Goal: Task Accomplishment & Management: Use online tool/utility

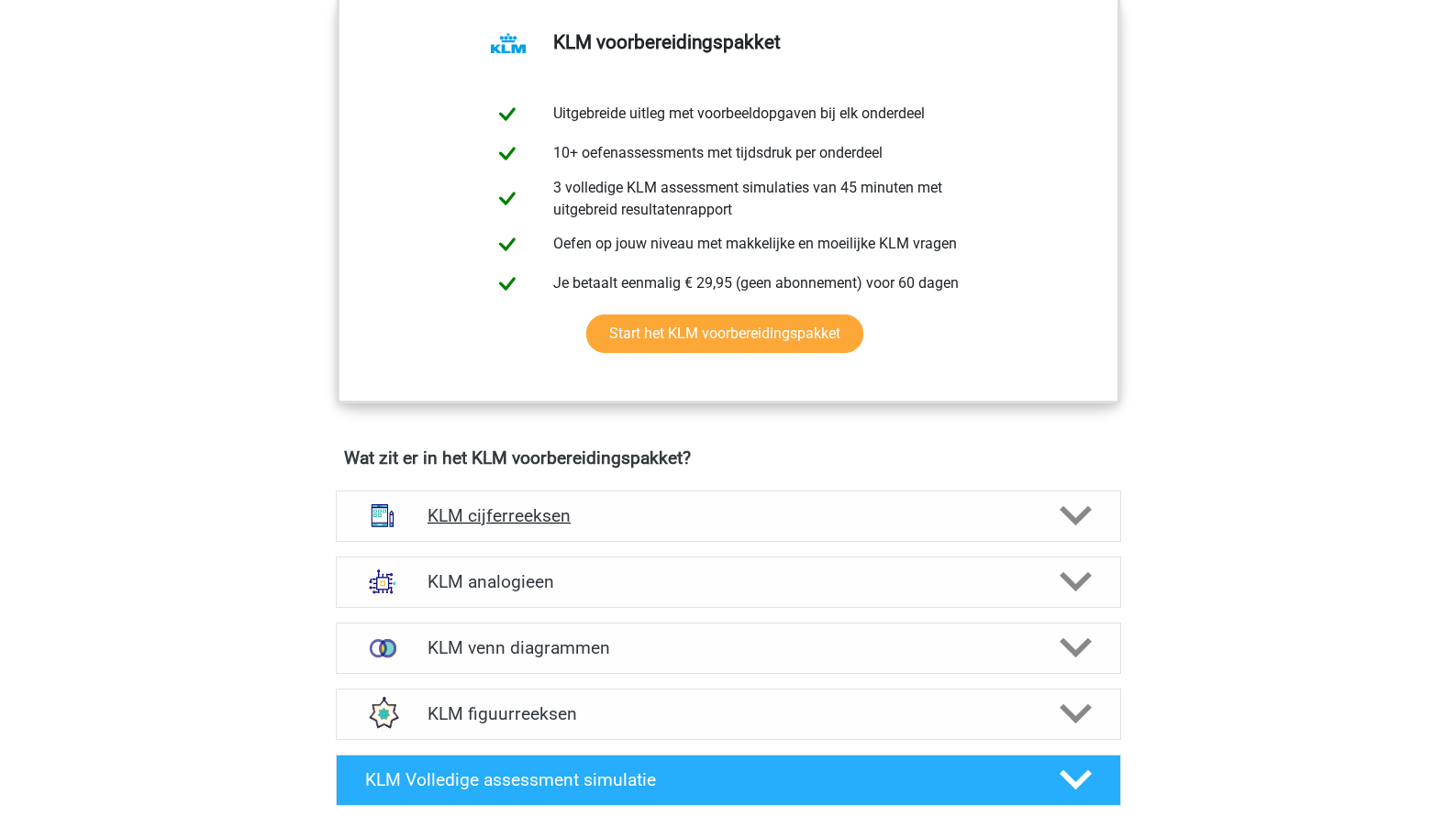
click at [463, 522] on h4 "KLM cijferreeksen" at bounding box center [727, 516] width 600 height 21
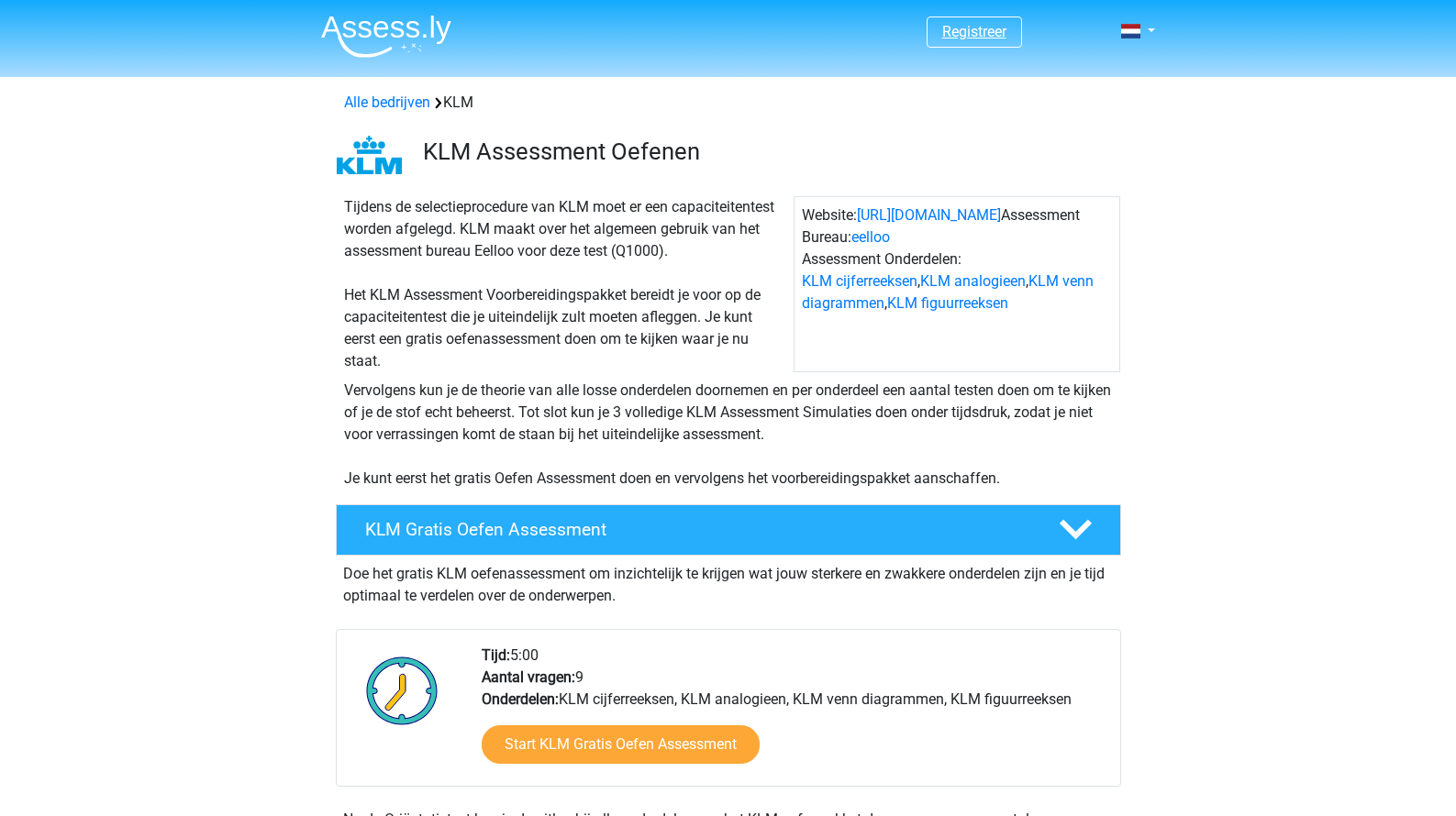
click at [974, 41] on link "Registreer" at bounding box center [974, 31] width 64 height 17
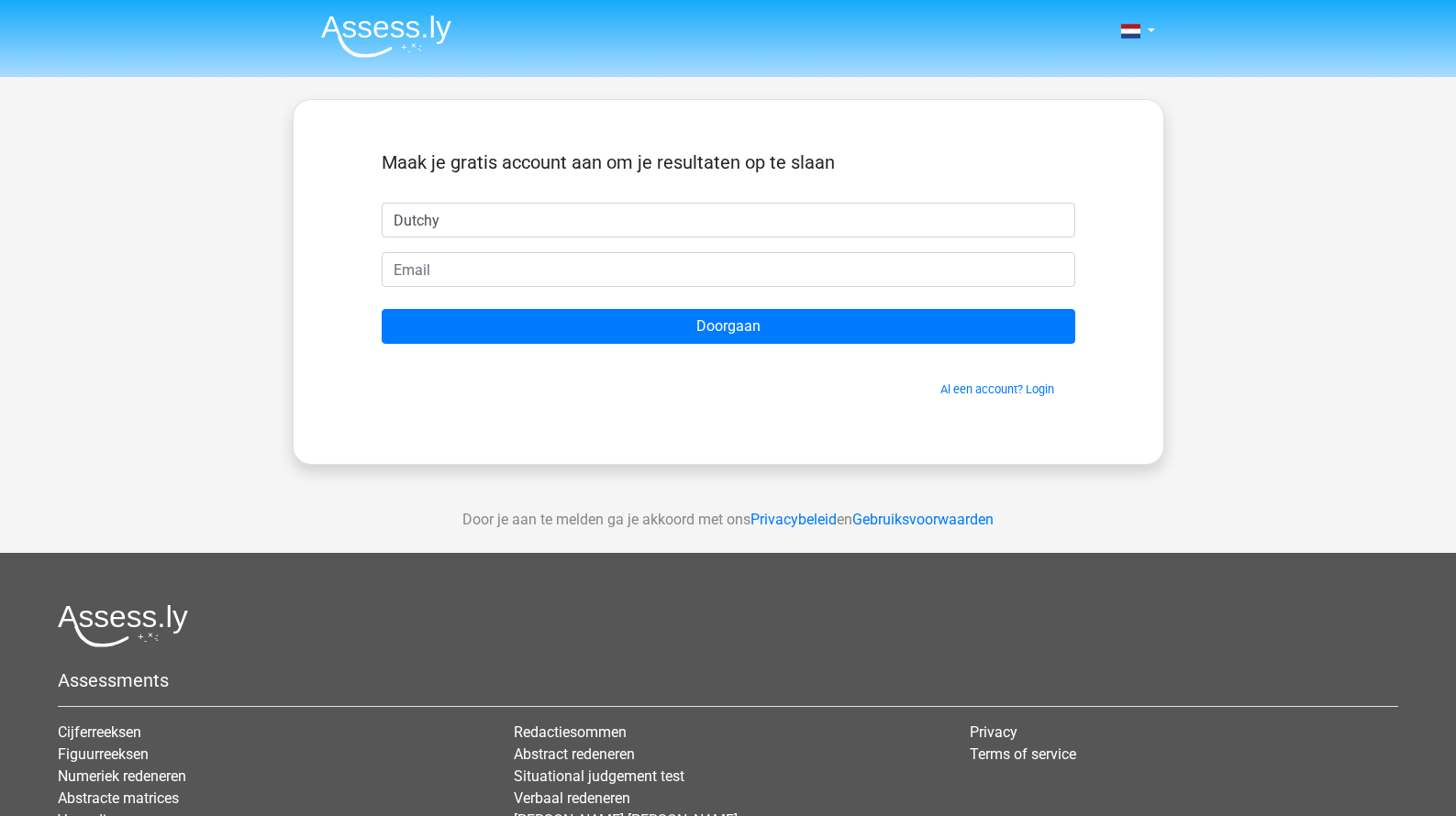
type input "Dutchy"
click at [436, 290] on form "Maak je gratis account aan om je resultaten op te slaan Dutchy Doorgaan Al een …" at bounding box center [728, 274] width 693 height 247
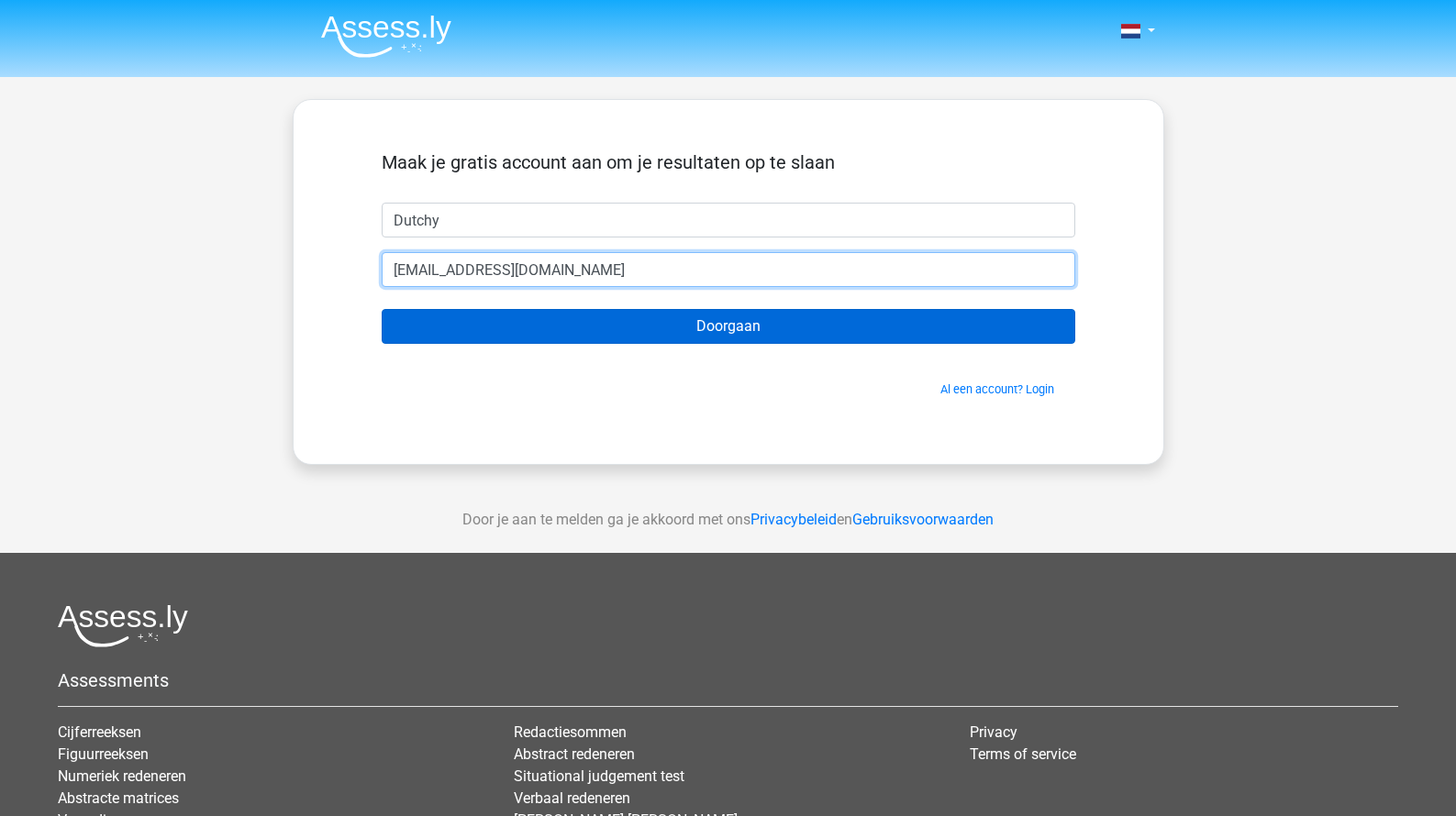
type input "[EMAIL_ADDRESS][DOMAIN_NAME]"
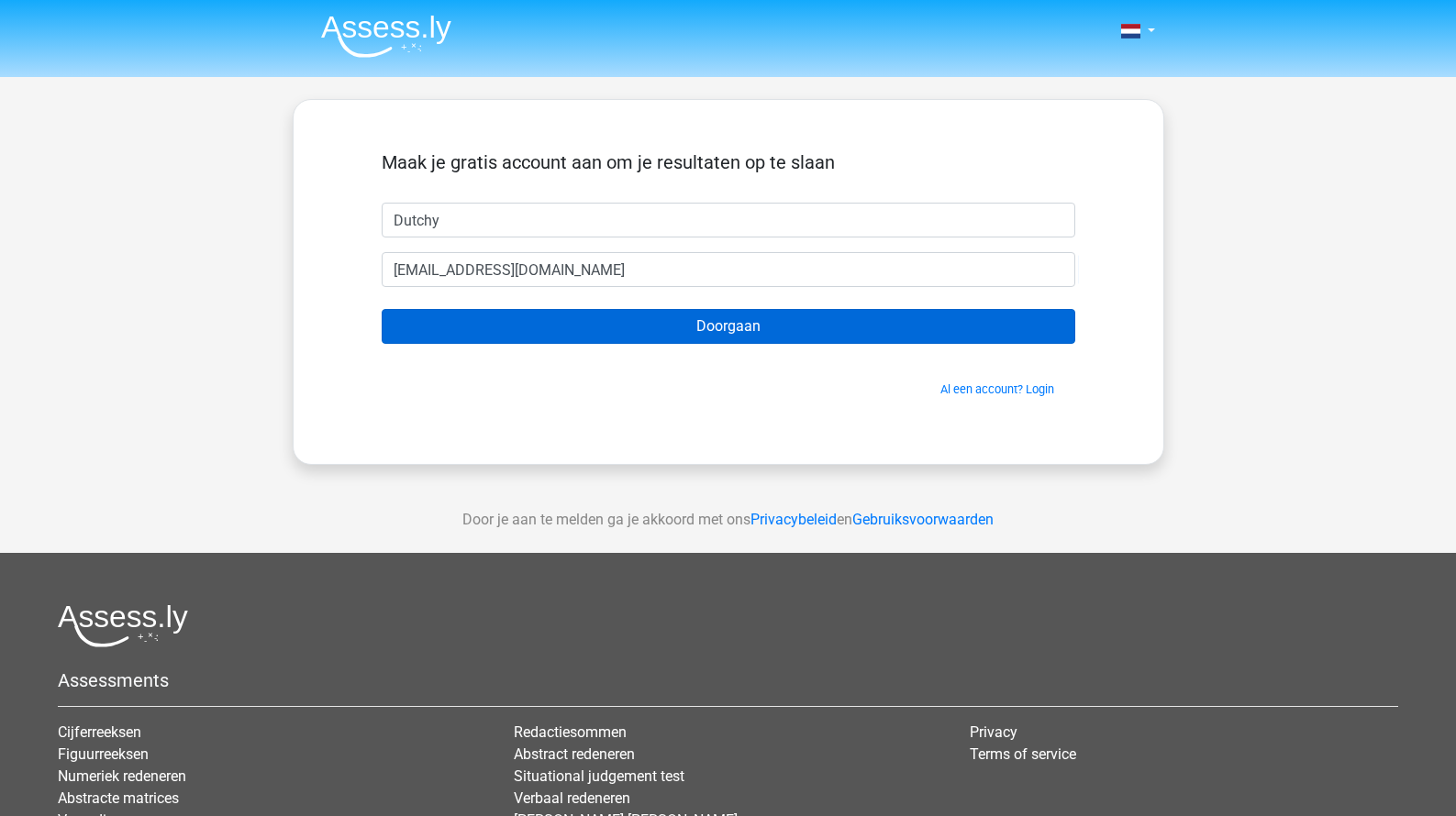
click at [541, 341] on input "Doorgaan" at bounding box center [728, 326] width 693 height 35
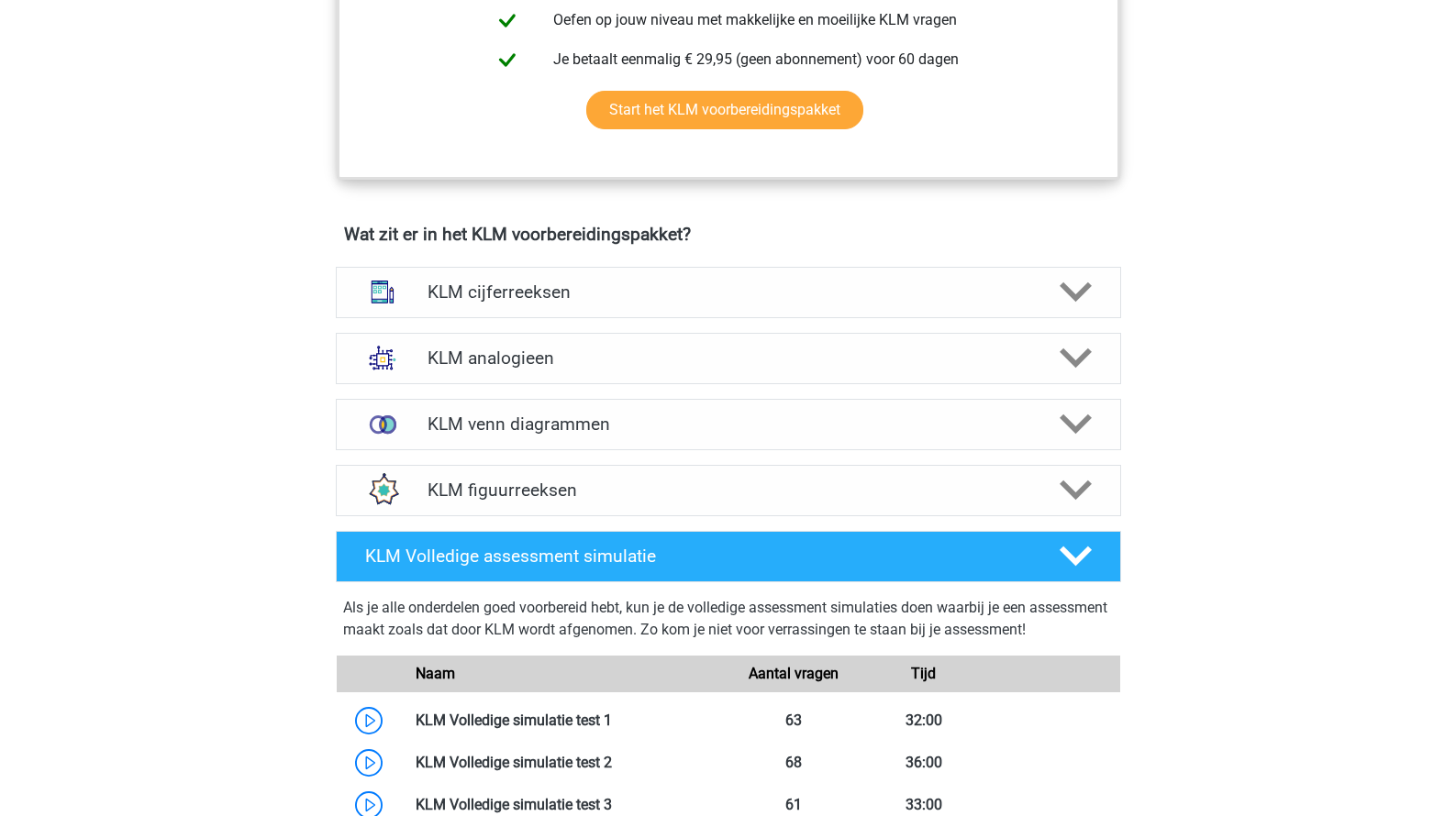
scroll to position [1136, 0]
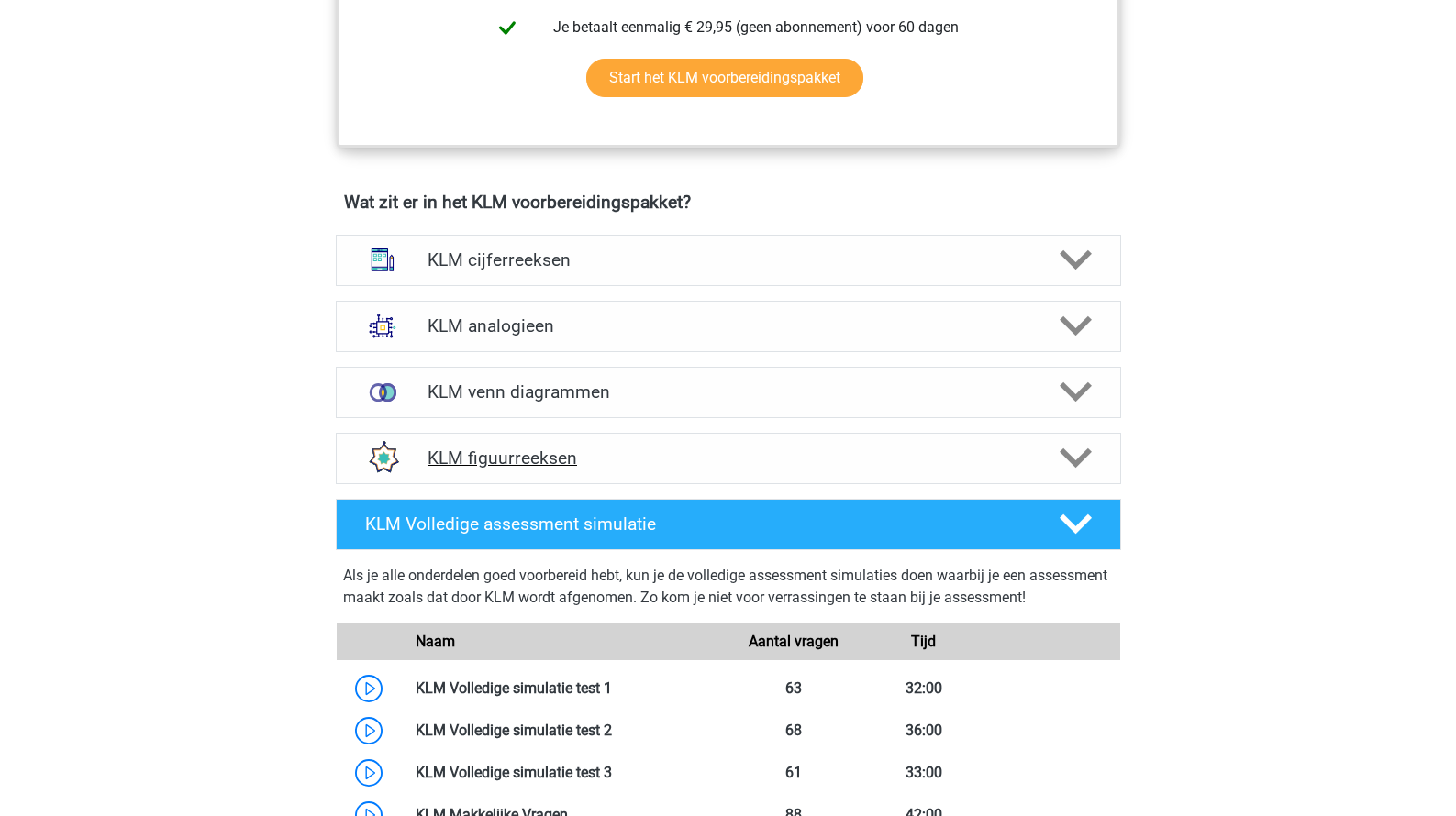
click at [517, 461] on h4 "KLM figuurreeksen" at bounding box center [727, 458] width 600 height 21
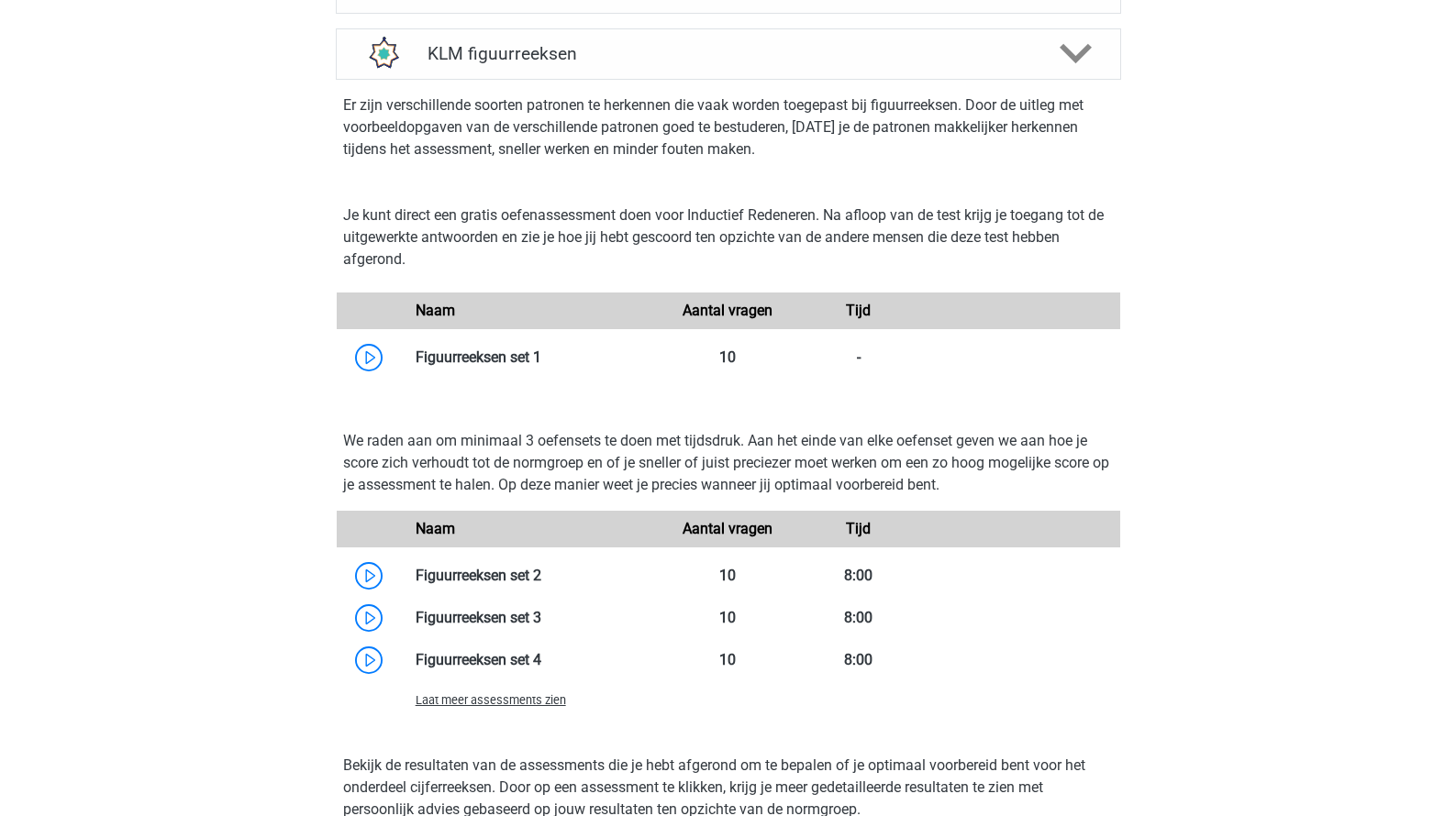
scroll to position [1592, 0]
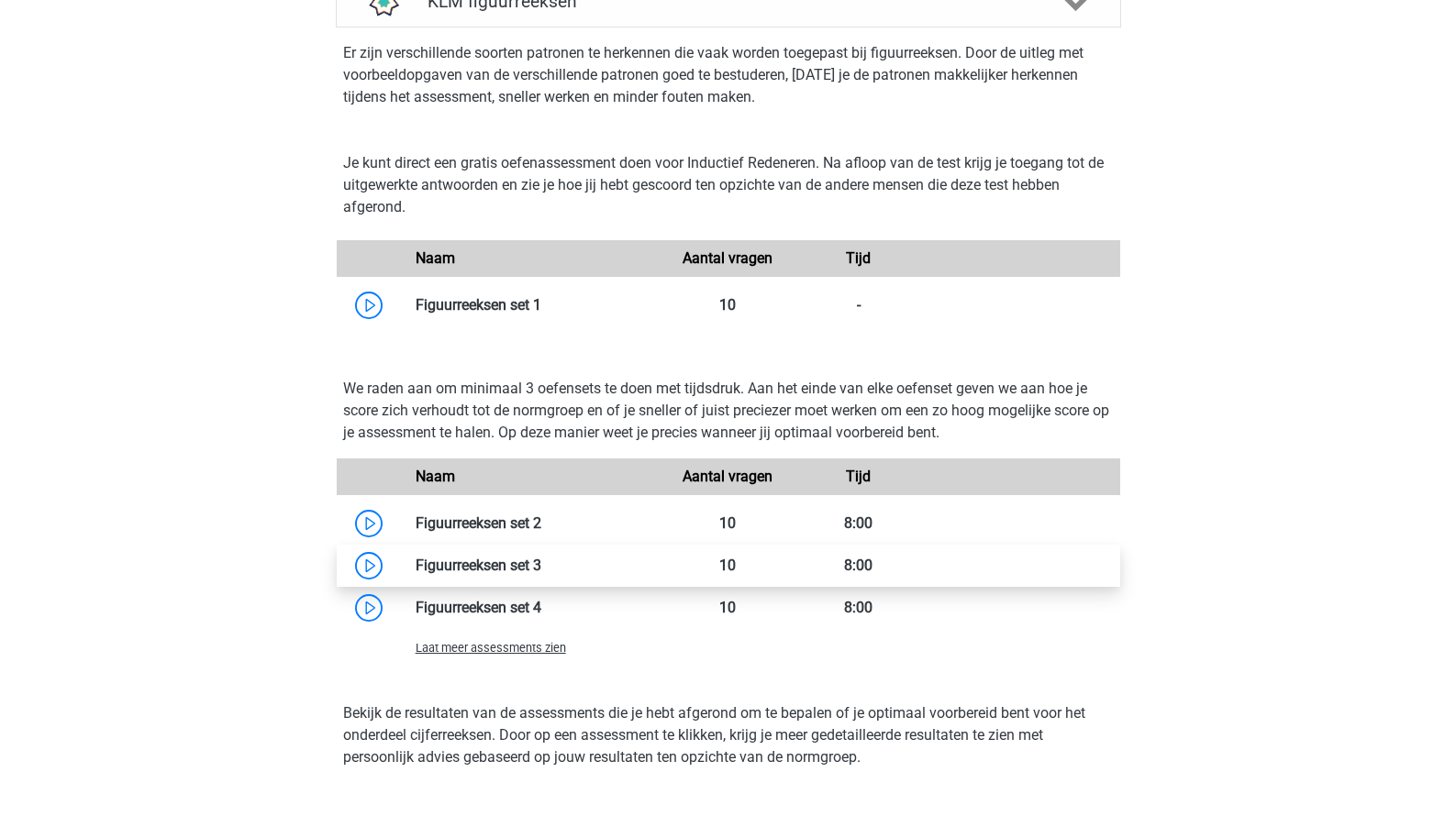
click at [541, 566] on link at bounding box center [541, 565] width 0 height 17
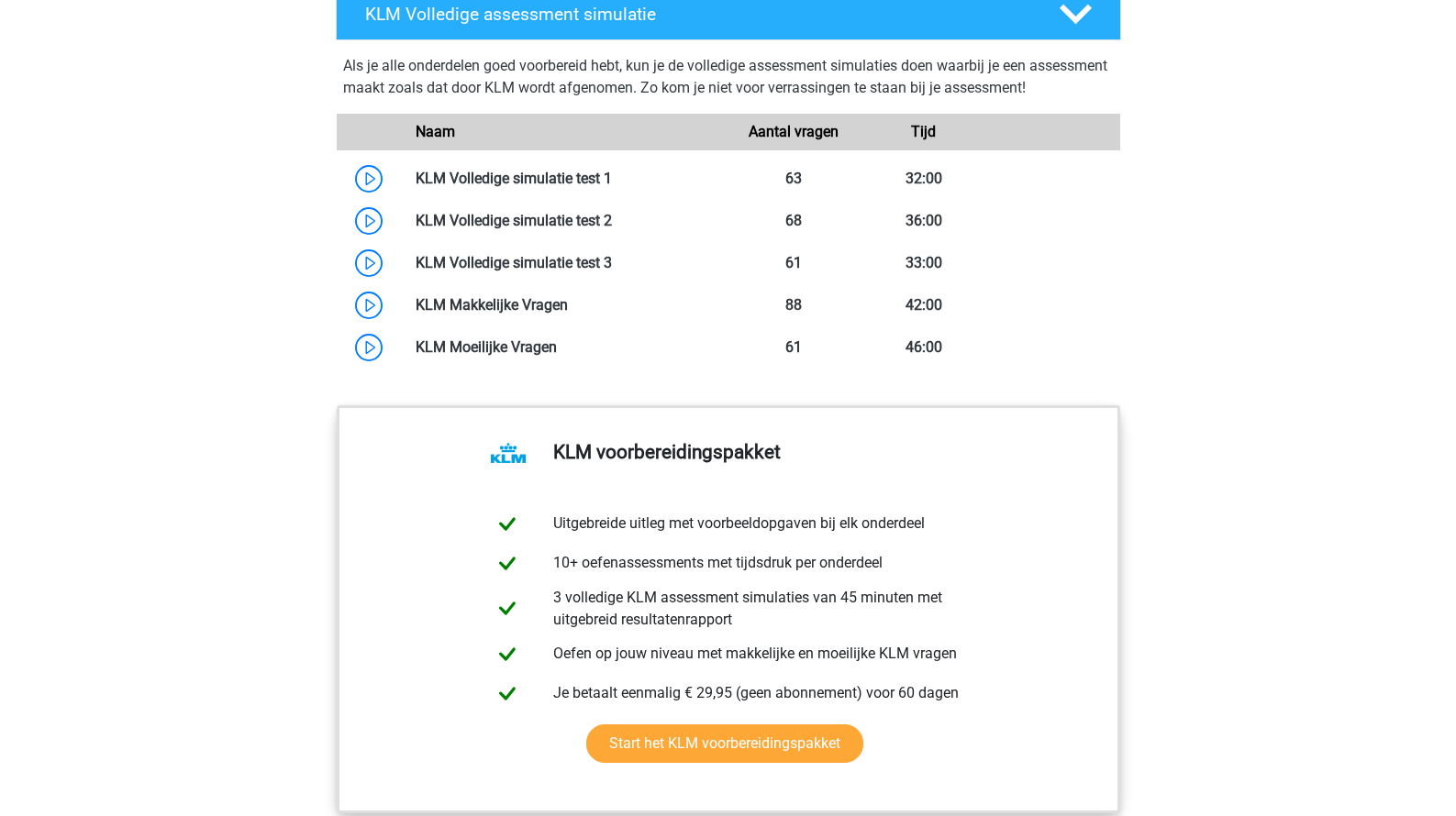
scroll to position [2449, 0]
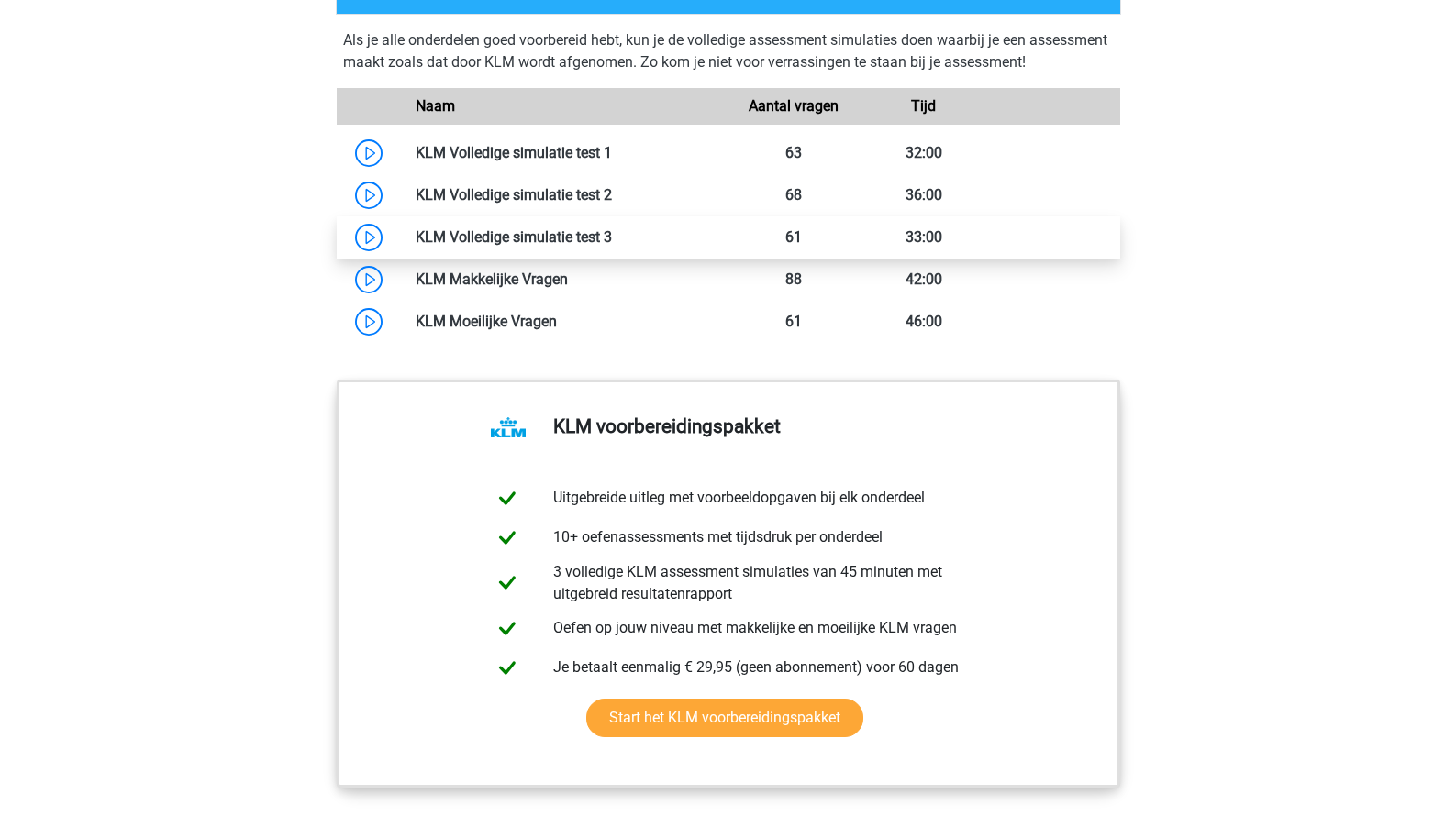
click at [612, 236] on link at bounding box center [612, 237] width 0 height 17
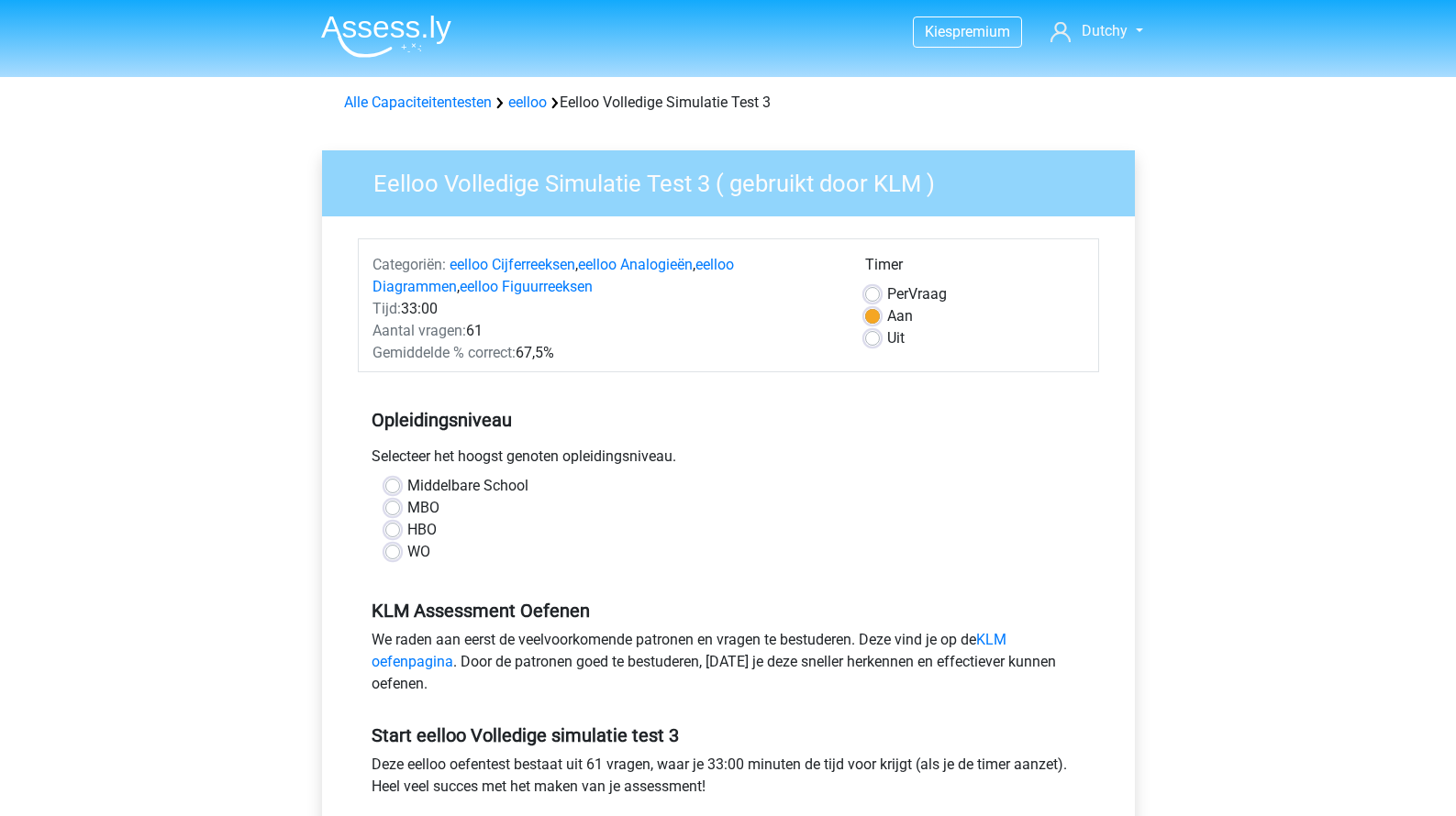
click at [407, 530] on label "HBO" at bounding box center [422, 530] width 29 height 22
click at [395, 530] on input "HBO" at bounding box center [392, 528] width 15 height 18
radio input "true"
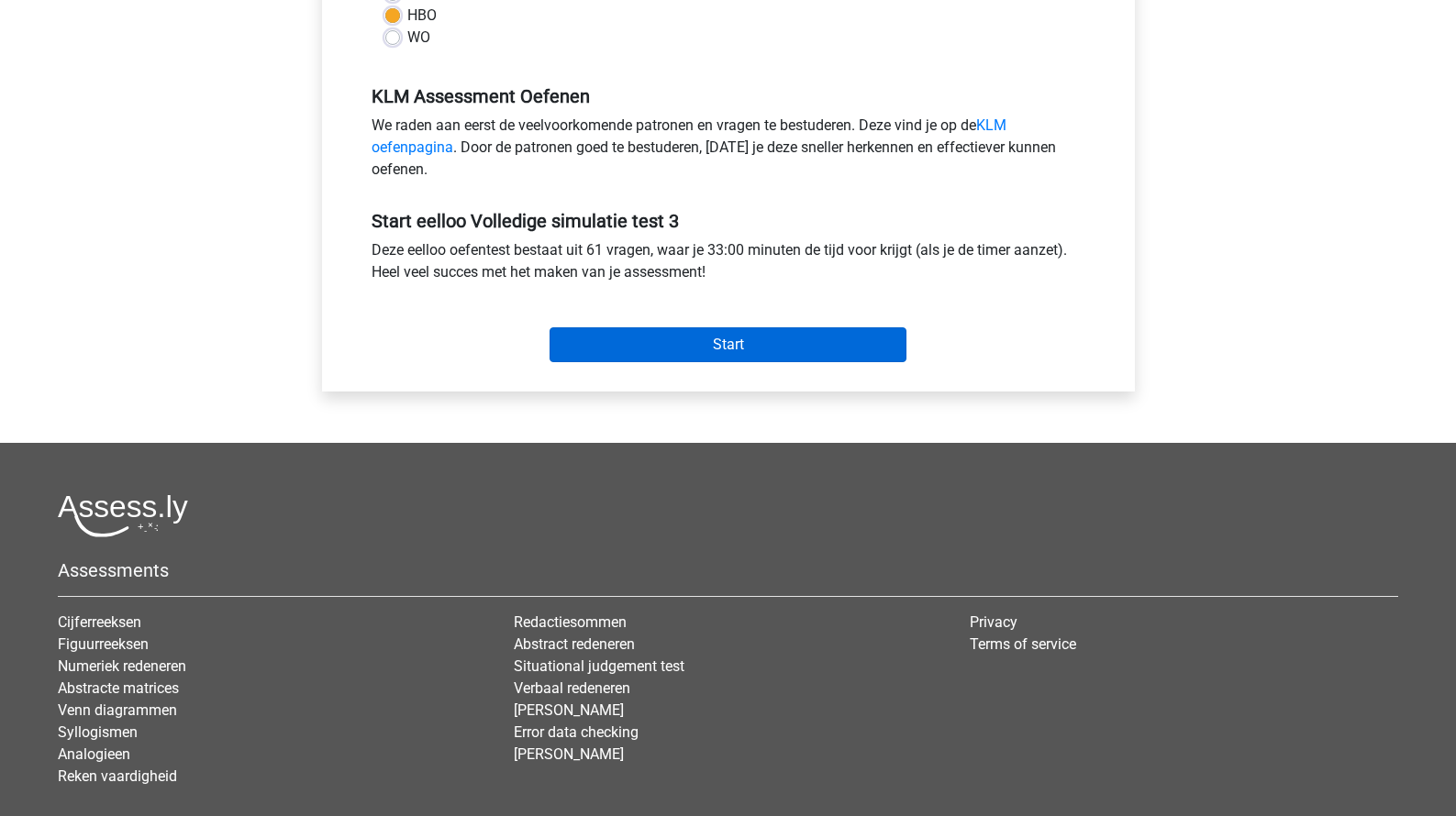
scroll to position [516, 0]
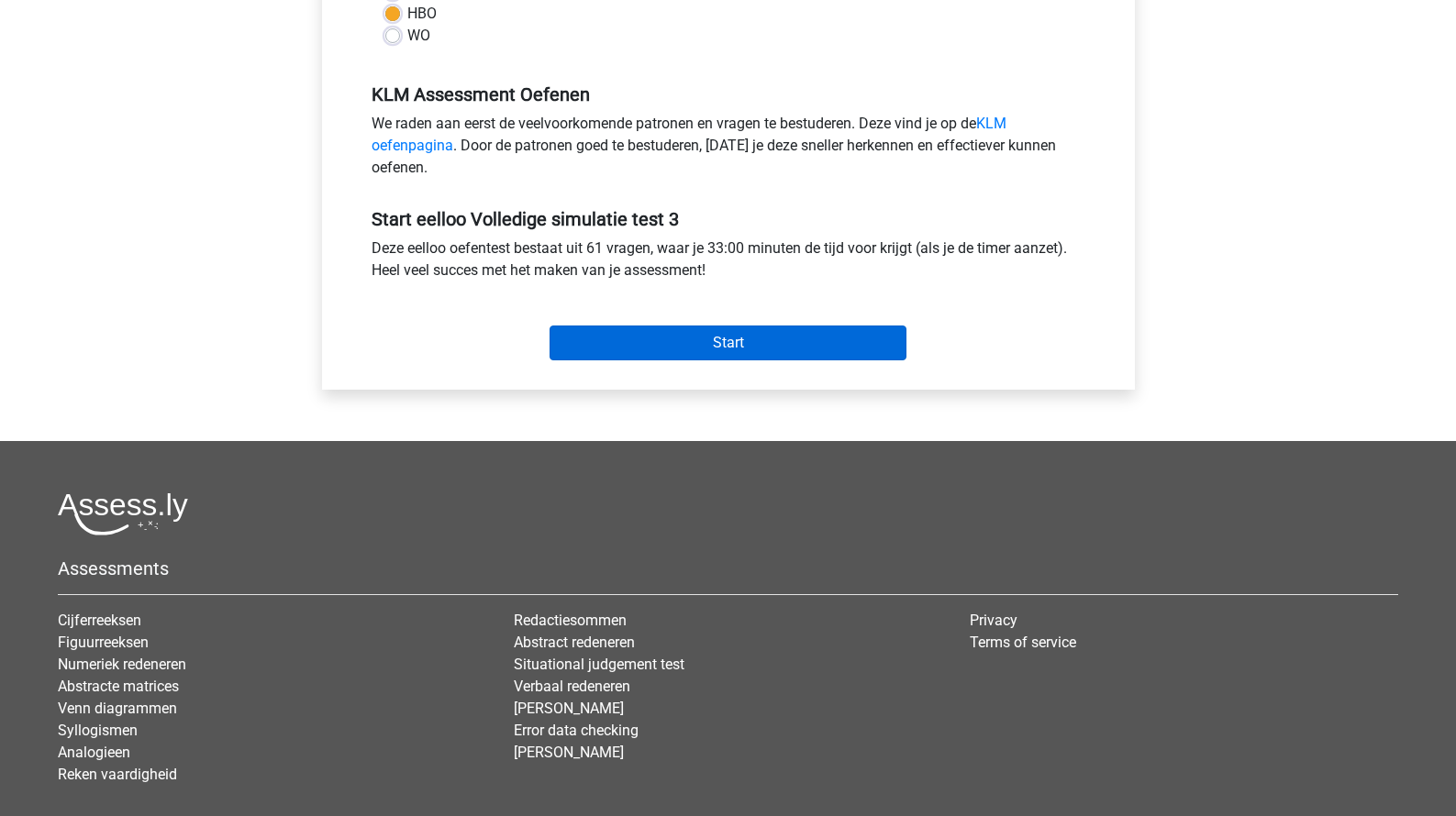
click at [671, 348] on input "Start" at bounding box center [727, 342] width 356 height 35
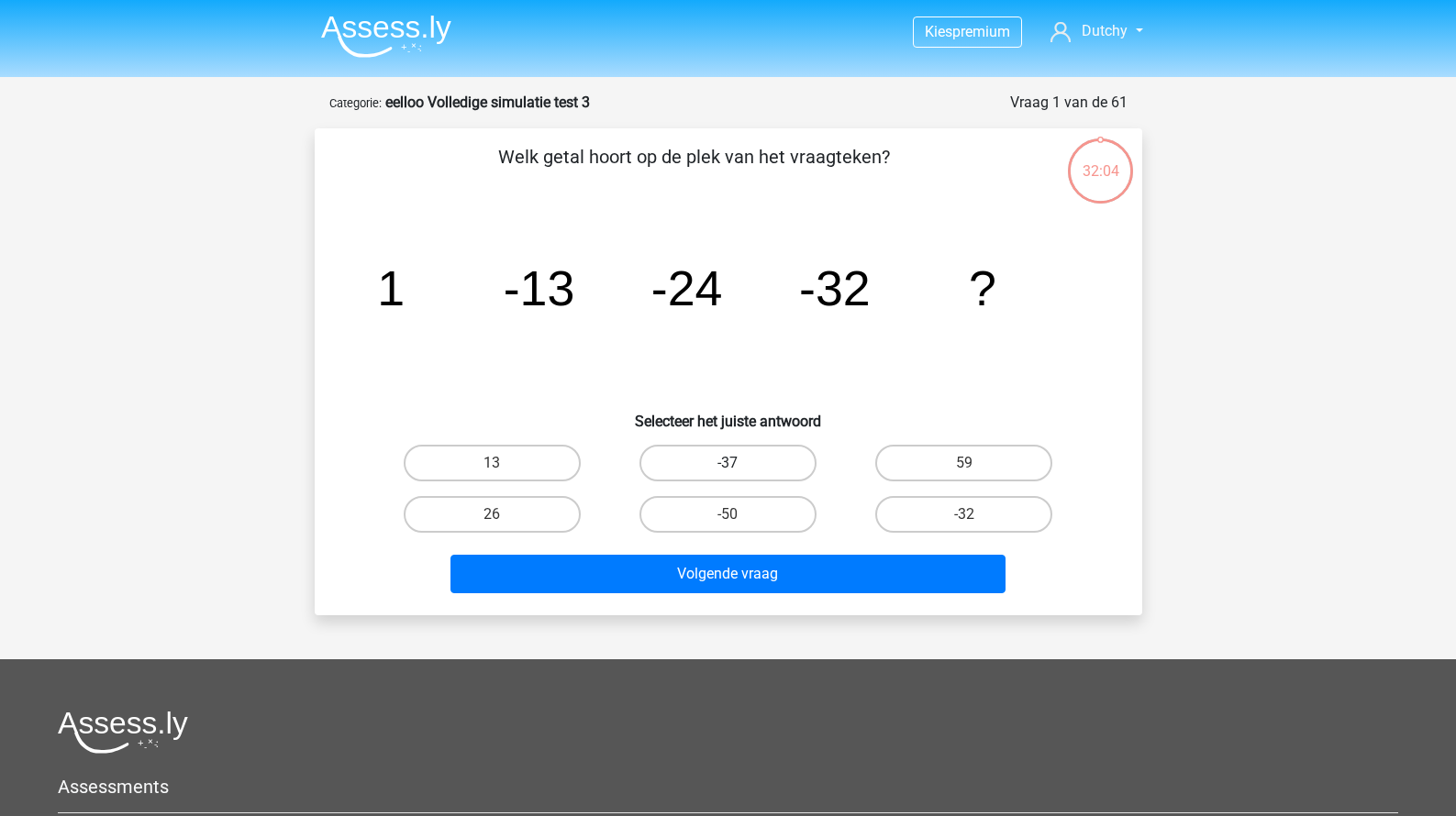
click at [769, 472] on label "-37" at bounding box center [727, 463] width 177 height 37
click at [739, 472] on input "-37" at bounding box center [733, 469] width 12 height 12
radio input "true"
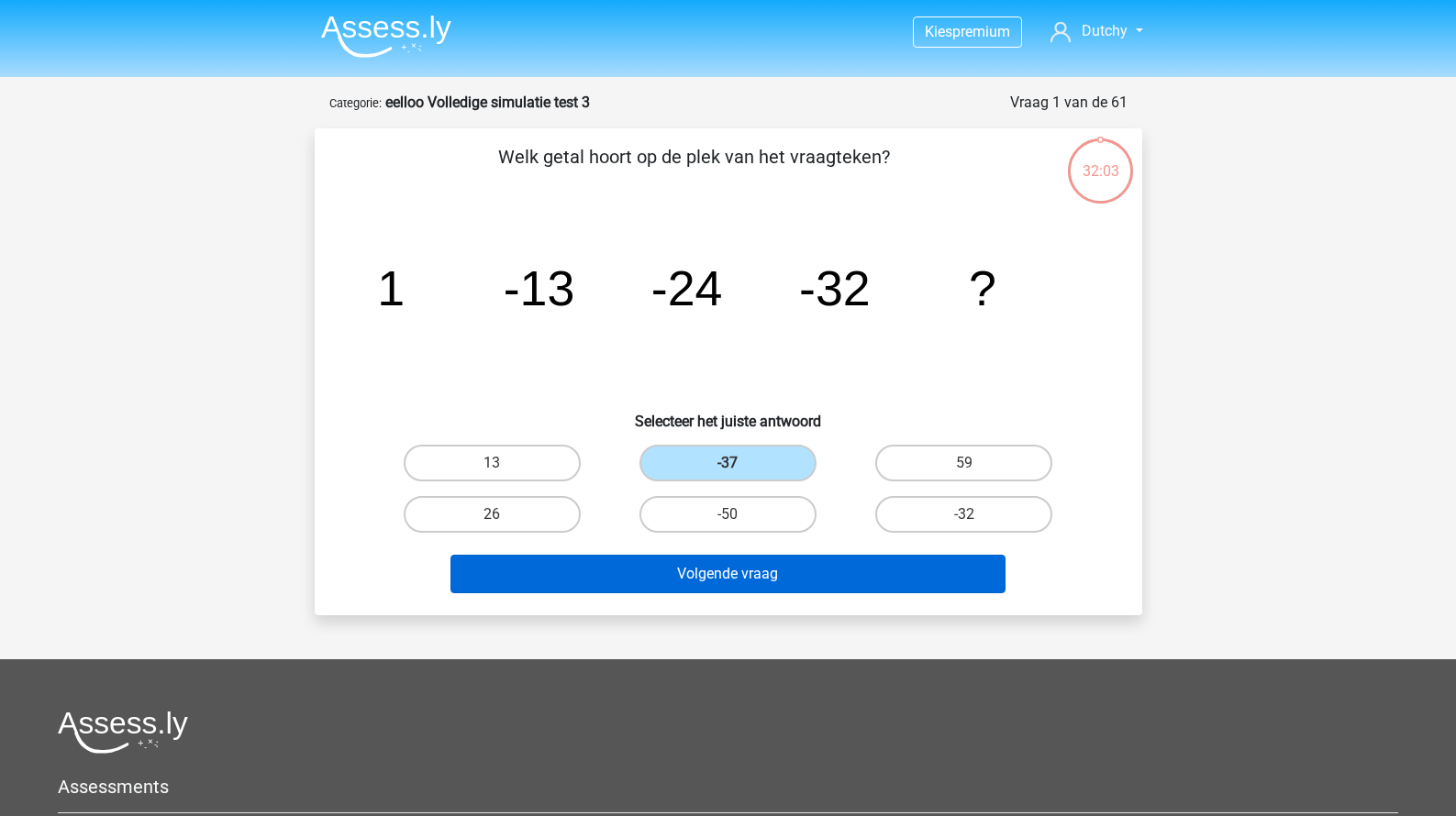
click at [732, 571] on button "Volgende vraag" at bounding box center [727, 574] width 555 height 39
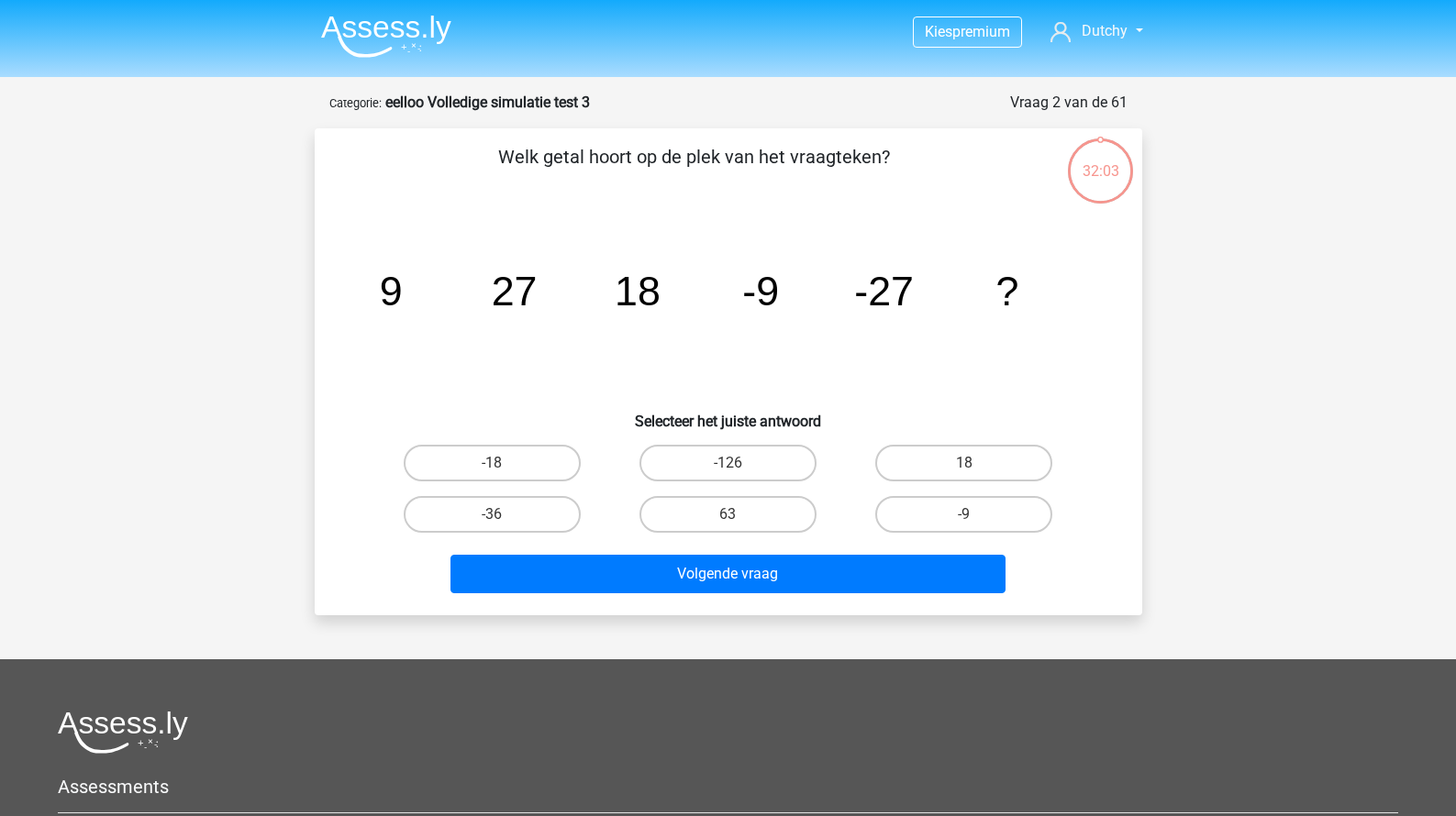
scroll to position [92, 0]
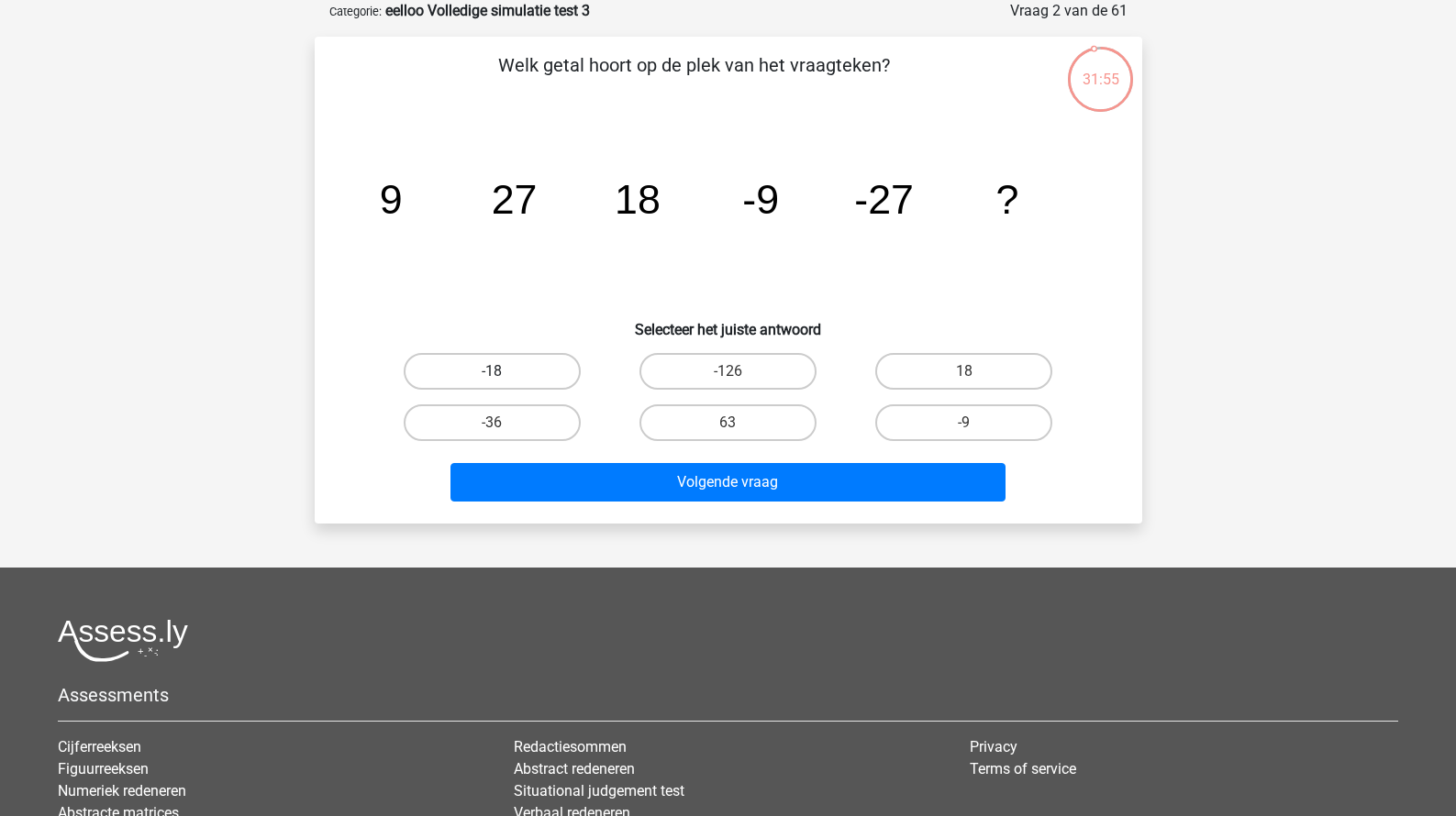
click at [539, 368] on label "-18" at bounding box center [492, 372] width 177 height 37
click at [504, 372] on input "-18" at bounding box center [497, 377] width 12 height 12
radio input "true"
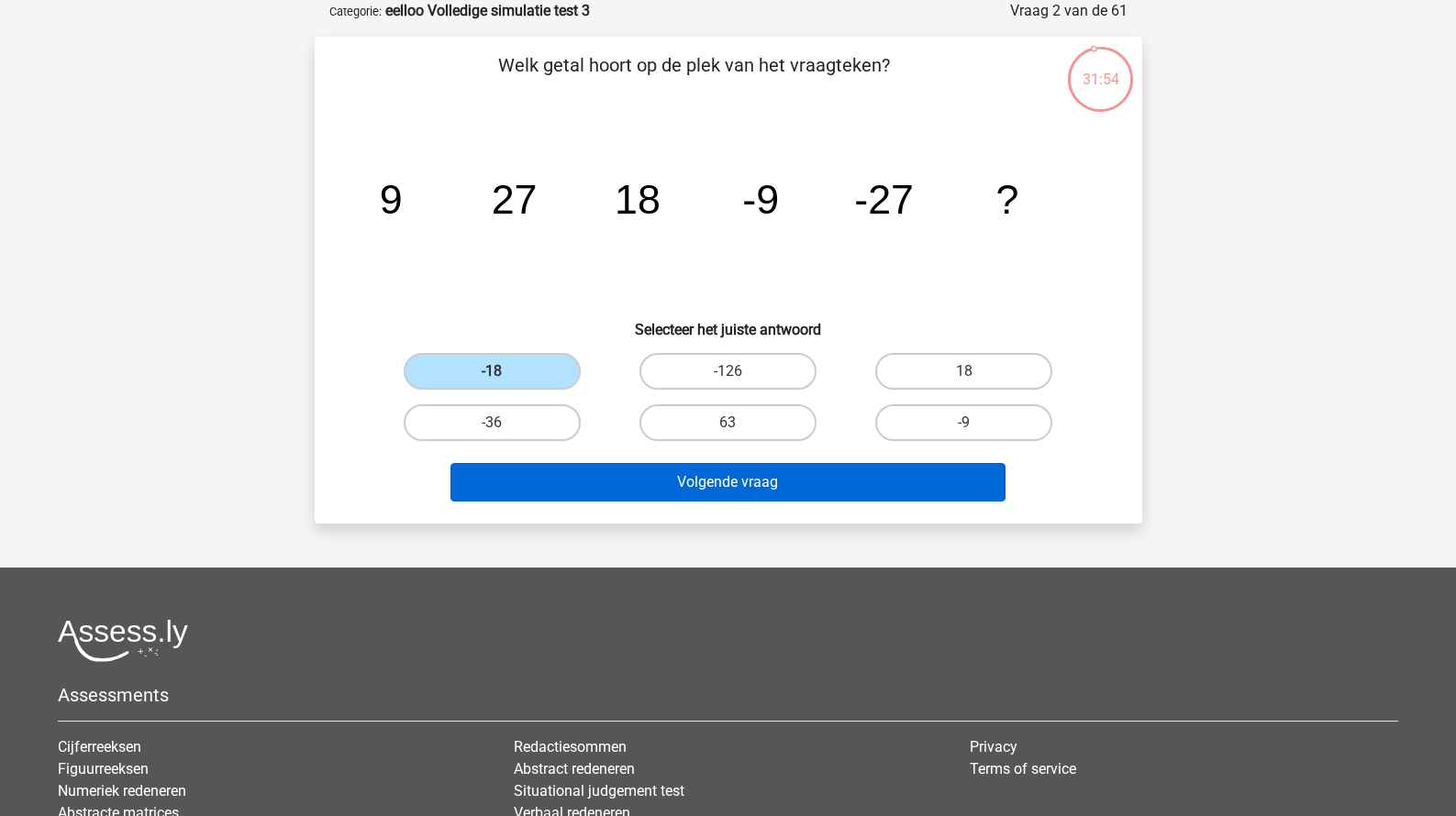
click at [621, 470] on button "Volgende vraag" at bounding box center [727, 482] width 555 height 39
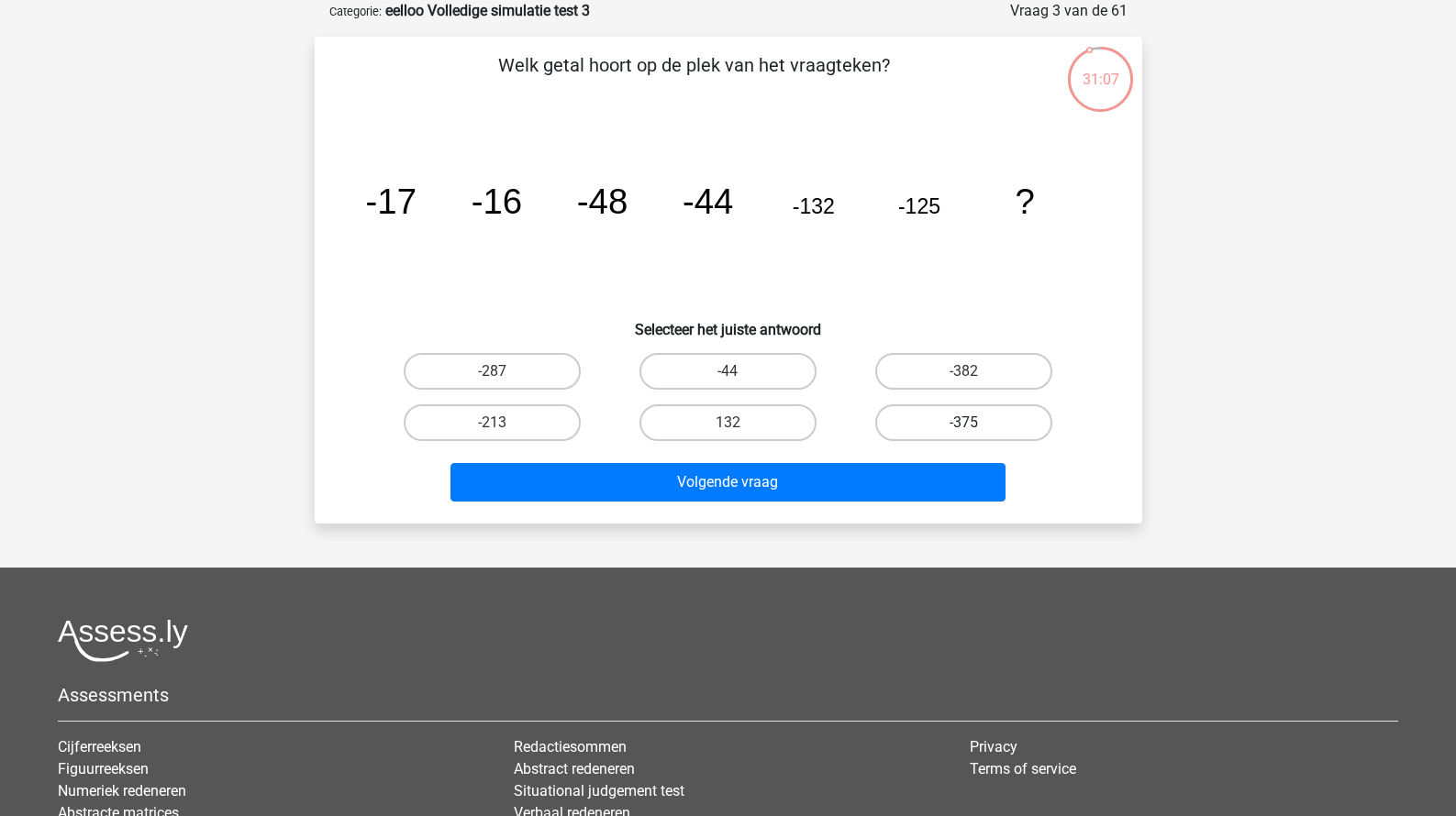
click at [959, 428] on label "-375" at bounding box center [963, 423] width 177 height 37
click at [964, 428] on input "-375" at bounding box center [970, 428] width 12 height 12
radio input "true"
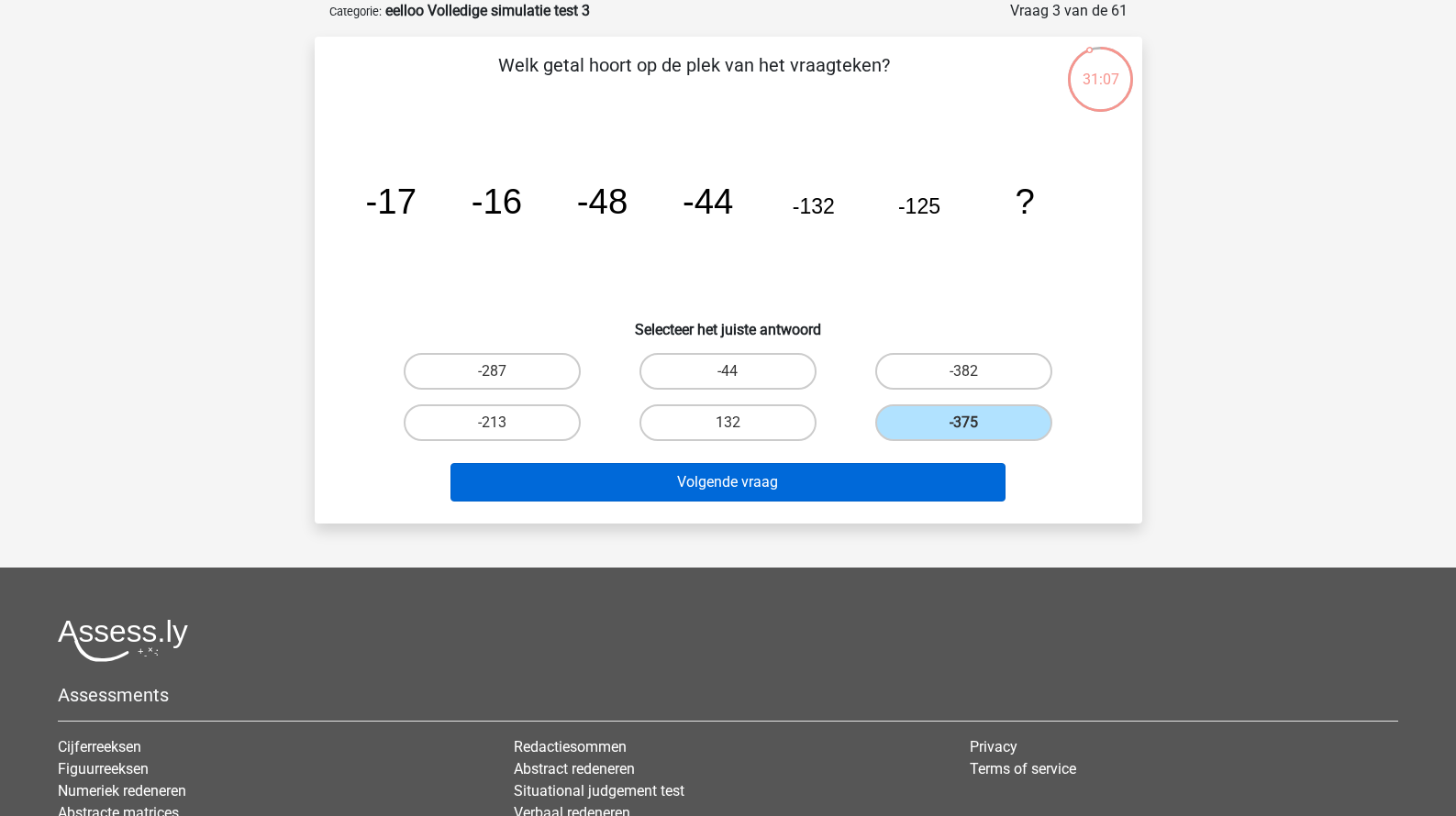
click at [895, 474] on button "Volgende vraag" at bounding box center [727, 482] width 555 height 39
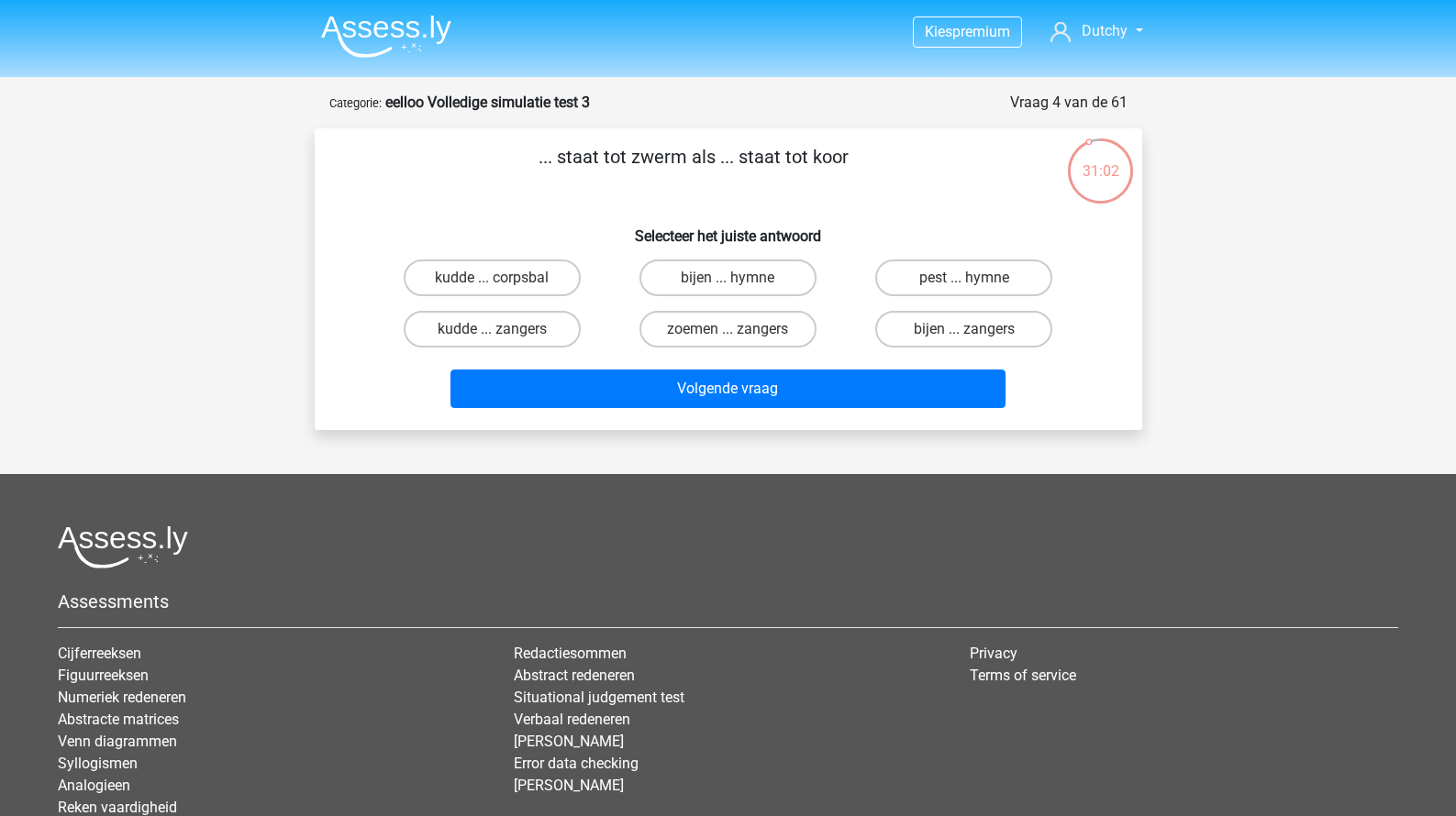
scroll to position [0, 0]
click at [903, 330] on label "bijen ... zangers" at bounding box center [963, 329] width 177 height 37
click at [964, 330] on input "bijen ... zangers" at bounding box center [970, 335] width 12 height 12
radio input "true"
click at [540, 334] on label "kudde ... zangers" at bounding box center [492, 329] width 177 height 37
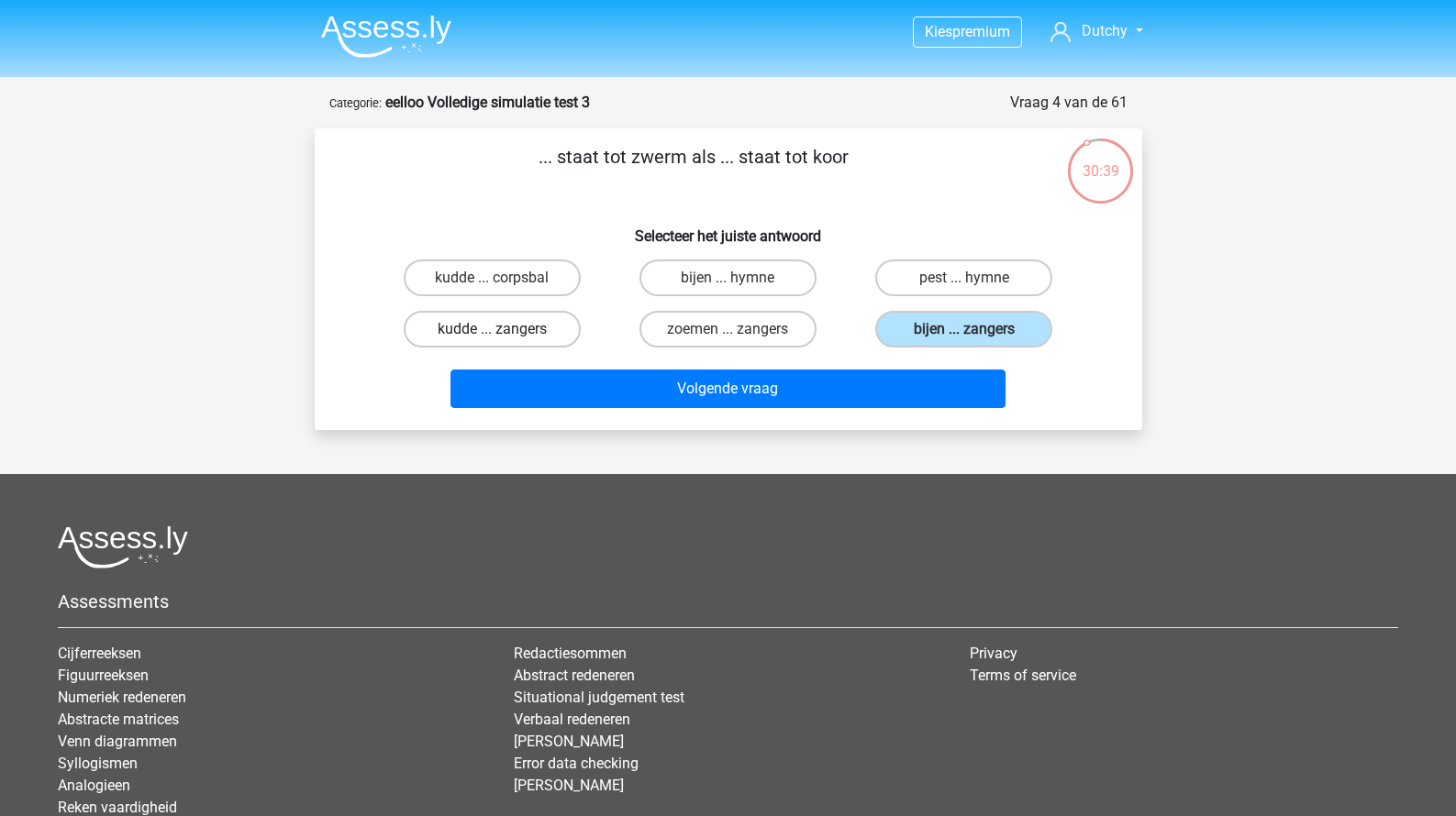
click at [504, 334] on input "kudde ... zangers" at bounding box center [497, 335] width 12 height 12
radio input "true"
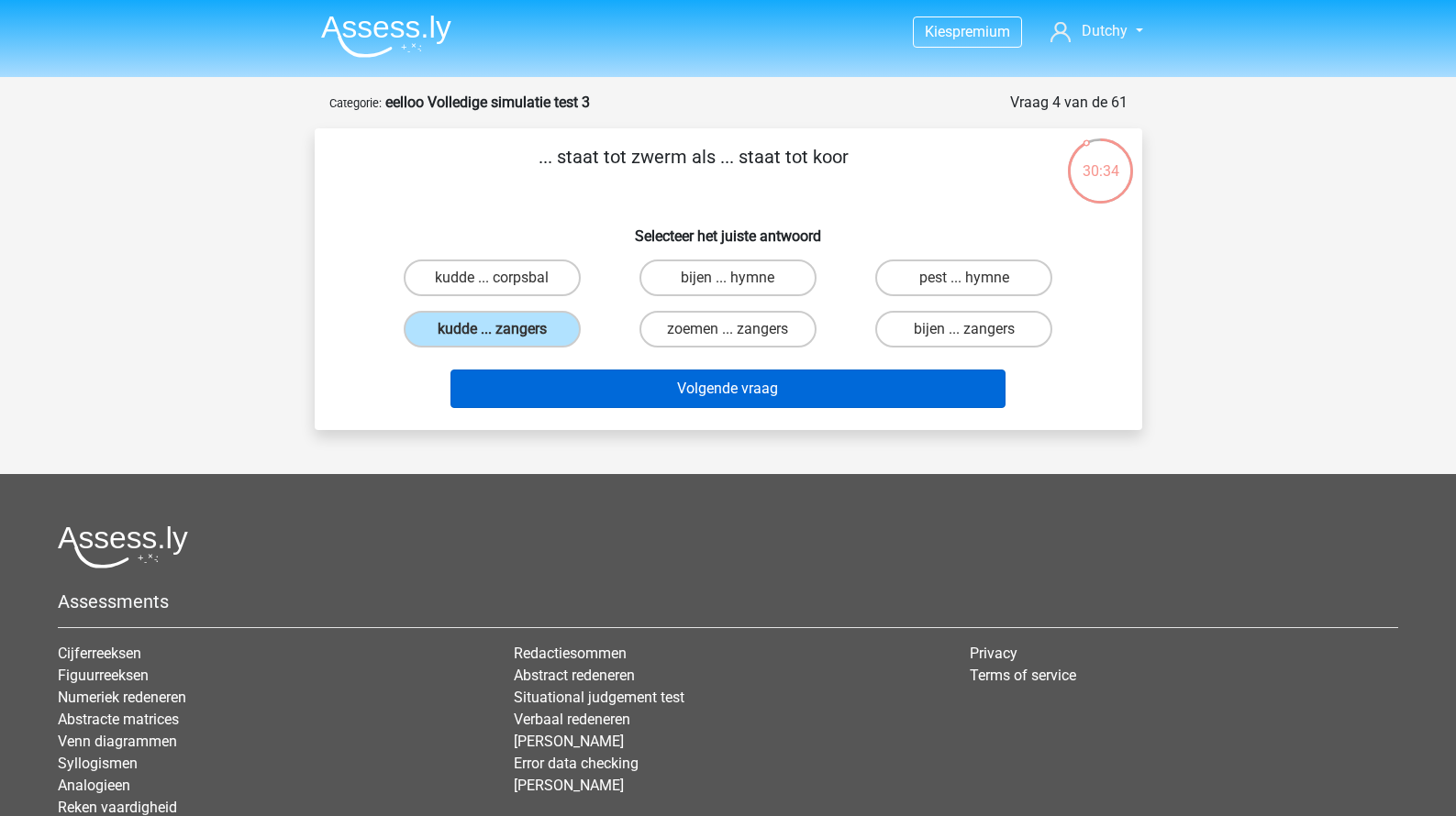
click at [574, 385] on button "Volgende vraag" at bounding box center [727, 389] width 555 height 39
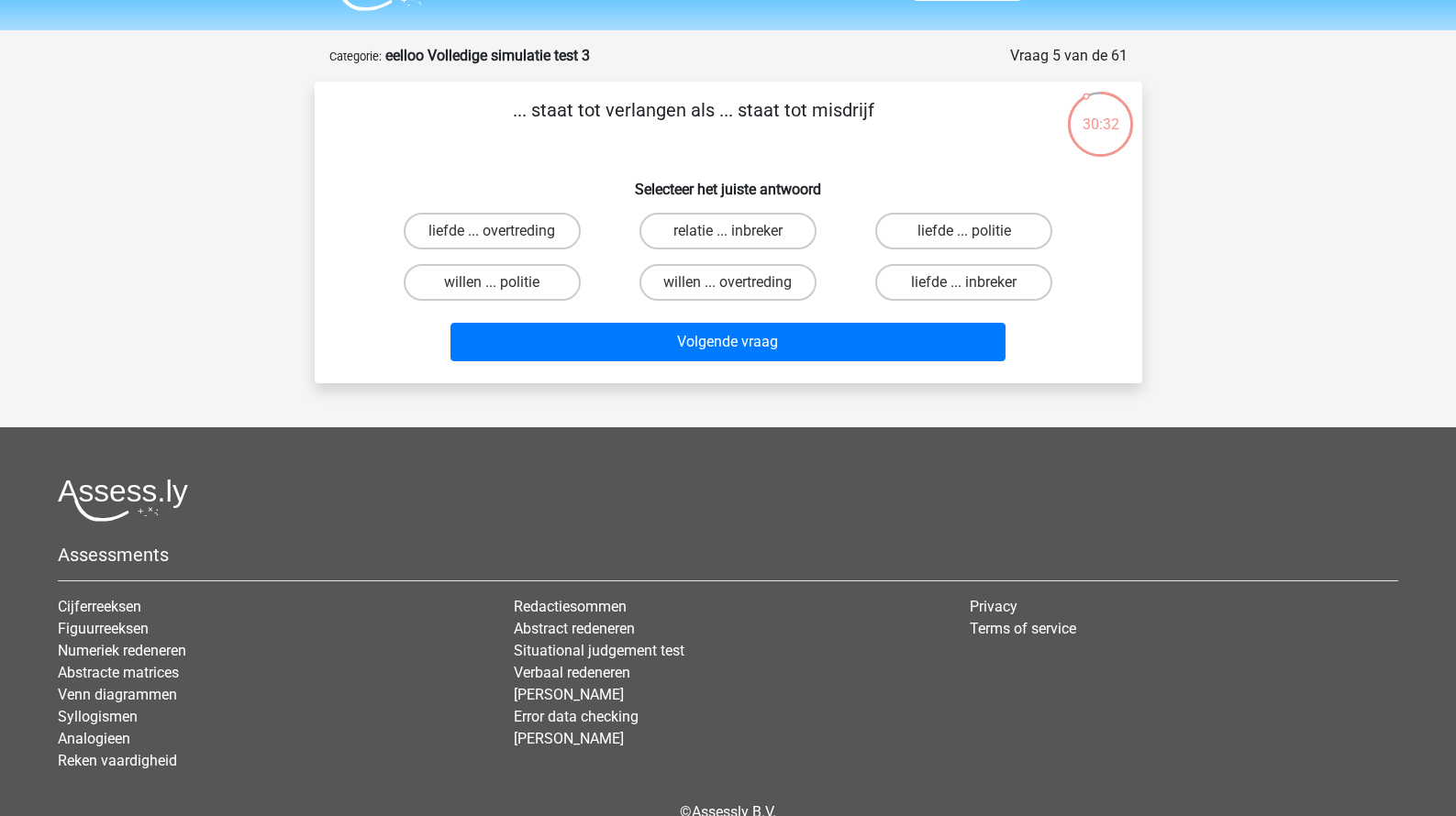
scroll to position [23, 0]
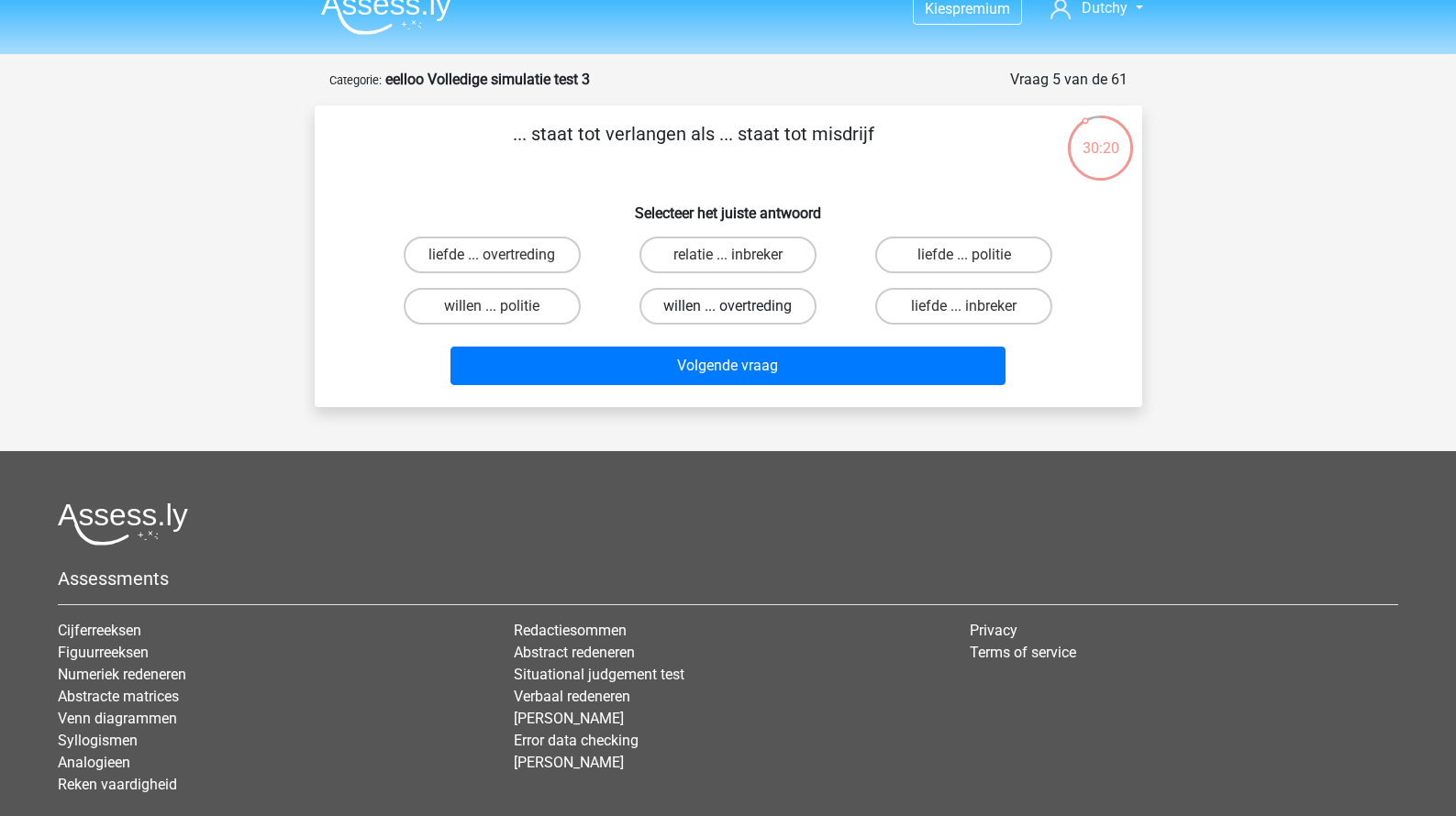
click at [775, 309] on label "willen ... overtreding" at bounding box center [727, 306] width 177 height 37
click at [739, 309] on input "willen ... overtreding" at bounding box center [733, 312] width 12 height 12
radio input "true"
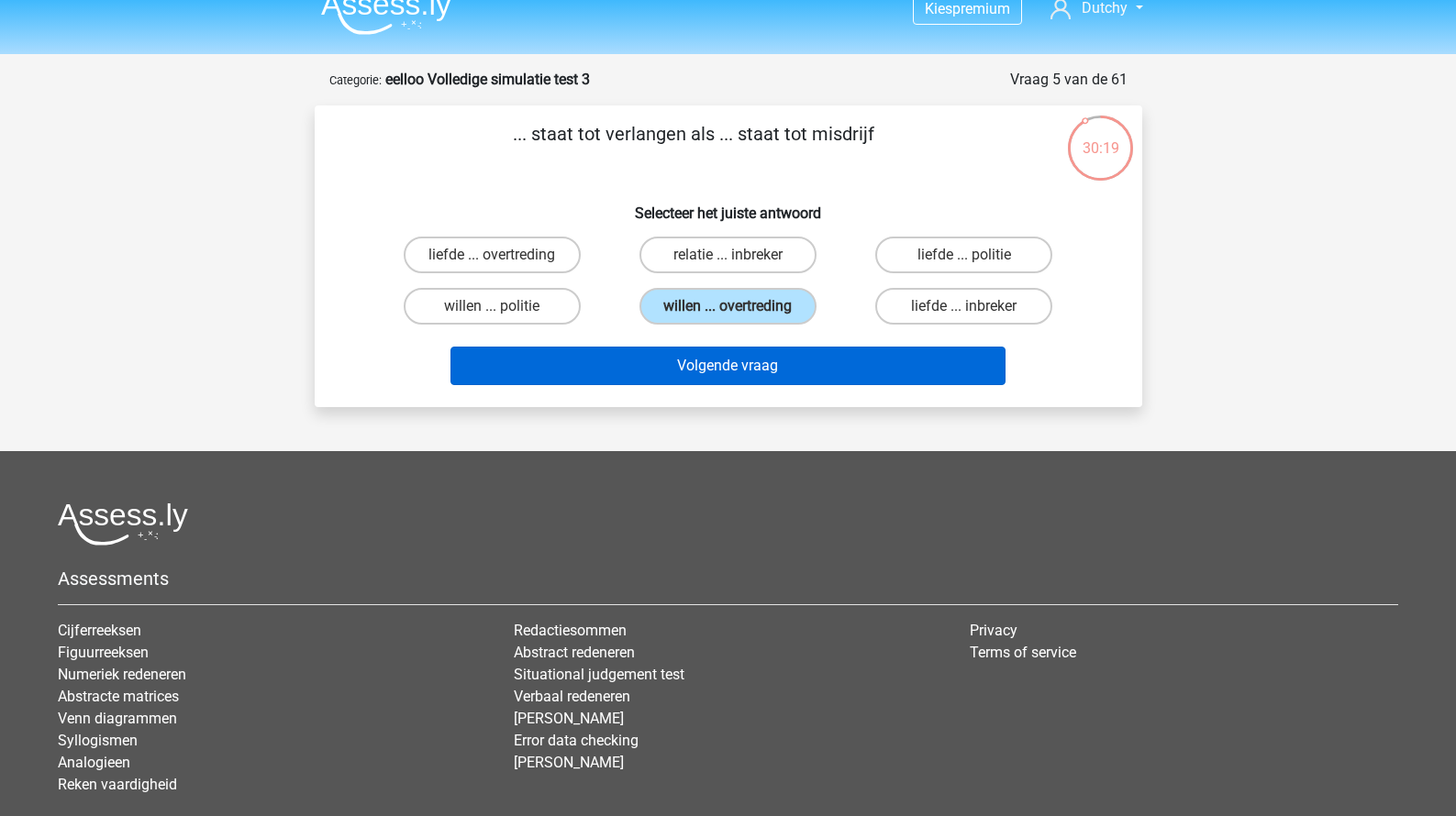
click at [767, 368] on button "Volgende vraag" at bounding box center [727, 366] width 555 height 39
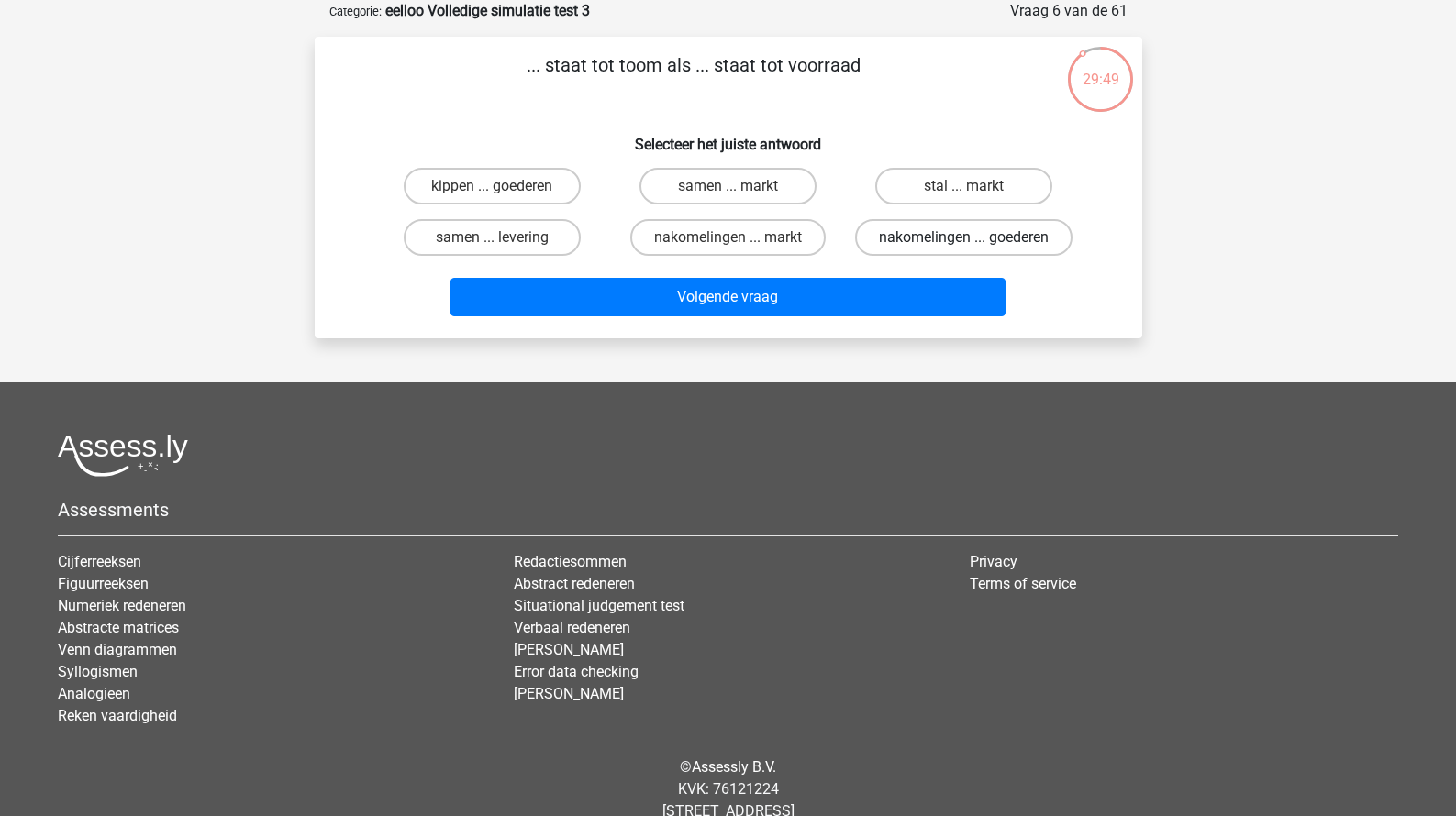
click at [895, 238] on label "nakomelingen ... goederen" at bounding box center [963, 237] width 217 height 37
click at [964, 238] on input "nakomelingen ... goederen" at bounding box center [970, 243] width 12 height 12
radio input "true"
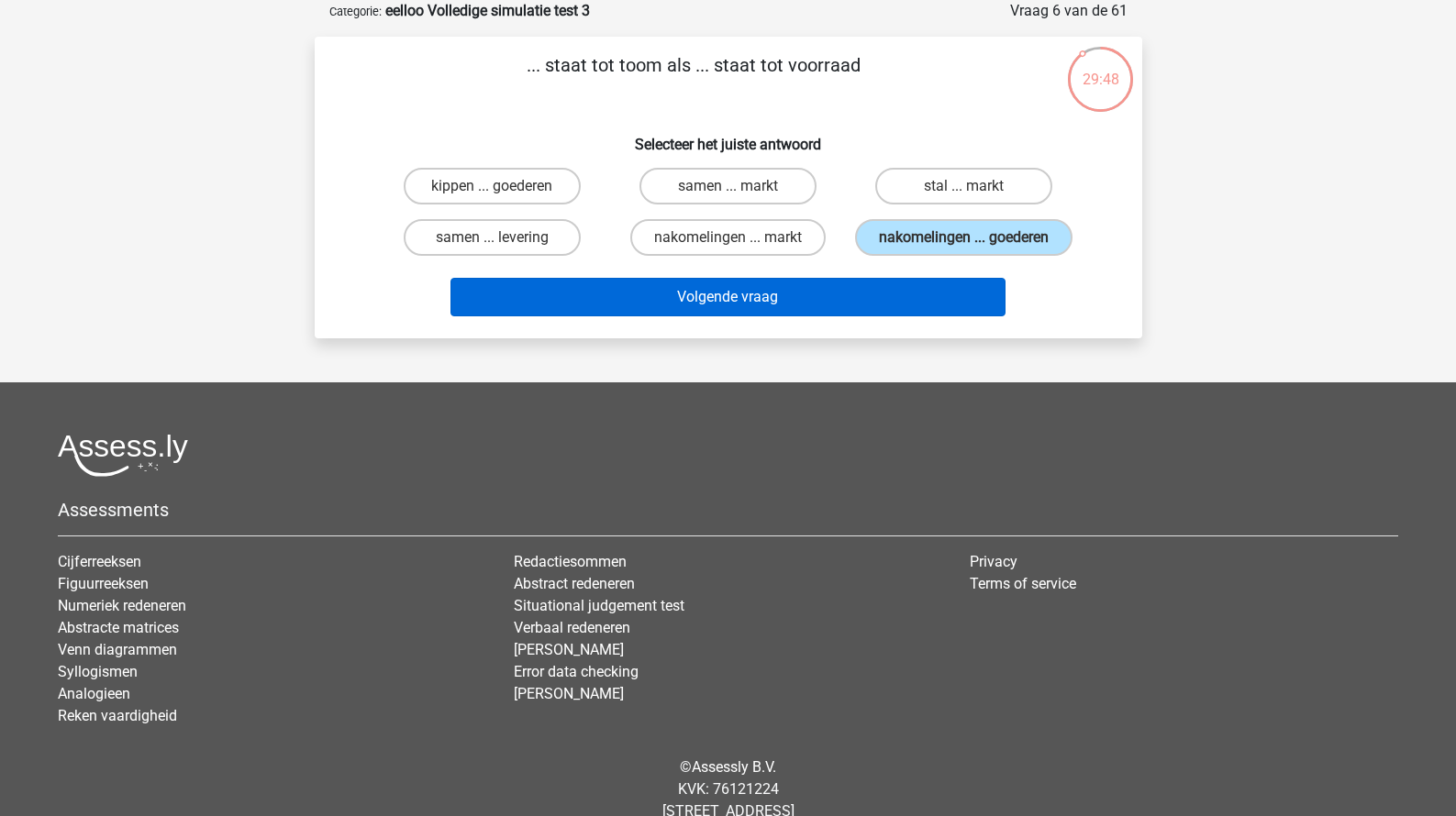
click at [825, 317] on button "Volgende vraag" at bounding box center [727, 297] width 555 height 39
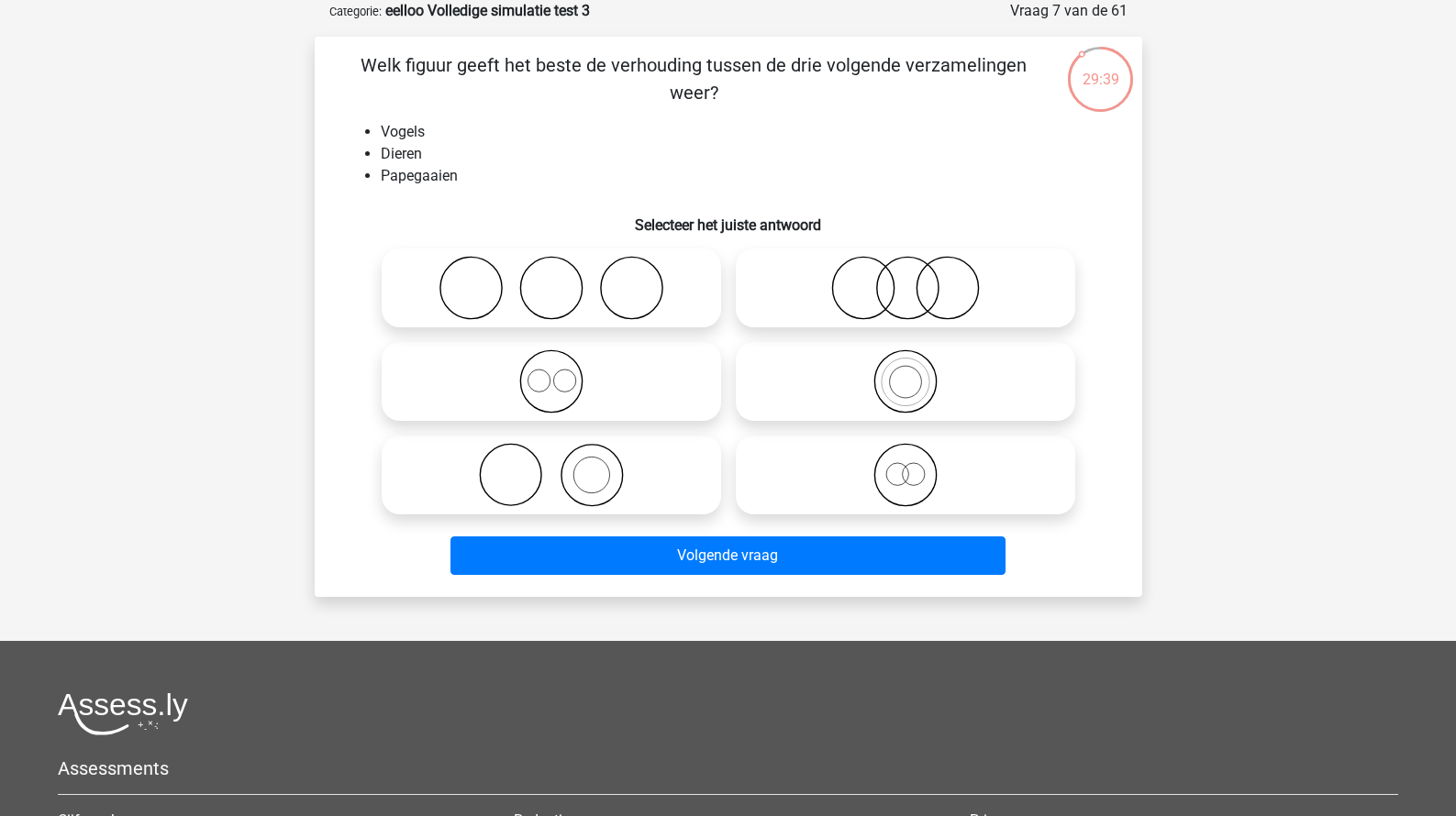
click at [825, 367] on icon at bounding box center [905, 382] width 324 height 64
click at [906, 367] on input "radio" at bounding box center [911, 366] width 12 height 12
radio input "true"
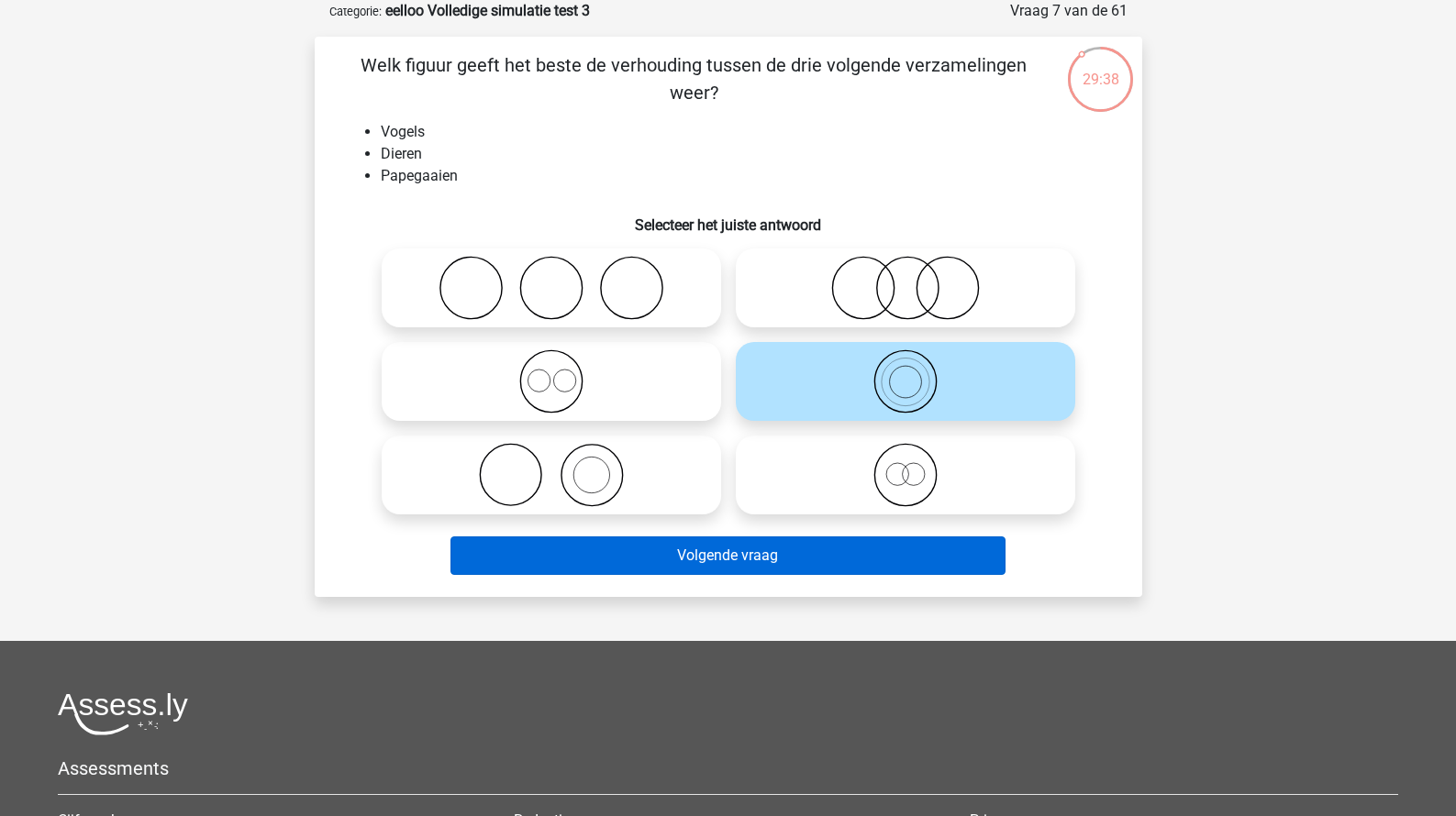
click at [770, 568] on button "Volgende vraag" at bounding box center [727, 556] width 555 height 39
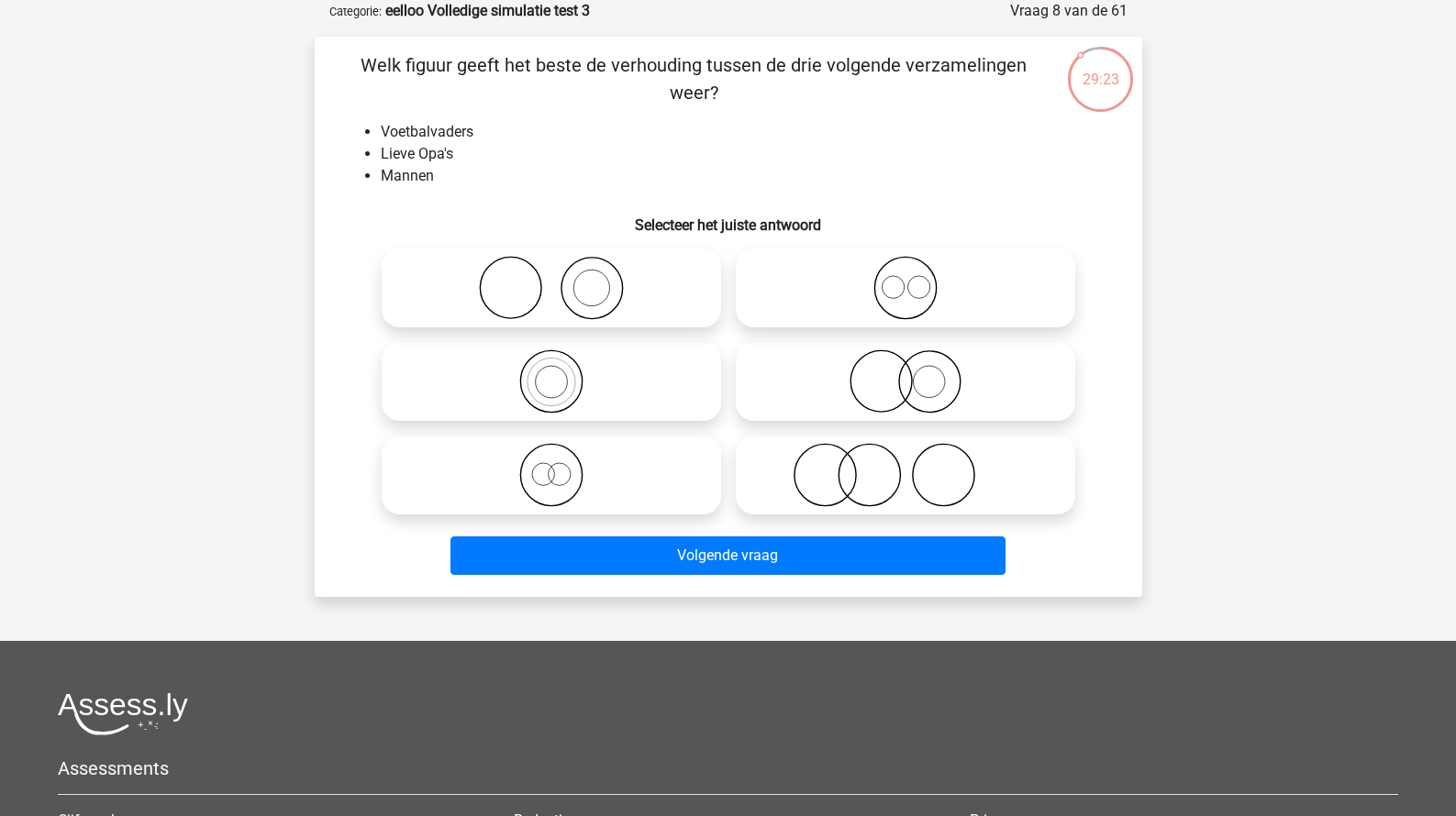
click at [607, 489] on icon at bounding box center [550, 476] width 324 height 64
click at [563, 466] on input "radio" at bounding box center [557, 460] width 12 height 12
radio input "true"
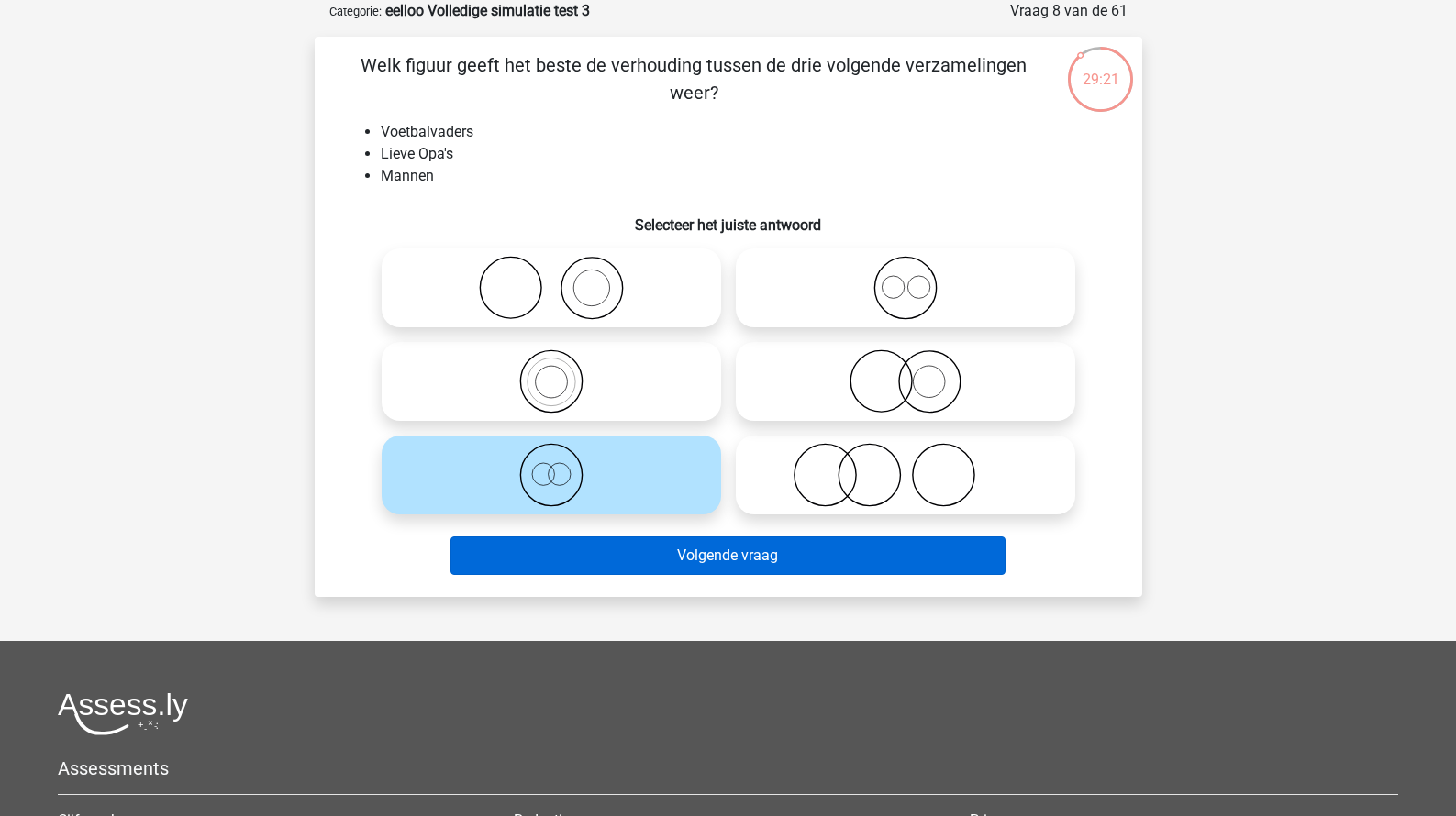
click at [647, 552] on button "Volgende vraag" at bounding box center [727, 556] width 555 height 39
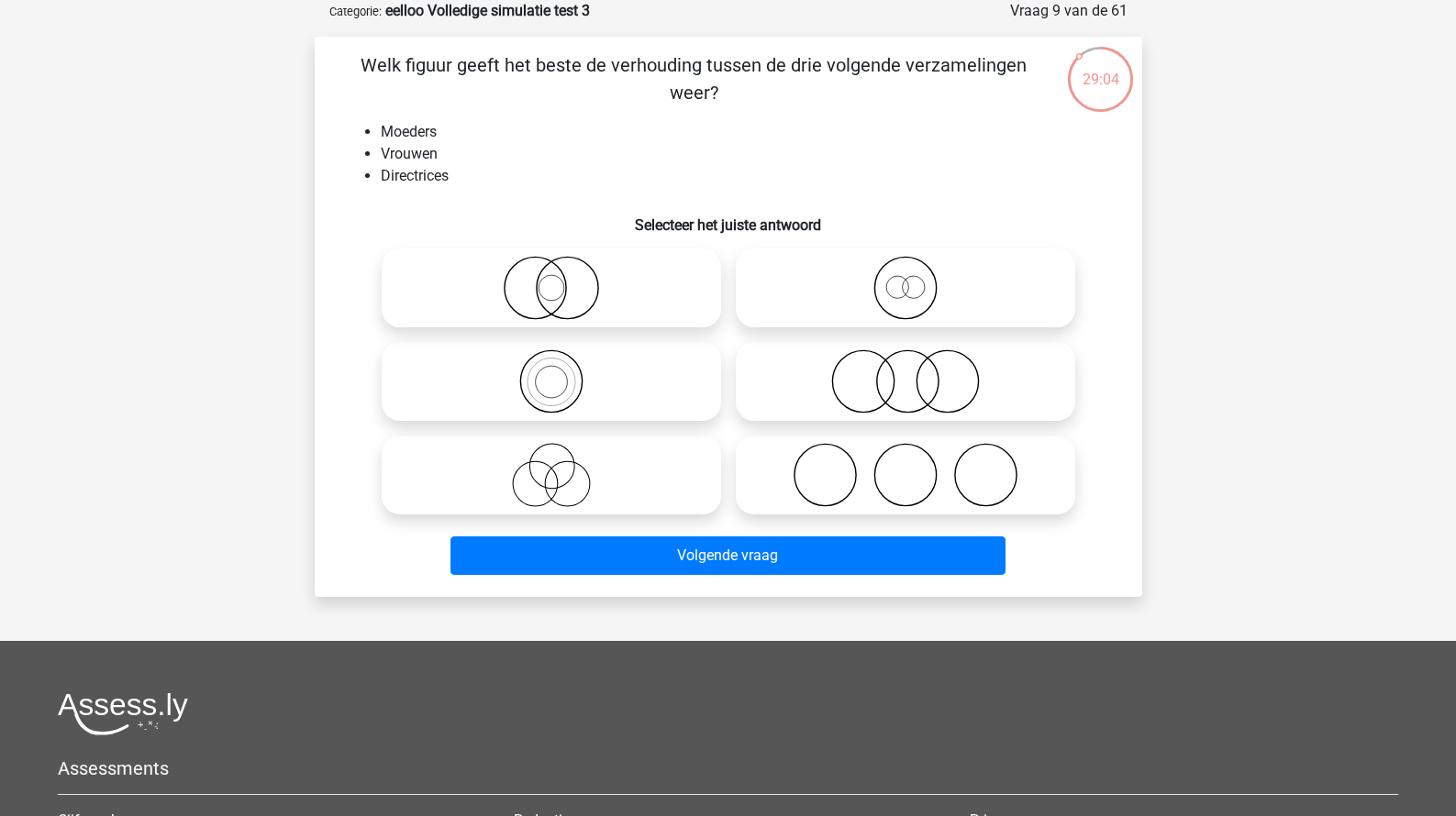
click at [868, 287] on icon at bounding box center [905, 288] width 324 height 64
click at [906, 279] on input "radio" at bounding box center [911, 272] width 12 height 12
radio input "true"
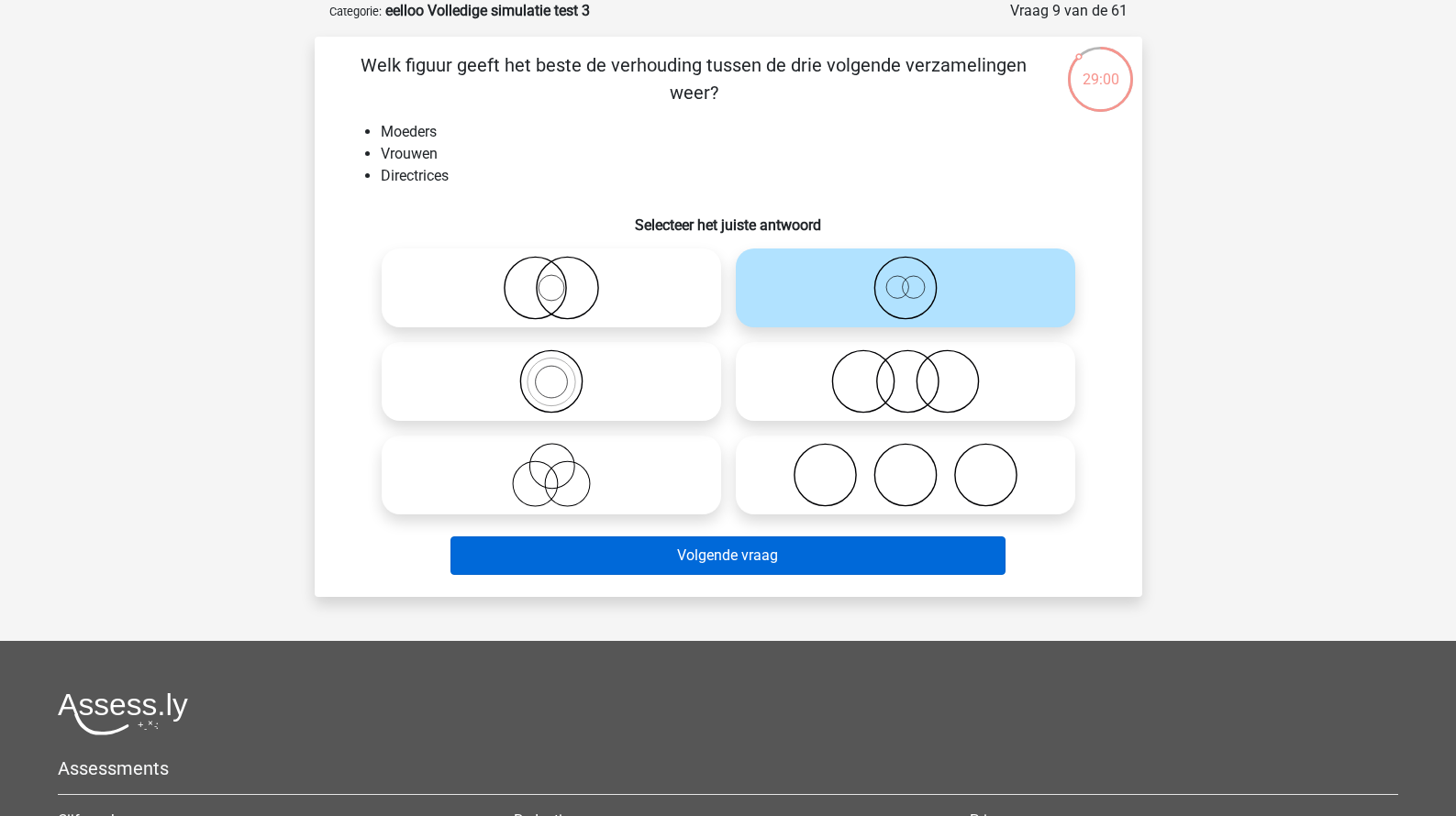
click at [769, 560] on button "Volgende vraag" at bounding box center [727, 556] width 555 height 39
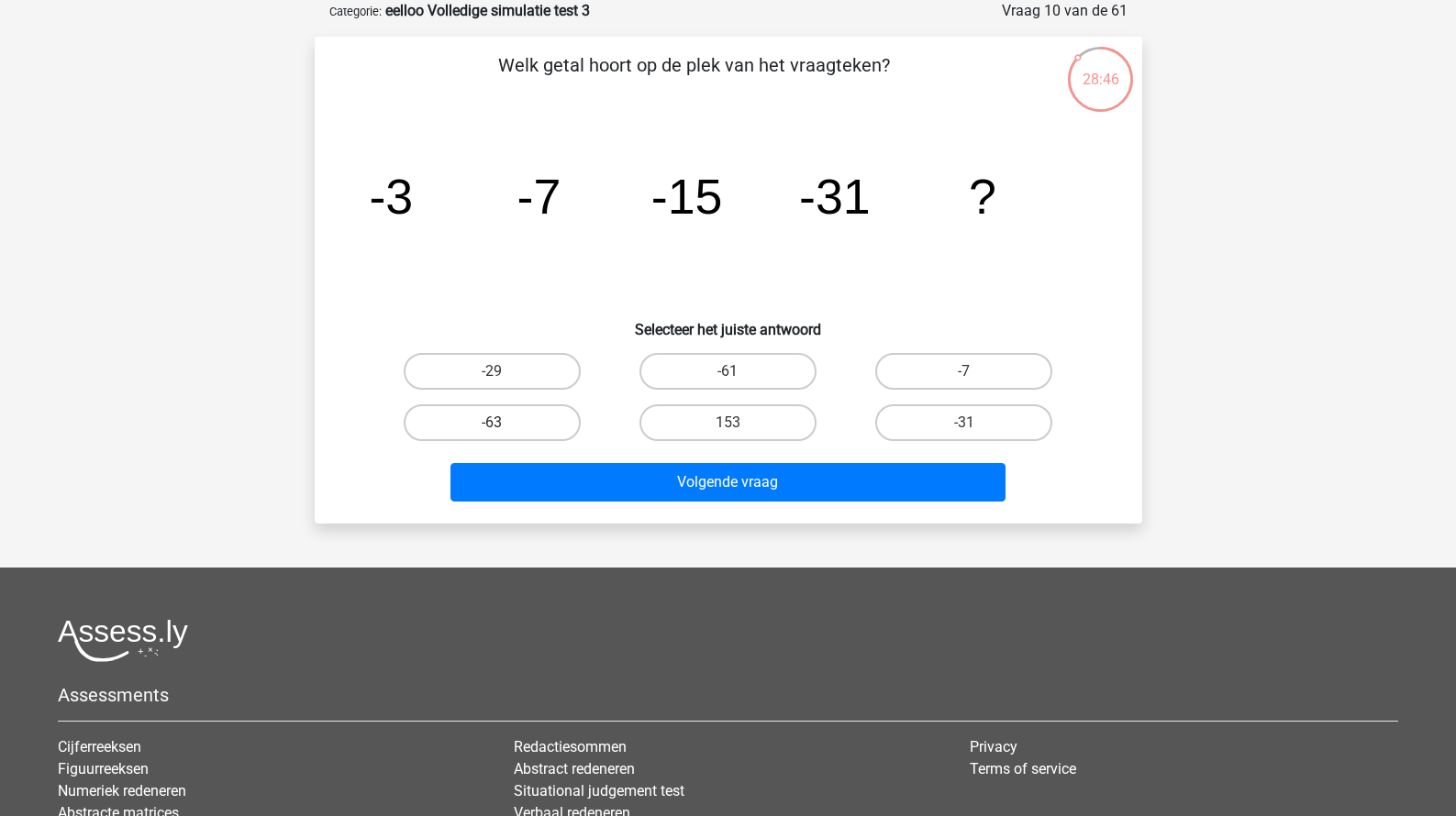
click at [556, 438] on label "-63" at bounding box center [492, 423] width 177 height 37
click at [504, 435] on input "-63" at bounding box center [497, 428] width 12 height 12
radio input "true"
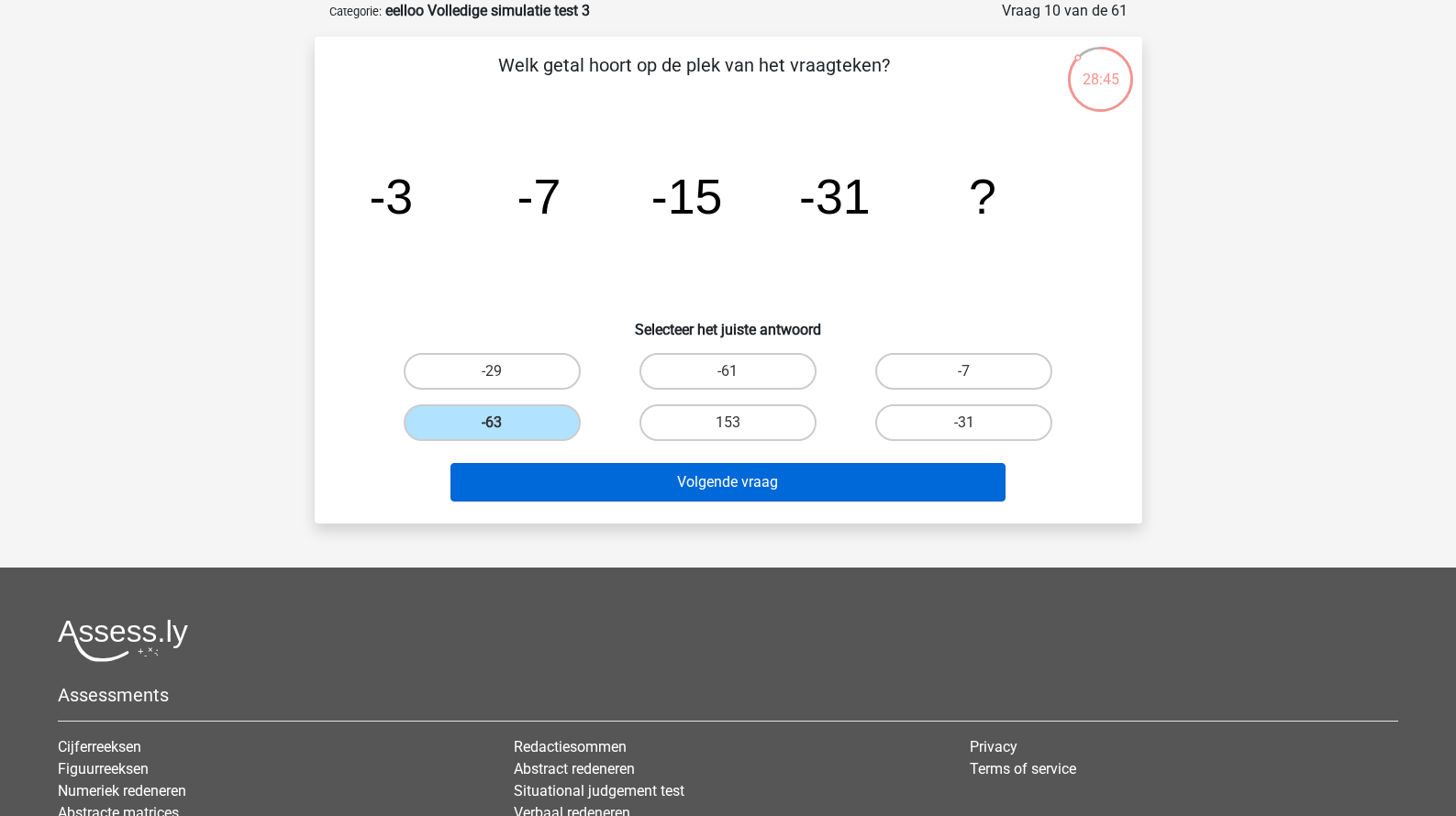
click at [610, 486] on button "Volgende vraag" at bounding box center [727, 482] width 555 height 39
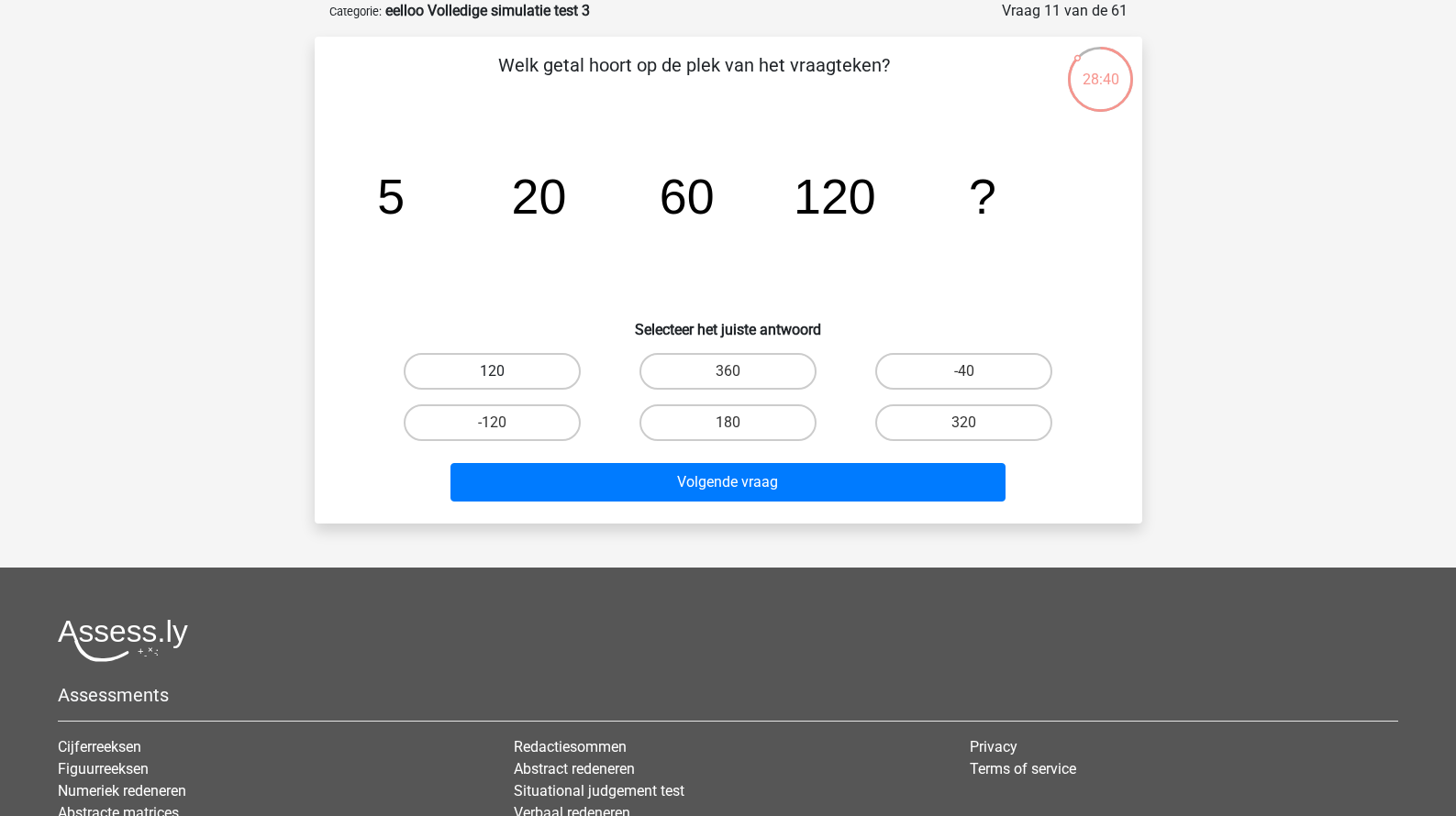
click at [548, 378] on label "120" at bounding box center [492, 372] width 177 height 37
click at [504, 378] on input "120" at bounding box center [497, 377] width 12 height 12
radio input "true"
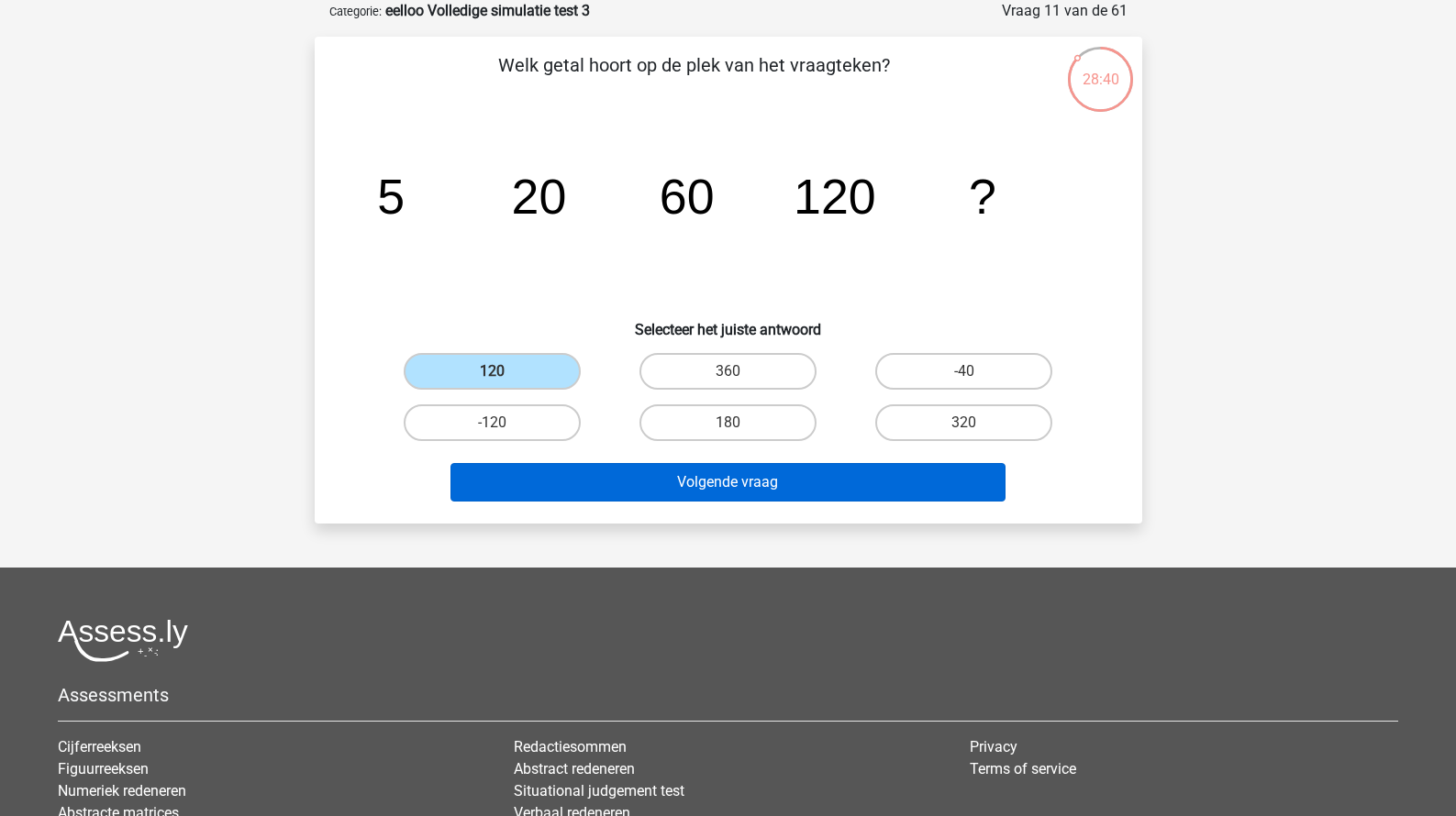
click at [607, 484] on button "Volgende vraag" at bounding box center [727, 482] width 555 height 39
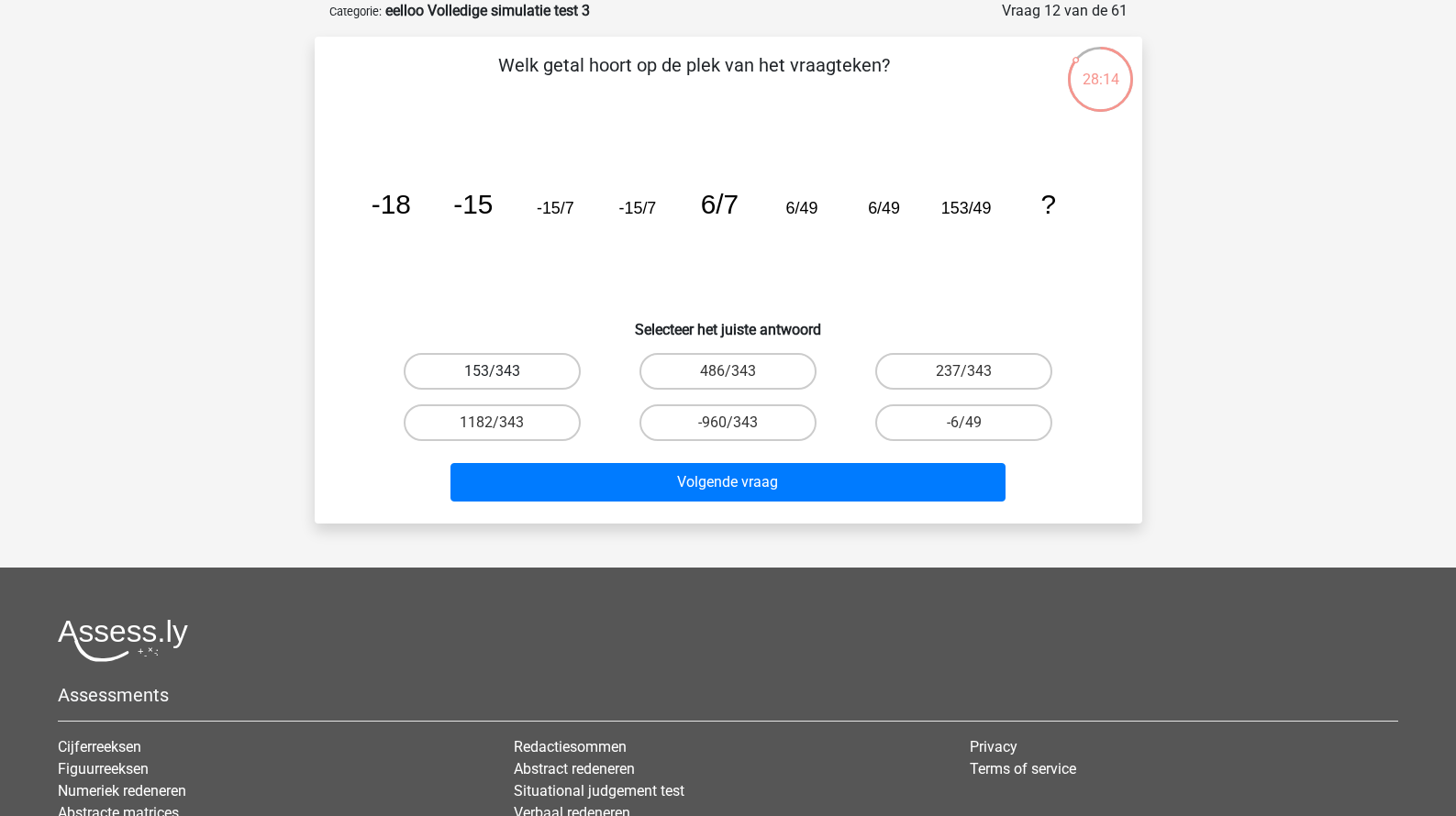
click at [516, 384] on label "153/343" at bounding box center [492, 372] width 177 height 37
click at [504, 384] on input "153/343" at bounding box center [497, 377] width 12 height 12
radio input "true"
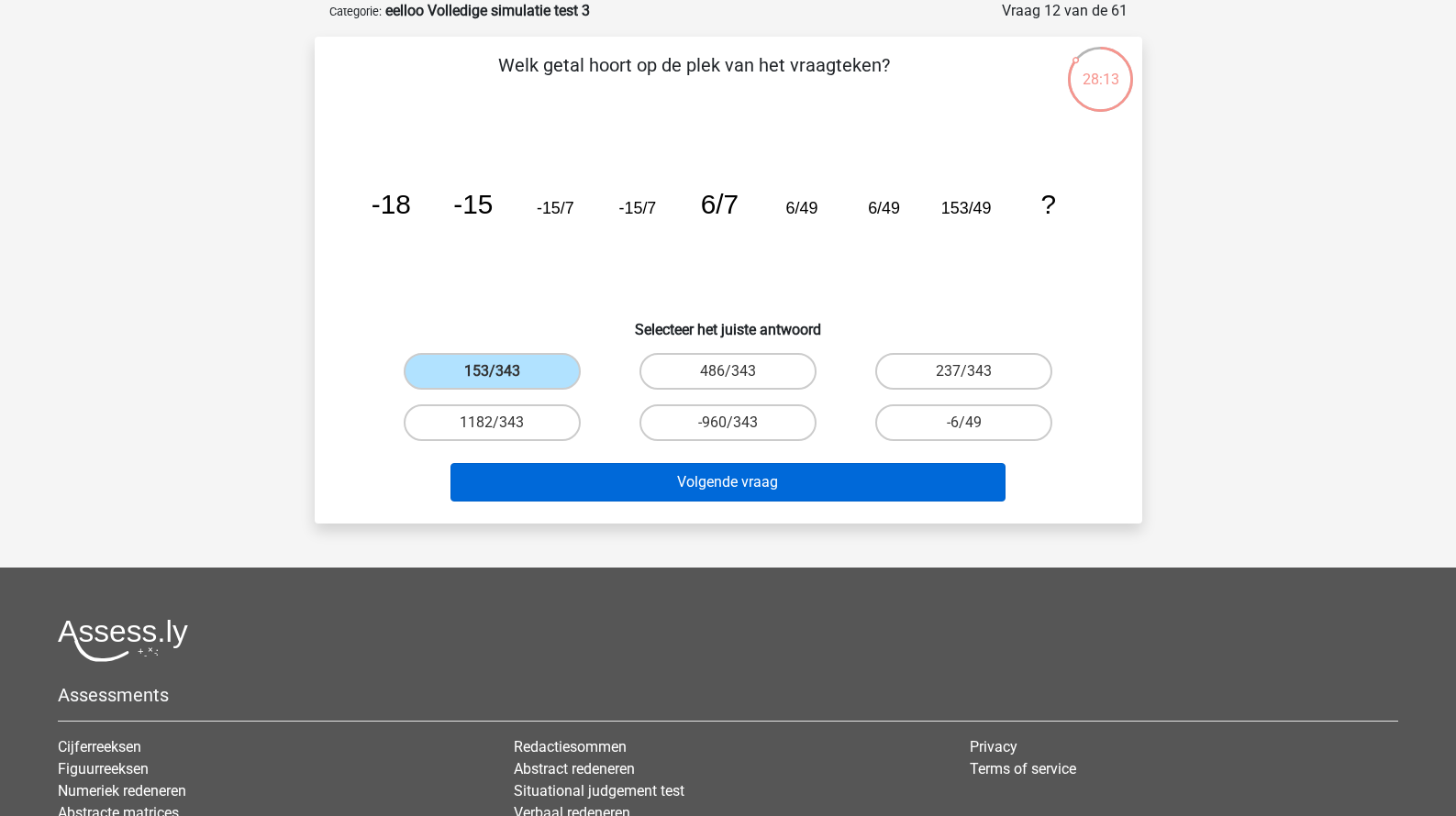
click at [643, 497] on button "Volgende vraag" at bounding box center [727, 482] width 555 height 39
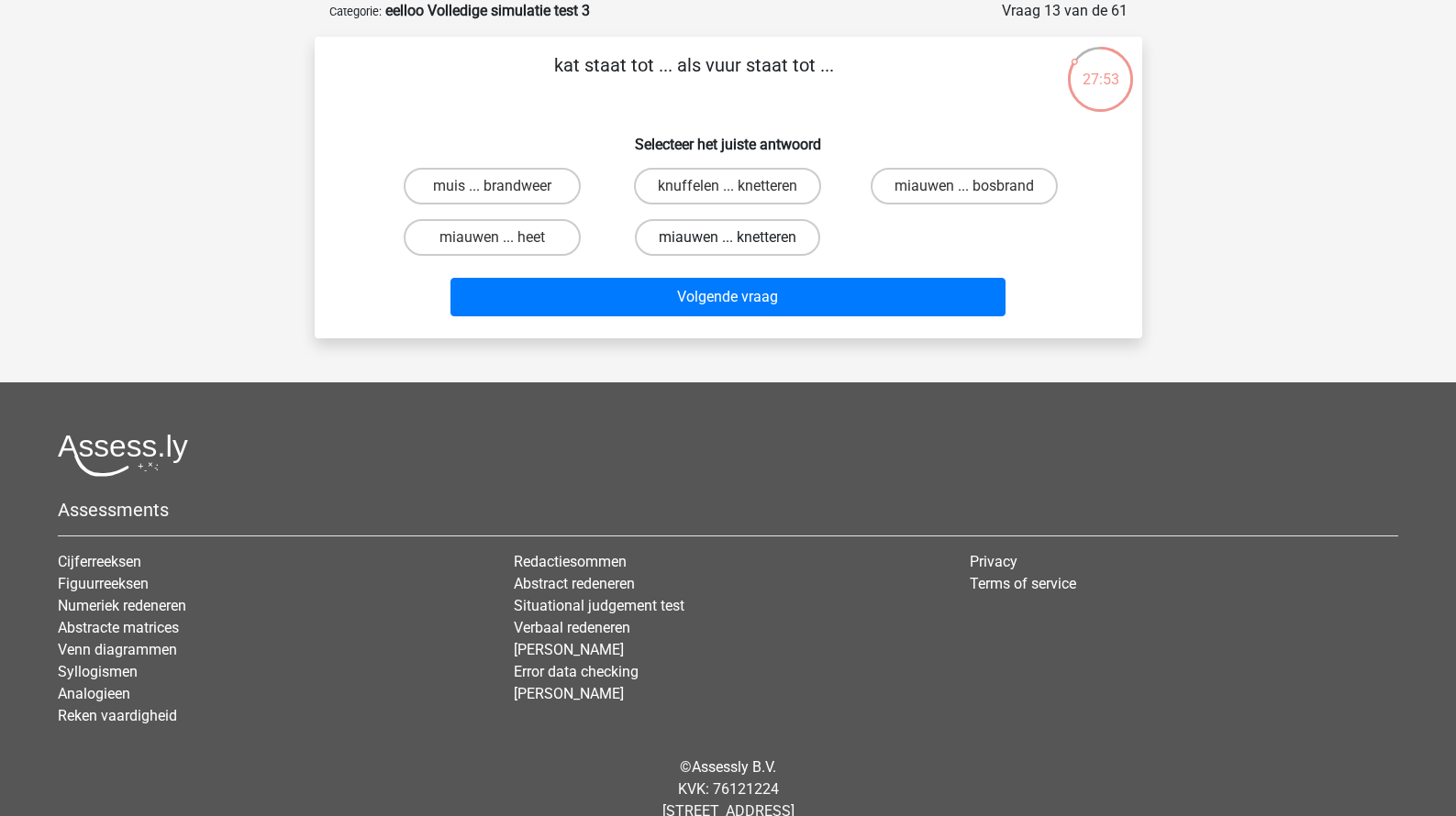
click at [758, 238] on label "miauwen ... knetteren" at bounding box center [727, 237] width 185 height 37
click at [739, 238] on input "miauwen ... knetteren" at bounding box center [733, 243] width 12 height 12
radio input "true"
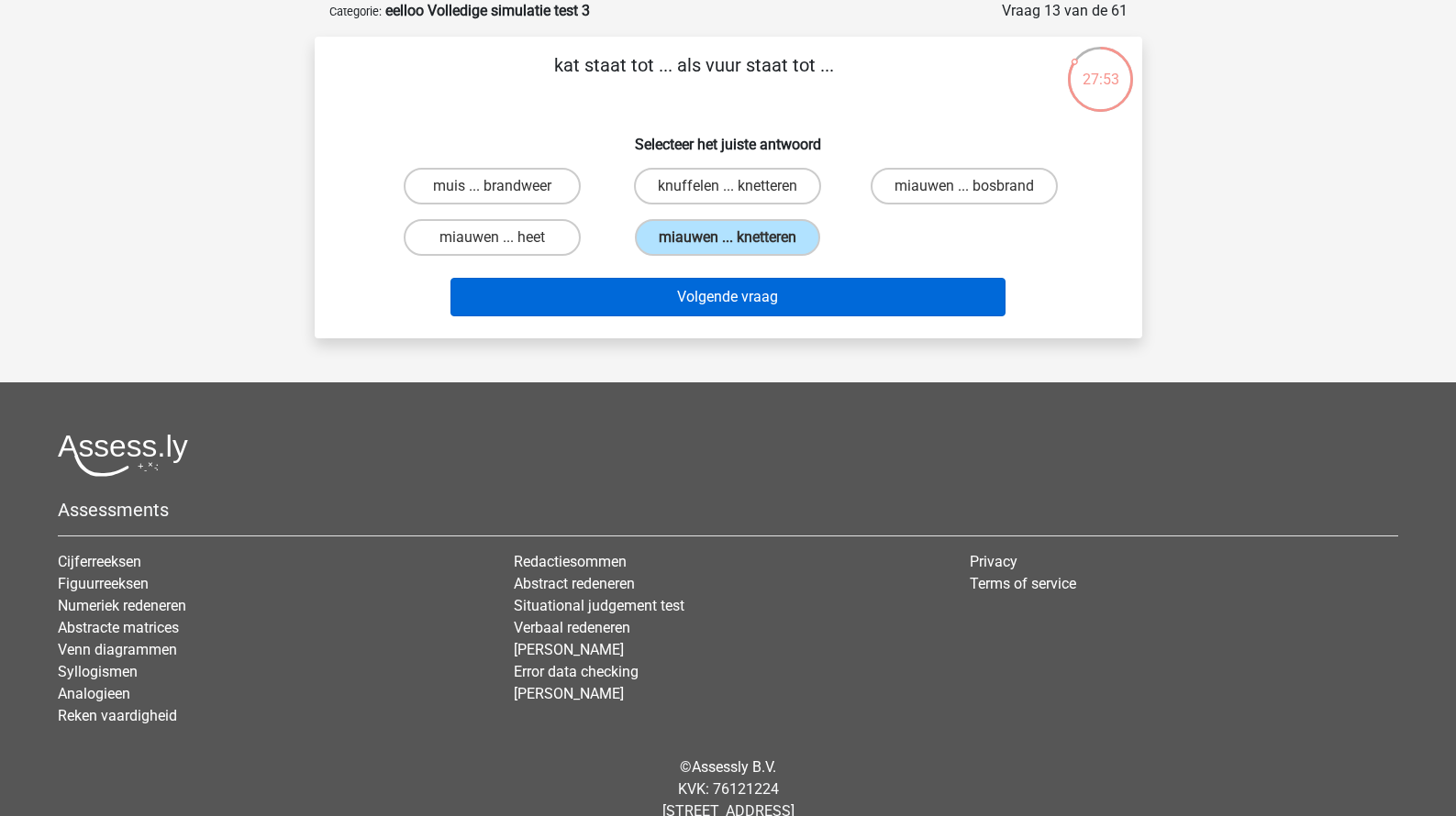
click at [756, 304] on button "Volgende vraag" at bounding box center [727, 297] width 555 height 39
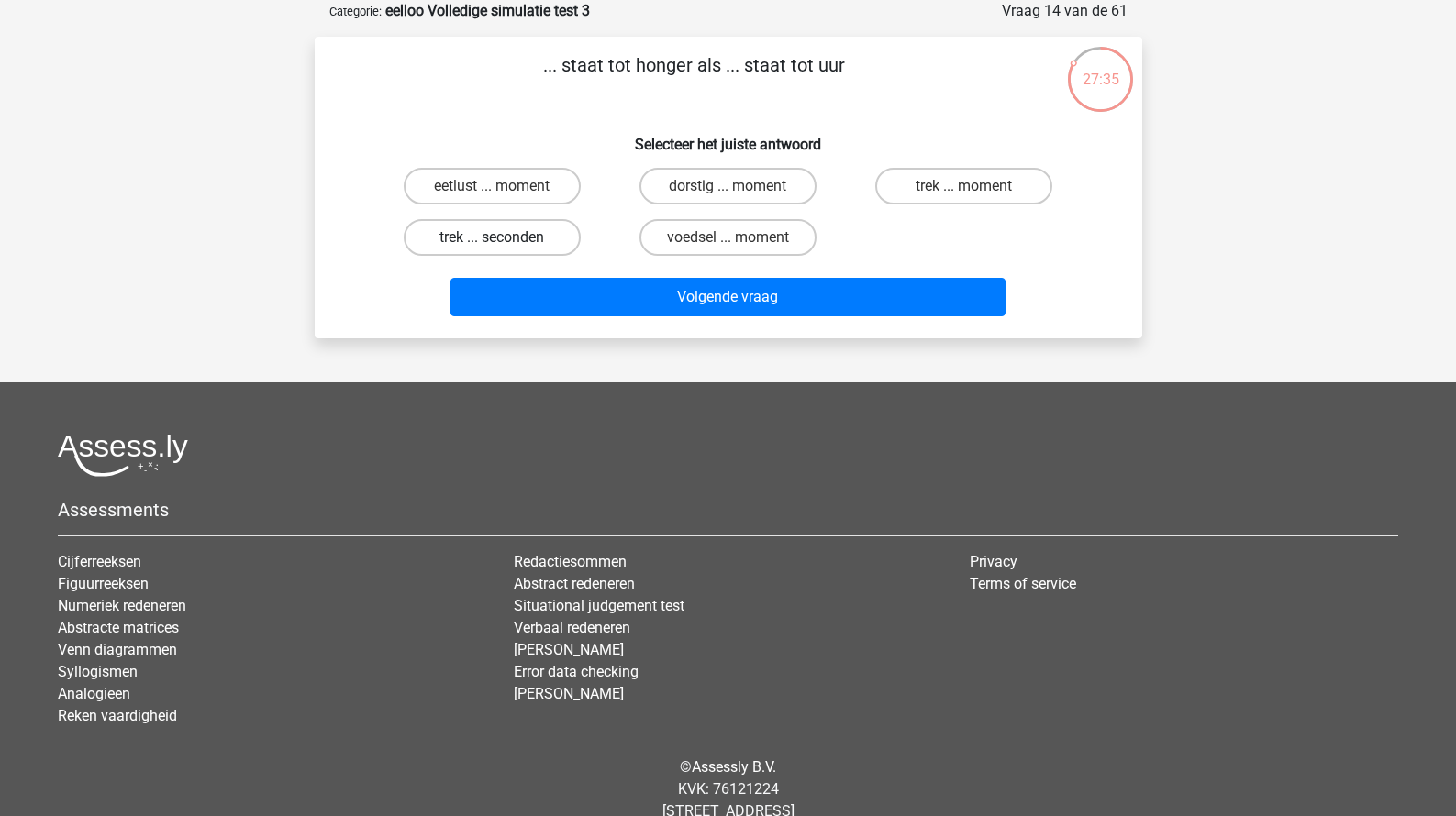
click at [562, 240] on label "trek ... seconden" at bounding box center [492, 237] width 177 height 37
click at [504, 240] on input "trek ... seconden" at bounding box center [497, 243] width 12 height 12
radio input "true"
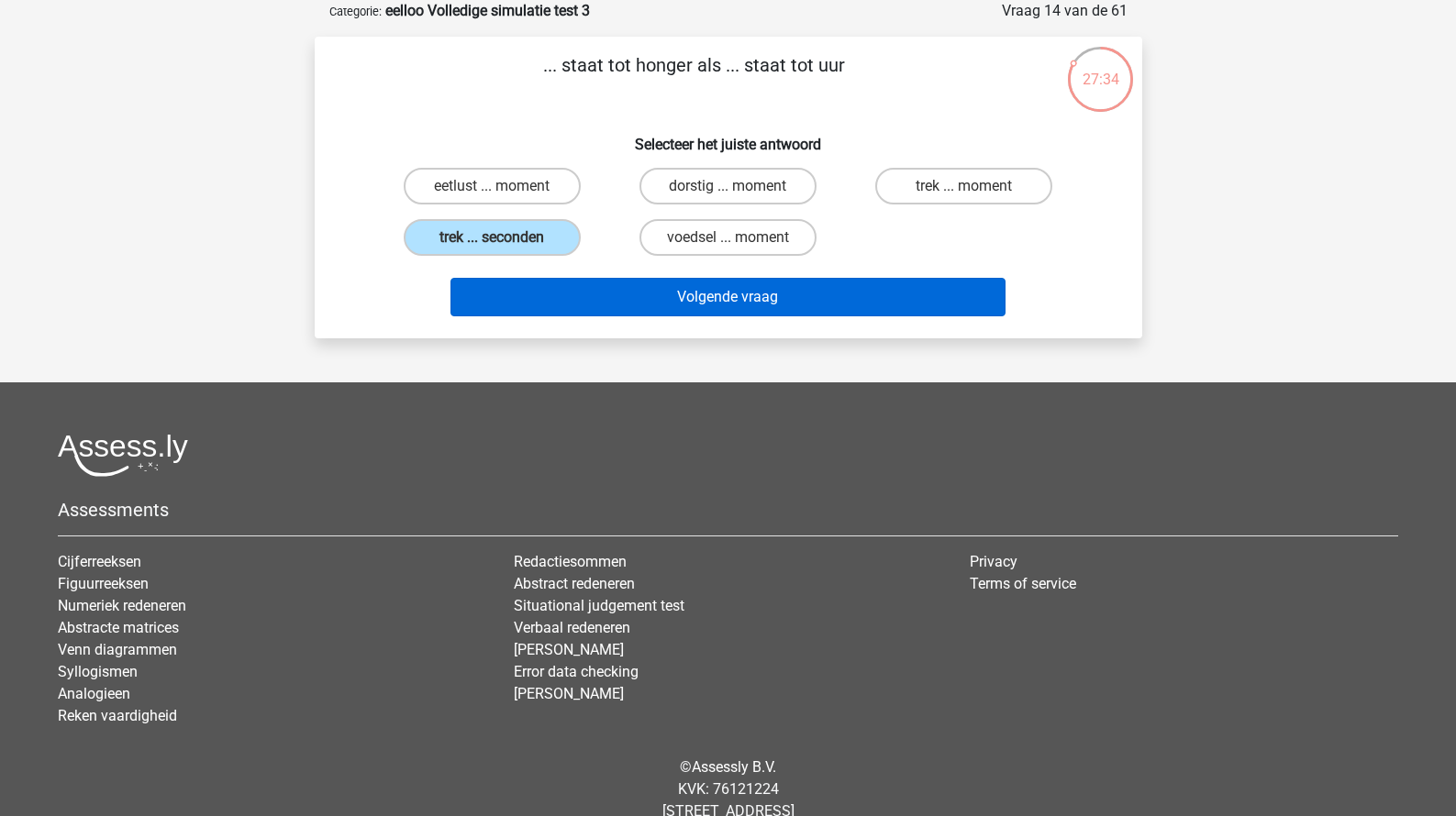
click at [626, 316] on button "Volgende vraag" at bounding box center [727, 297] width 555 height 39
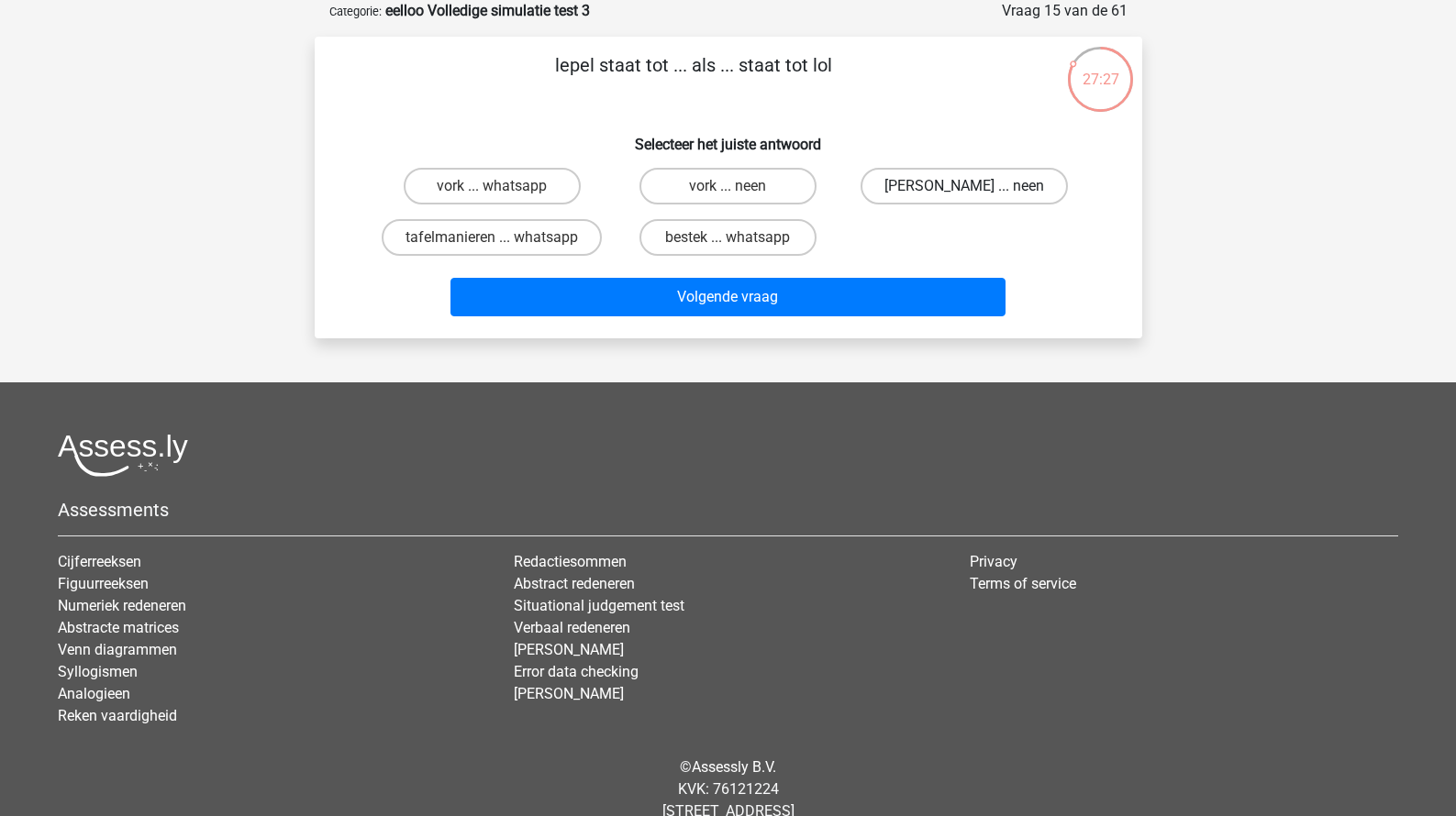
click at [894, 185] on label "anna ... neen" at bounding box center [963, 186] width 207 height 37
click at [964, 186] on input "anna ... neen" at bounding box center [970, 192] width 12 height 12
radio input "true"
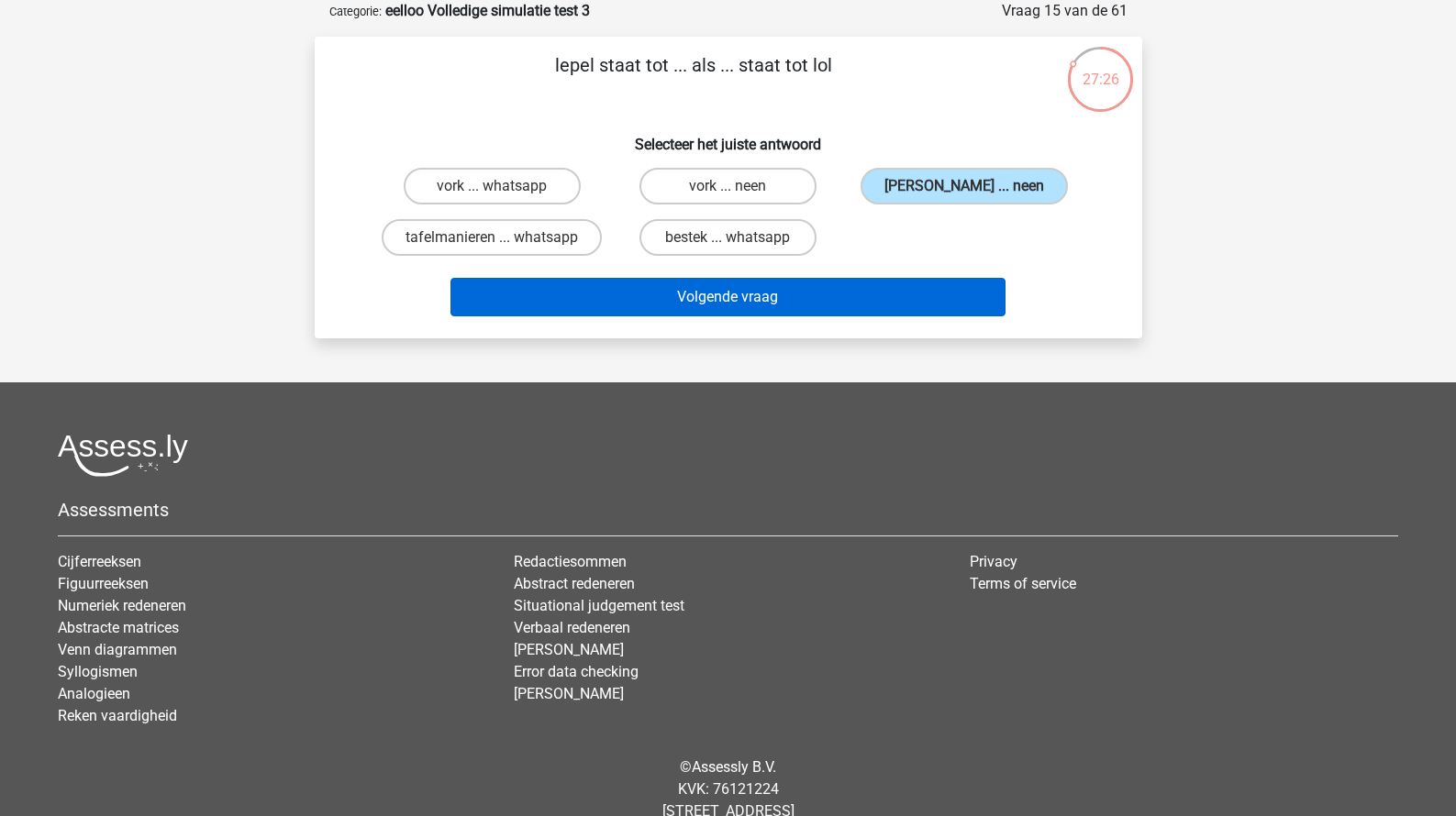
click at [816, 311] on button "Volgende vraag" at bounding box center [727, 297] width 555 height 39
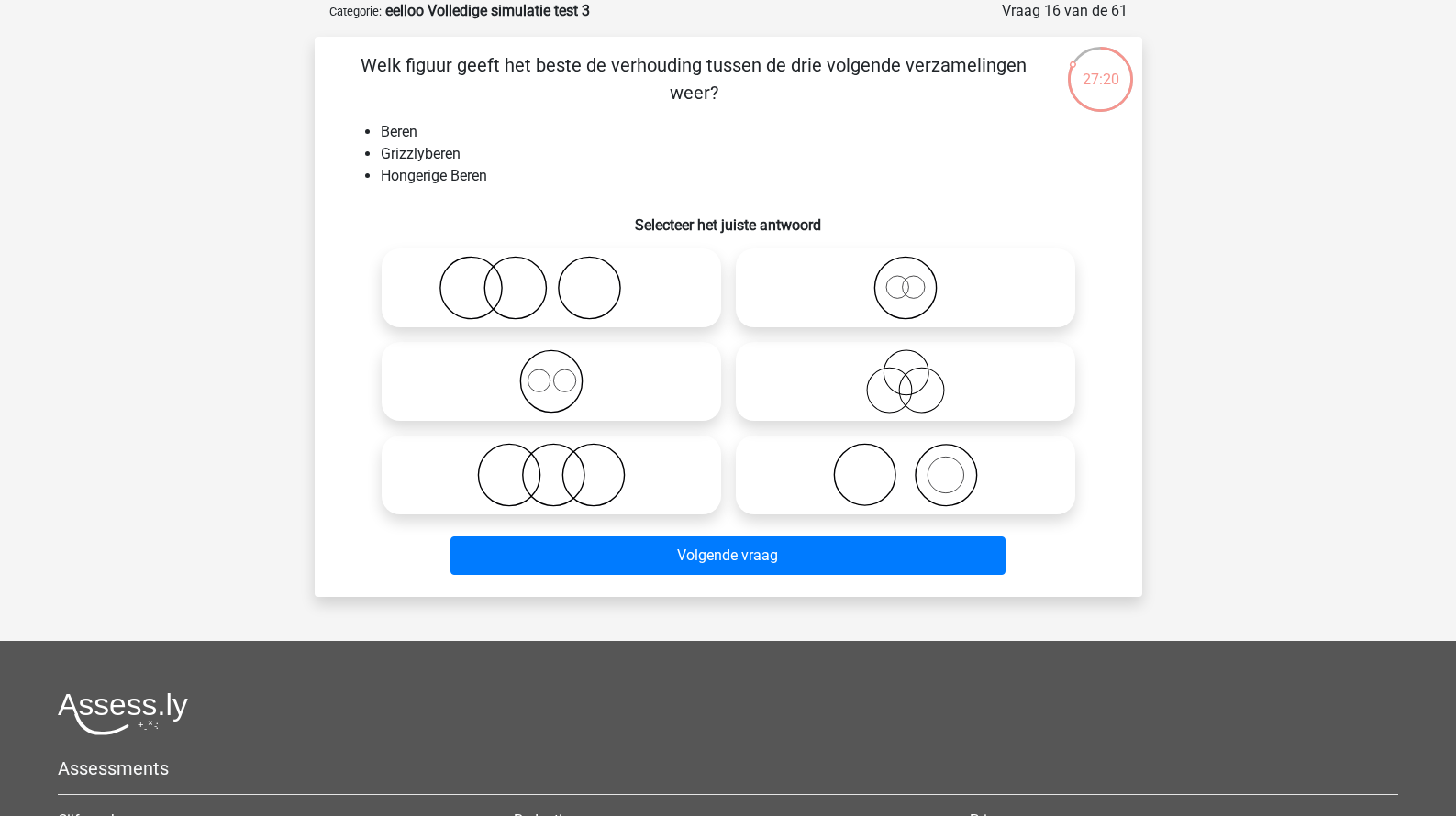
click at [902, 297] on circle at bounding box center [896, 286] width 22 height 22
click at [906, 279] on input "radio" at bounding box center [911, 272] width 12 height 12
radio input "true"
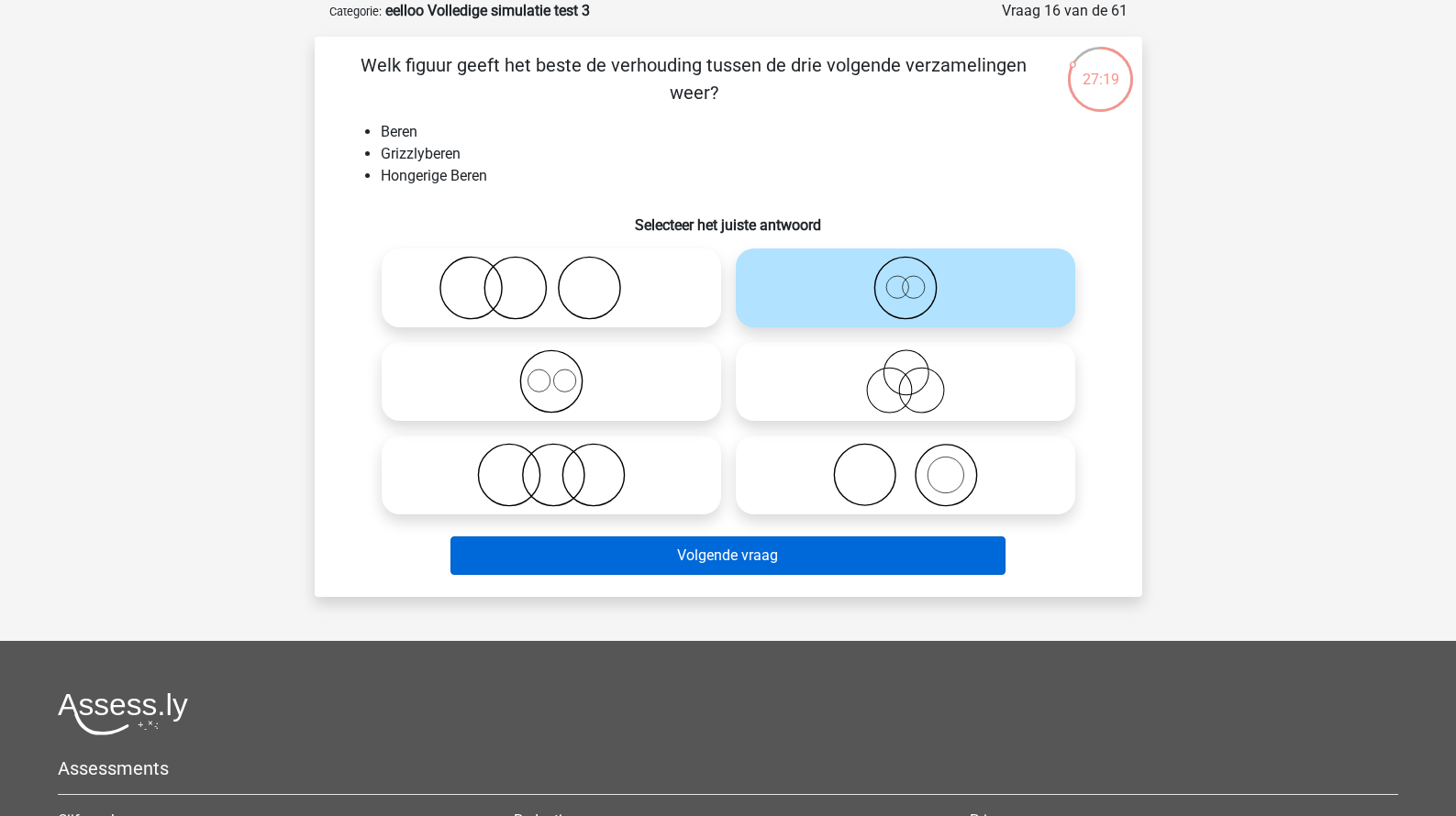
click at [788, 548] on button "Volgende vraag" at bounding box center [727, 556] width 555 height 39
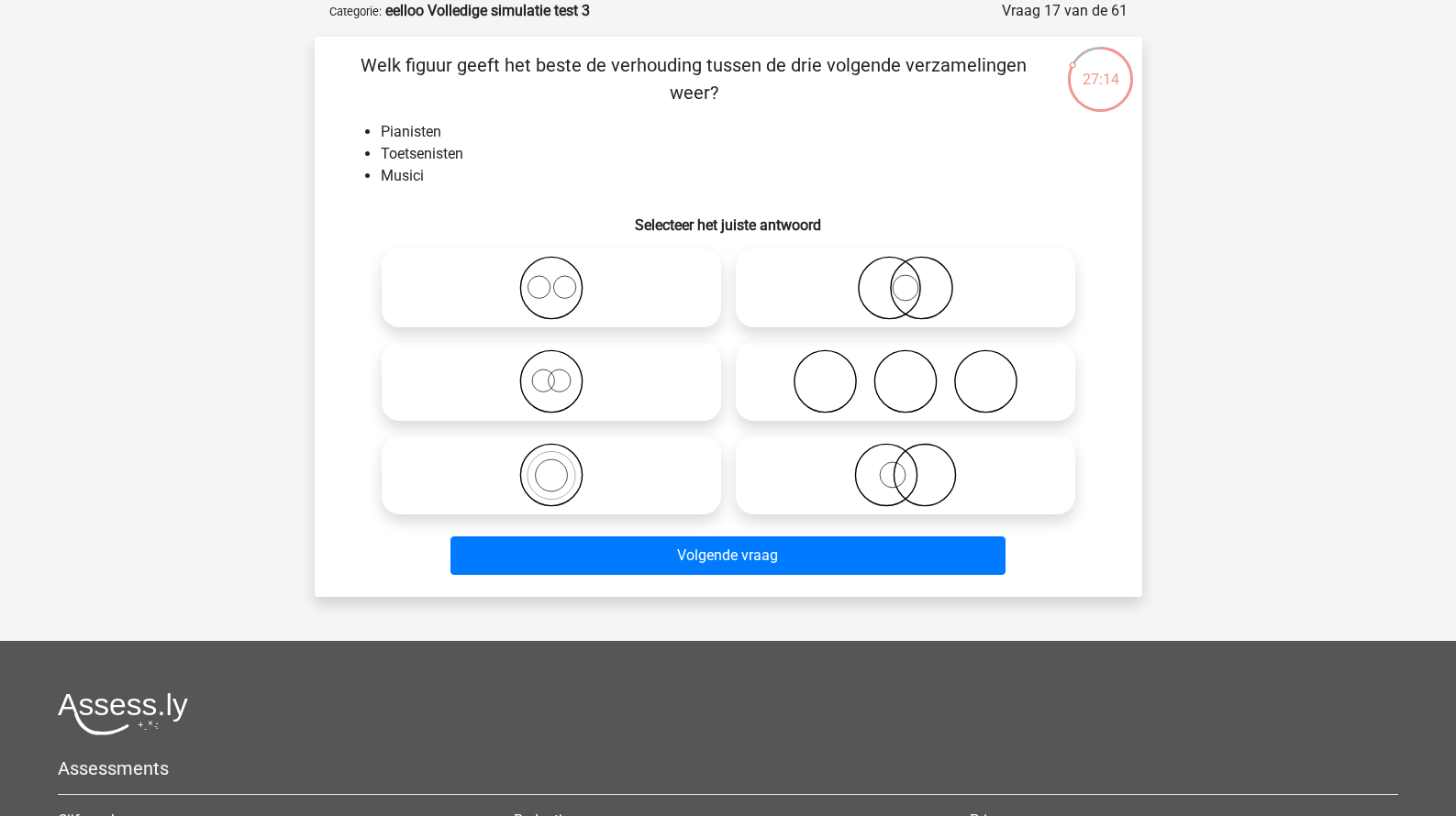
click at [600, 470] on icon at bounding box center [550, 476] width 324 height 64
click at [563, 466] on input "radio" at bounding box center [557, 460] width 12 height 12
radio input "true"
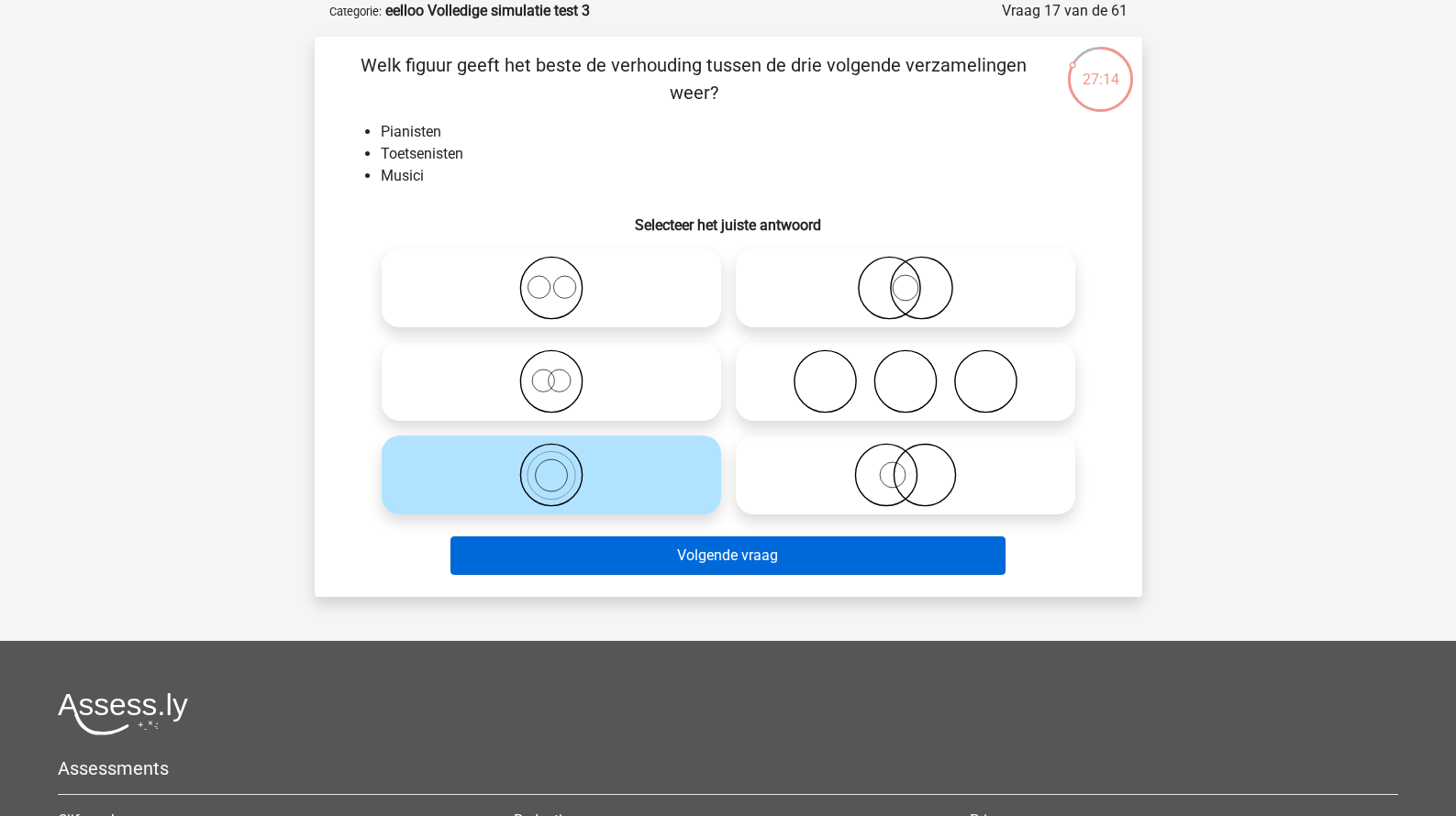
click at [646, 539] on button "Volgende vraag" at bounding box center [727, 556] width 555 height 39
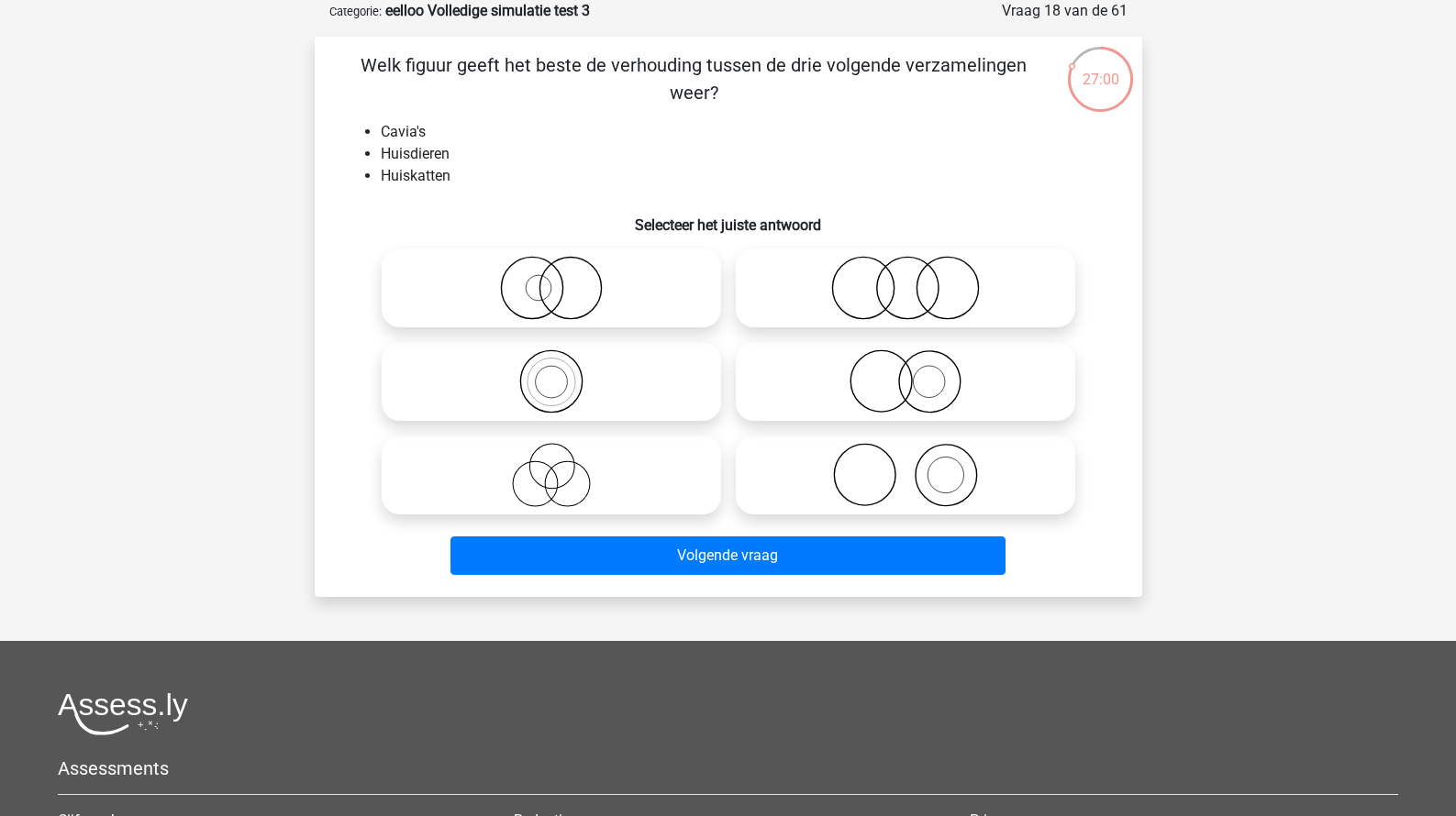
click at [844, 371] on icon at bounding box center [905, 382] width 324 height 64
click at [906, 371] on input "radio" at bounding box center [911, 366] width 12 height 12
radio input "true"
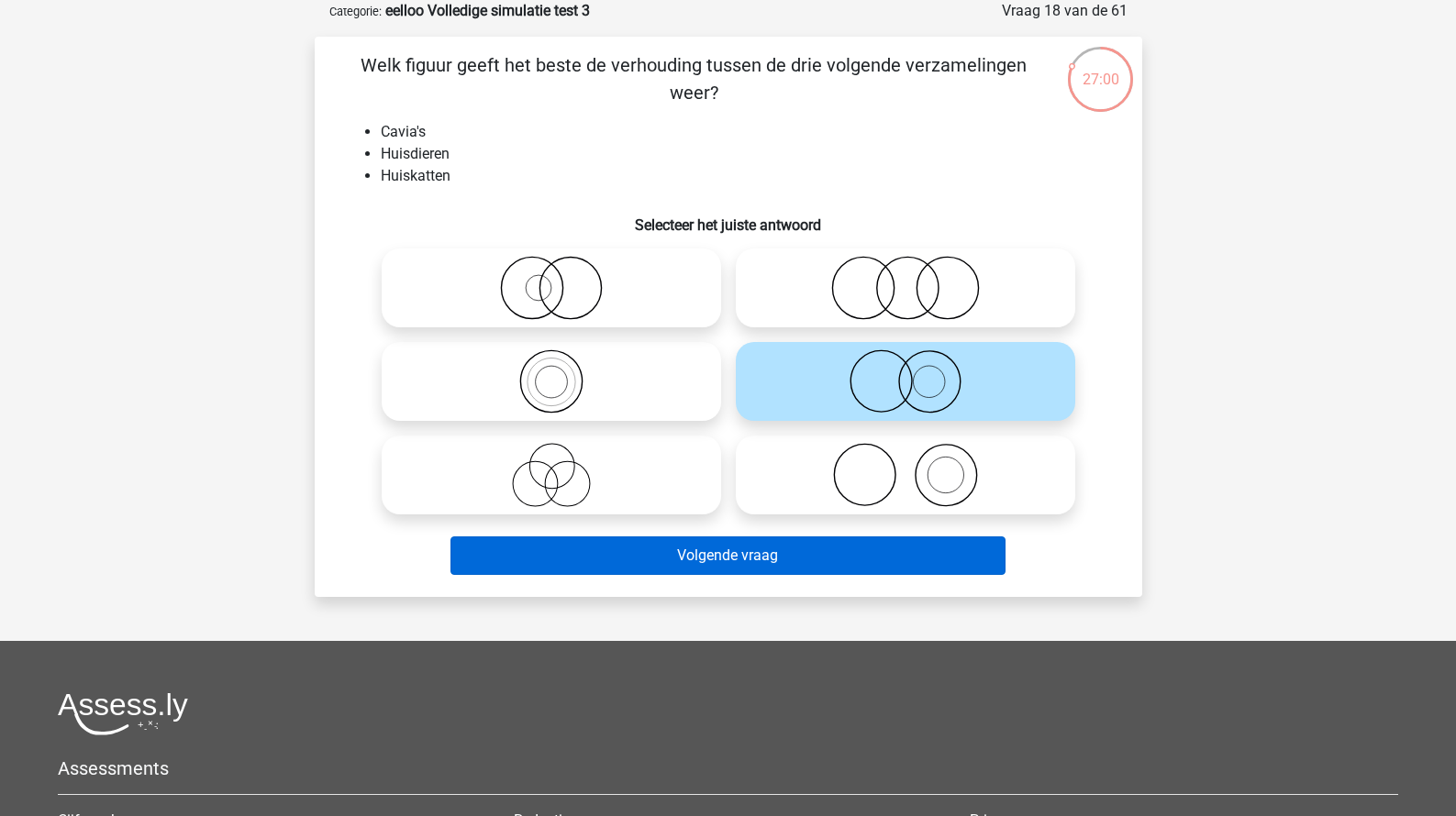
click at [770, 545] on button "Volgende vraag" at bounding box center [727, 556] width 555 height 39
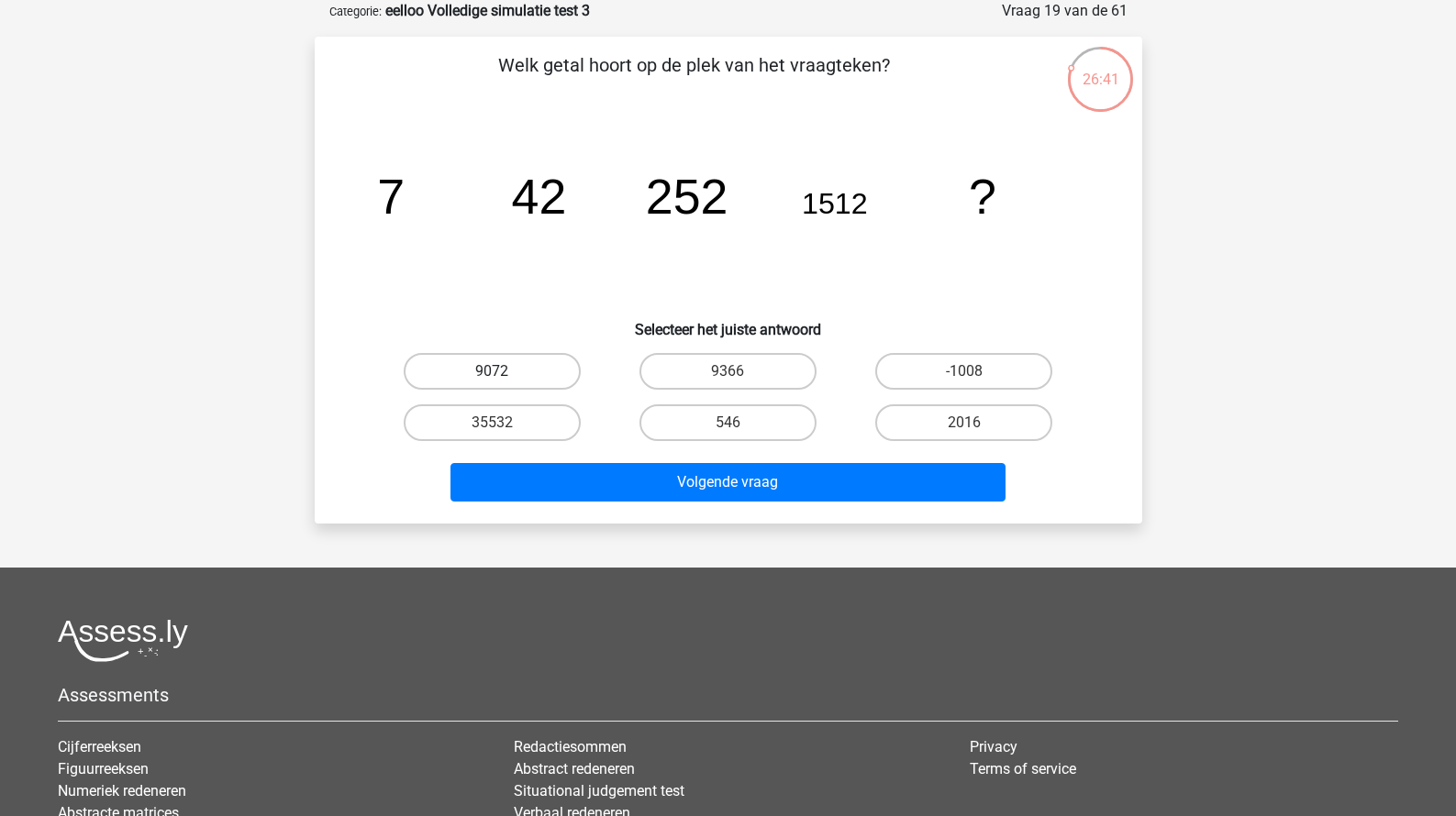
click at [534, 378] on label "9072" at bounding box center [492, 372] width 177 height 37
click at [504, 378] on input "9072" at bounding box center [497, 377] width 12 height 12
radio input "true"
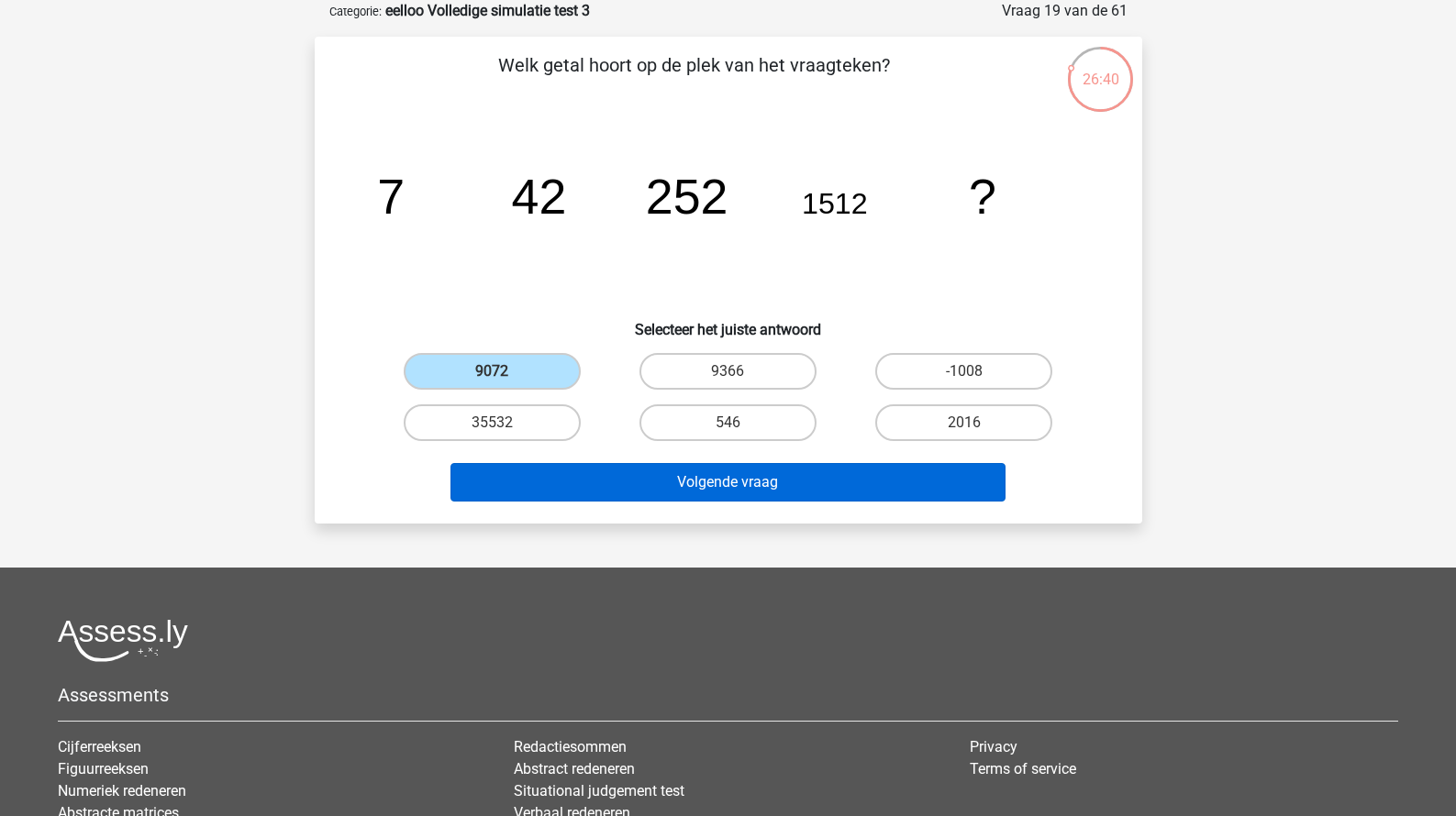
click at [633, 476] on button "Volgende vraag" at bounding box center [727, 482] width 555 height 39
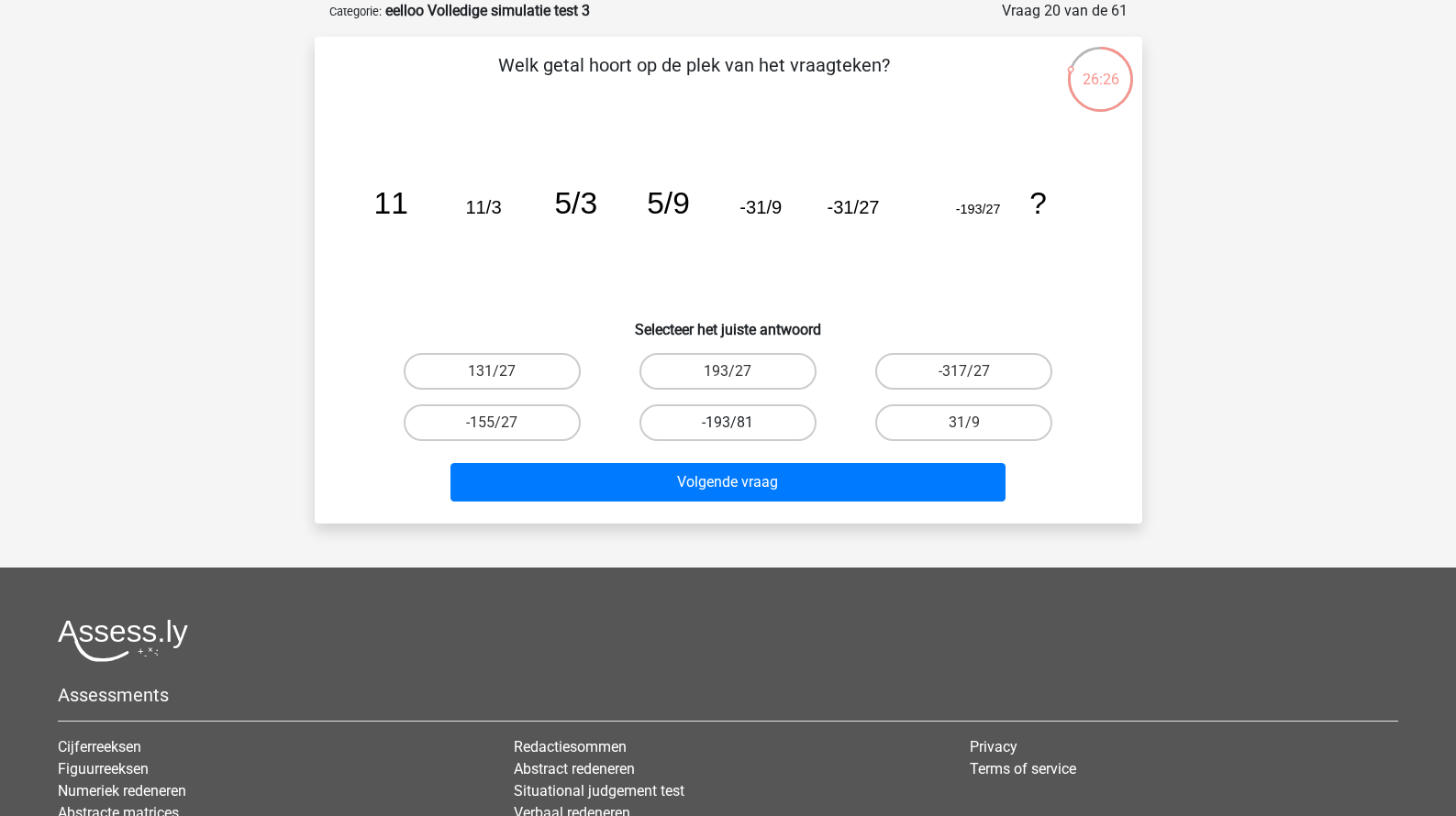
click at [756, 430] on label "-193/81" at bounding box center [727, 423] width 177 height 37
click at [739, 430] on input "-193/81" at bounding box center [733, 428] width 12 height 12
radio input "true"
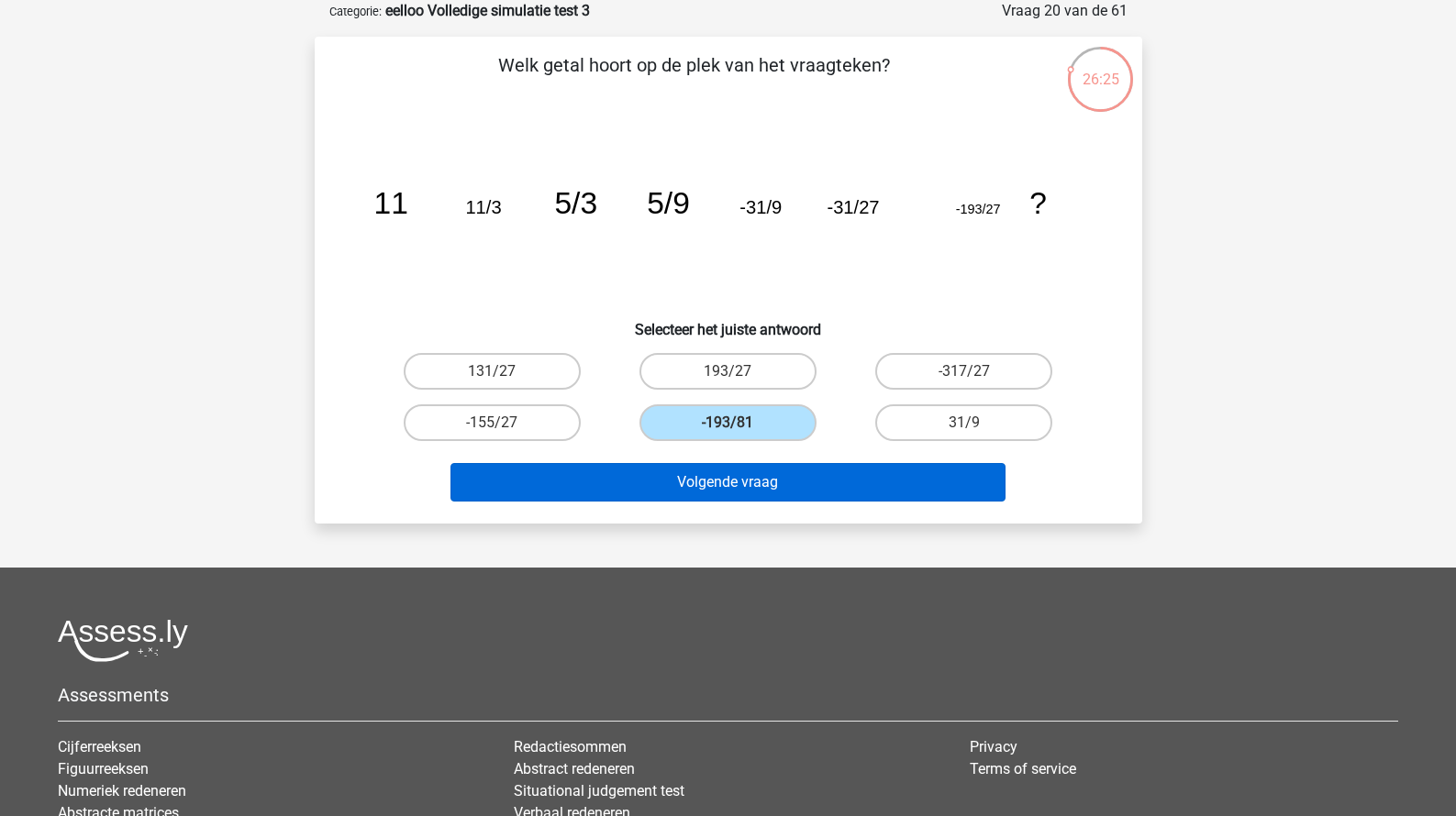
click at [758, 478] on button "Volgende vraag" at bounding box center [727, 482] width 555 height 39
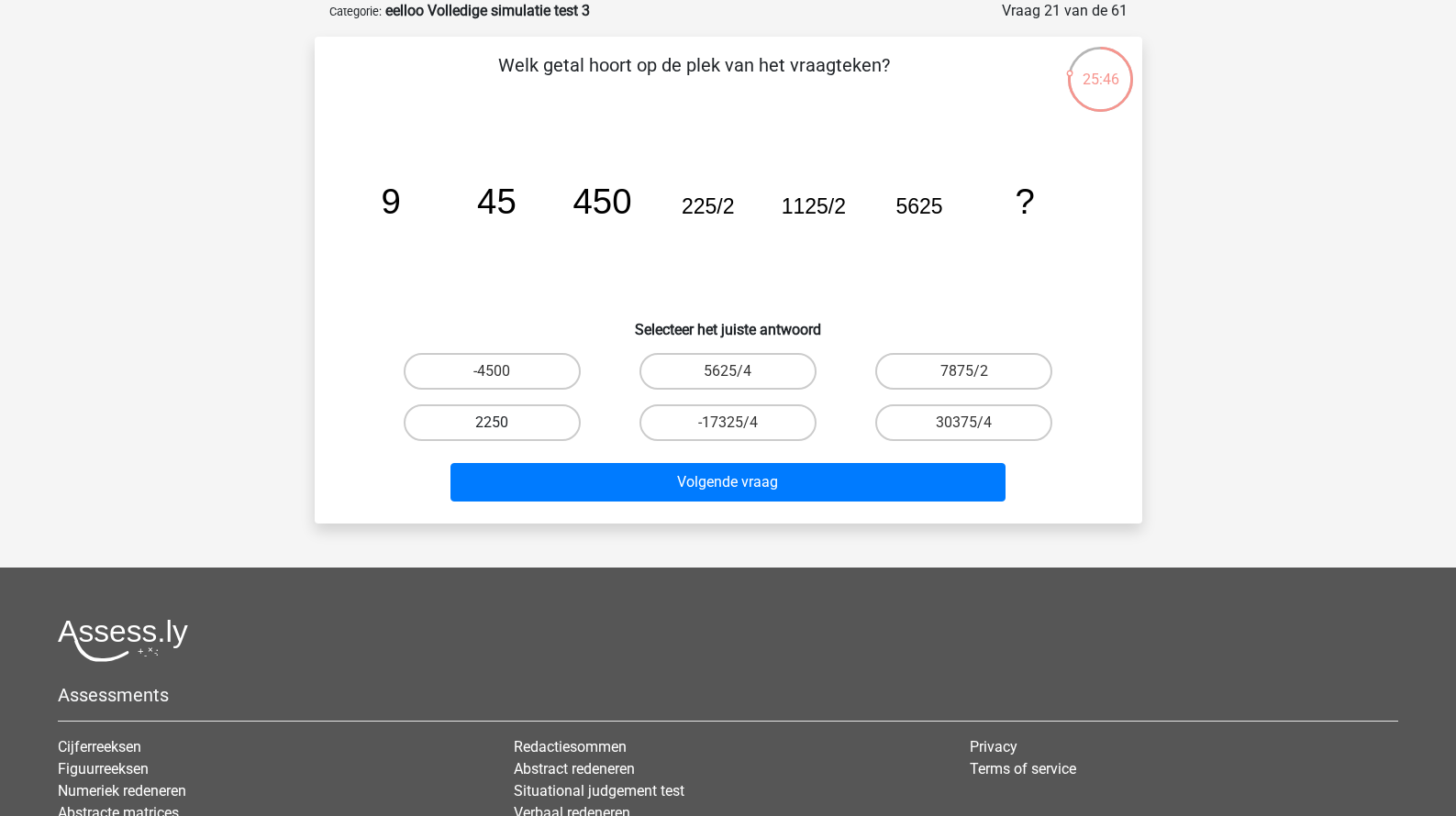
click at [561, 422] on label "2250" at bounding box center [492, 423] width 177 height 37
click at [504, 423] on input "2250" at bounding box center [497, 428] width 12 height 12
radio input "true"
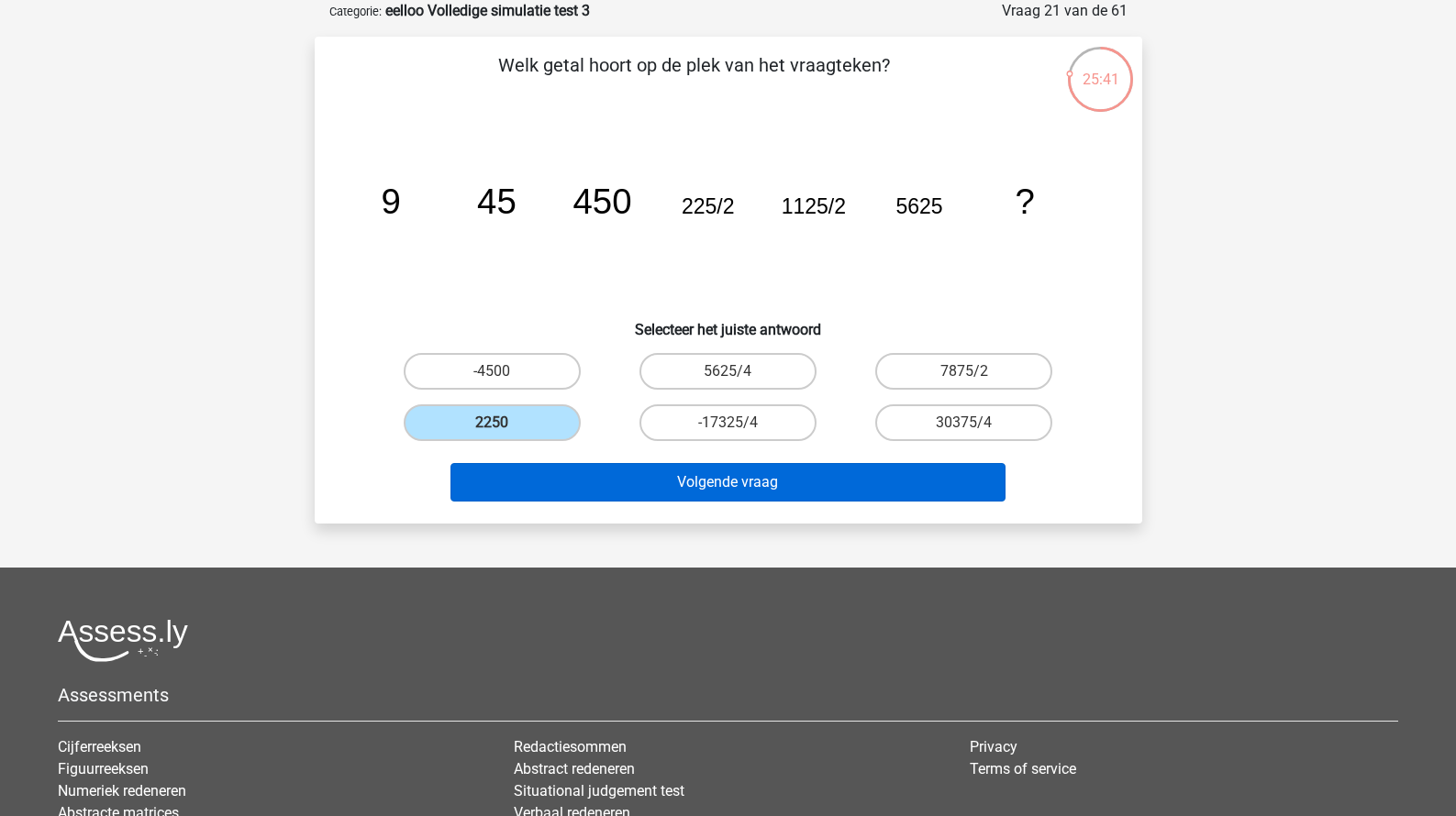
click at [663, 471] on button "Volgende vraag" at bounding box center [727, 482] width 555 height 39
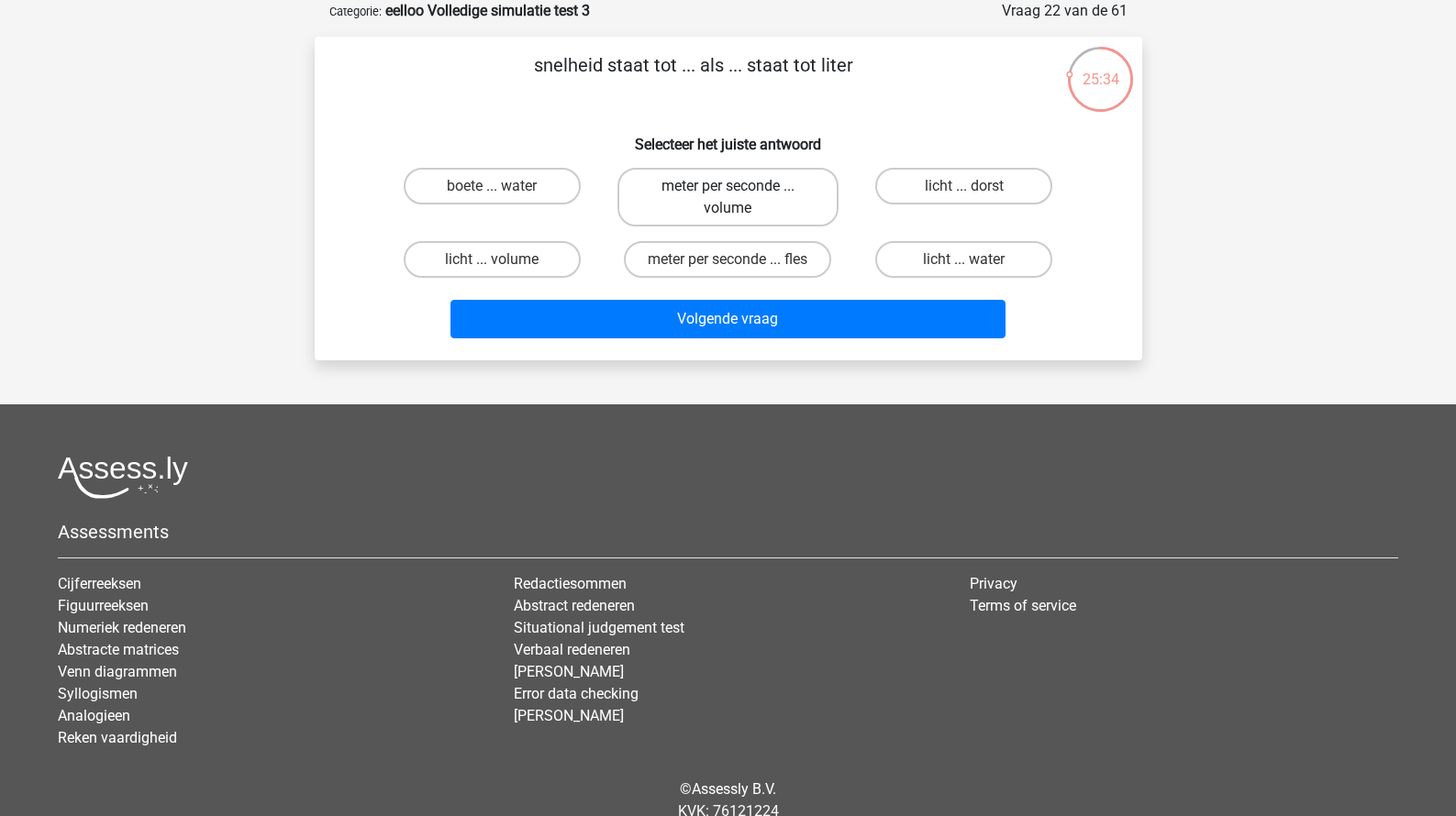
click at [805, 202] on label "meter per seconde ... volume" at bounding box center [728, 198] width 221 height 59
click at [739, 199] on input "meter per seconde ... volume" at bounding box center [733, 192] width 12 height 12
radio input "true"
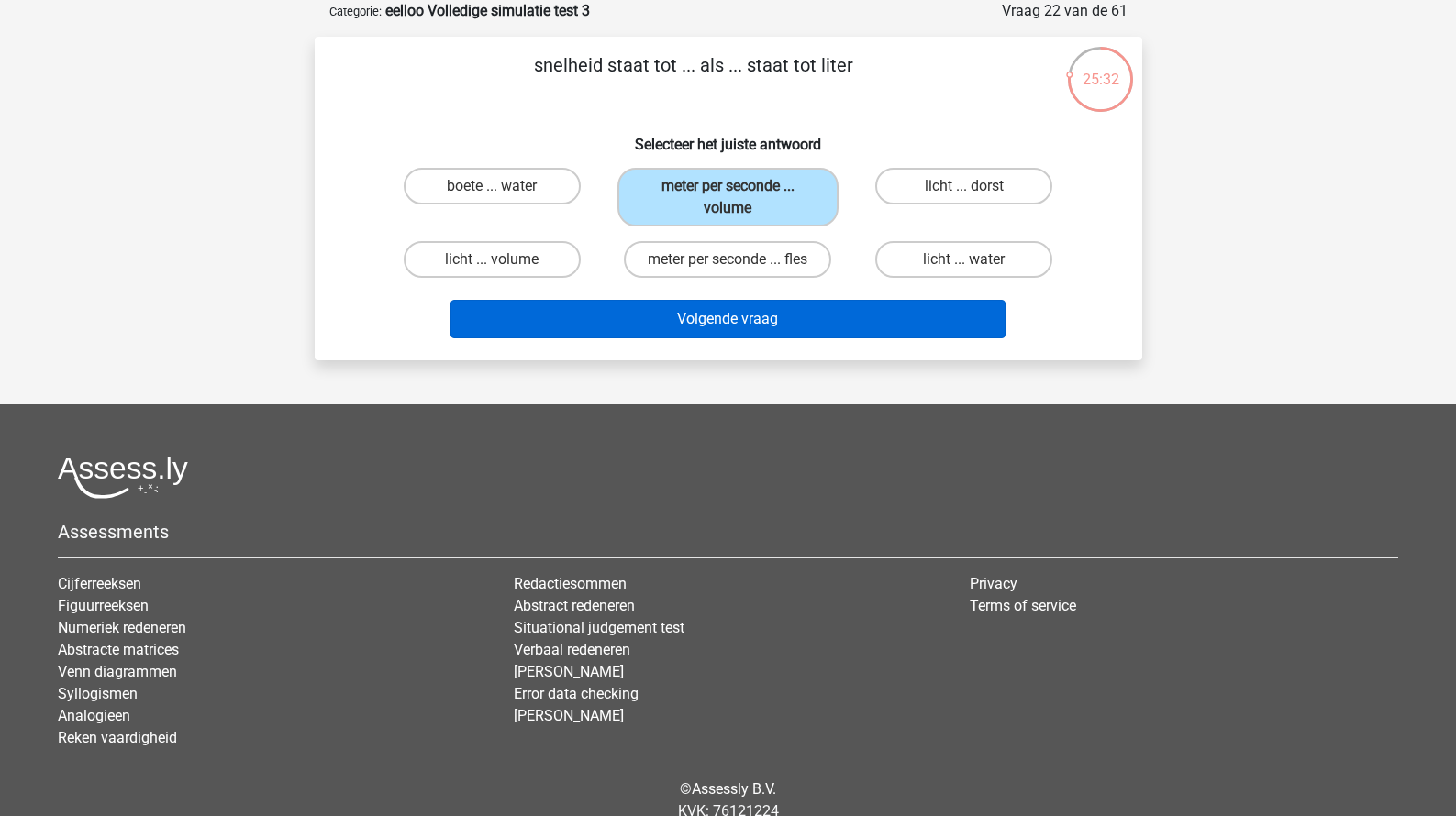
click at [764, 315] on button "Volgende vraag" at bounding box center [727, 319] width 555 height 39
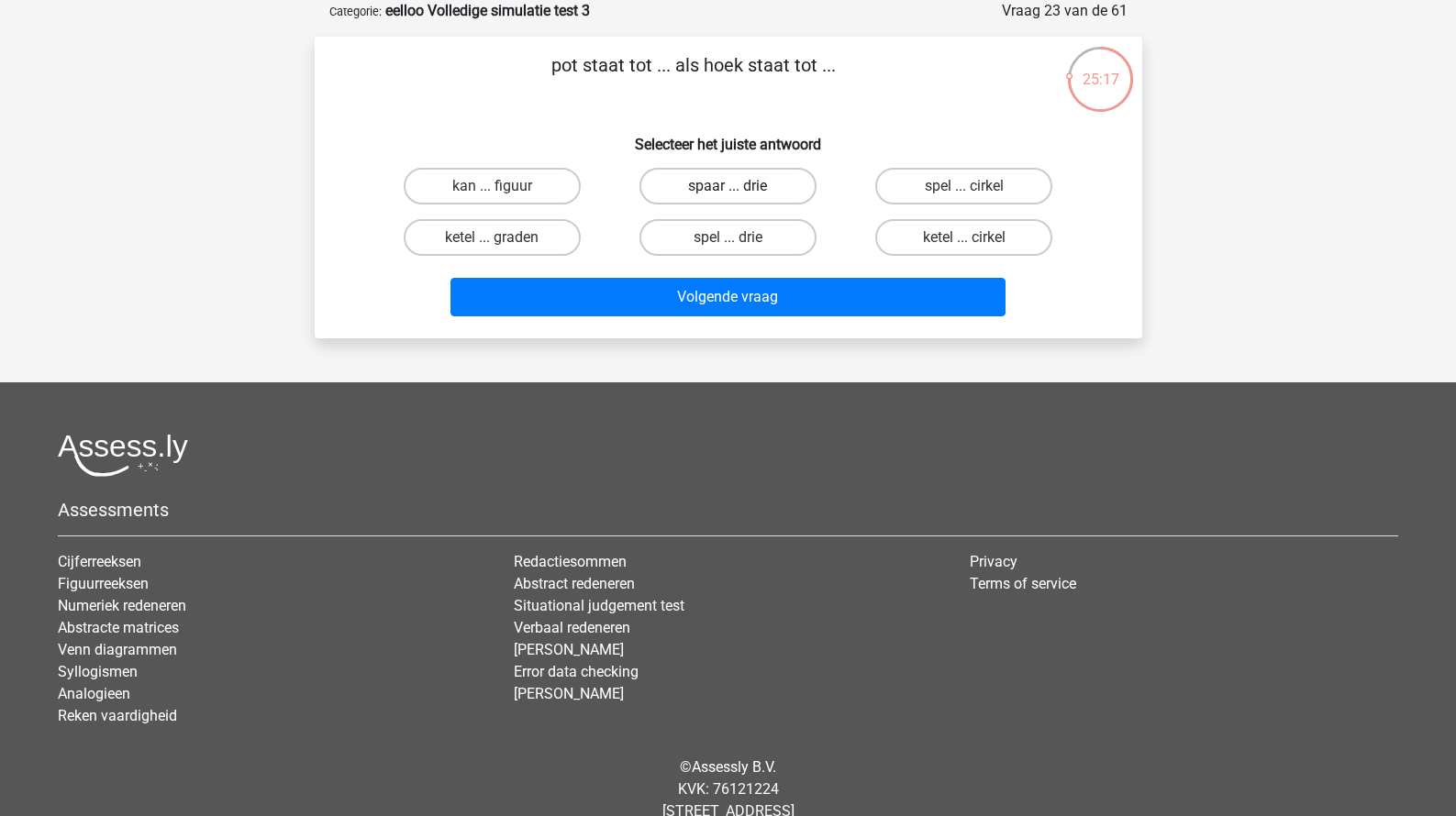
click at [734, 176] on label "spaar ... drie" at bounding box center [727, 186] width 177 height 37
click at [734, 186] on input "spaar ... drie" at bounding box center [733, 192] width 12 height 12
radio input "true"
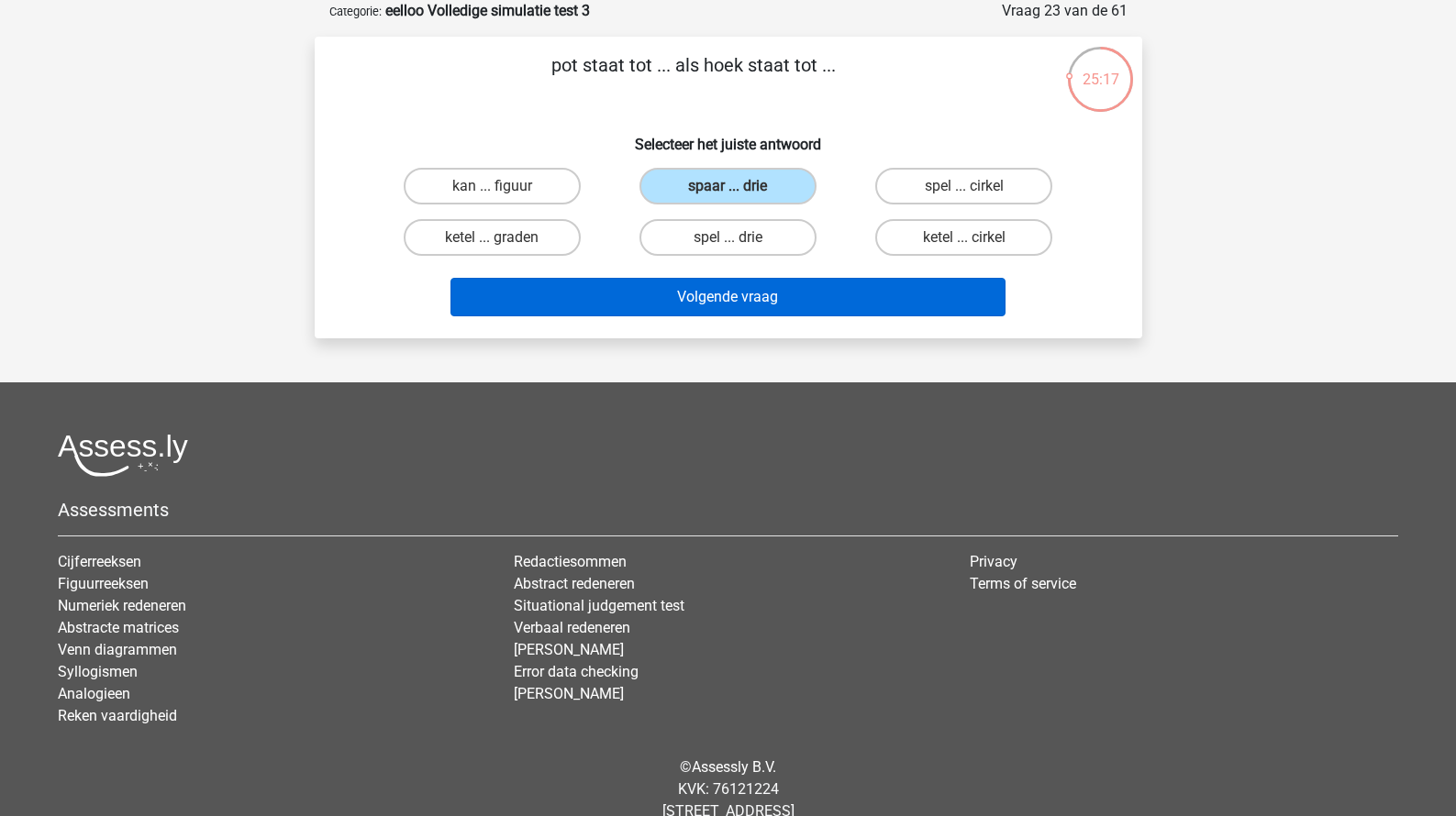
click at [724, 286] on button "Volgende vraag" at bounding box center [727, 297] width 555 height 39
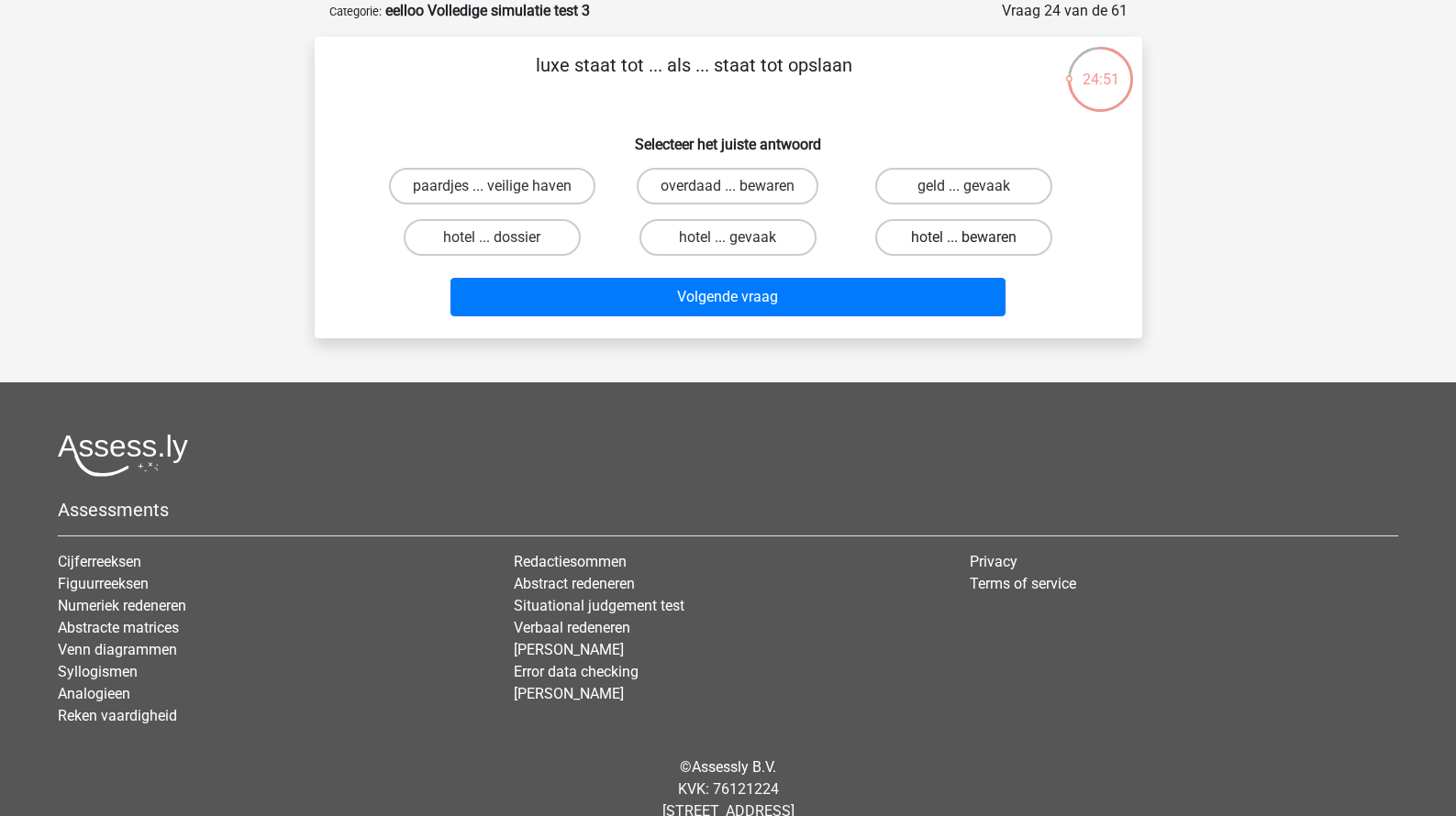
click at [905, 241] on label "hotel ... bewaren" at bounding box center [963, 237] width 177 height 37
click at [964, 241] on input "hotel ... bewaren" at bounding box center [970, 243] width 12 height 12
radio input "true"
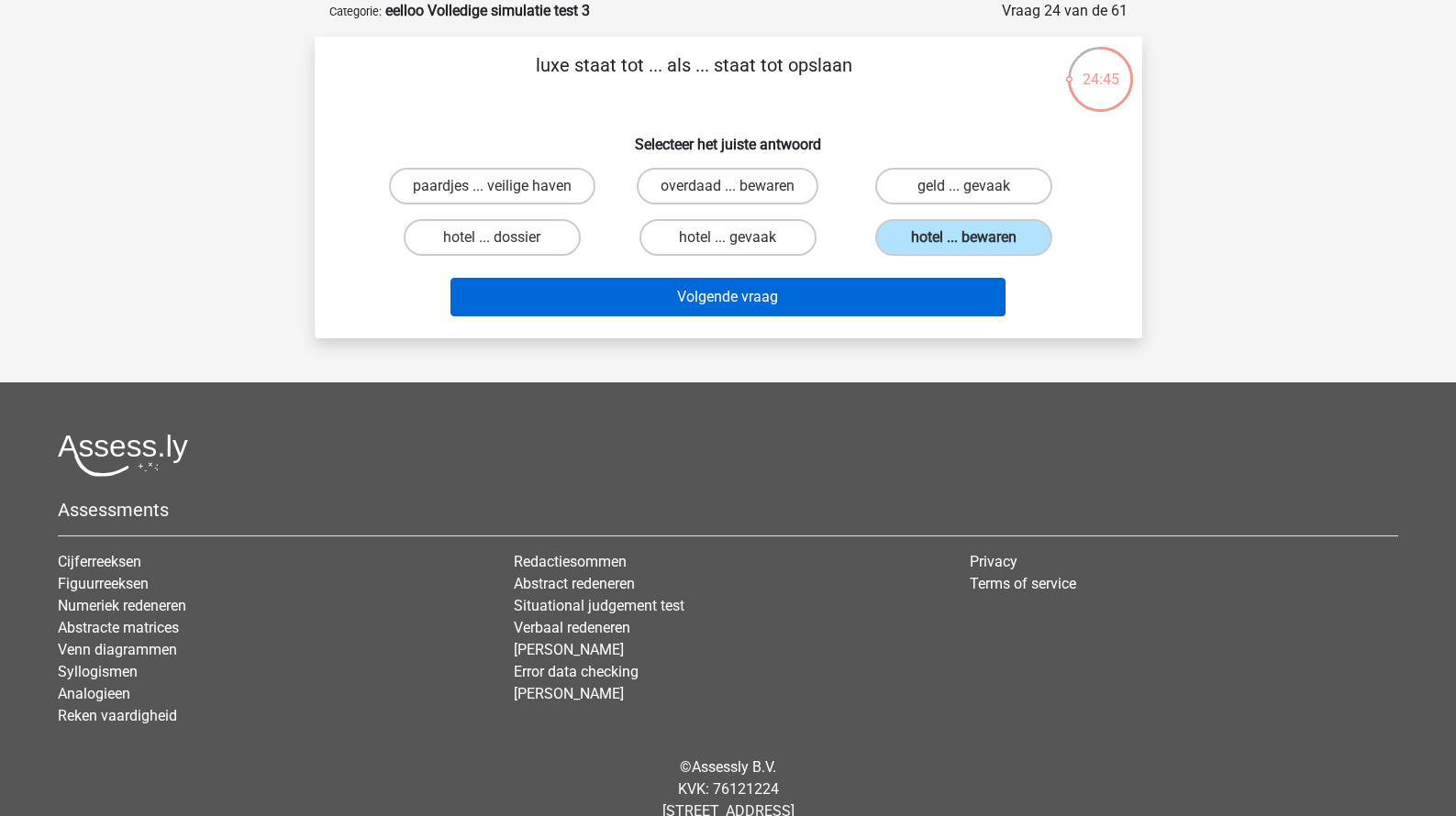
click at [867, 294] on button "Volgende vraag" at bounding box center [727, 297] width 555 height 39
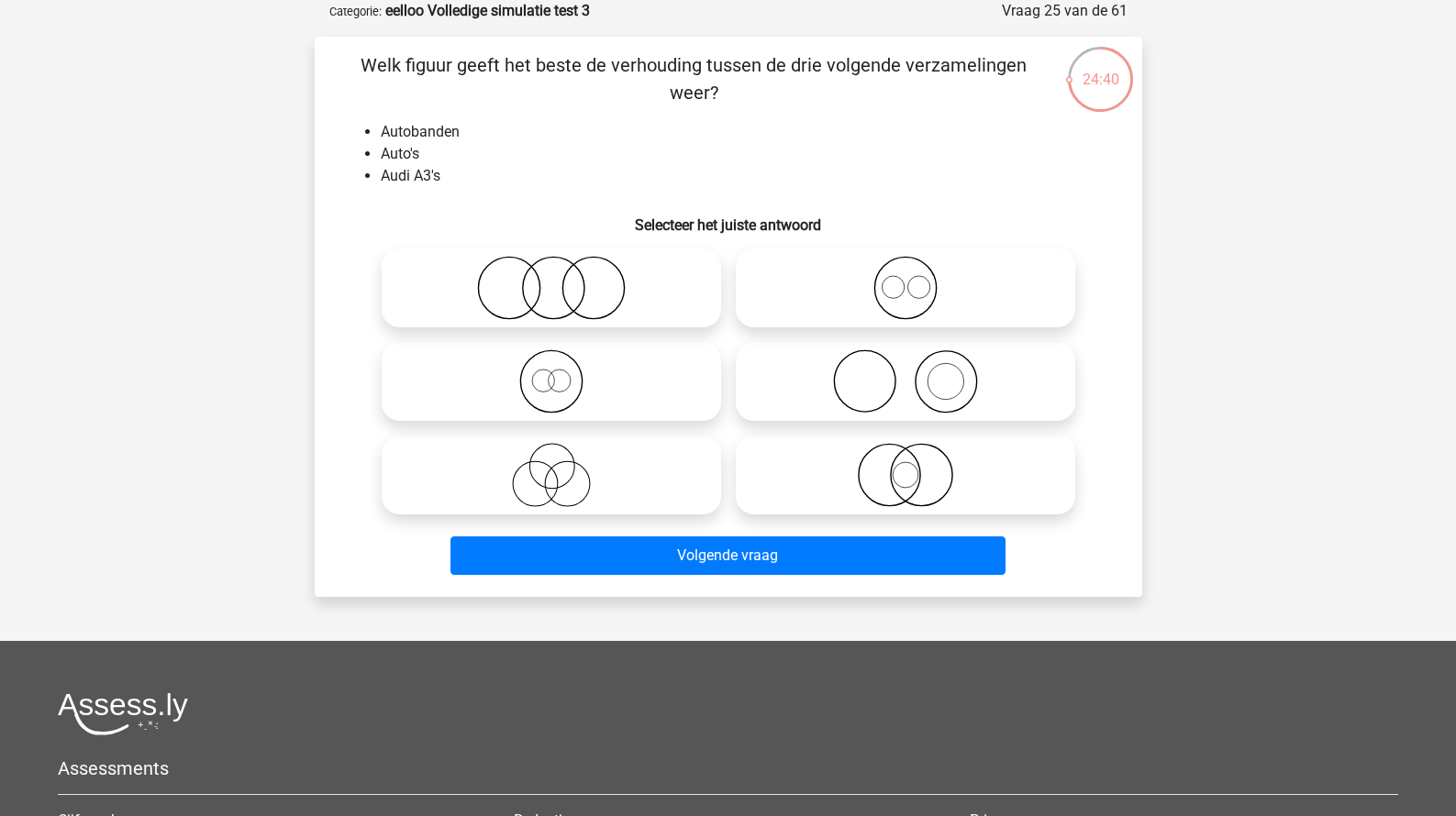
click at [869, 354] on icon at bounding box center [905, 382] width 324 height 64
click at [906, 360] on input "radio" at bounding box center [911, 366] width 12 height 12
radio input "true"
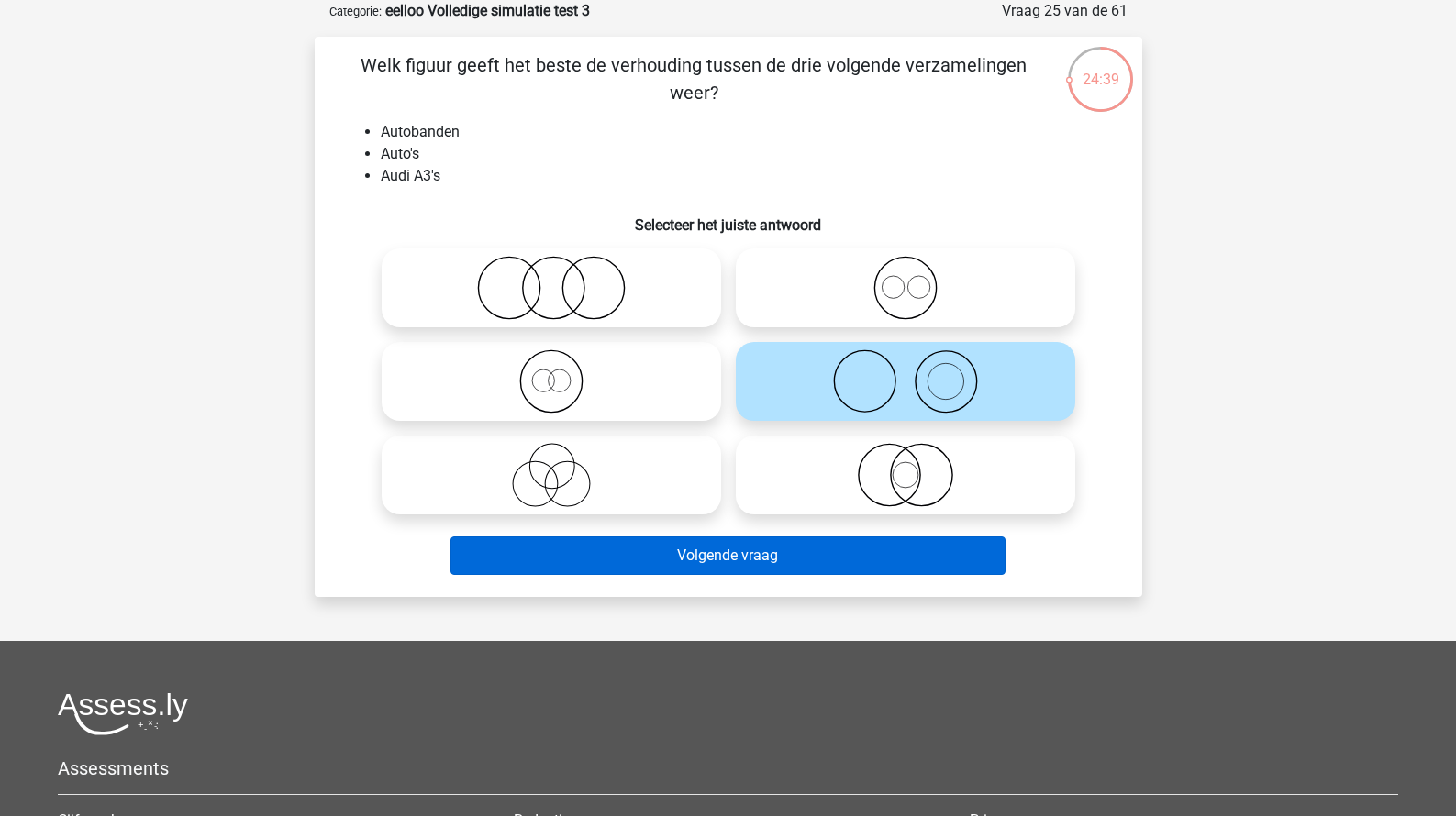
click at [740, 549] on button "Volgende vraag" at bounding box center [727, 556] width 555 height 39
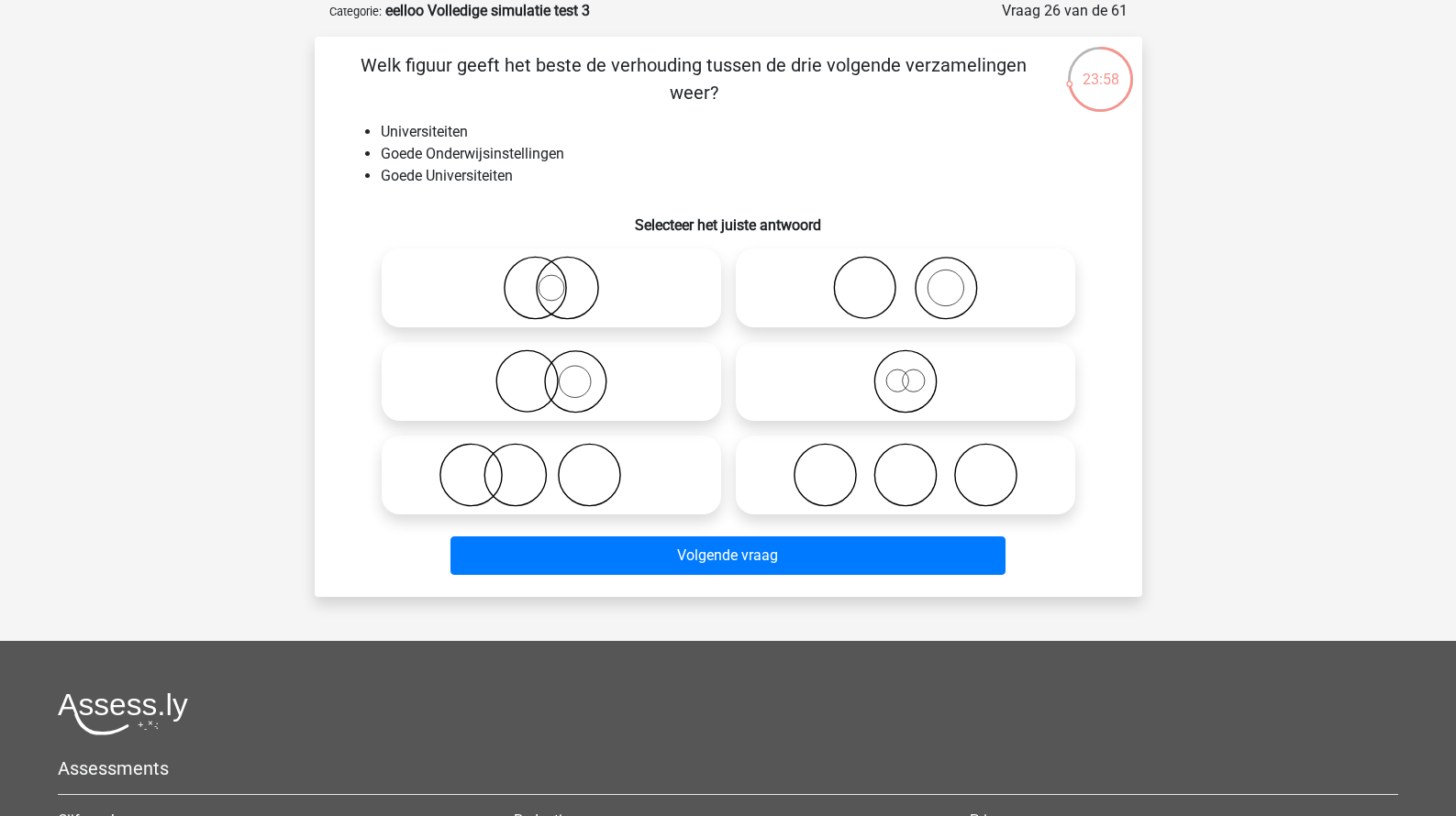
click at [636, 286] on icon at bounding box center [550, 288] width 324 height 64
click at [563, 279] on input "radio" at bounding box center [557, 272] width 12 height 12
radio input "true"
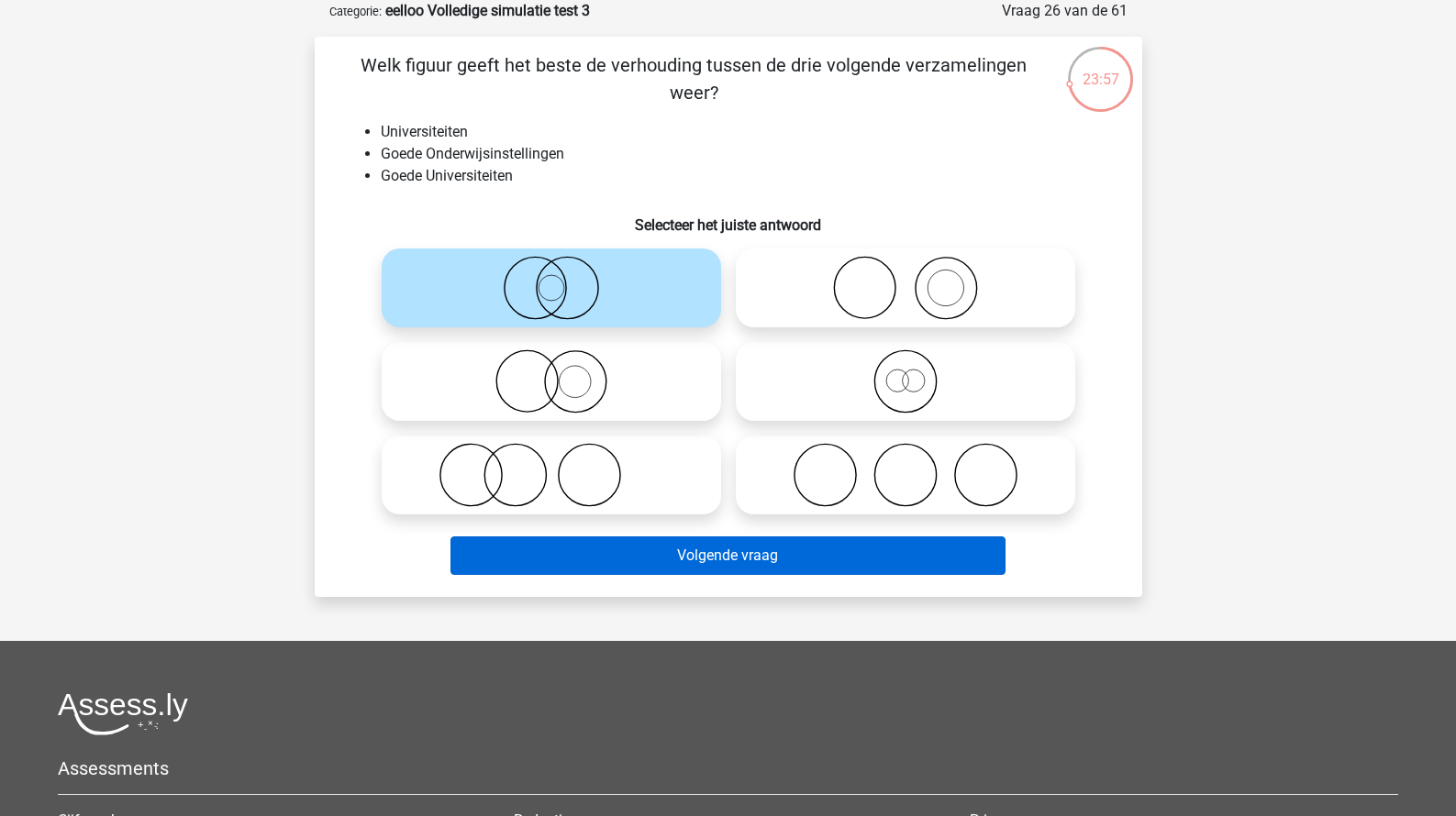
click at [735, 563] on button "Volgende vraag" at bounding box center [727, 556] width 555 height 39
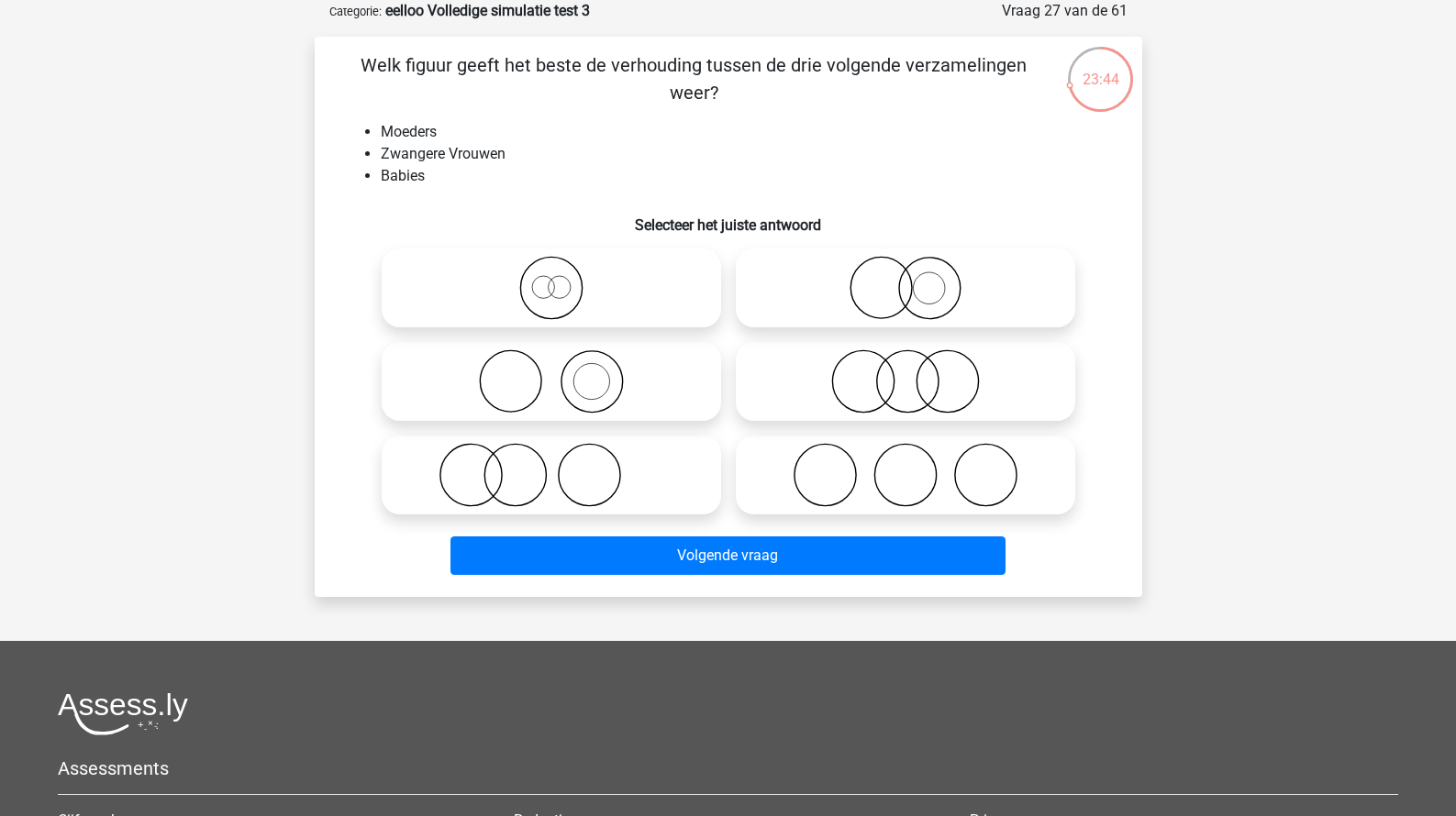
click at [627, 462] on icon at bounding box center [550, 476] width 324 height 64
click at [563, 462] on input "radio" at bounding box center [557, 460] width 12 height 12
radio input "true"
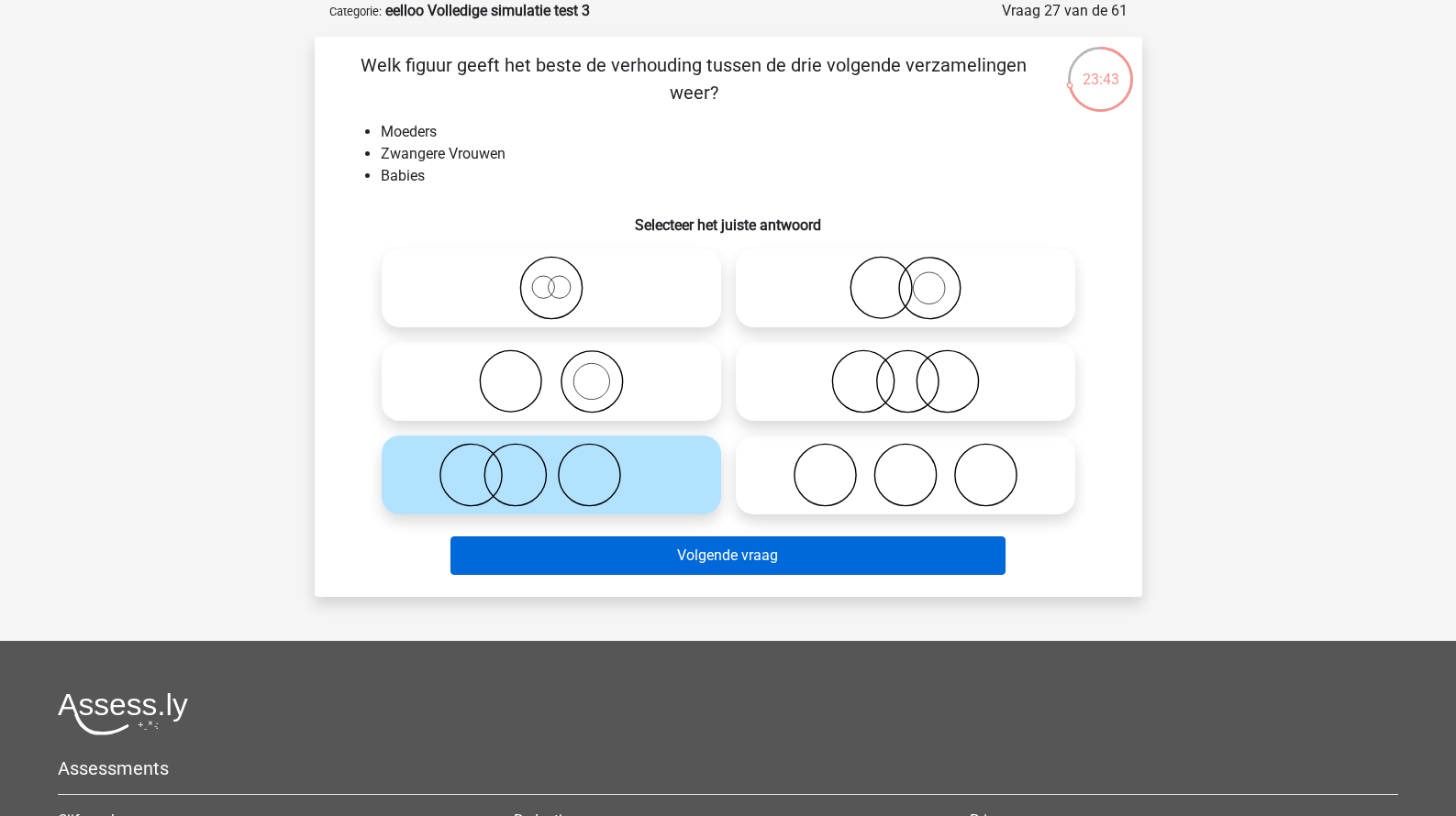
click at [641, 553] on button "Volgende vraag" at bounding box center [727, 556] width 555 height 39
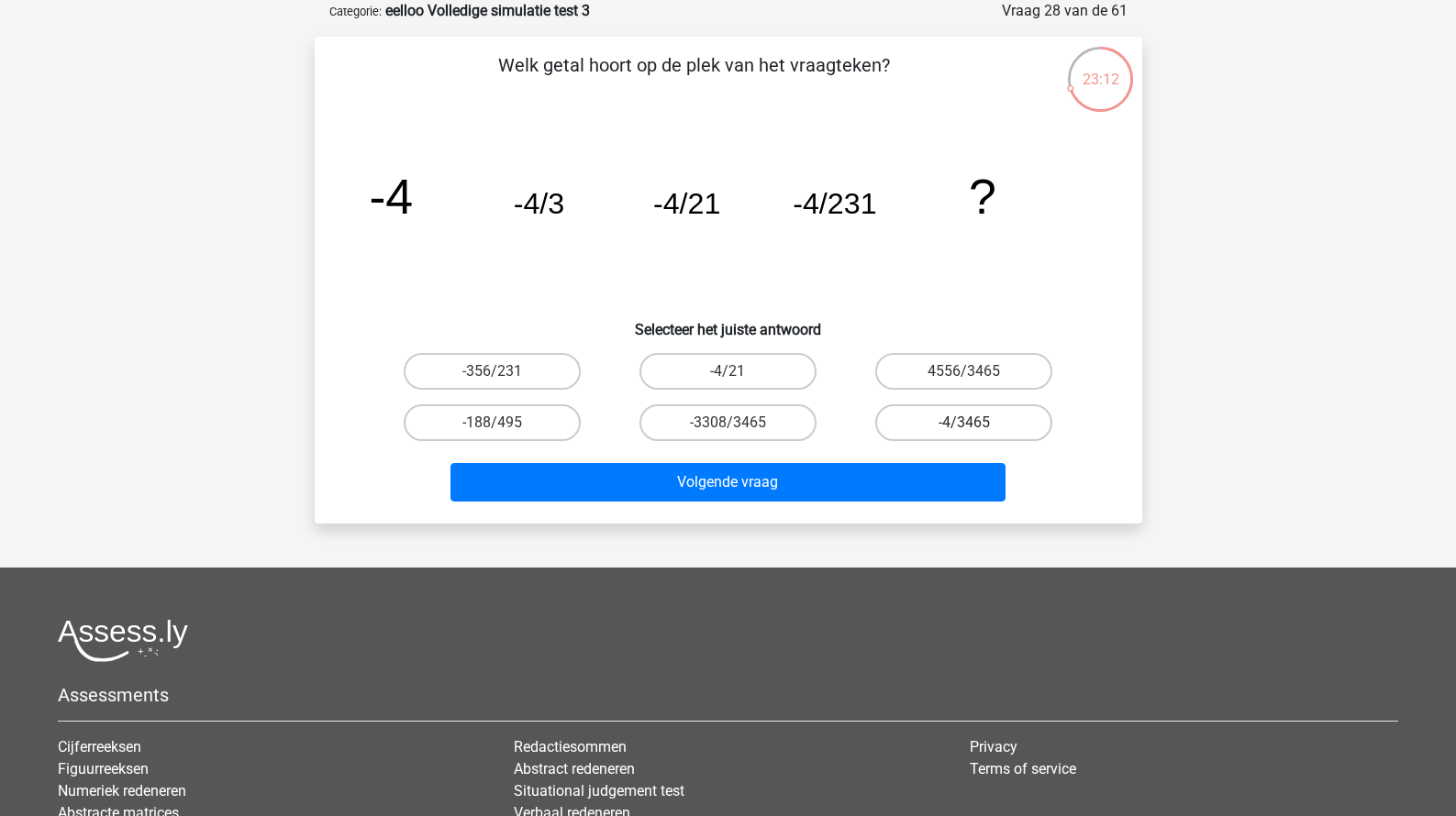
click at [919, 429] on label "-4/3465" at bounding box center [963, 423] width 177 height 37
click at [964, 429] on input "-4/3465" at bounding box center [970, 428] width 12 height 12
radio input "true"
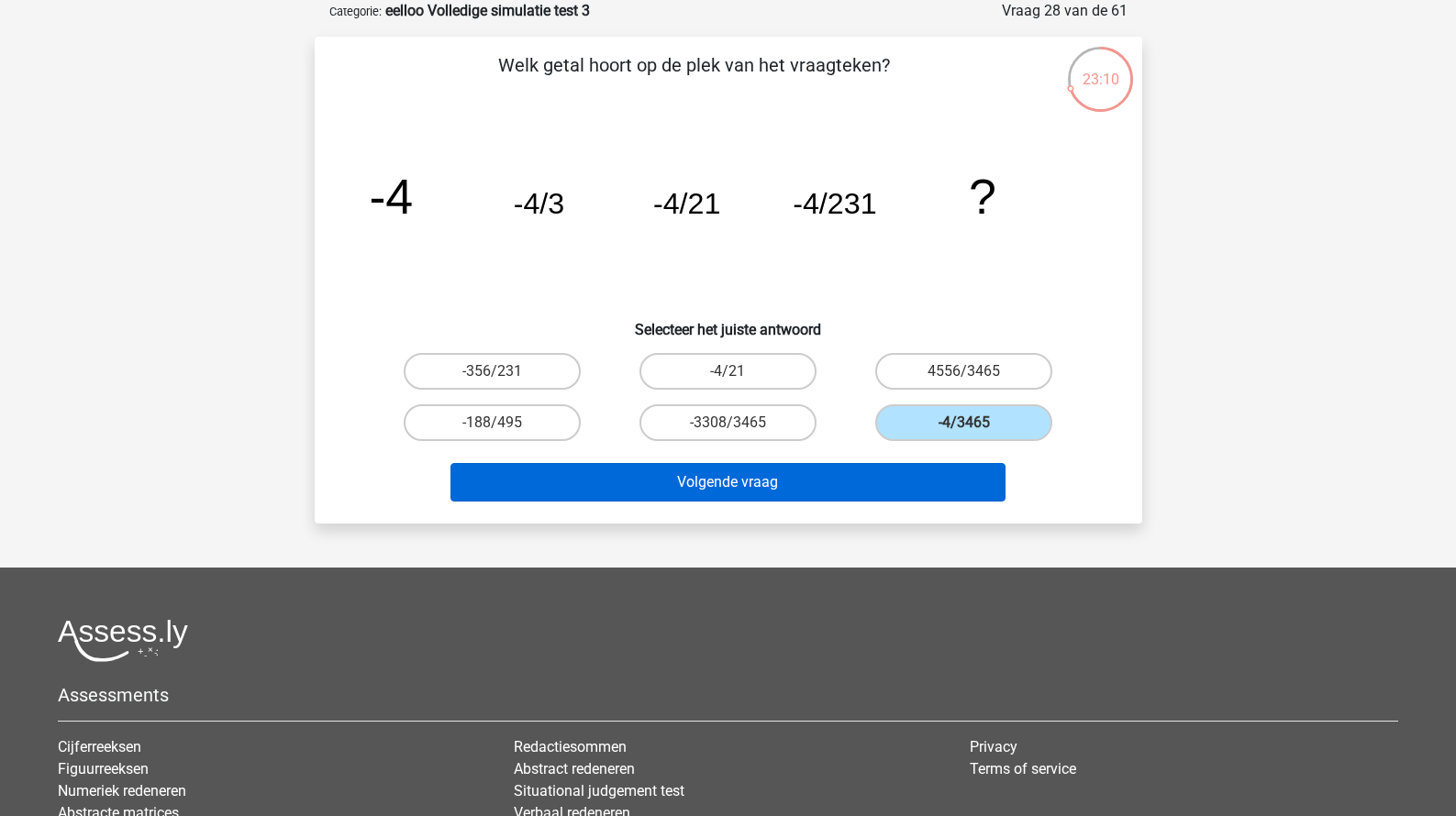
click at [855, 498] on button "Volgende vraag" at bounding box center [727, 482] width 555 height 39
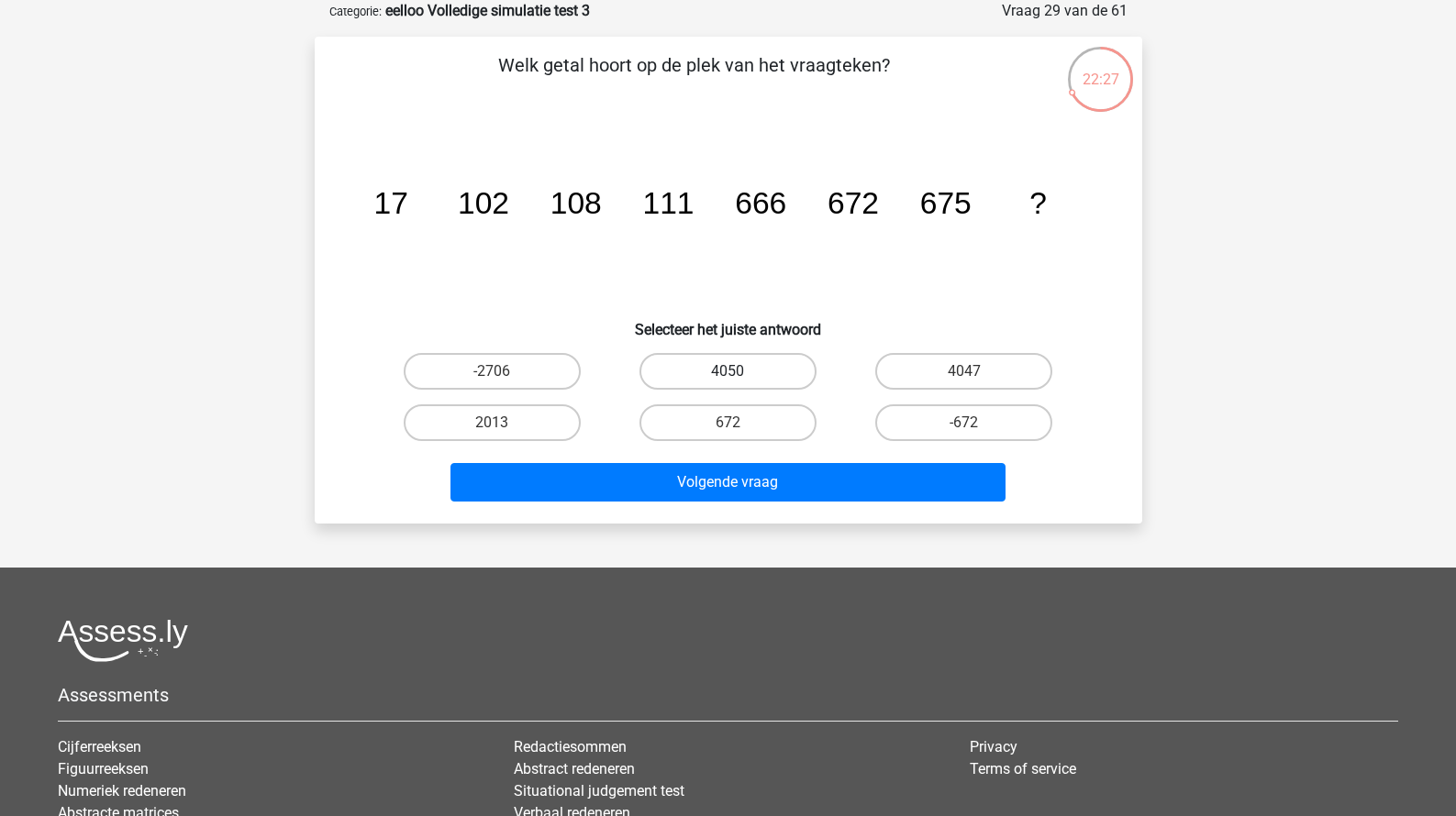
click at [711, 380] on label "4050" at bounding box center [727, 372] width 177 height 37
click at [727, 380] on input "4050" at bounding box center [733, 377] width 12 height 12
radio input "true"
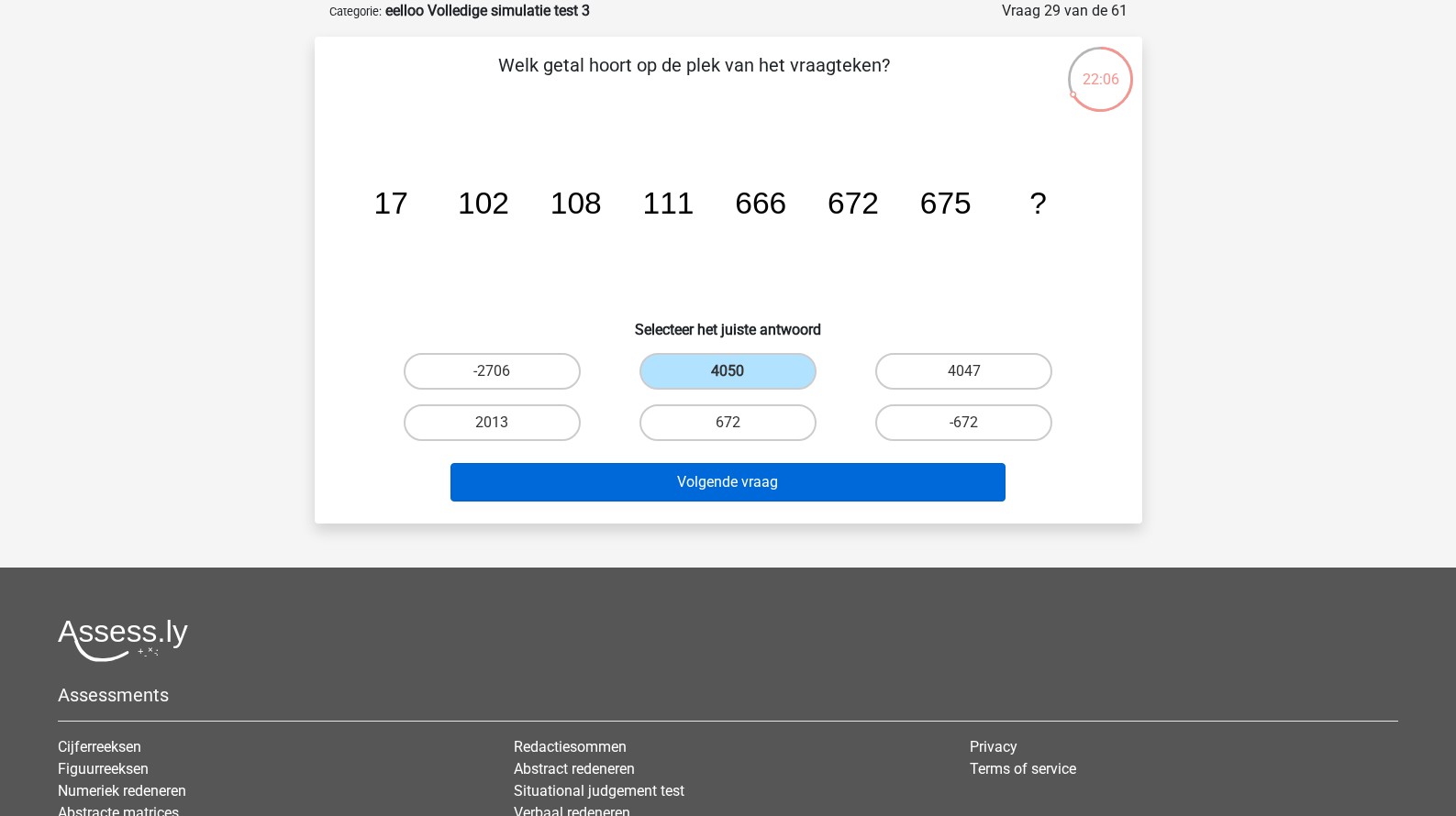
click at [893, 478] on button "Volgende vraag" at bounding box center [727, 482] width 555 height 39
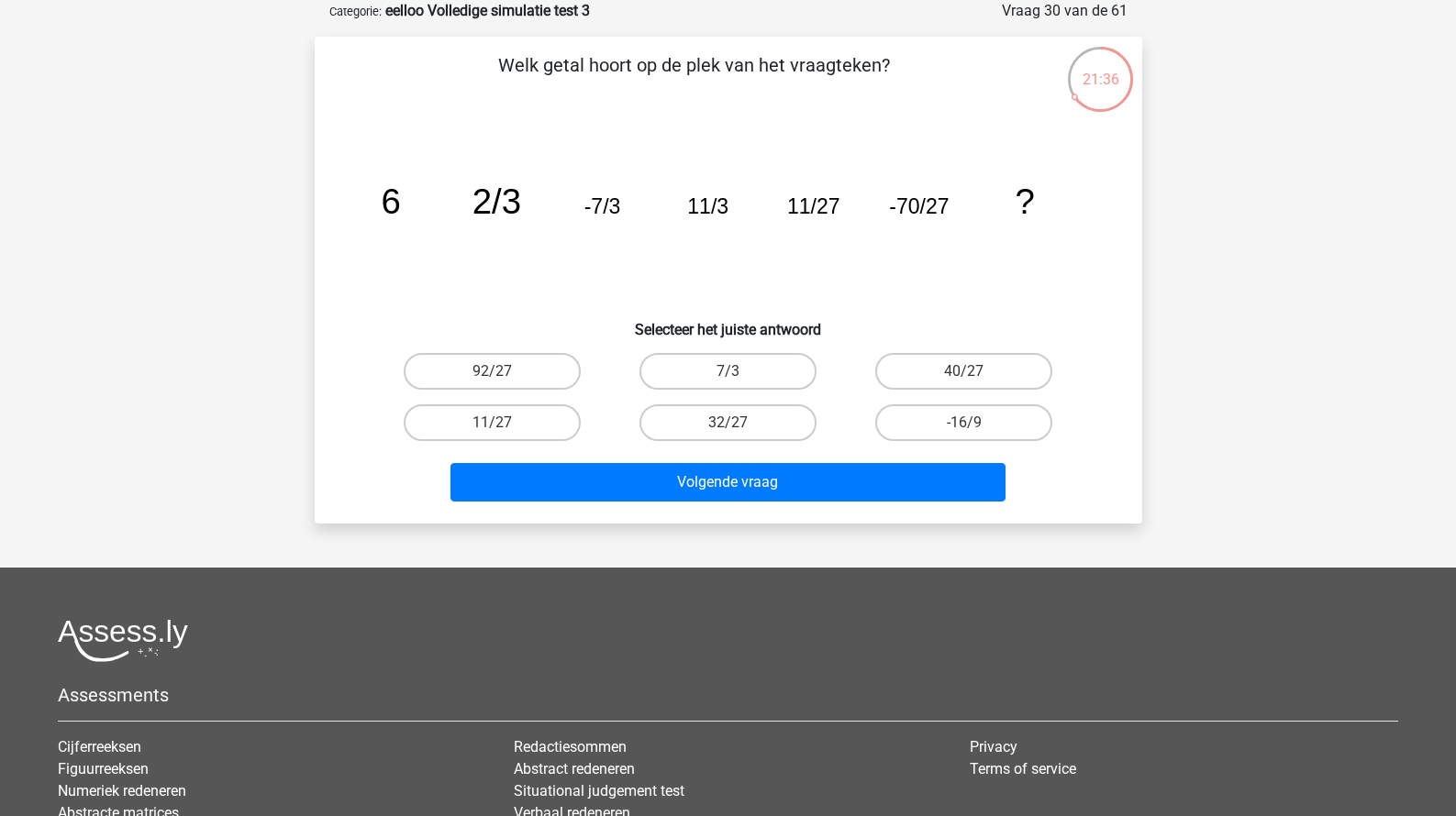
click at [580, 379] on div "92/27" at bounding box center [493, 372] width 221 height 37
click at [541, 368] on label "92/27" at bounding box center [492, 372] width 177 height 37
click at [504, 372] on input "92/27" at bounding box center [497, 377] width 12 height 12
radio input "true"
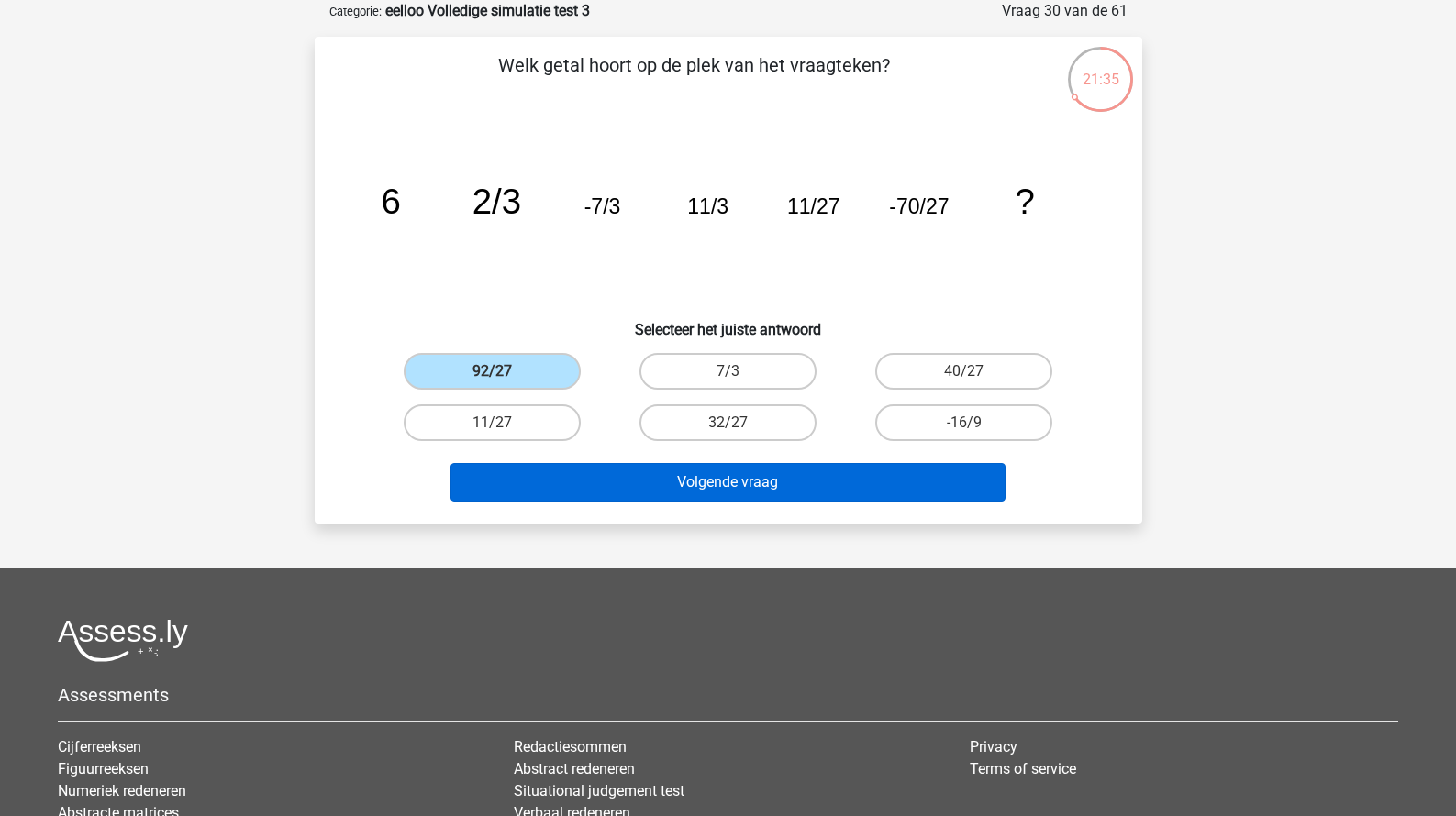
click at [667, 470] on button "Volgende vraag" at bounding box center [727, 482] width 555 height 39
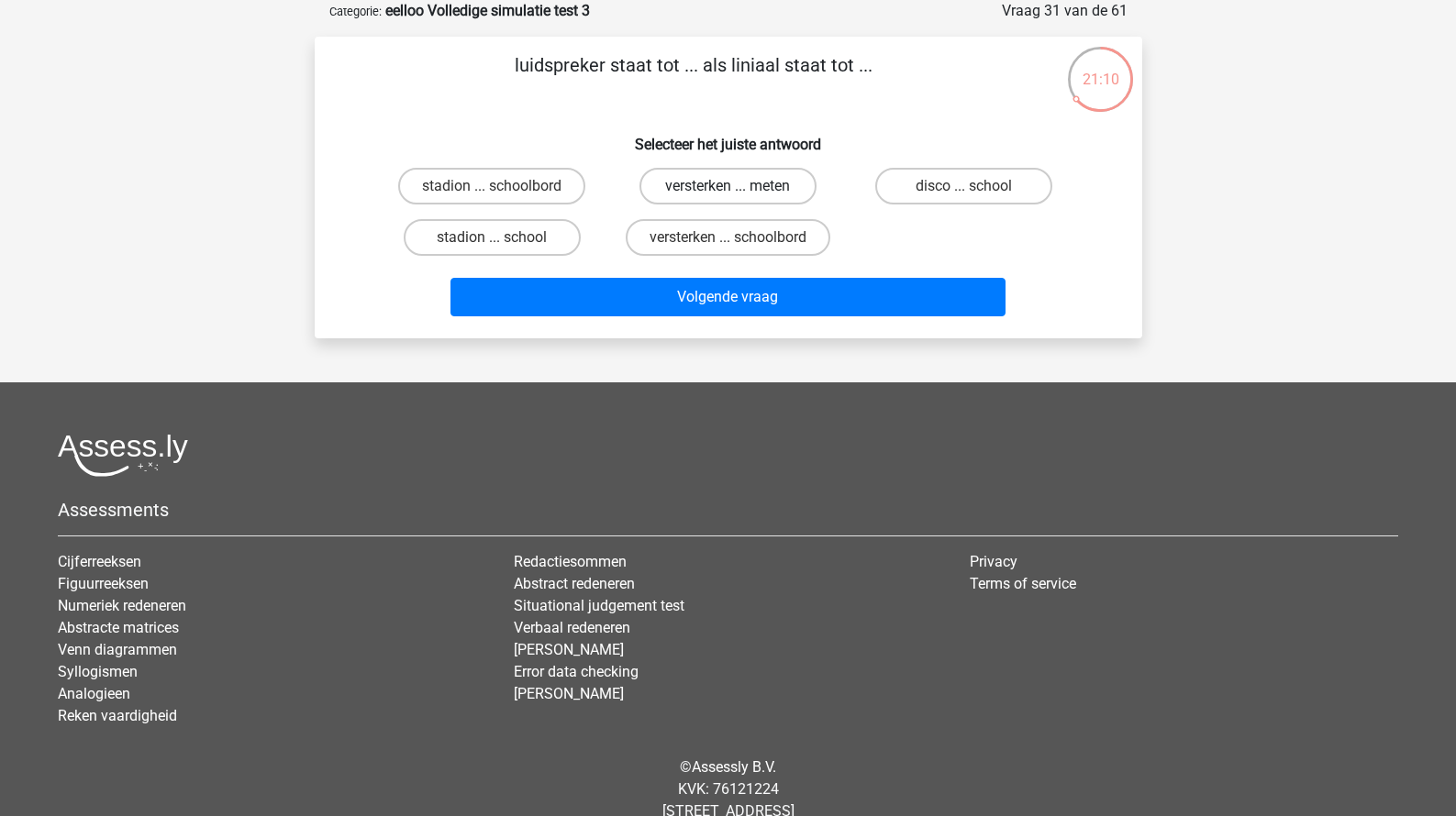
click at [751, 199] on label "versterken ... meten" at bounding box center [727, 186] width 177 height 37
click at [739, 199] on input "versterken ... meten" at bounding box center [733, 192] width 12 height 12
radio input "true"
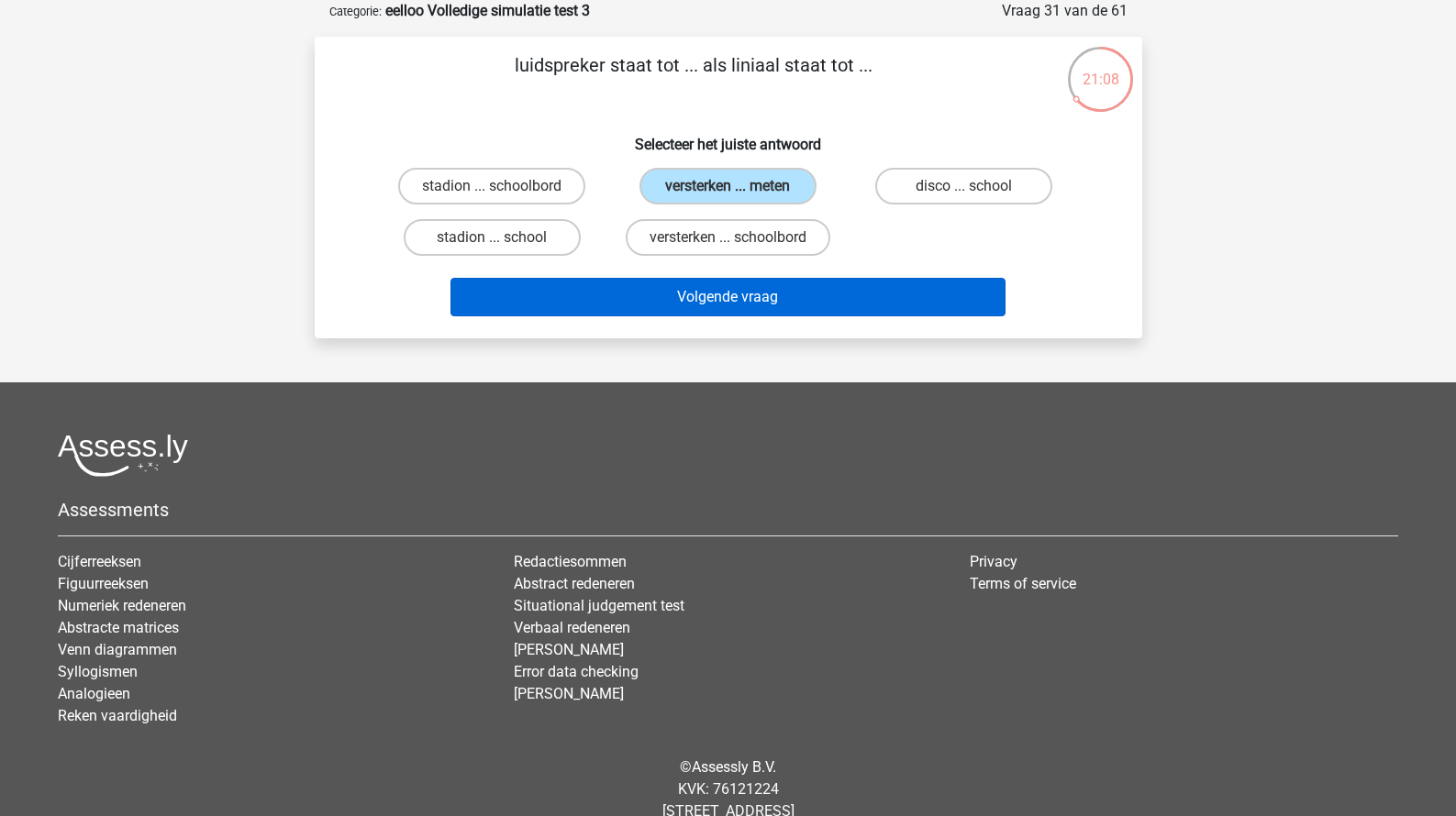
click at [730, 314] on button "Volgende vraag" at bounding box center [727, 297] width 555 height 39
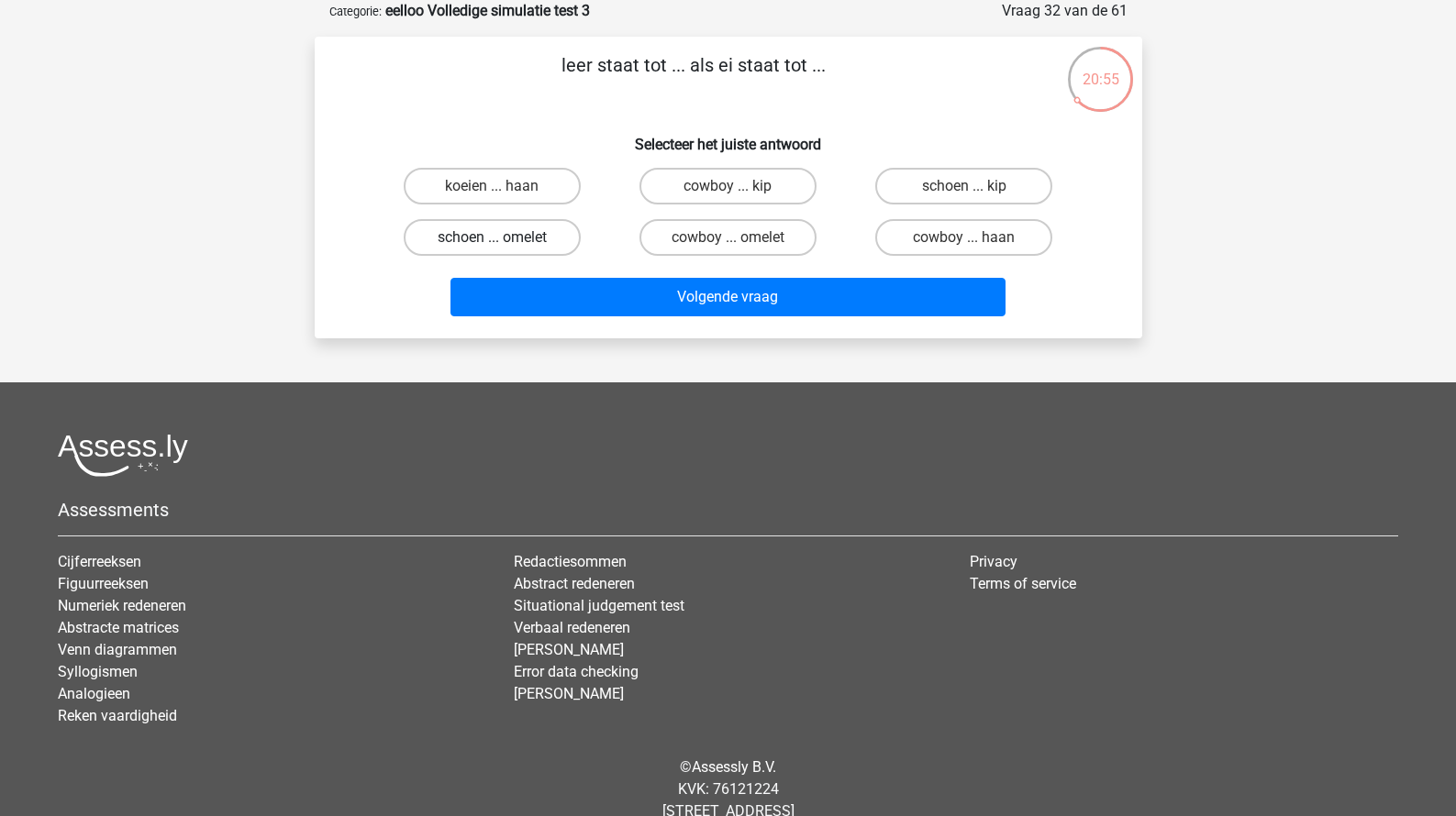
click at [557, 245] on label "schoen ... omelet" at bounding box center [492, 237] width 177 height 37
click at [504, 245] on input "schoen ... omelet" at bounding box center [497, 243] width 12 height 12
radio input "true"
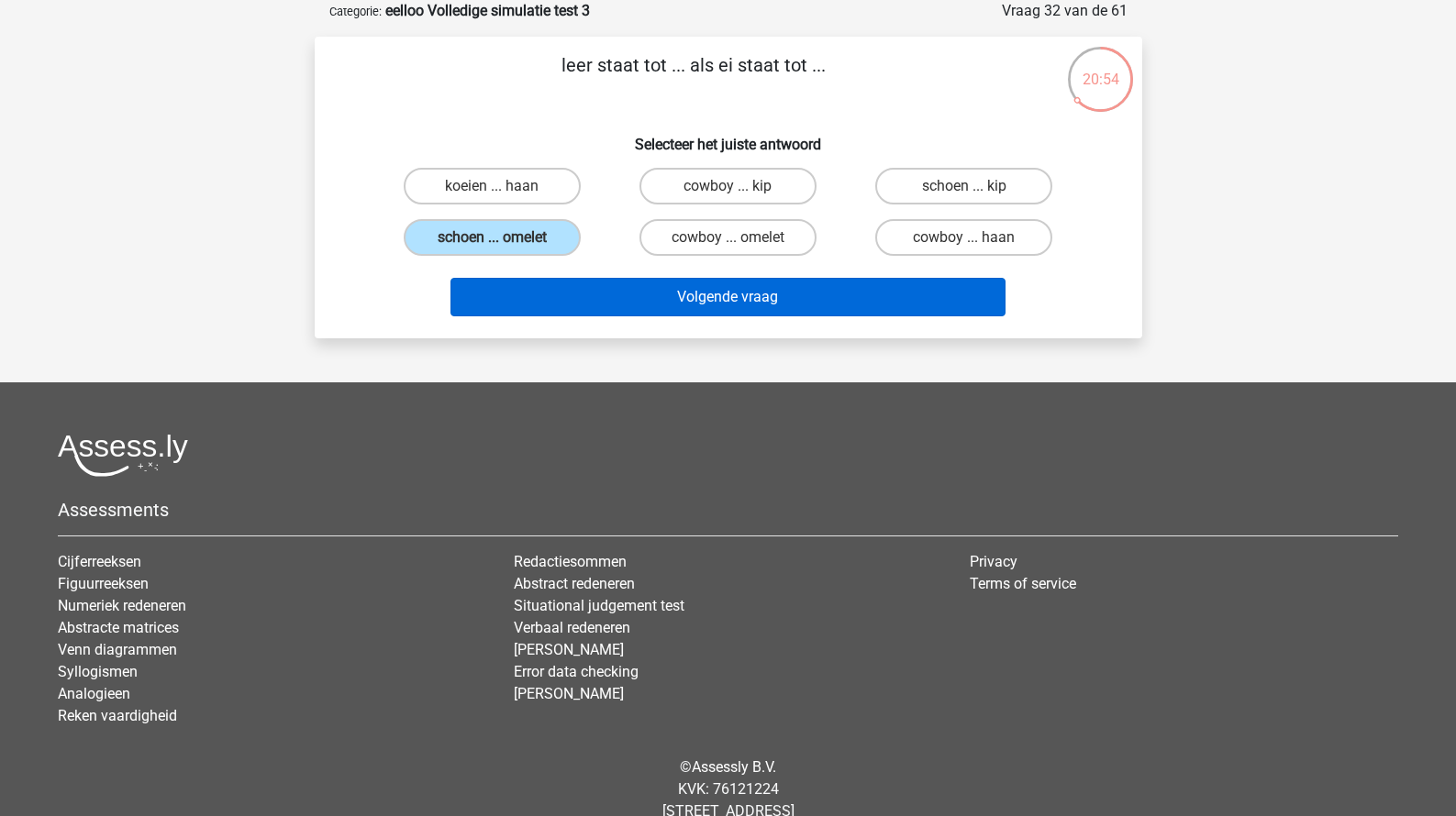
click at [724, 297] on button "Volgende vraag" at bounding box center [727, 297] width 555 height 39
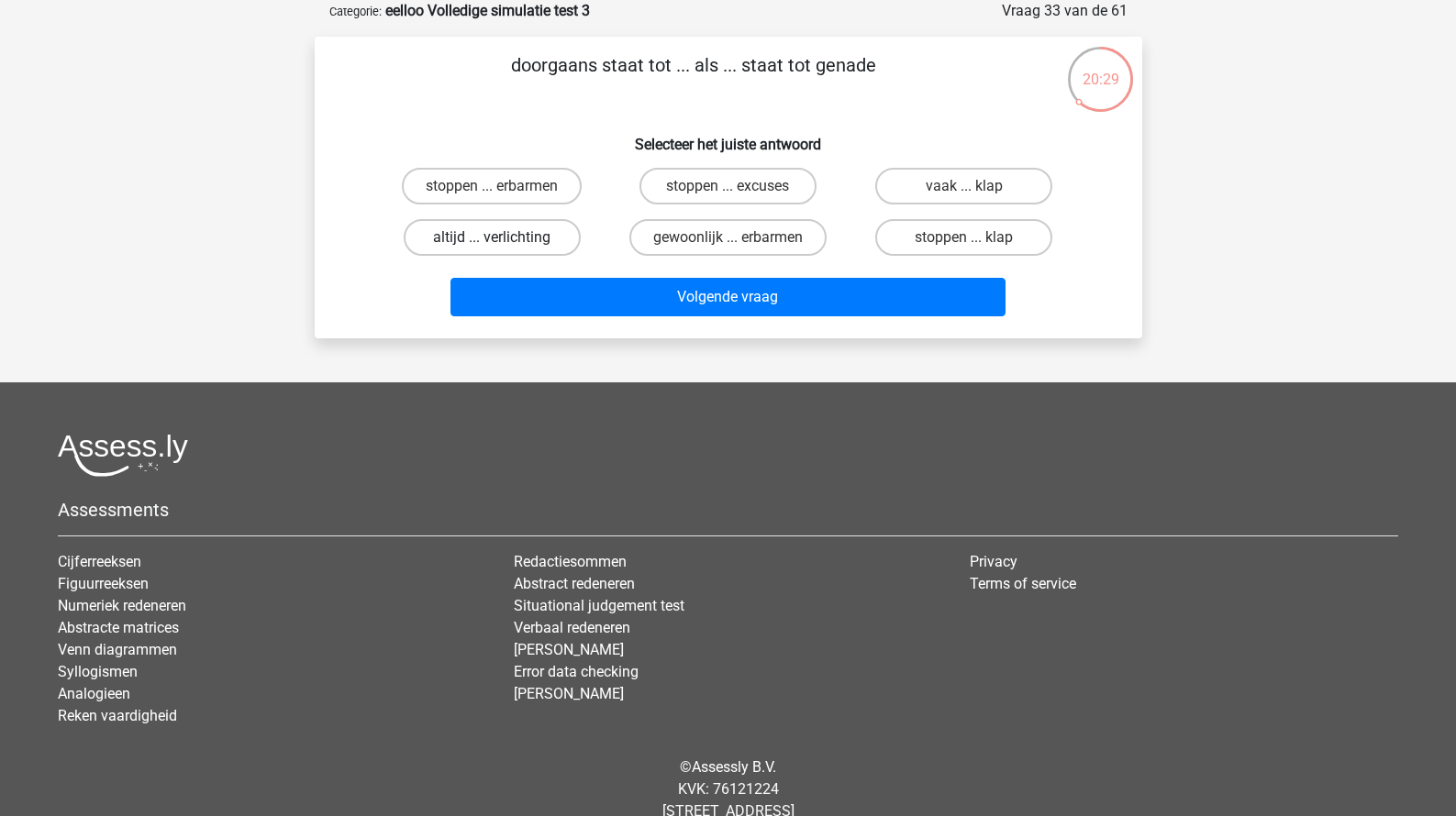
click at [572, 236] on label "altijd ... verlichting" at bounding box center [492, 237] width 177 height 37
click at [504, 237] on input "altijd ... verlichting" at bounding box center [497, 243] width 12 height 12
radio input "true"
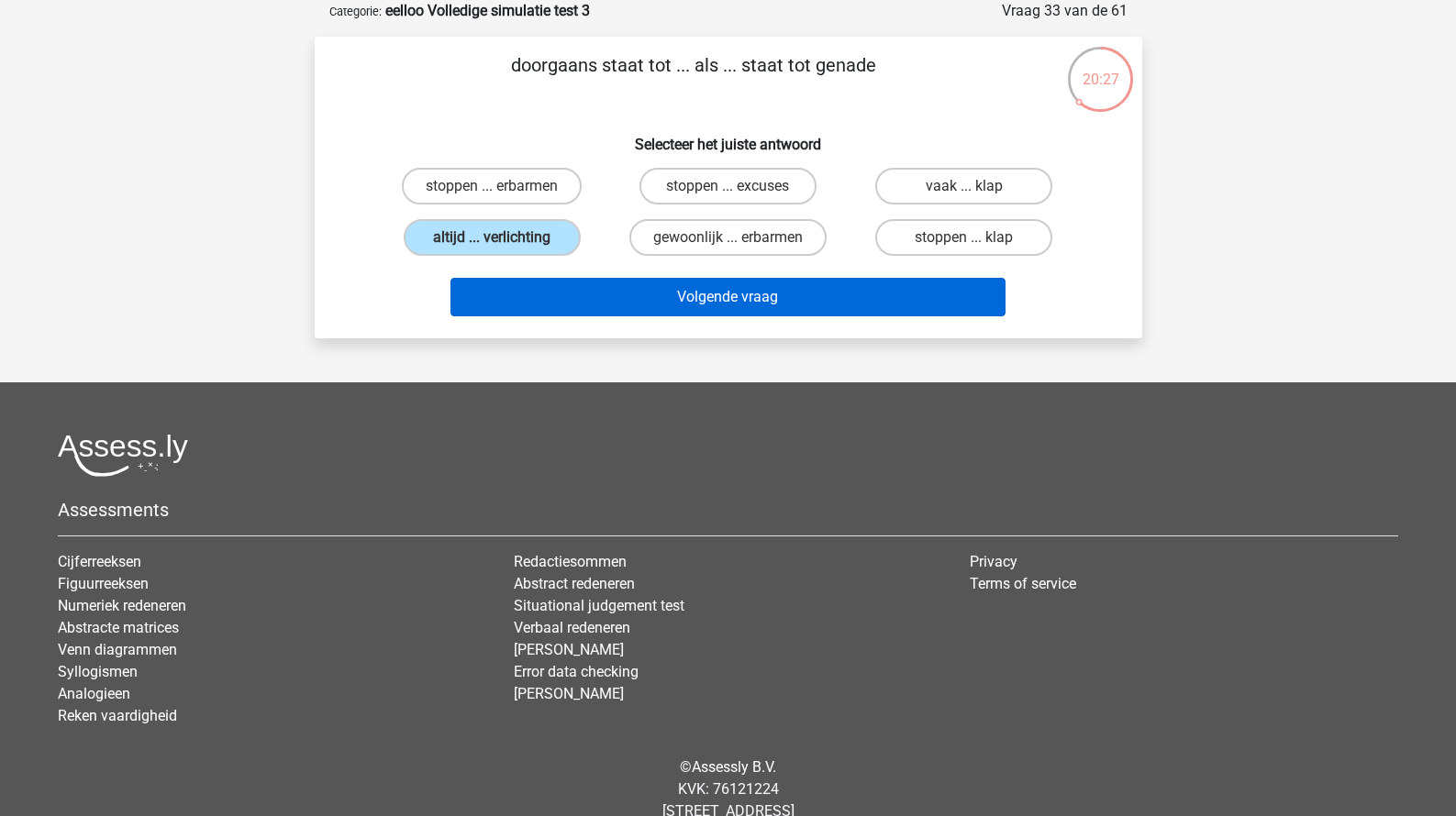
click at [609, 302] on button "Volgende vraag" at bounding box center [727, 297] width 555 height 39
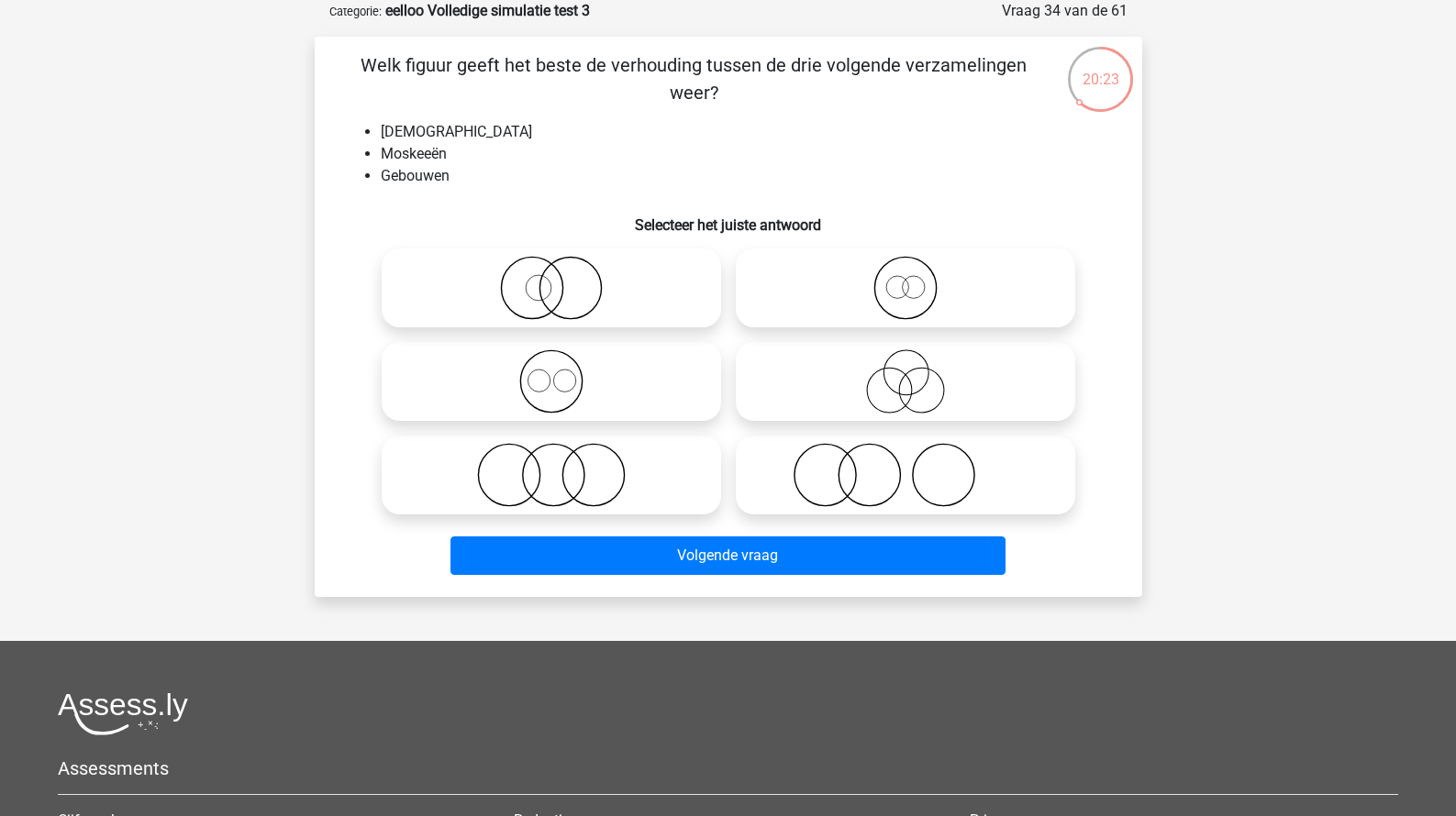
click at [644, 386] on icon at bounding box center [550, 382] width 324 height 64
click at [563, 373] on input "radio" at bounding box center [557, 366] width 12 height 12
radio input "true"
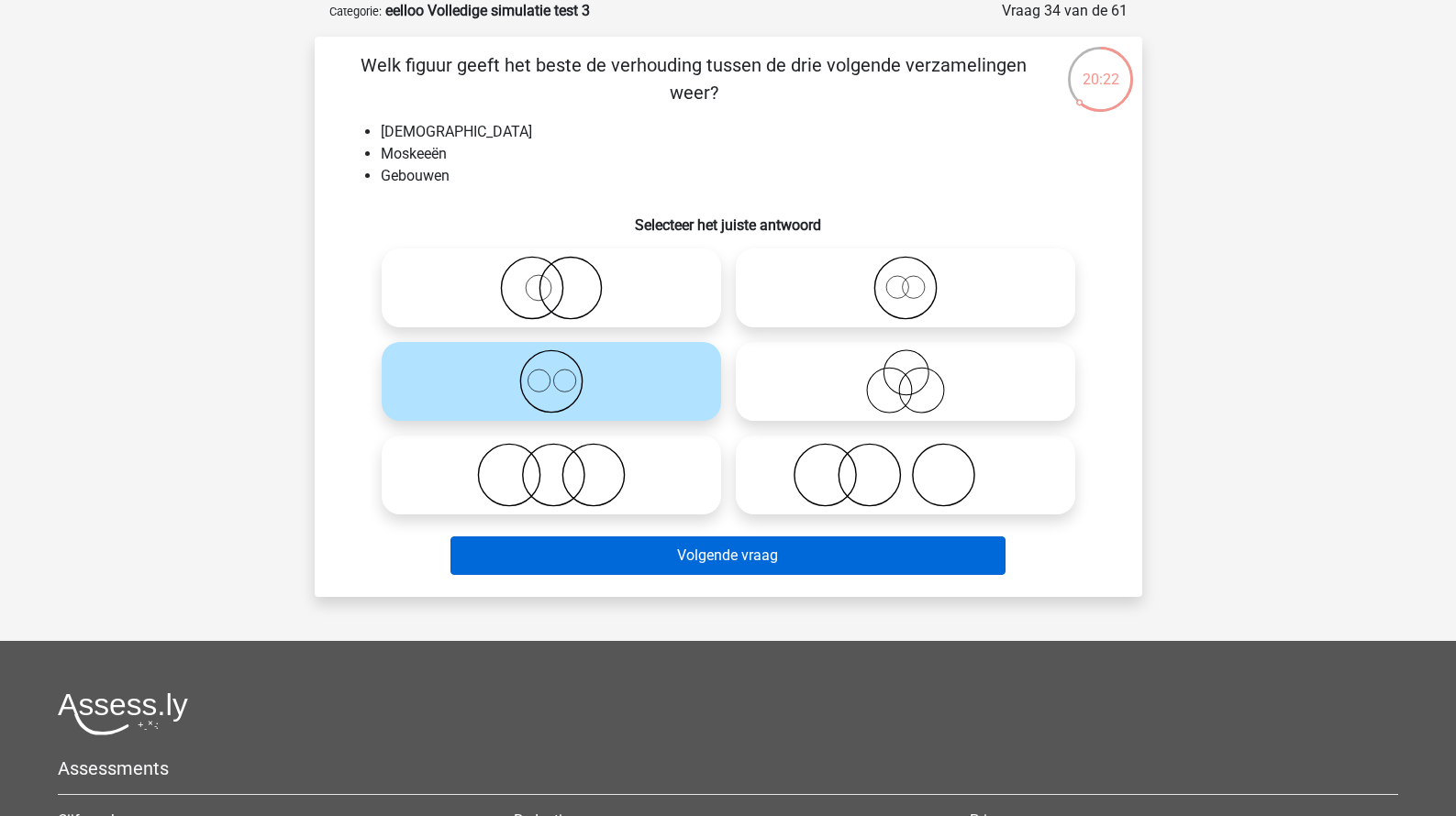
click at [711, 567] on button "Volgende vraag" at bounding box center [727, 556] width 555 height 39
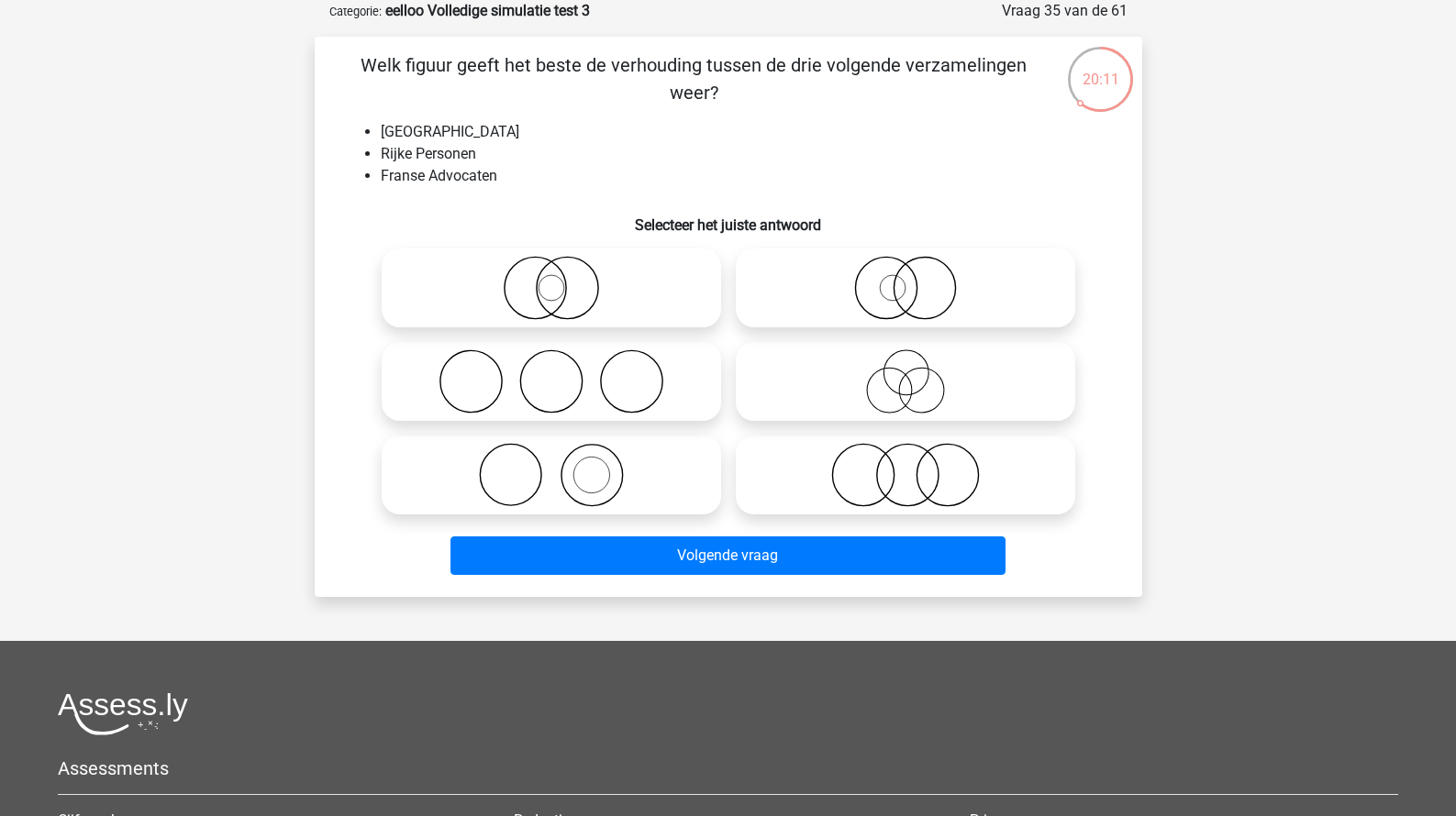
click at [839, 494] on circle at bounding box center [862, 476] width 61 height 61
click at [906, 466] on input "radio" at bounding box center [911, 460] width 12 height 12
radio input "true"
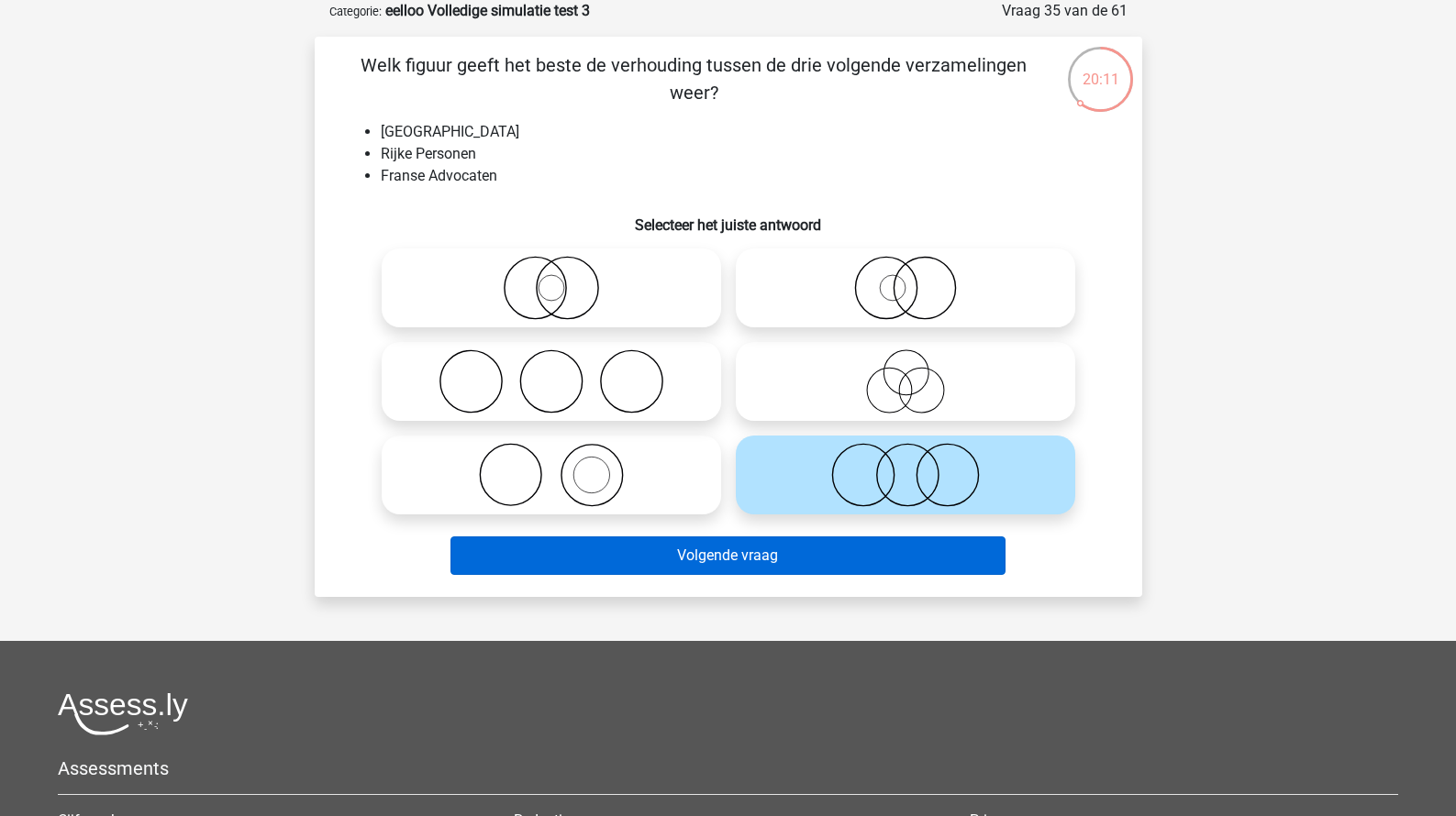
click at [763, 559] on button "Volgende vraag" at bounding box center [727, 556] width 555 height 39
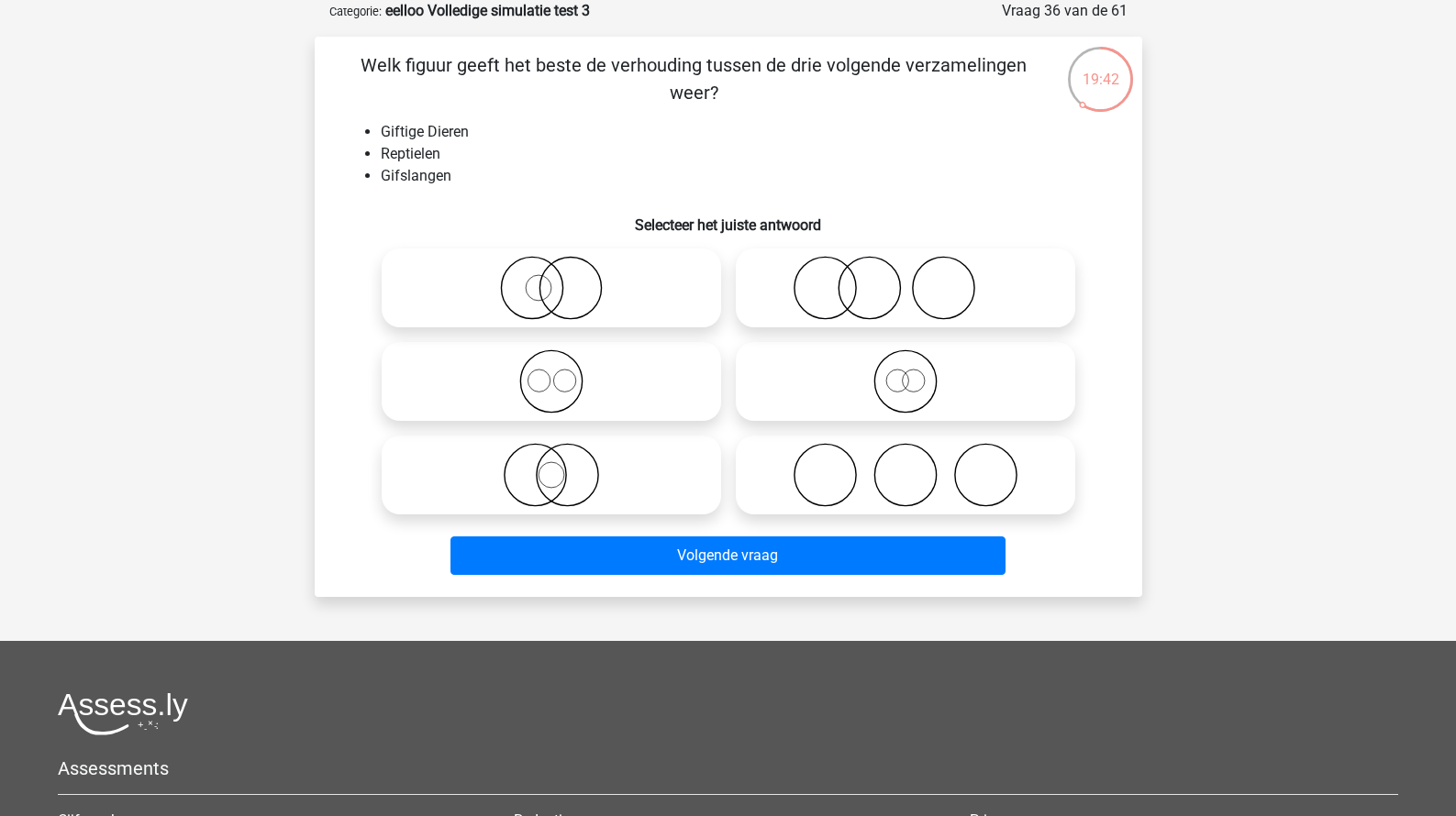
click at [631, 473] on icon at bounding box center [550, 476] width 324 height 64
click at [563, 466] on input "radio" at bounding box center [557, 460] width 12 height 12
radio input "true"
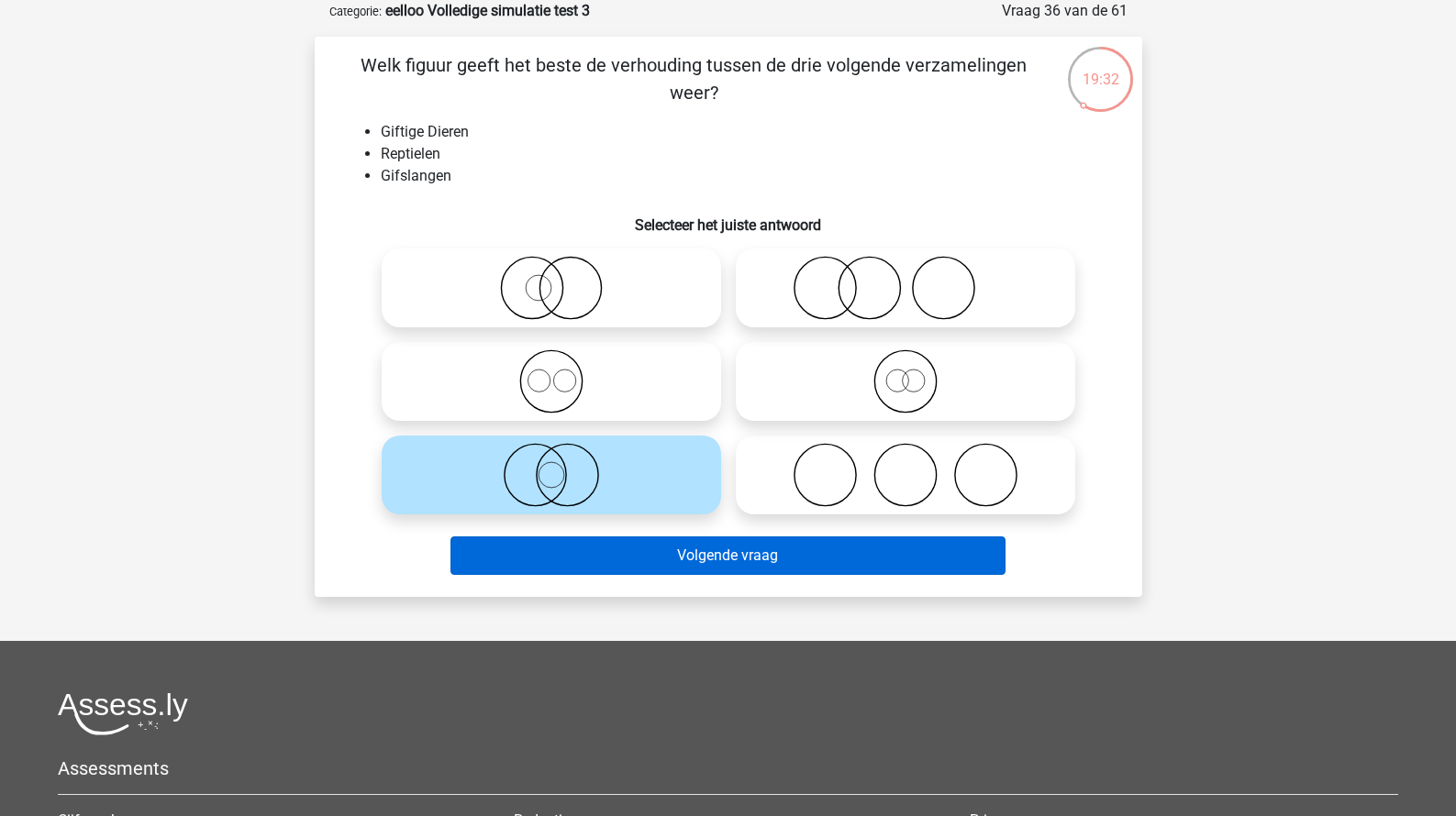
click at [586, 559] on button "Volgende vraag" at bounding box center [727, 556] width 555 height 39
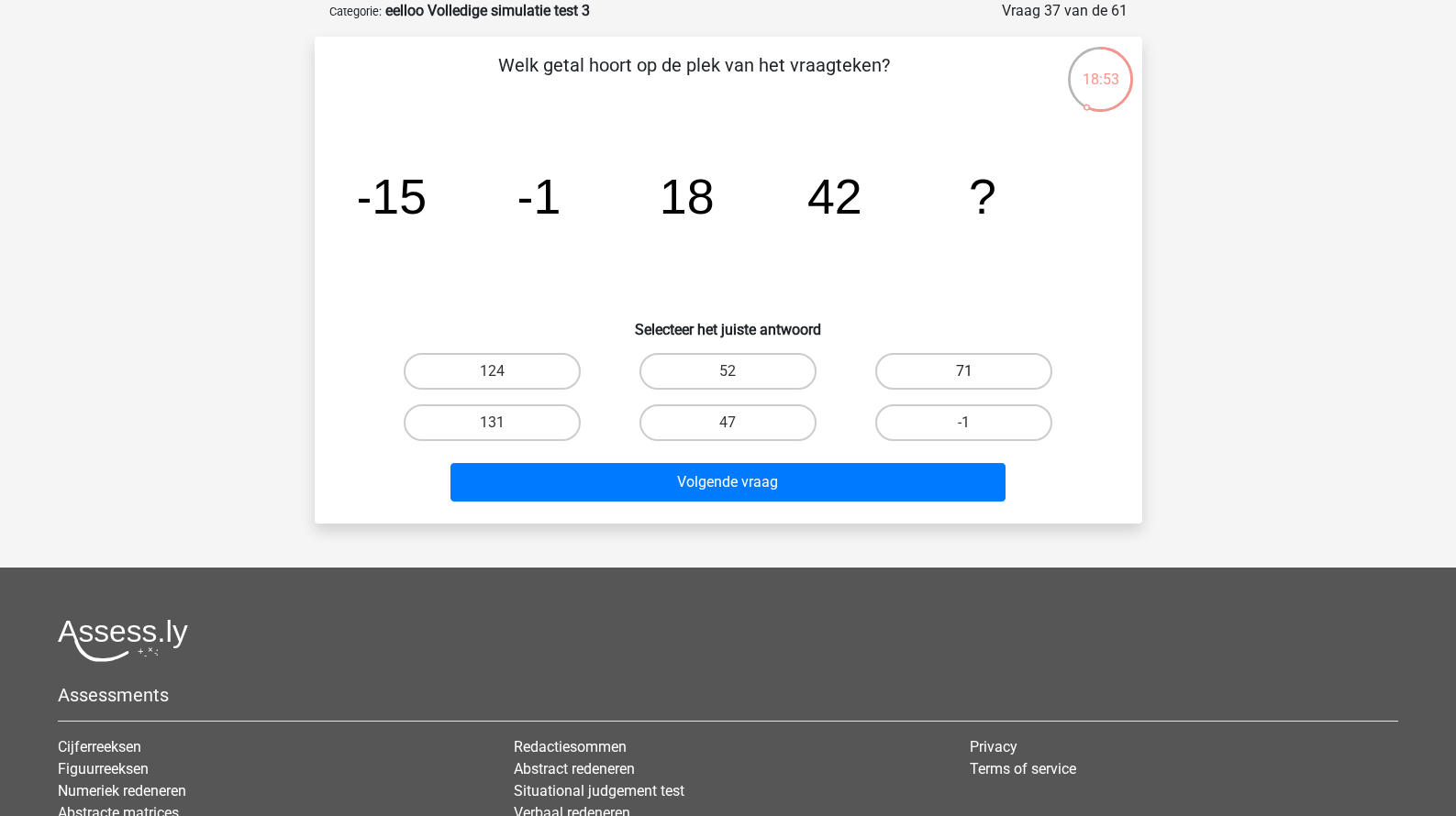
click at [943, 360] on label "71" at bounding box center [963, 372] width 177 height 37
click at [964, 372] on input "71" at bounding box center [970, 377] width 12 height 12
radio input "true"
click at [835, 461] on div "Volgende vraag" at bounding box center [728, 478] width 769 height 61
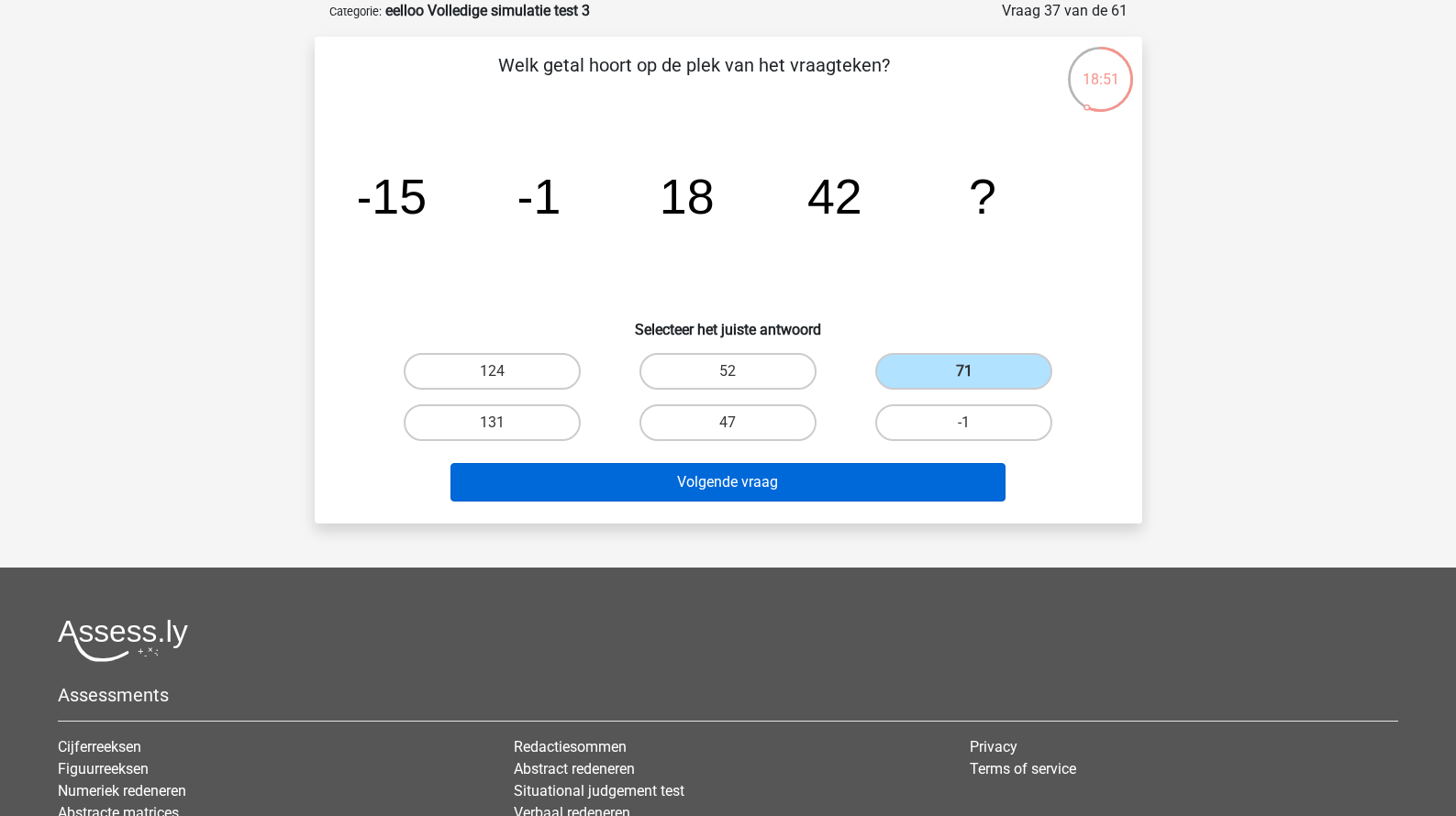
click at [816, 473] on button "Volgende vraag" at bounding box center [727, 482] width 555 height 39
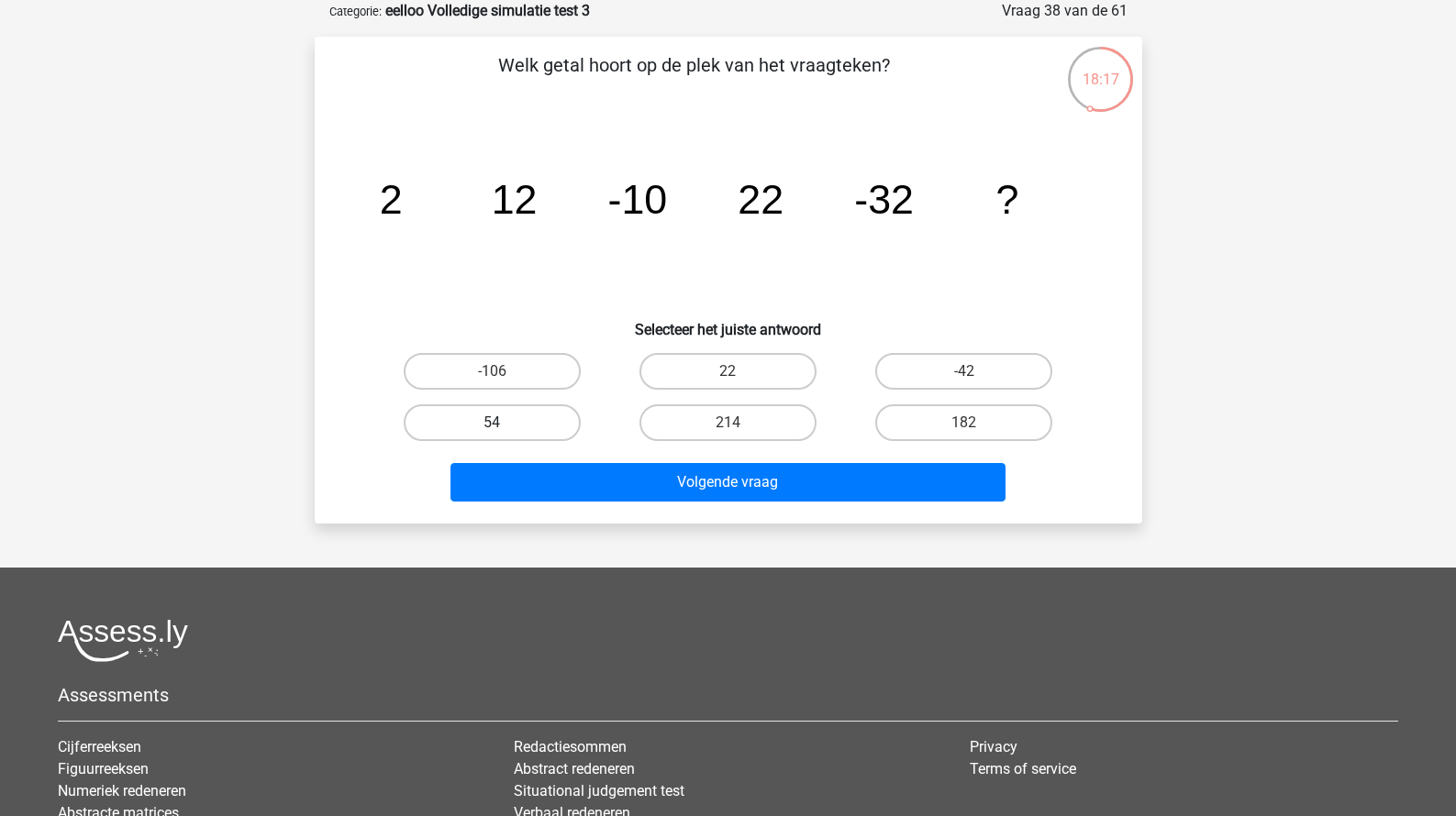
click at [491, 411] on label "54" at bounding box center [492, 423] width 177 height 37
click at [492, 423] on input "54" at bounding box center [497, 428] width 12 height 12
radio input "true"
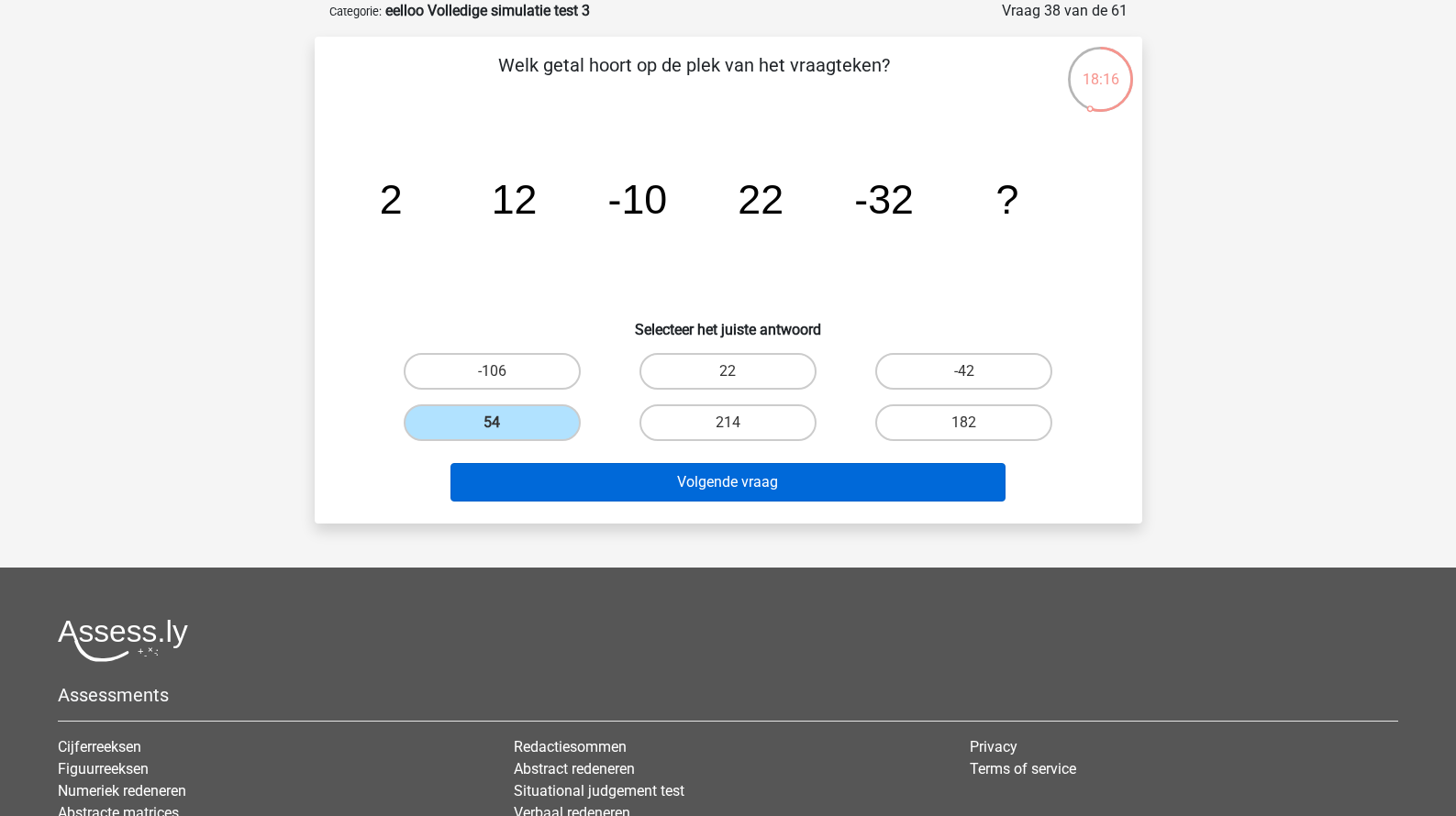
click at [638, 478] on button "Volgende vraag" at bounding box center [727, 482] width 555 height 39
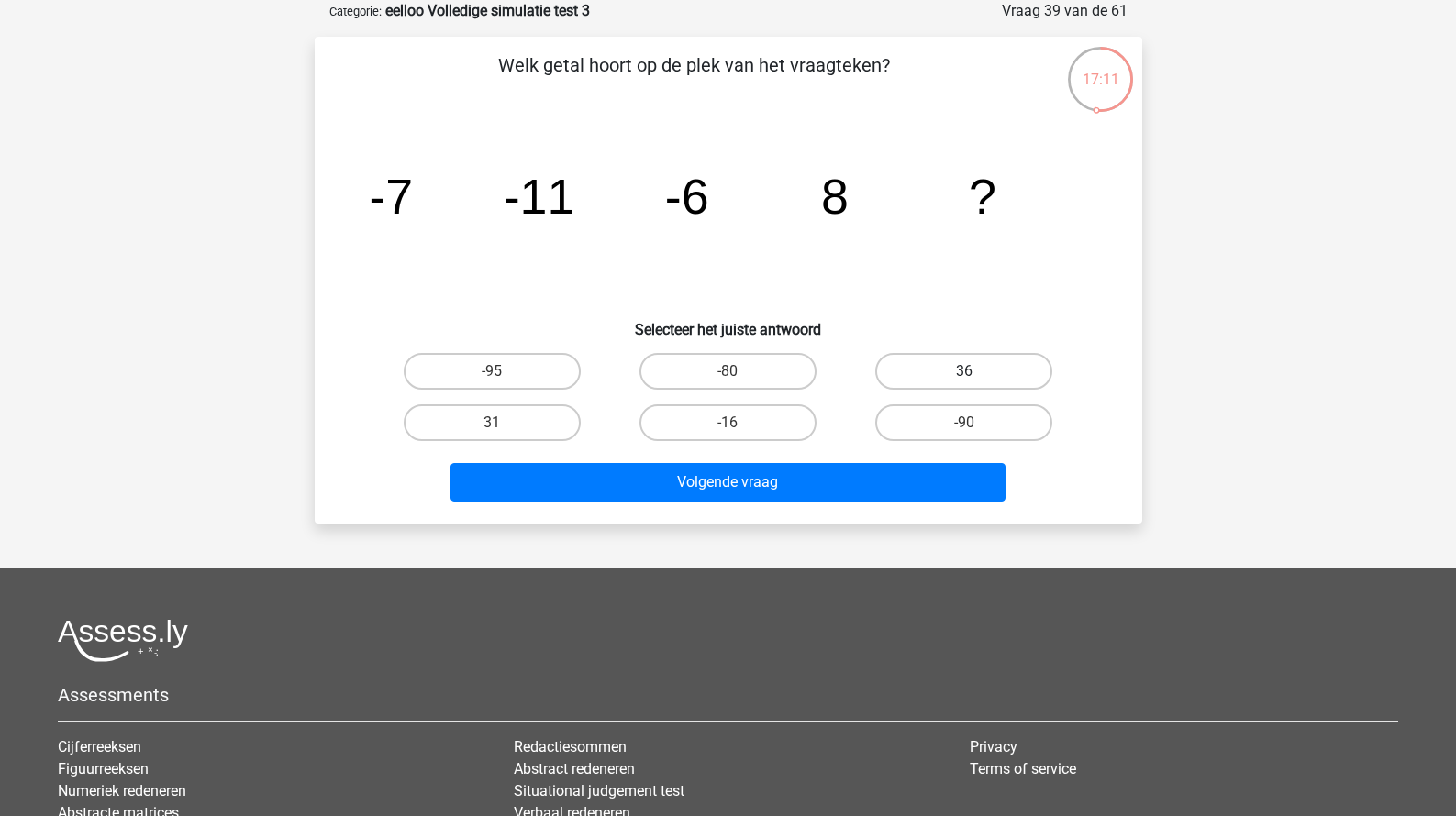
click at [890, 372] on label "36" at bounding box center [963, 372] width 177 height 37
click at [964, 372] on input "36" at bounding box center [970, 377] width 12 height 12
radio input "true"
click at [562, 410] on label "31" at bounding box center [492, 423] width 177 height 37
click at [504, 423] on input "31" at bounding box center [497, 428] width 12 height 12
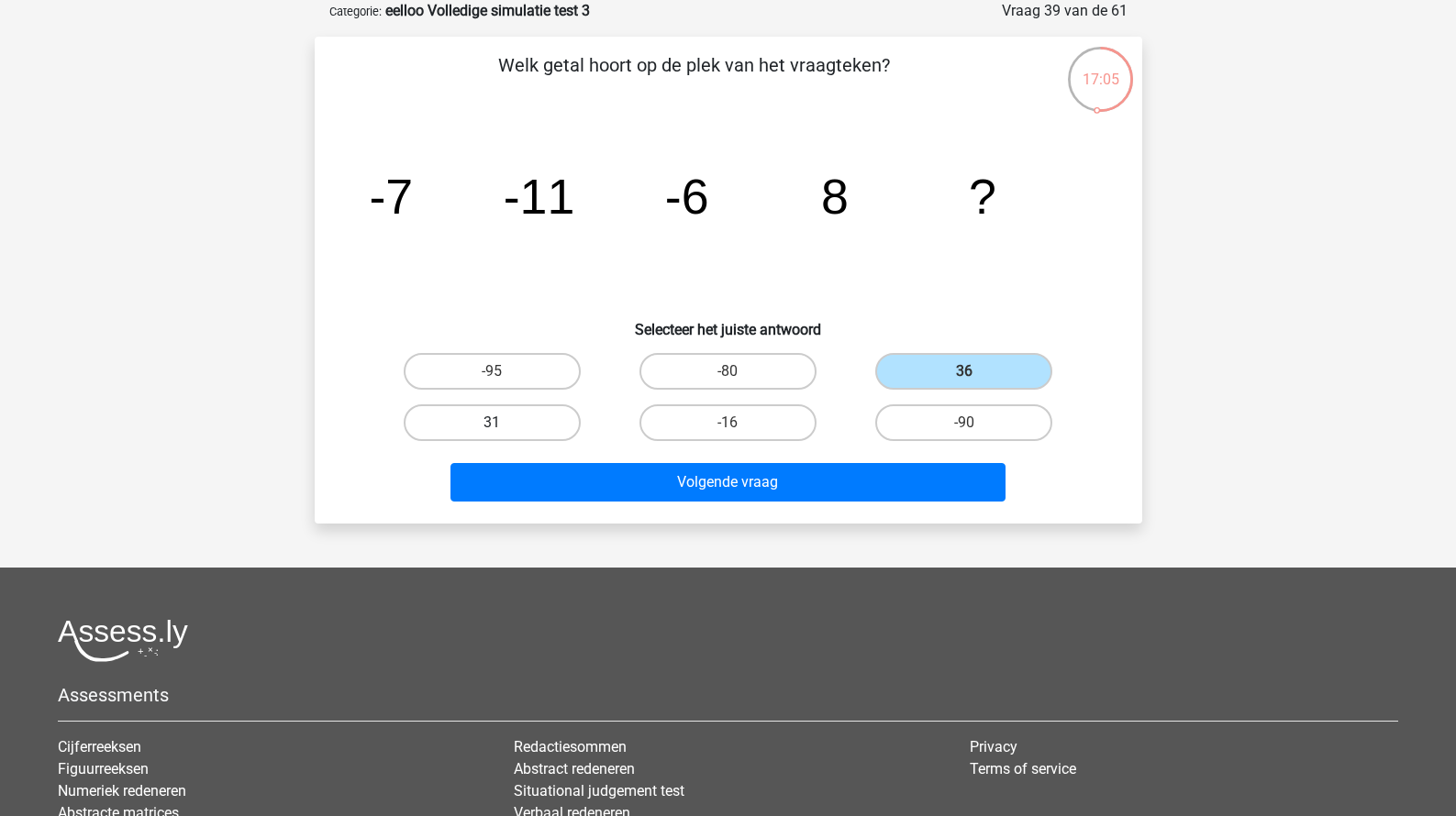
radio input "true"
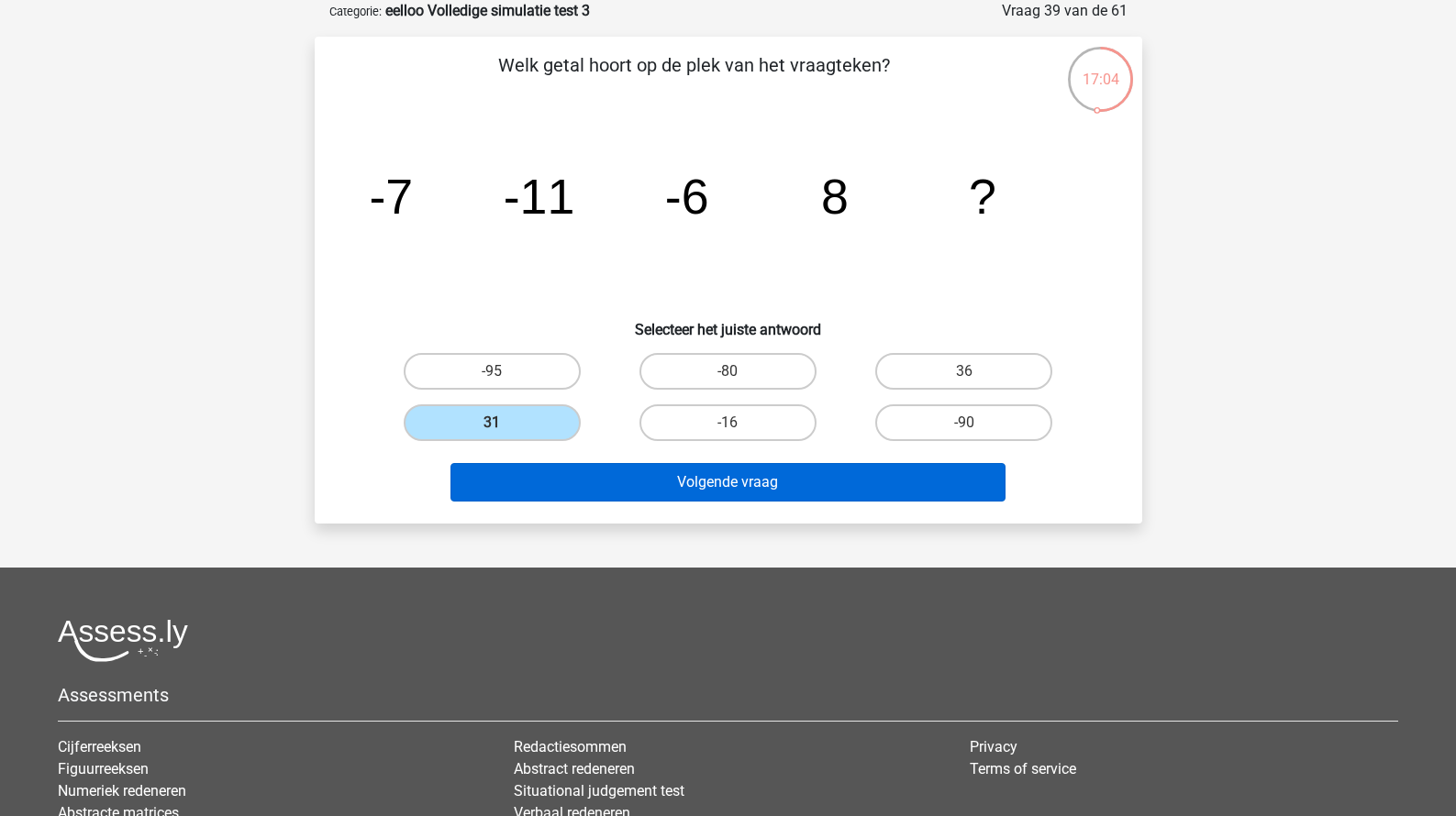
click at [639, 479] on button "Volgende vraag" at bounding box center [727, 482] width 555 height 39
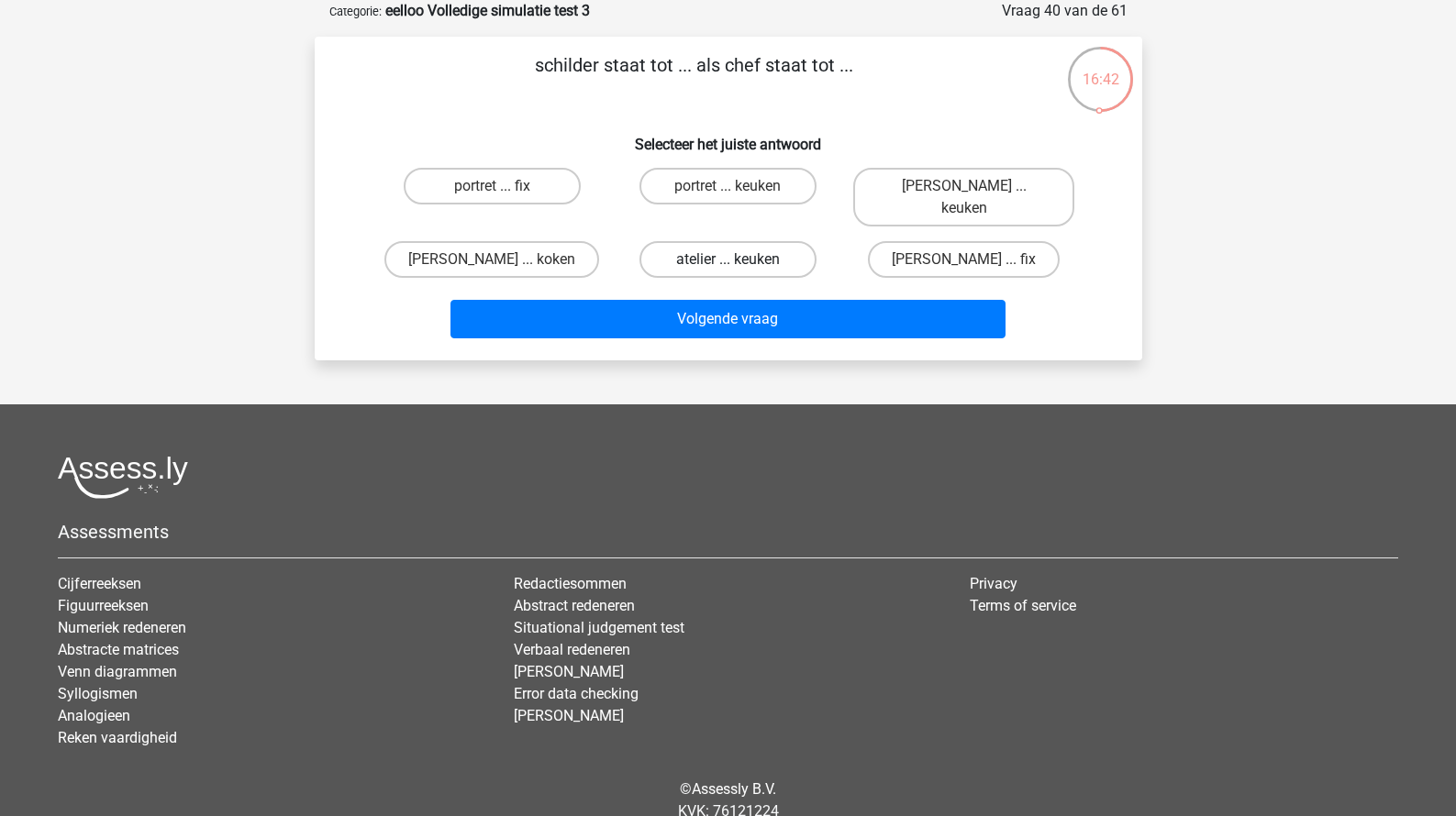
click at [762, 241] on label "atelier ... keuken" at bounding box center [727, 259] width 177 height 37
click at [739, 260] on input "atelier ... keuken" at bounding box center [733, 266] width 12 height 12
radio input "true"
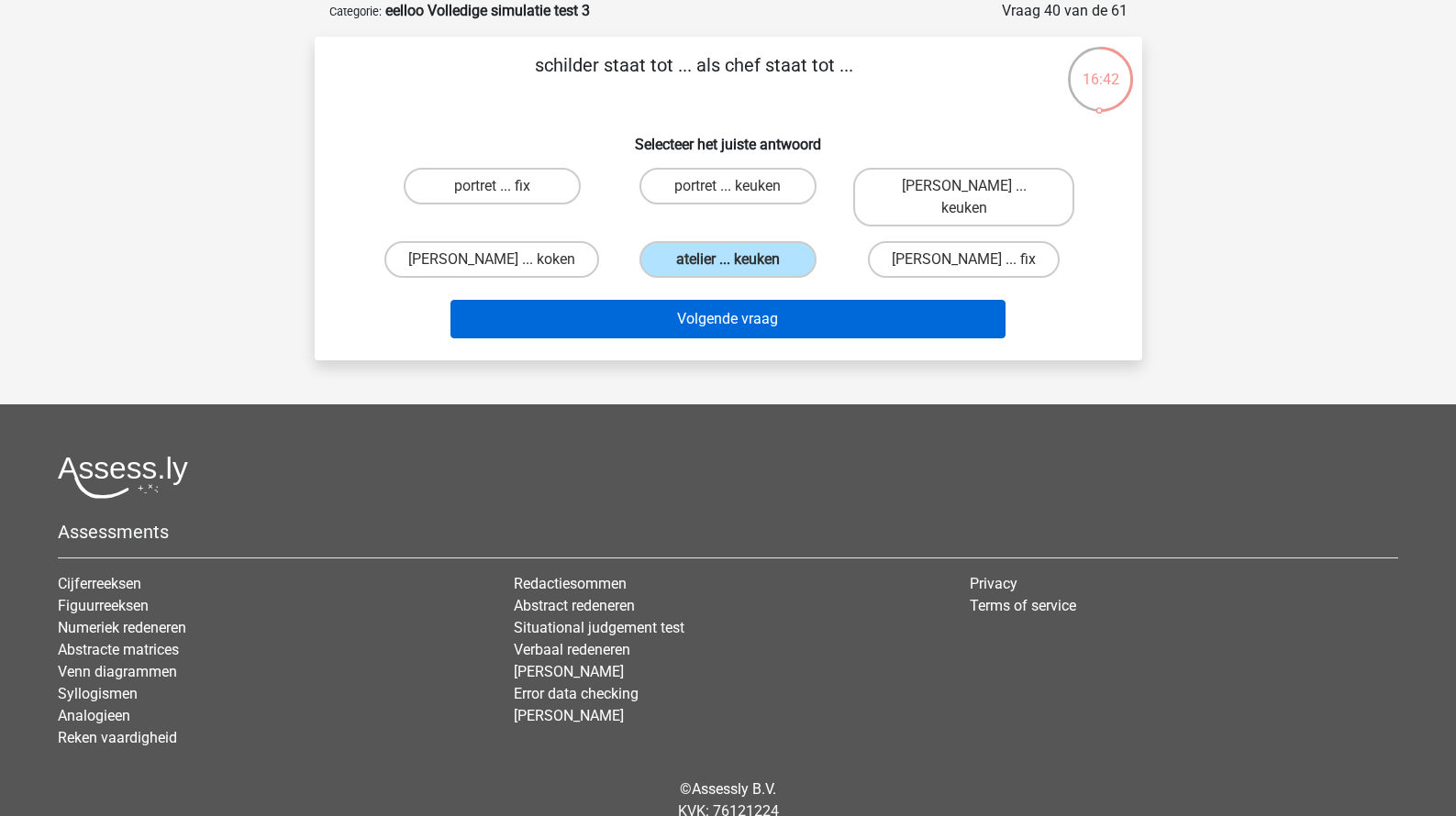
click at [754, 300] on button "Volgende vraag" at bounding box center [727, 319] width 555 height 39
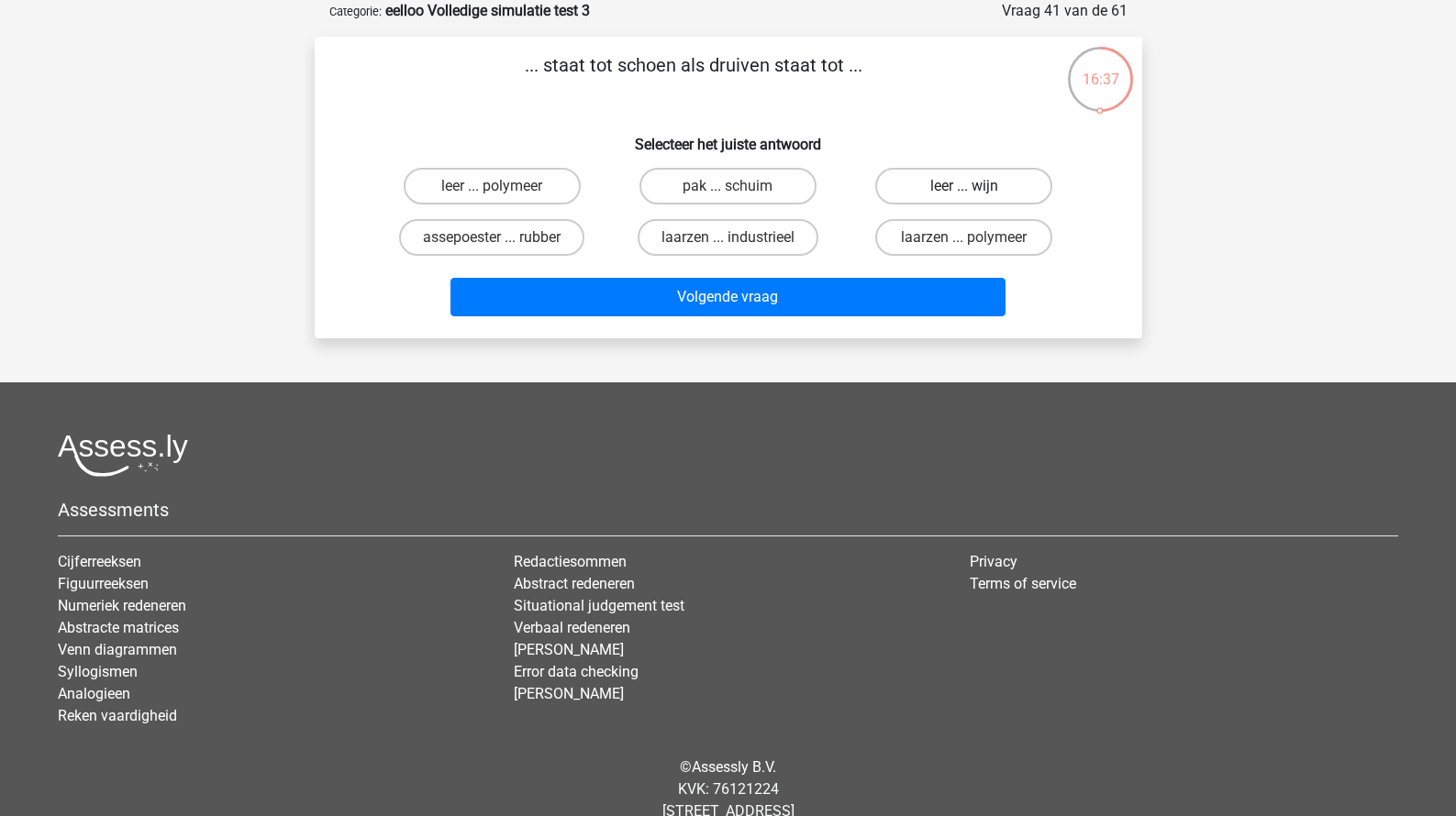
click at [908, 194] on label "leer ... wijn" at bounding box center [963, 186] width 177 height 37
click at [964, 194] on input "leer ... wijn" at bounding box center [970, 192] width 12 height 12
radio input "true"
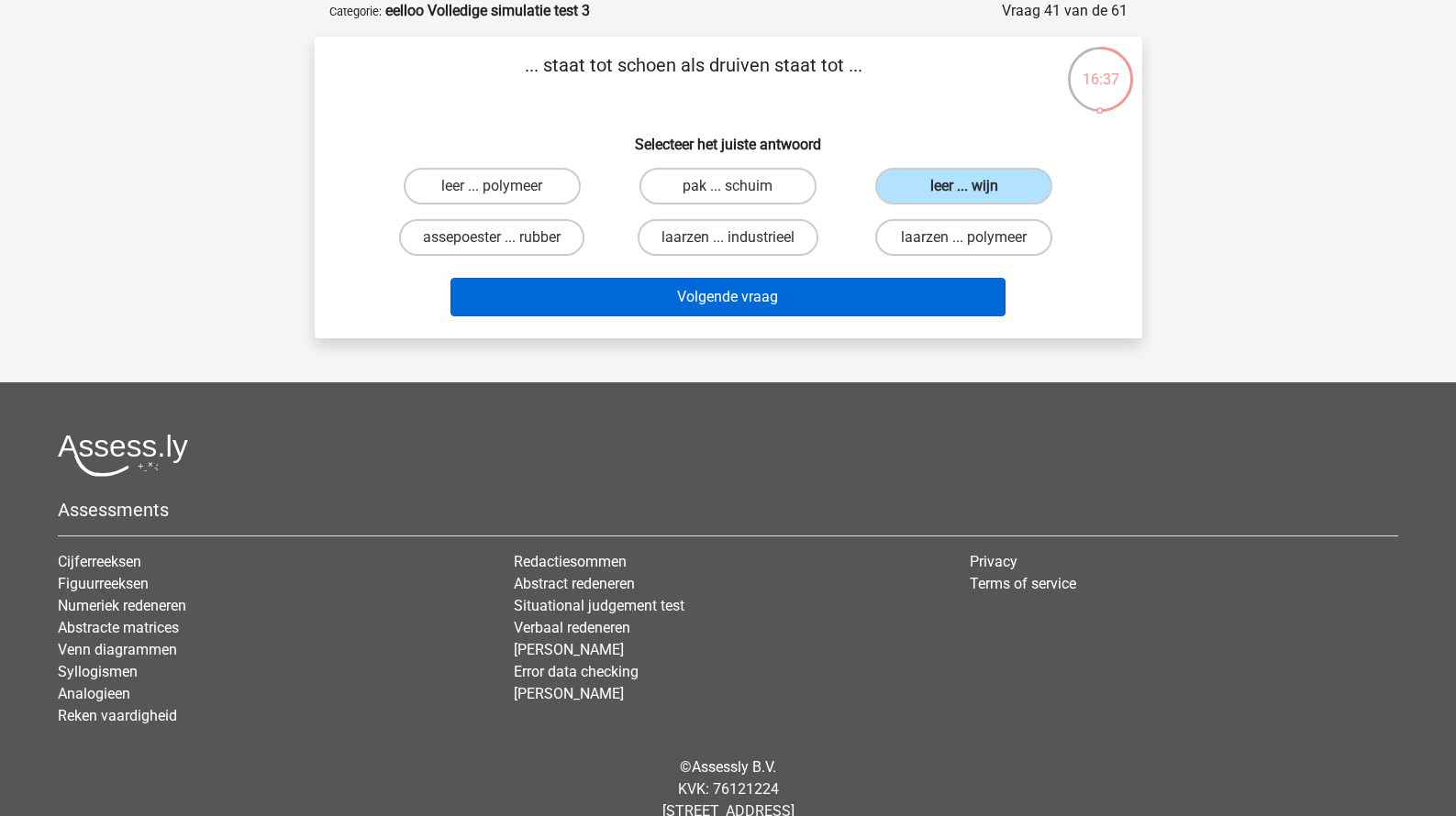
click at [825, 306] on button "Volgende vraag" at bounding box center [727, 297] width 555 height 39
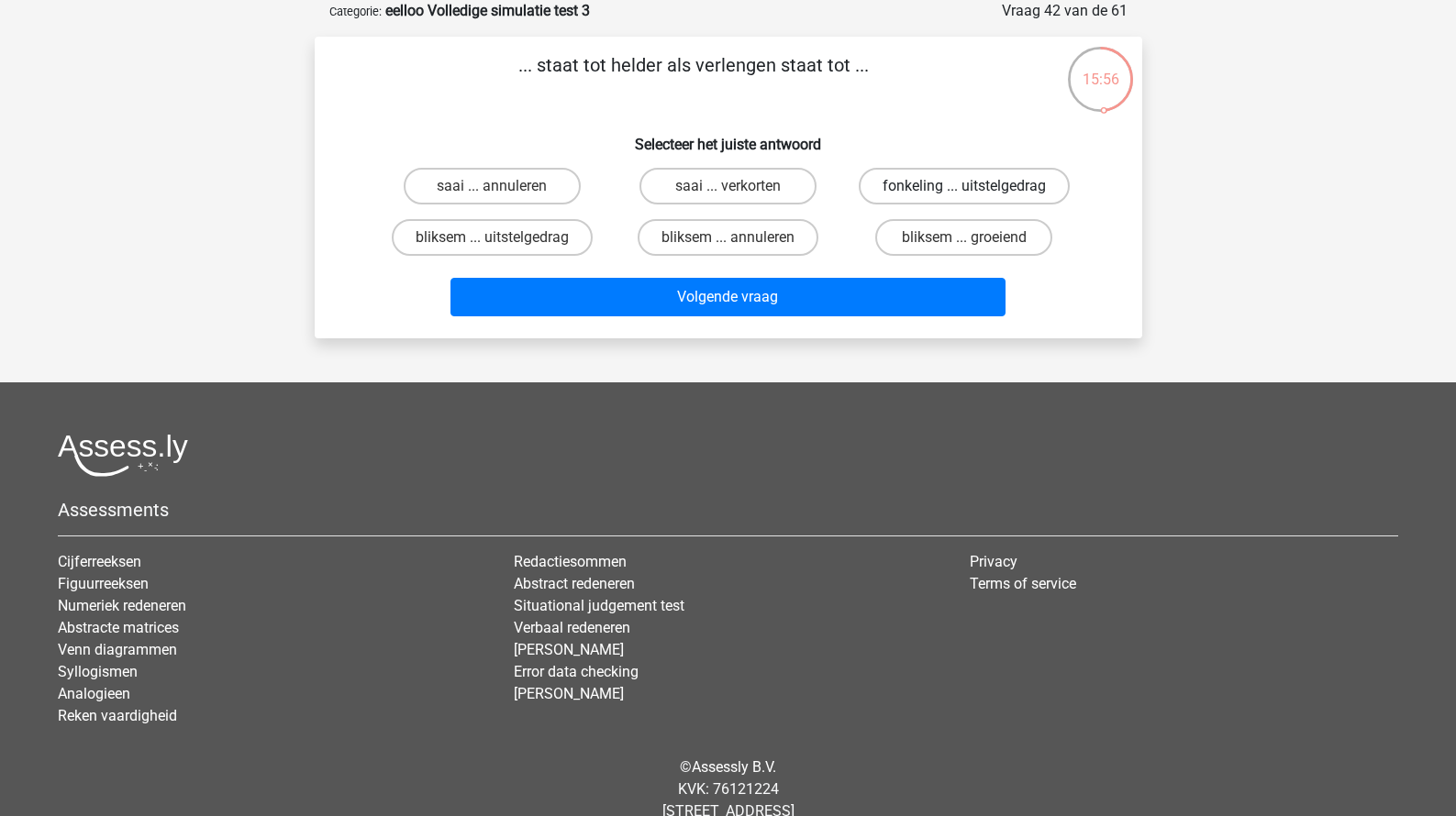
click at [905, 190] on label "fonkeling ... uitstelgedrag" at bounding box center [963, 186] width 211 height 37
click at [964, 190] on input "fonkeling ... uitstelgedrag" at bounding box center [970, 192] width 12 height 12
radio input "true"
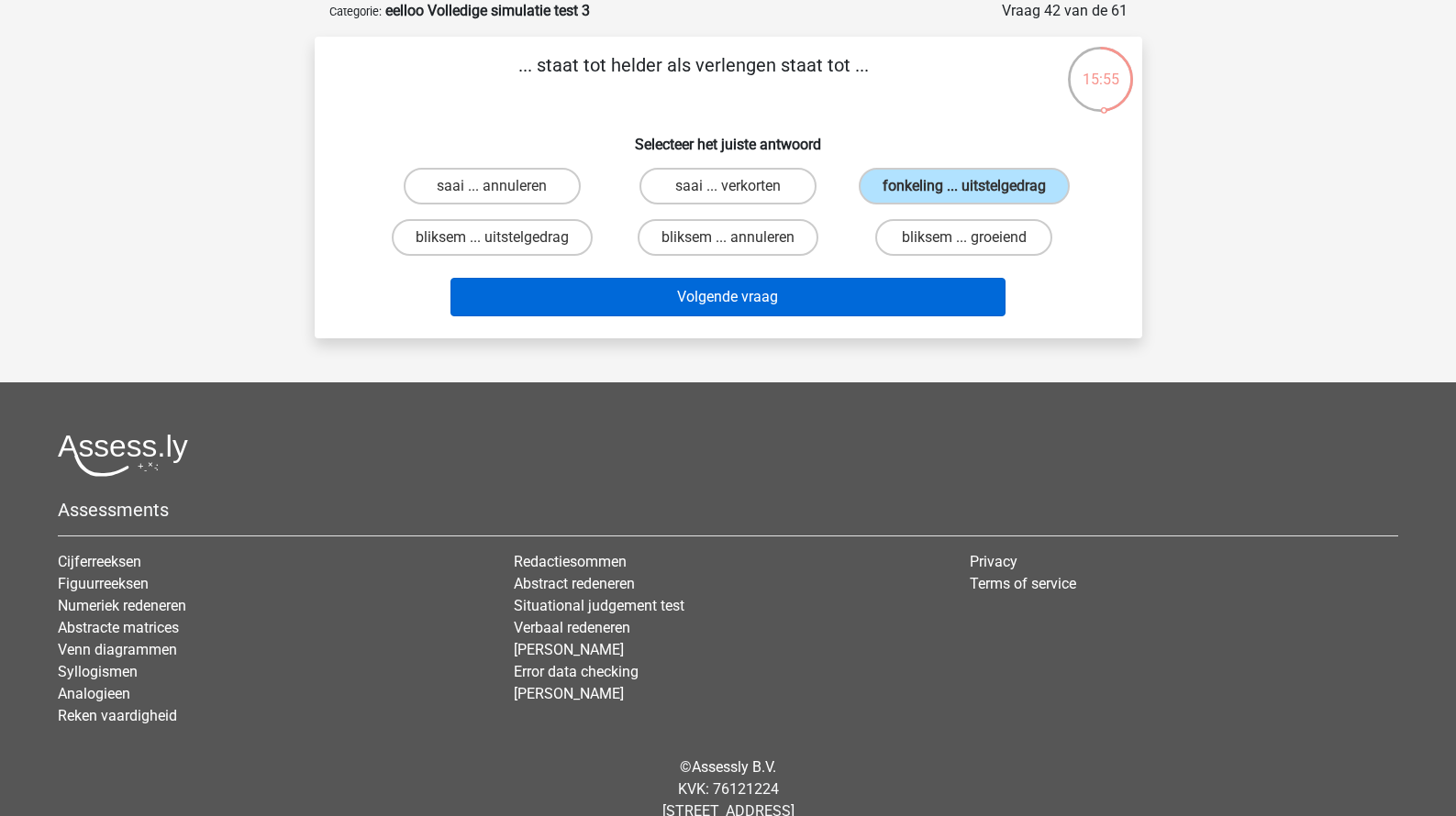
click at [783, 317] on button "Volgende vraag" at bounding box center [727, 297] width 555 height 39
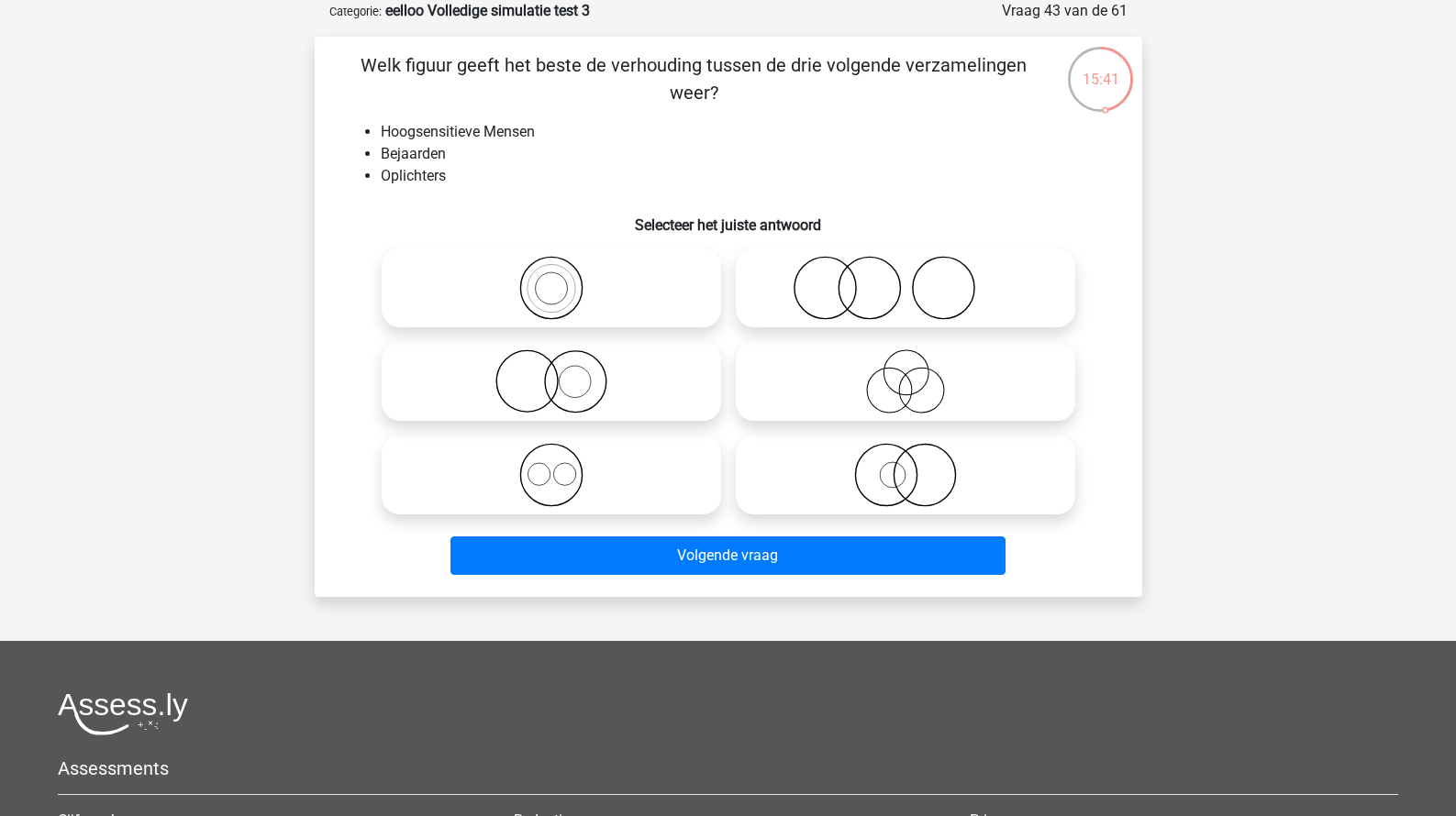
click at [862, 389] on icon at bounding box center [905, 382] width 324 height 64
click at [906, 373] on input "radio" at bounding box center [911, 366] width 12 height 12
radio input "true"
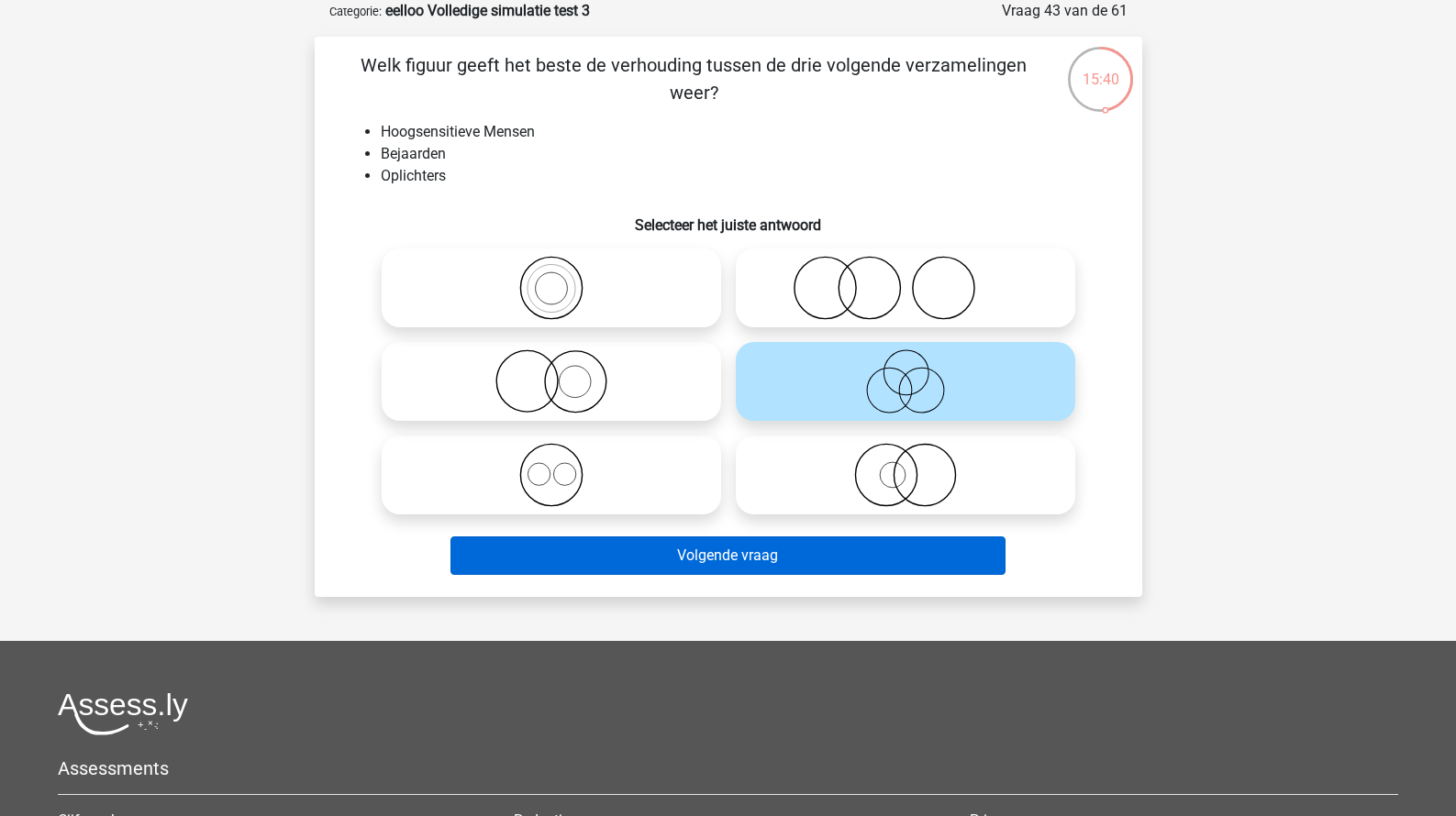
click at [749, 538] on button "Volgende vraag" at bounding box center [727, 556] width 555 height 39
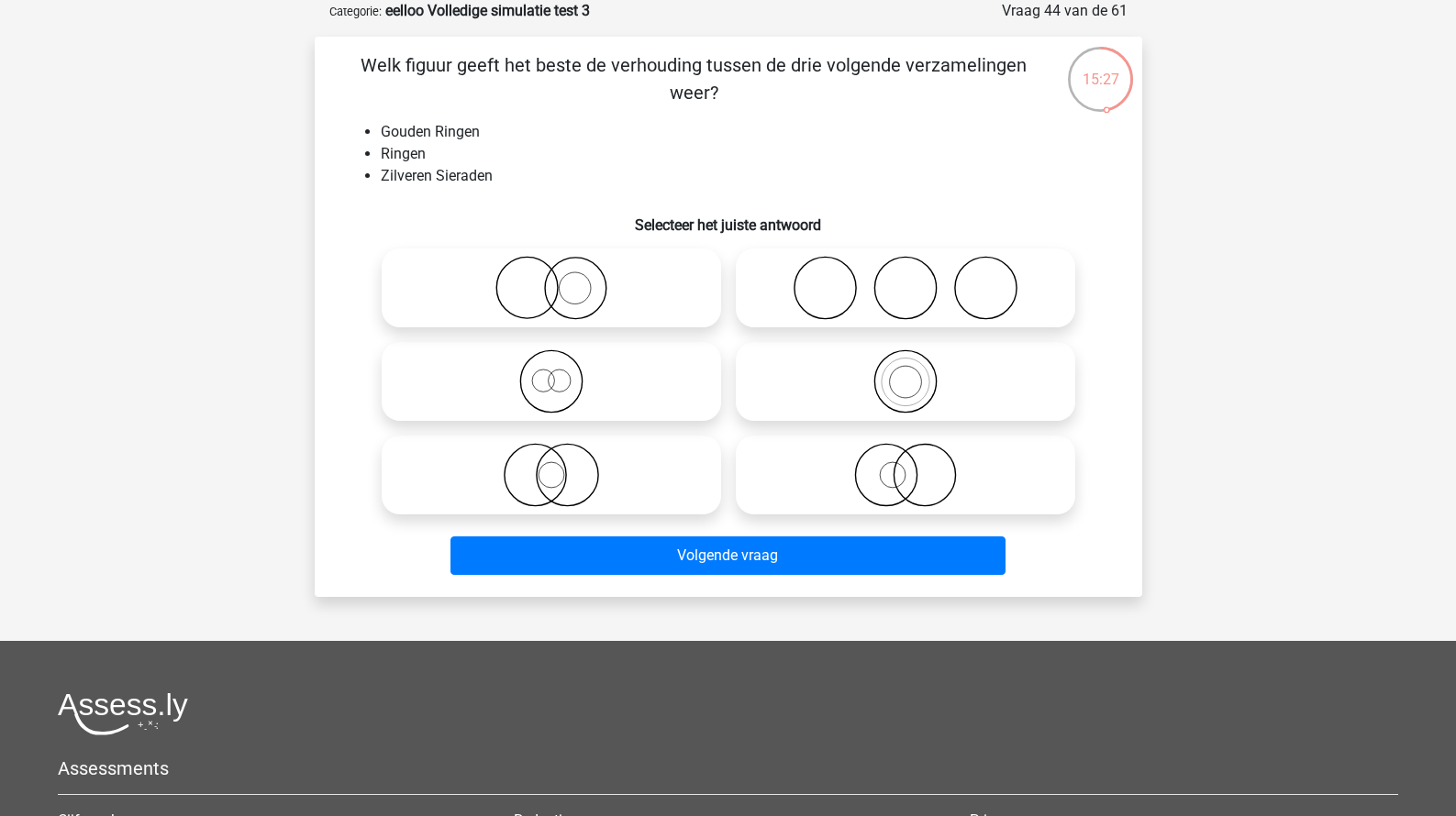
click at [640, 261] on icon at bounding box center [550, 288] width 324 height 64
click at [563, 267] on input "radio" at bounding box center [557, 272] width 12 height 12
radio input "true"
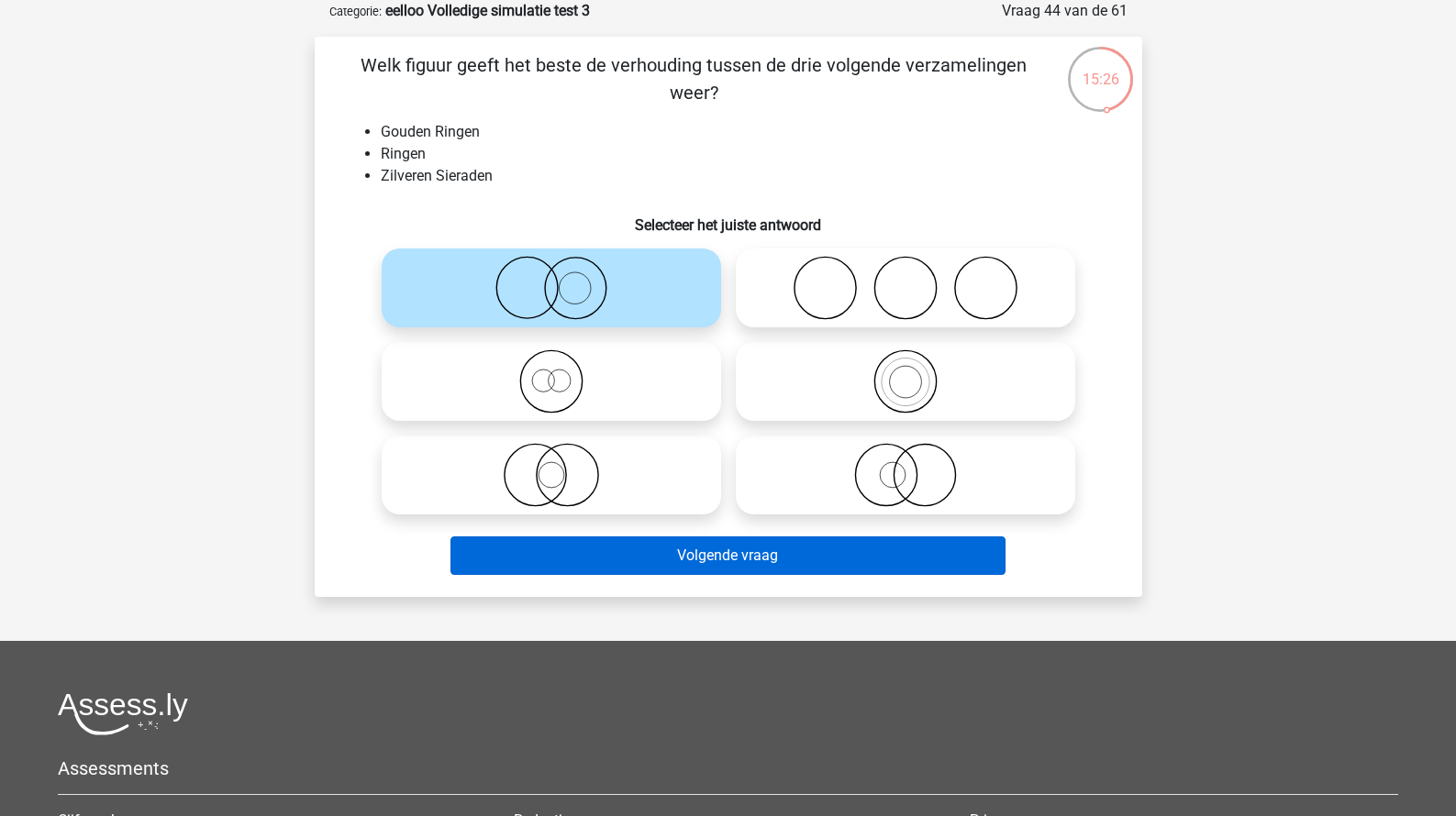
click at [675, 552] on button "Volgende vraag" at bounding box center [727, 556] width 555 height 39
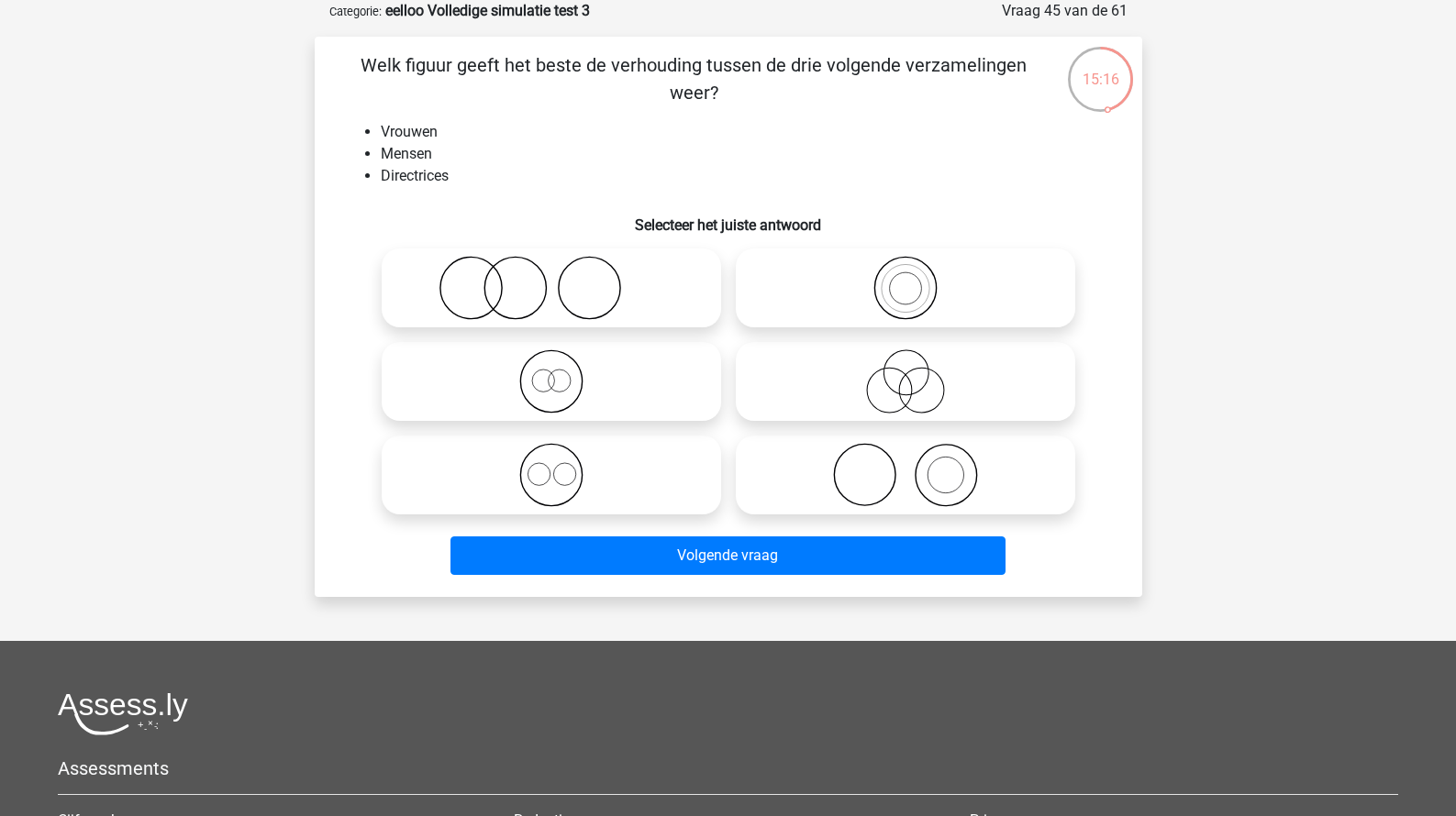
click at [916, 285] on icon at bounding box center [905, 288] width 324 height 64
click at [916, 279] on input "radio" at bounding box center [911, 272] width 12 height 12
radio input "true"
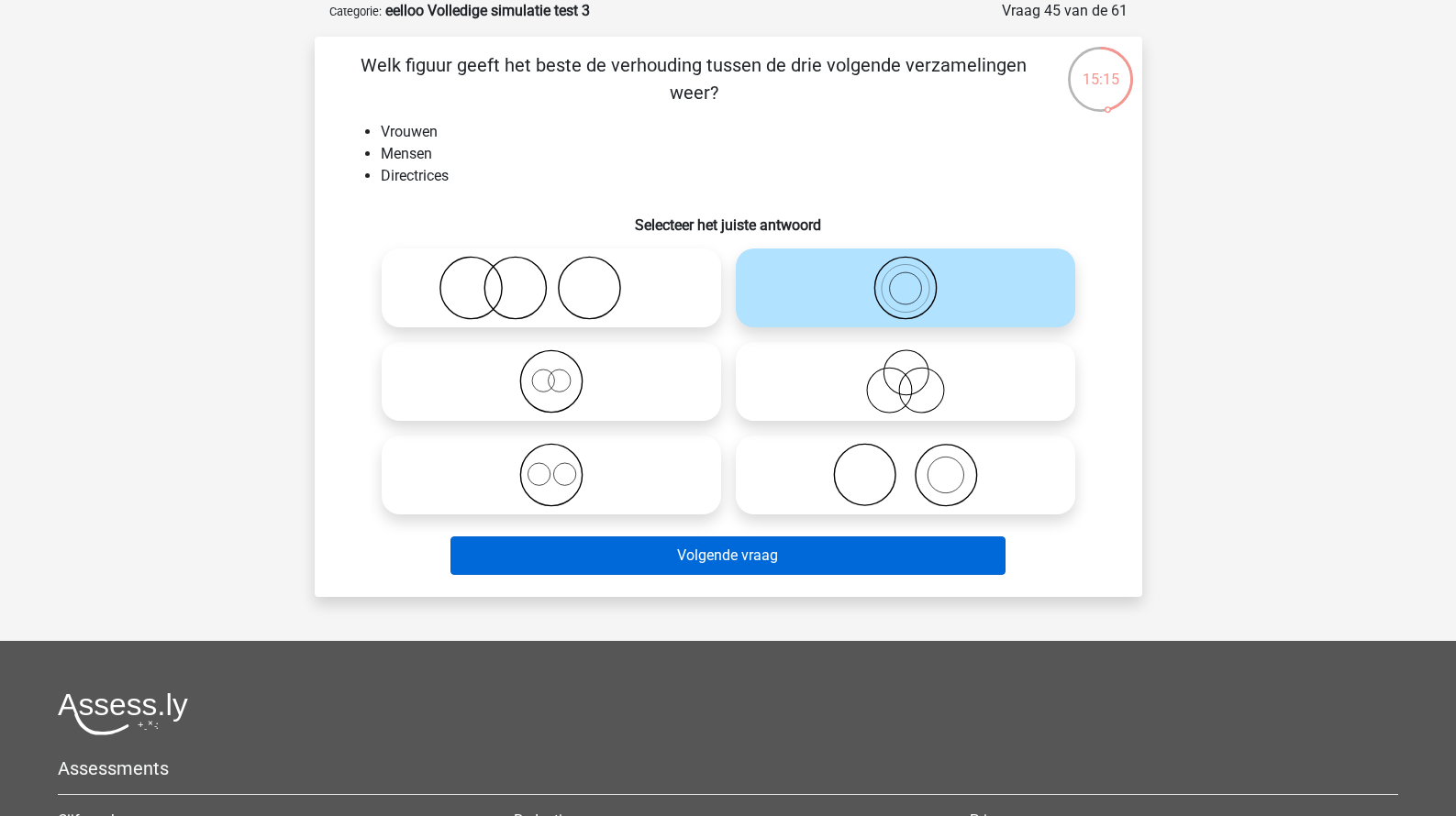
click at [770, 544] on button "Volgende vraag" at bounding box center [727, 556] width 555 height 39
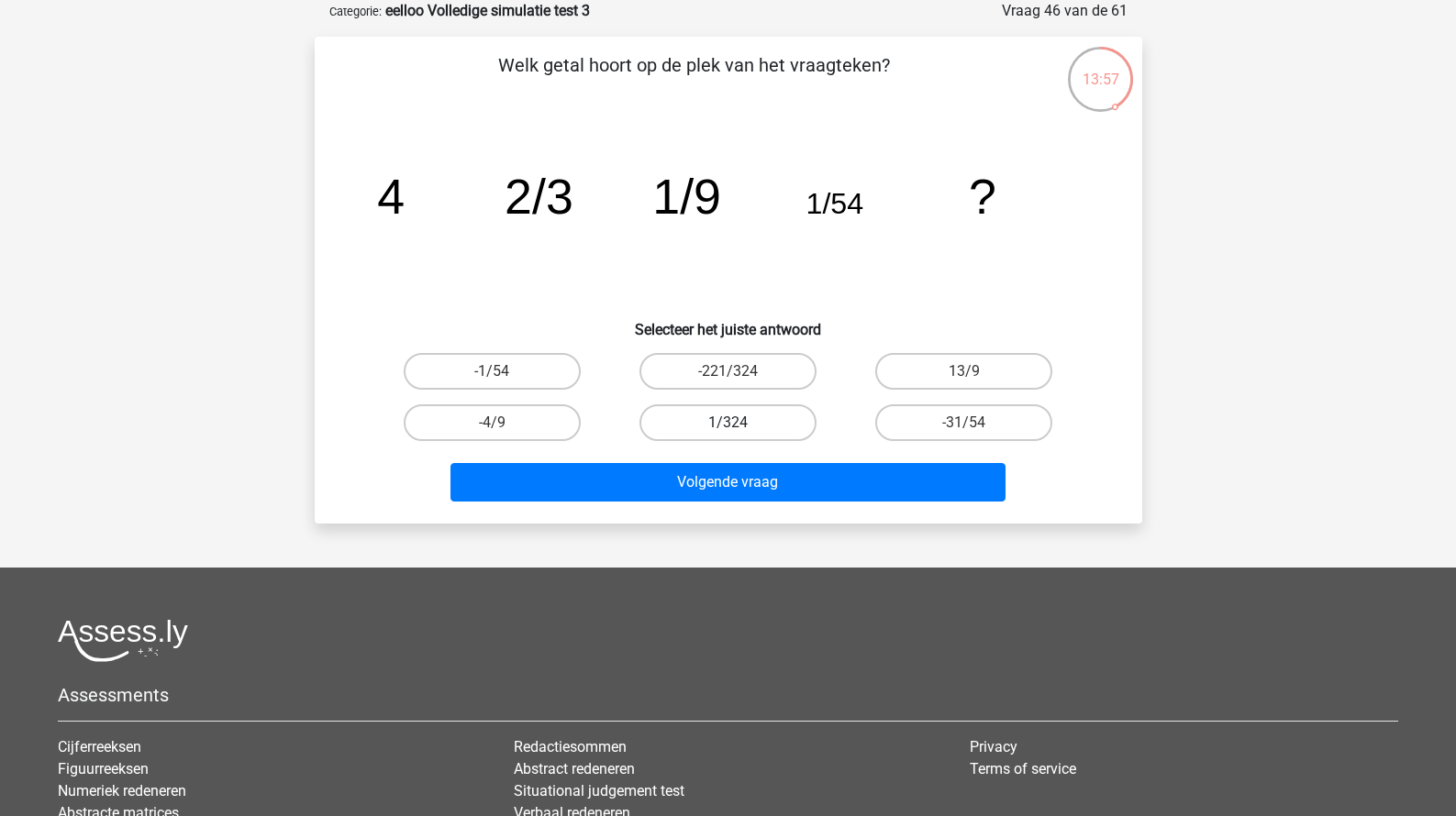
click at [771, 424] on label "1/324" at bounding box center [727, 423] width 177 height 37
click at [739, 424] on input "1/324" at bounding box center [733, 428] width 12 height 12
radio input "true"
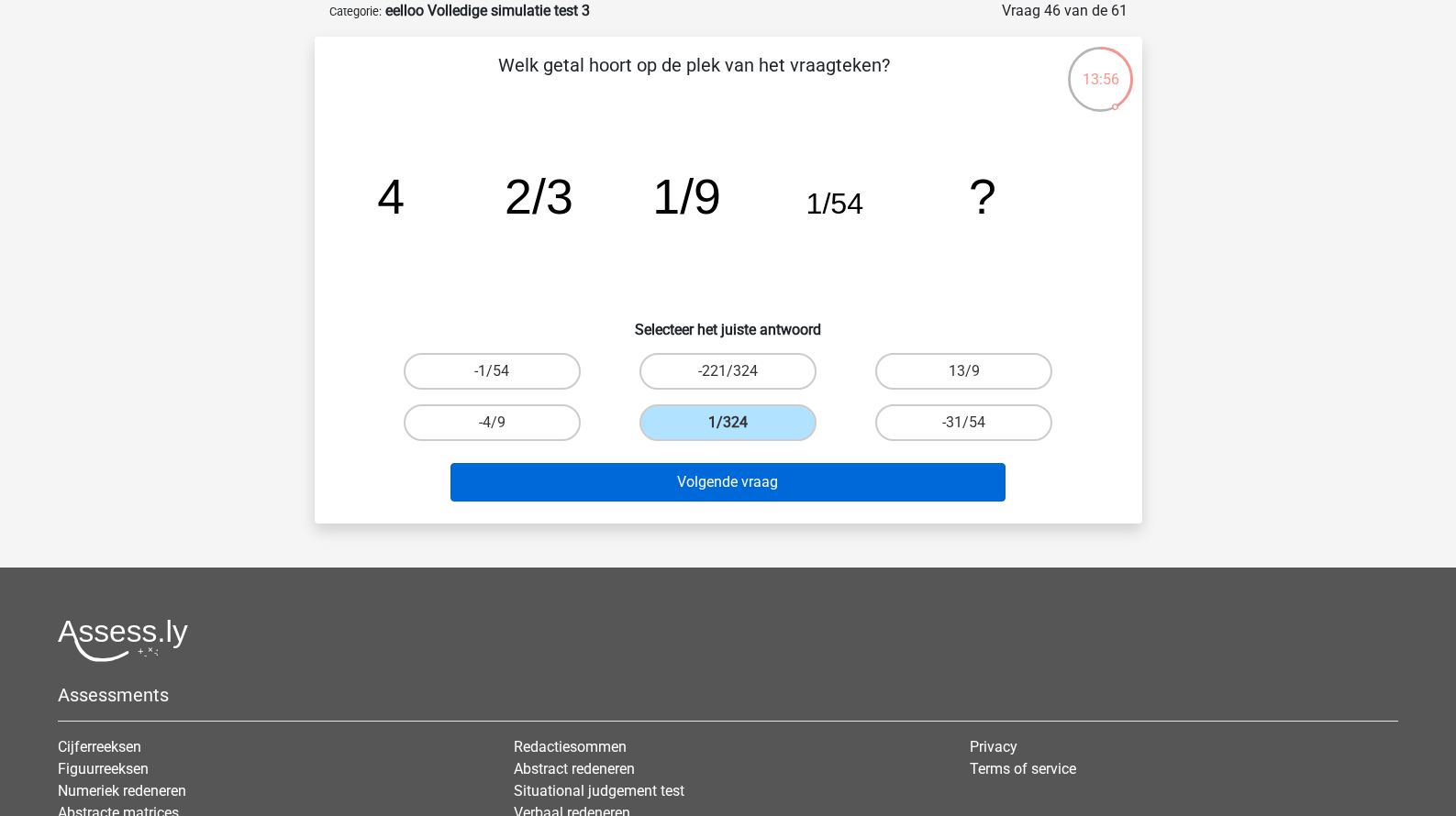
click at [782, 475] on button "Volgende vraag" at bounding box center [727, 482] width 555 height 39
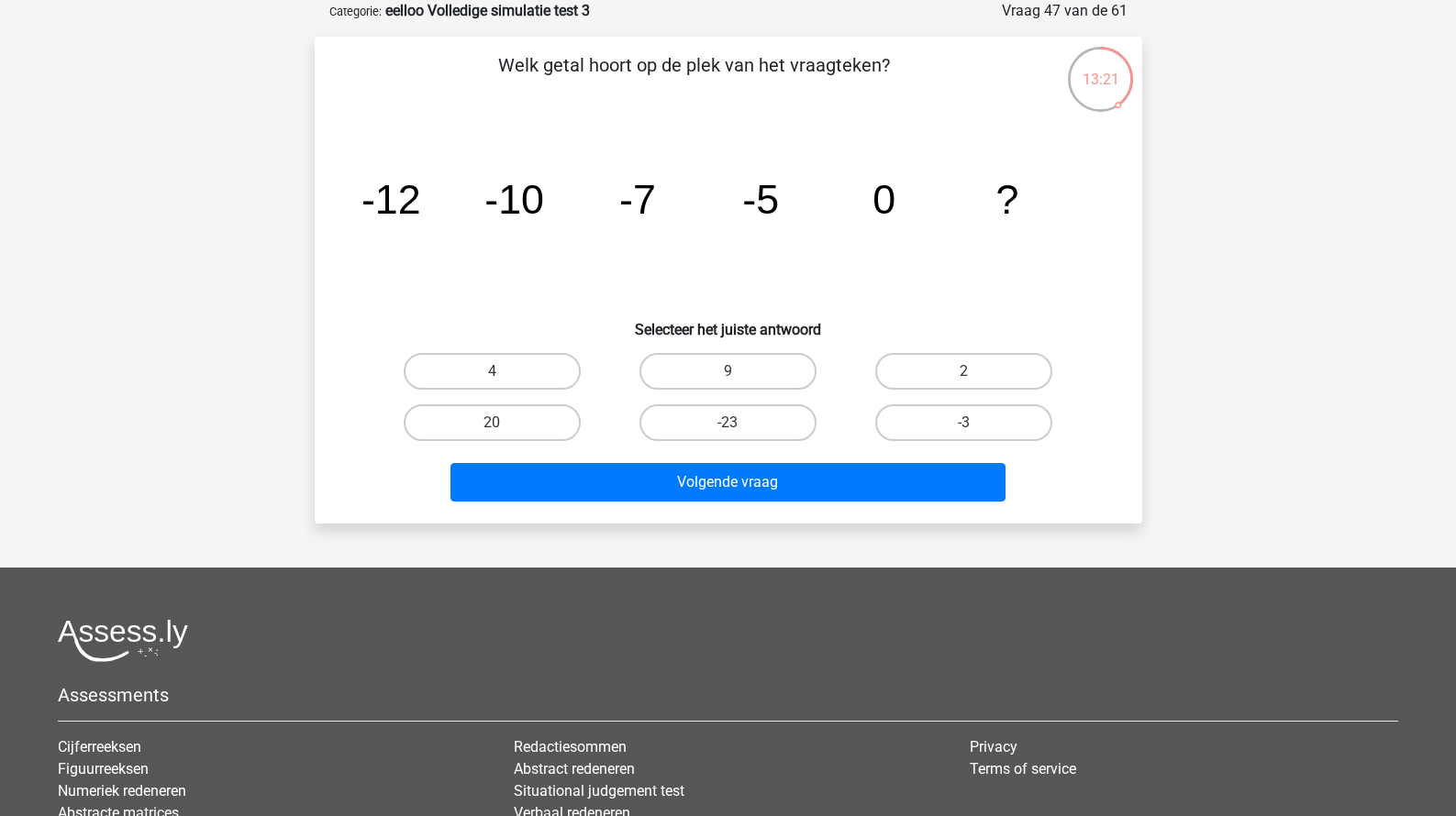
click at [586, 376] on div "4" at bounding box center [493, 372] width 221 height 37
click at [553, 376] on label "4" at bounding box center [492, 372] width 177 height 37
click at [504, 376] on input "4" at bounding box center [497, 377] width 12 height 12
radio input "true"
click at [699, 462] on div "Volgende vraag" at bounding box center [728, 478] width 769 height 61
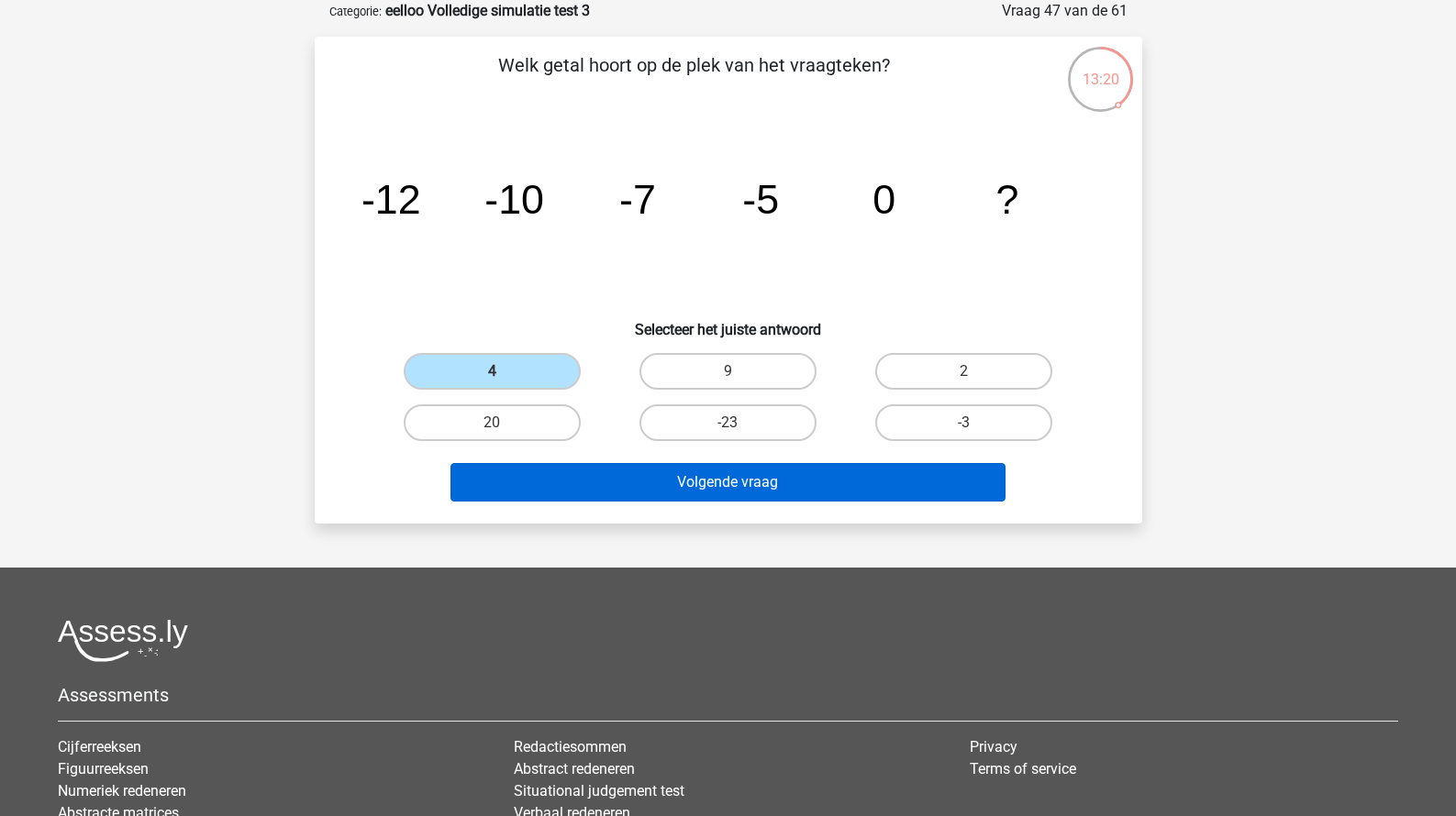
click at [700, 470] on button "Volgende vraag" at bounding box center [727, 482] width 555 height 39
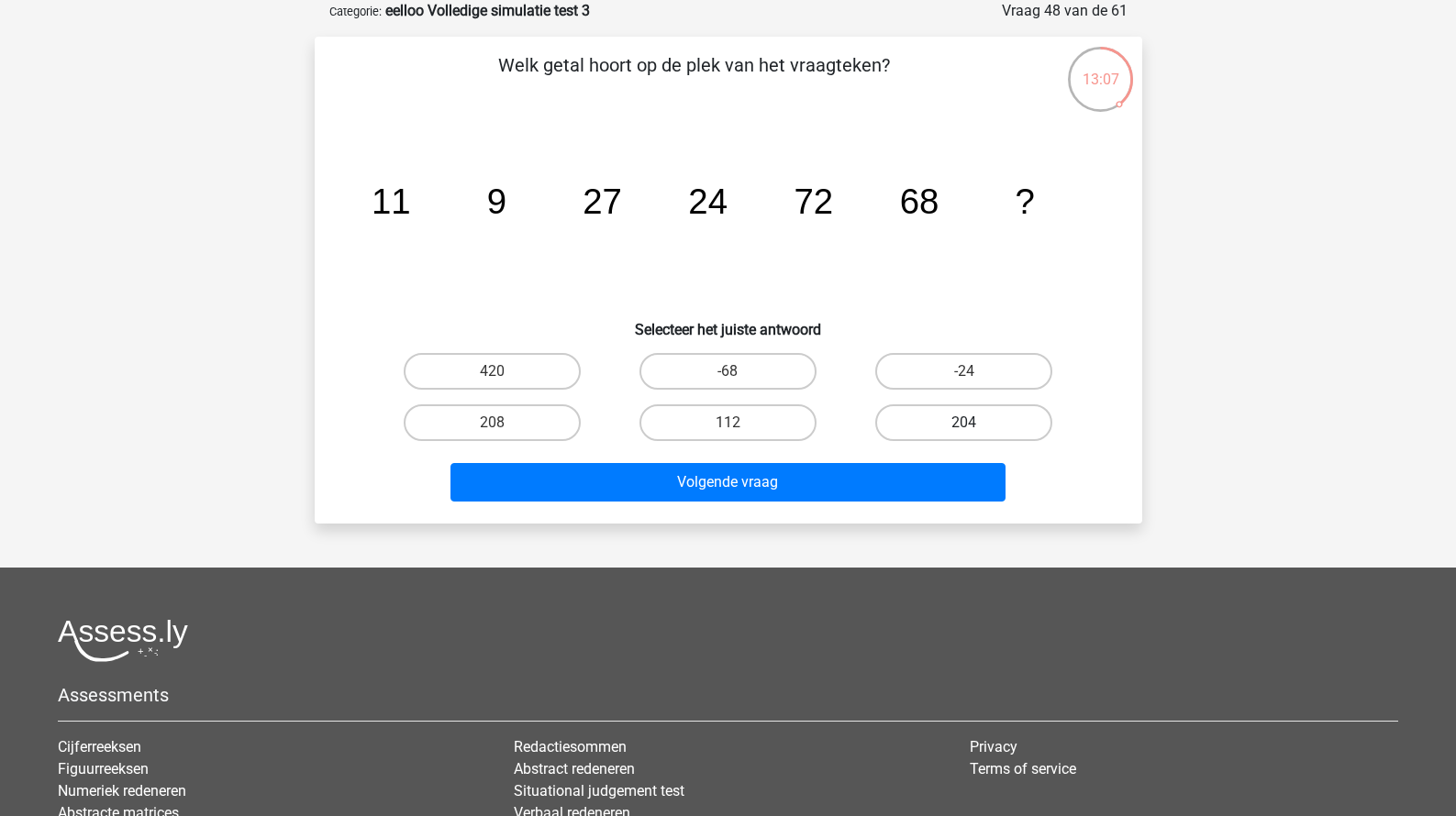
click at [999, 406] on label "204" at bounding box center [963, 423] width 177 height 37
click at [976, 423] on input "204" at bounding box center [970, 428] width 12 height 12
radio input "true"
click at [999, 417] on label "204" at bounding box center [963, 423] width 177 height 37
click at [976, 423] on input "204" at bounding box center [970, 428] width 12 height 12
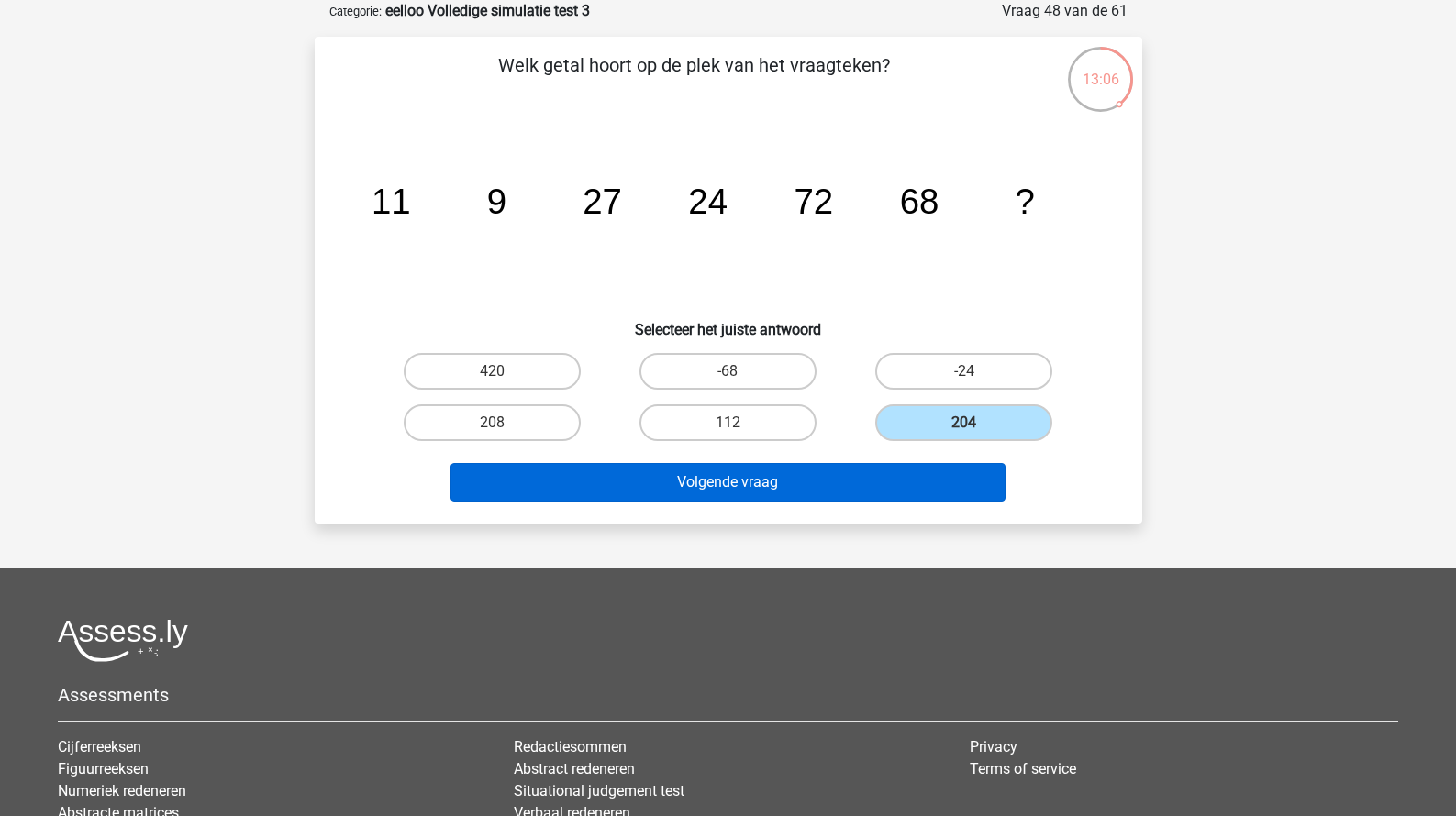
click at [937, 480] on button "Volgende vraag" at bounding box center [727, 482] width 555 height 39
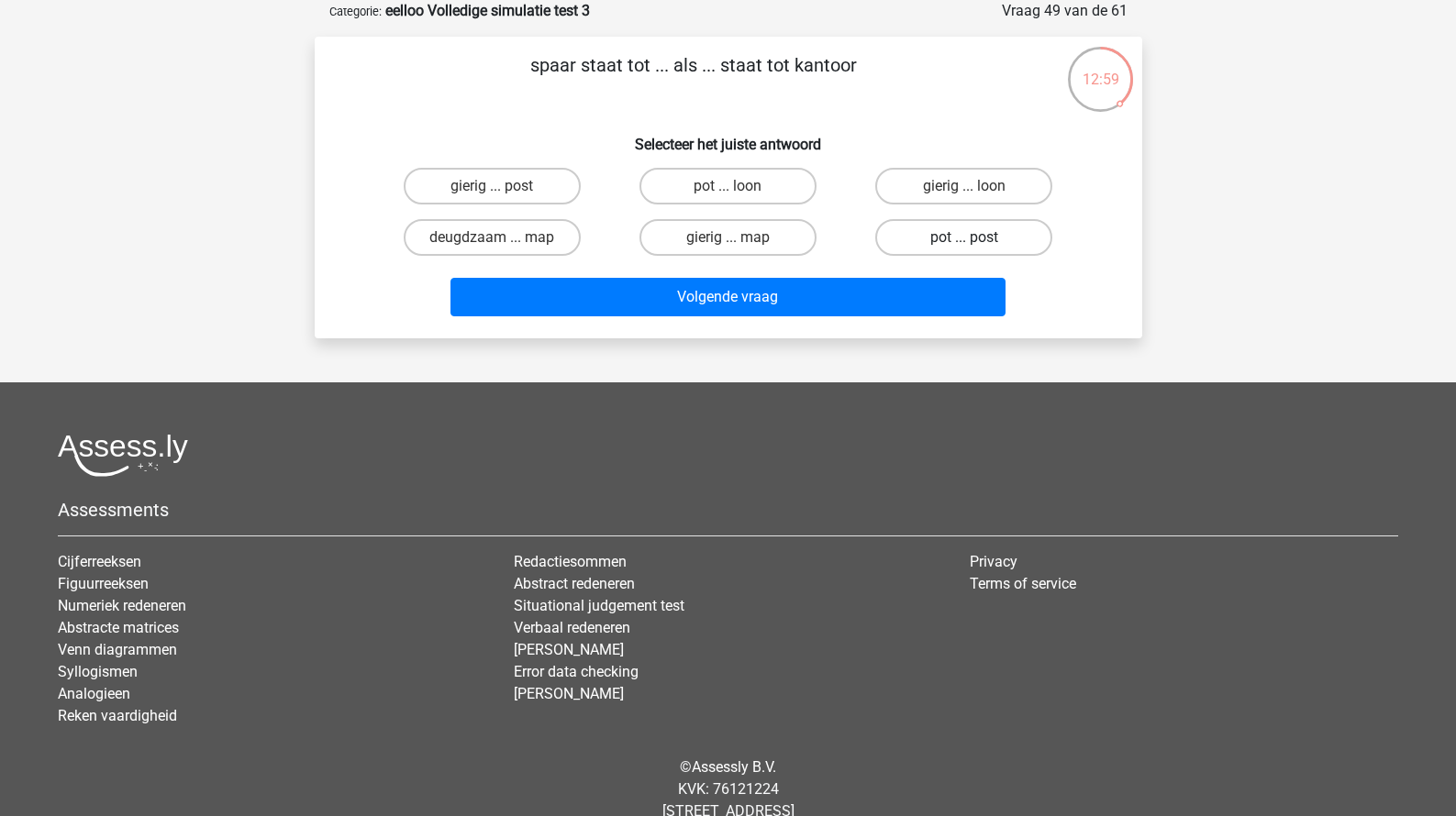
click at [977, 237] on label "pot ... post" at bounding box center [963, 237] width 177 height 37
click at [976, 237] on input "pot ... post" at bounding box center [970, 243] width 12 height 12
radio input "true"
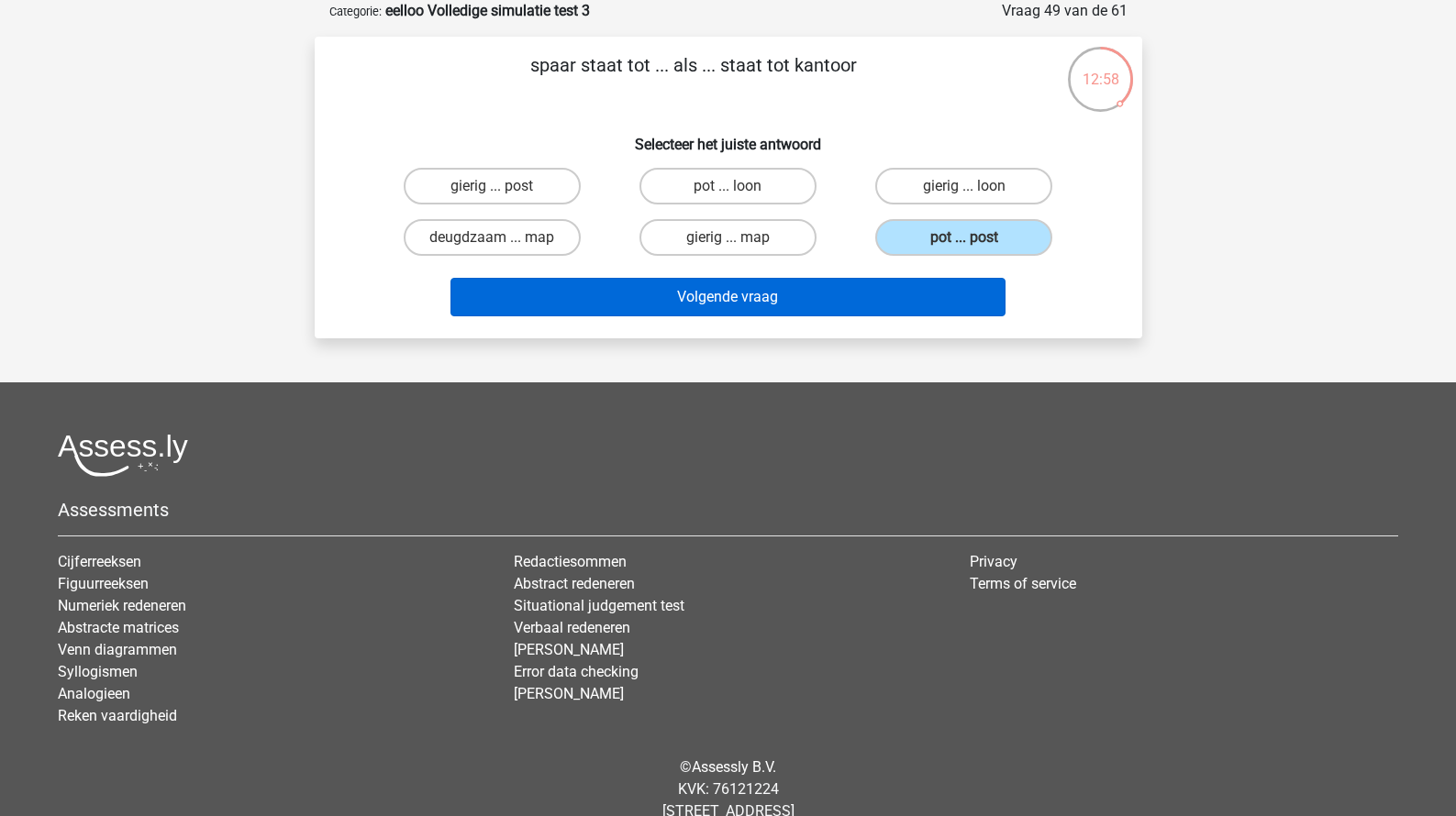
click at [882, 299] on button "Volgende vraag" at bounding box center [727, 297] width 555 height 39
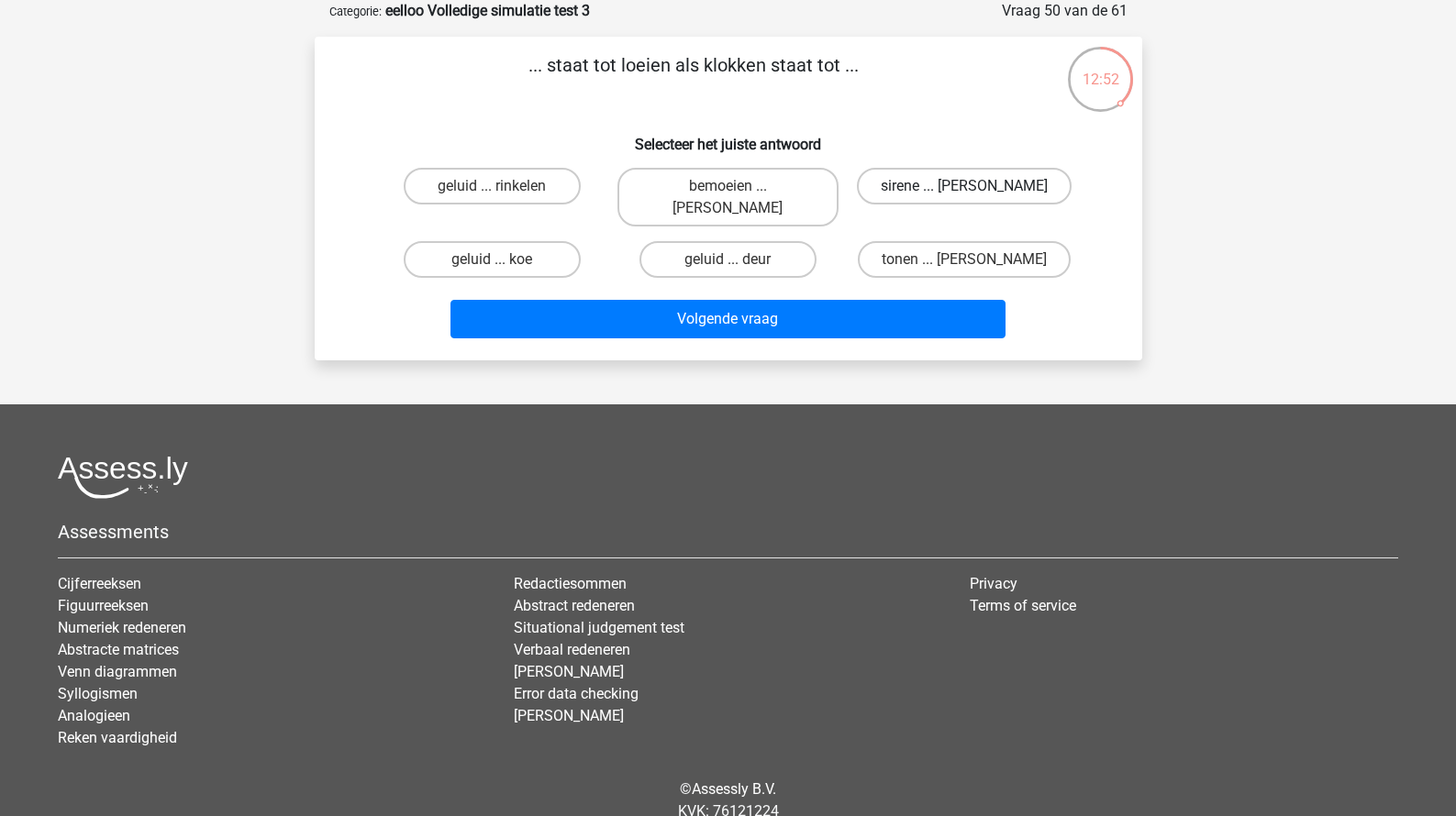
click at [969, 175] on label "sirene ... luiden" at bounding box center [963, 186] width 215 height 37
click at [969, 186] on input "sirene ... luiden" at bounding box center [970, 192] width 12 height 12
radio input "true"
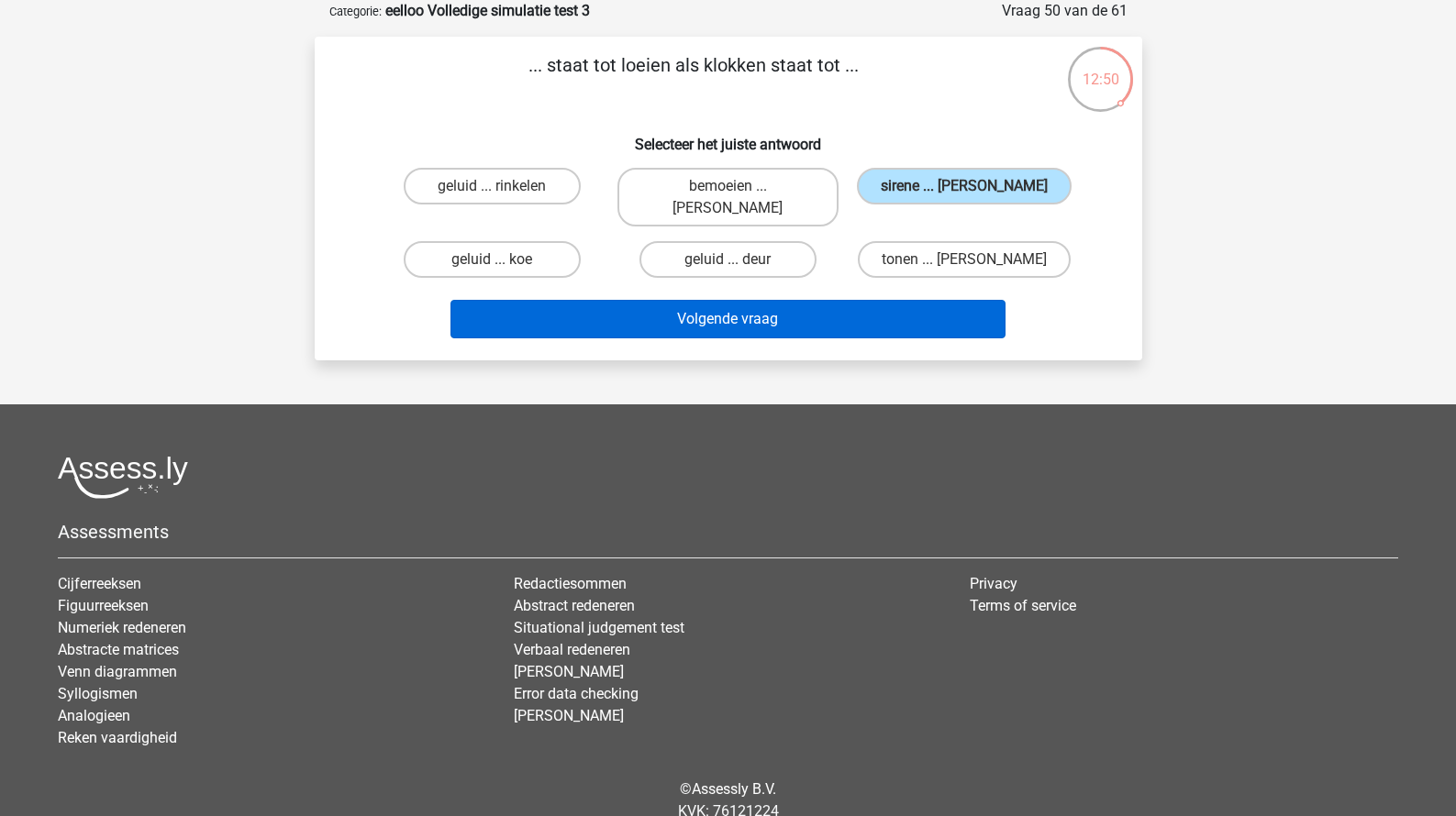
click at [891, 300] on button "Volgende vraag" at bounding box center [727, 319] width 555 height 39
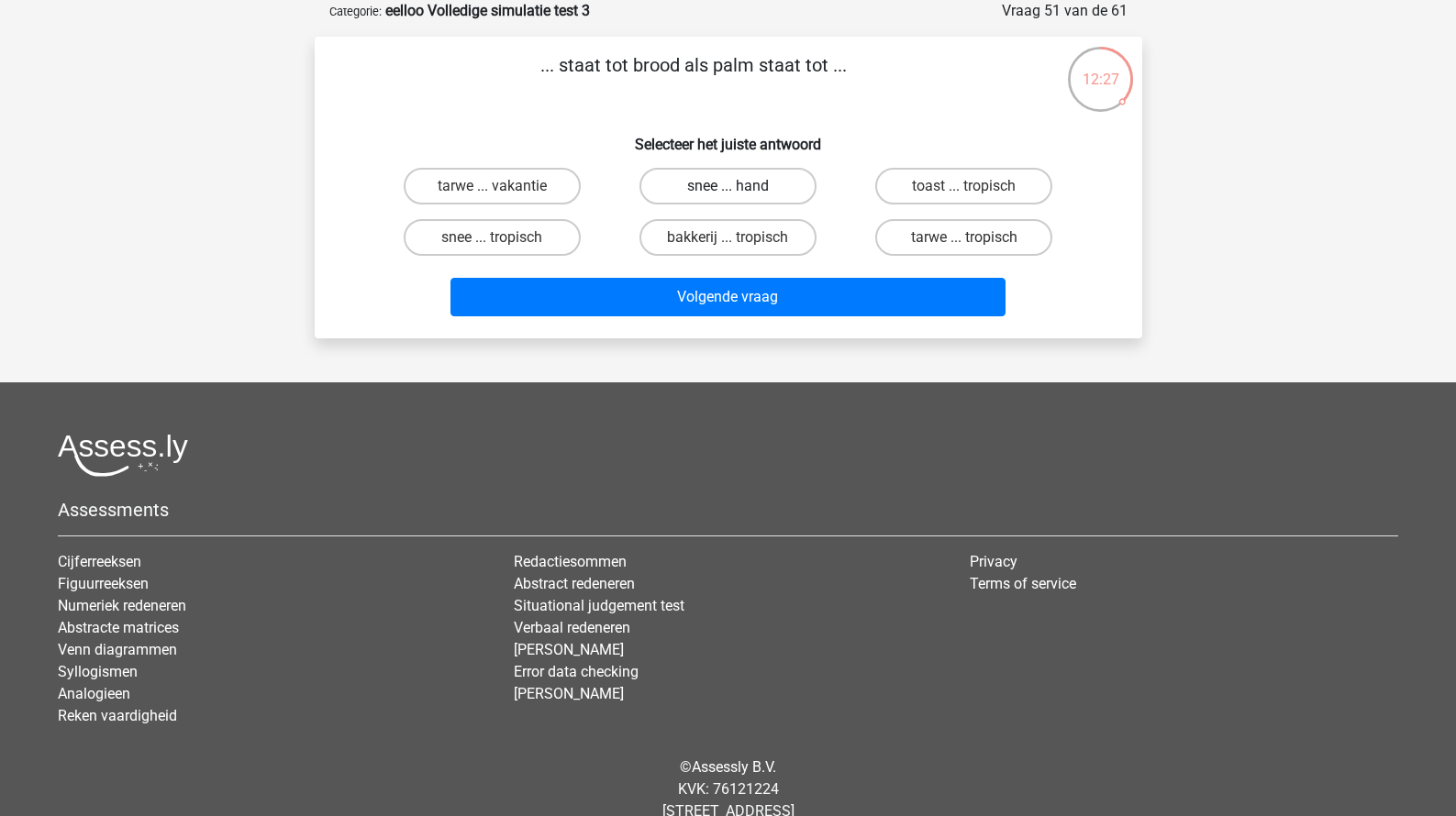
click at [781, 192] on label "snee ... hand" at bounding box center [727, 186] width 177 height 37
click at [739, 192] on input "snee ... hand" at bounding box center [733, 192] width 12 height 12
radio input "true"
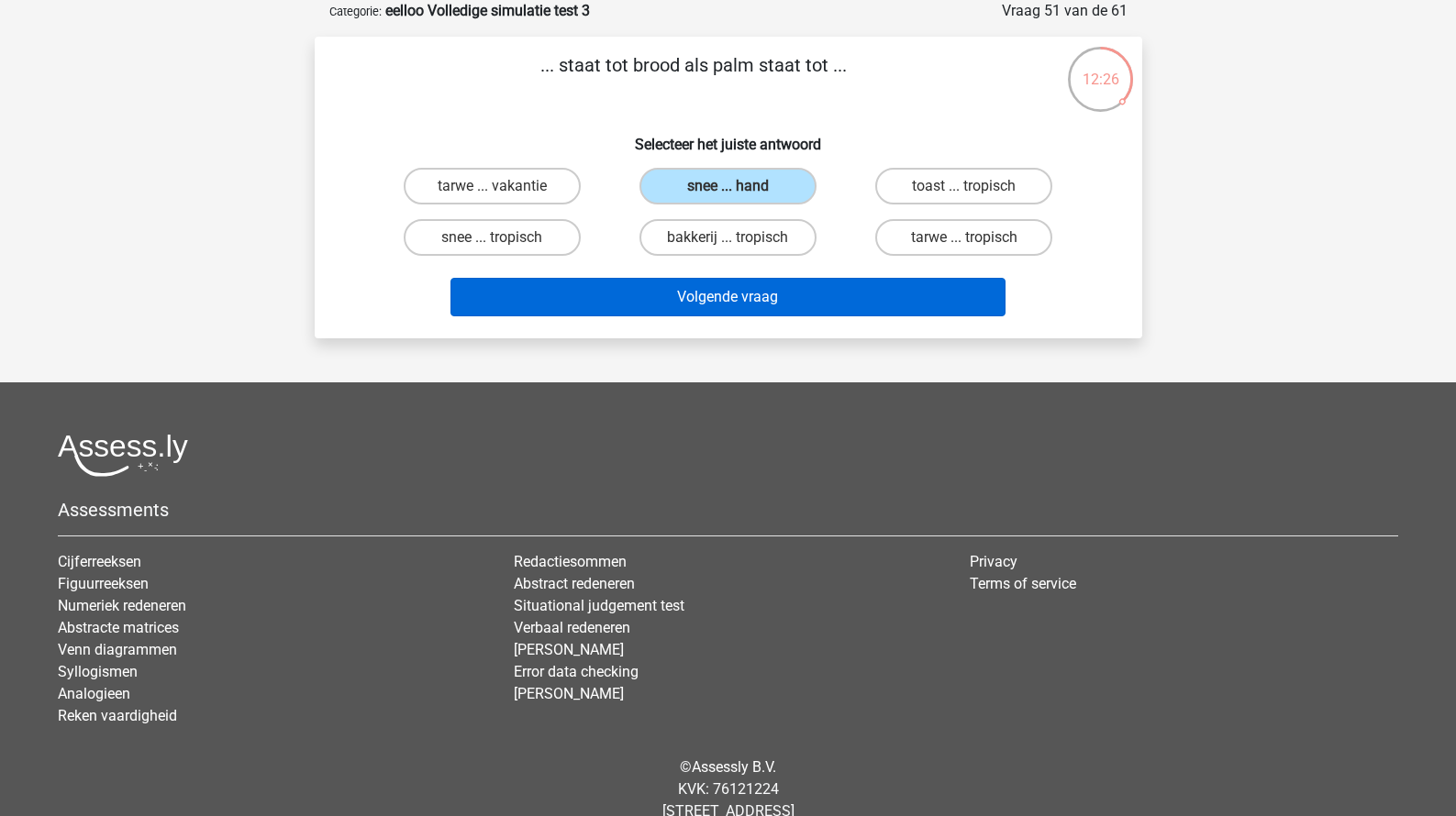
click at [789, 308] on button "Volgende vraag" at bounding box center [727, 297] width 555 height 39
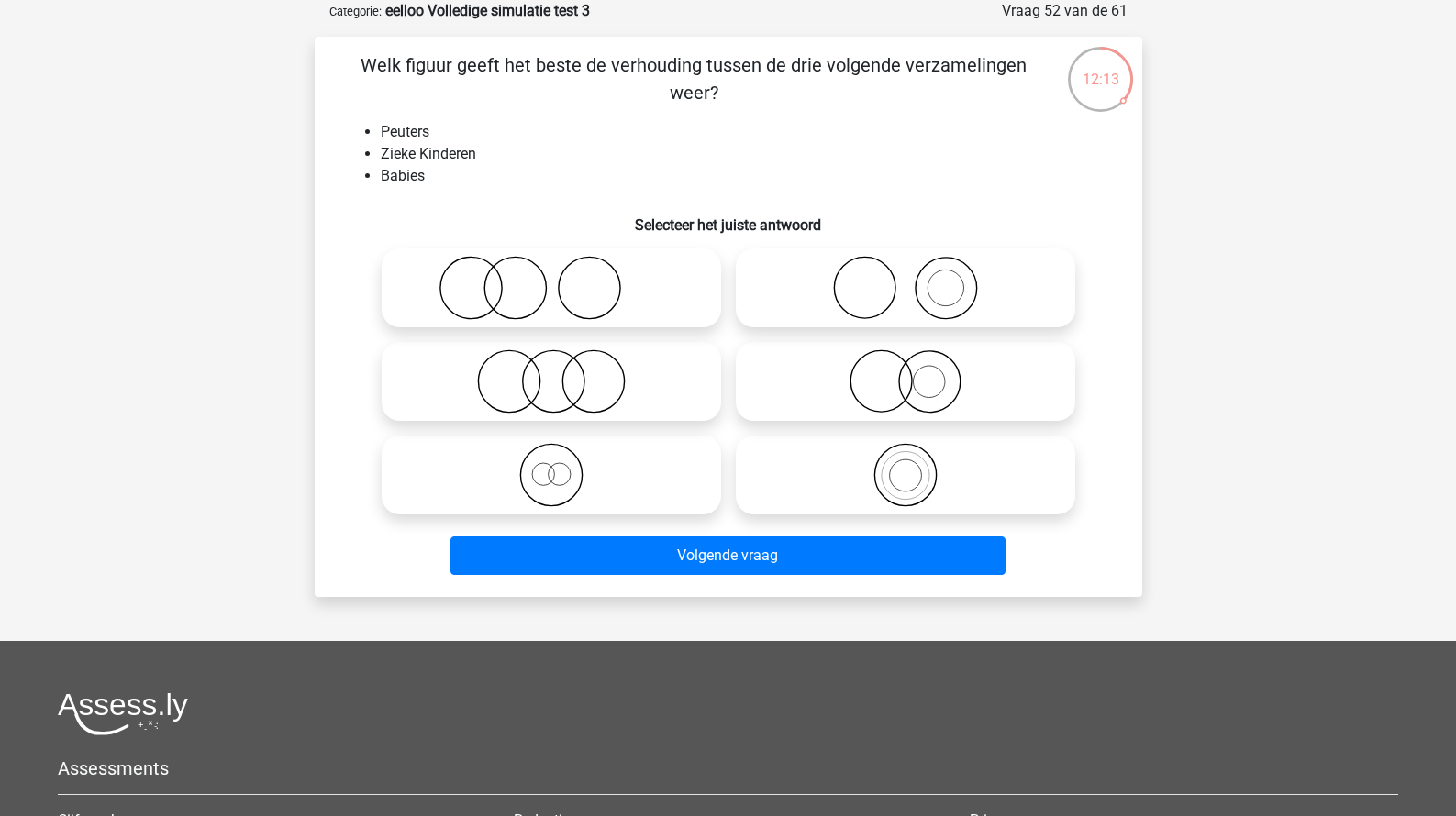
click at [652, 382] on icon at bounding box center [550, 382] width 324 height 64
click at [563, 373] on input "radio" at bounding box center [557, 366] width 12 height 12
radio input "true"
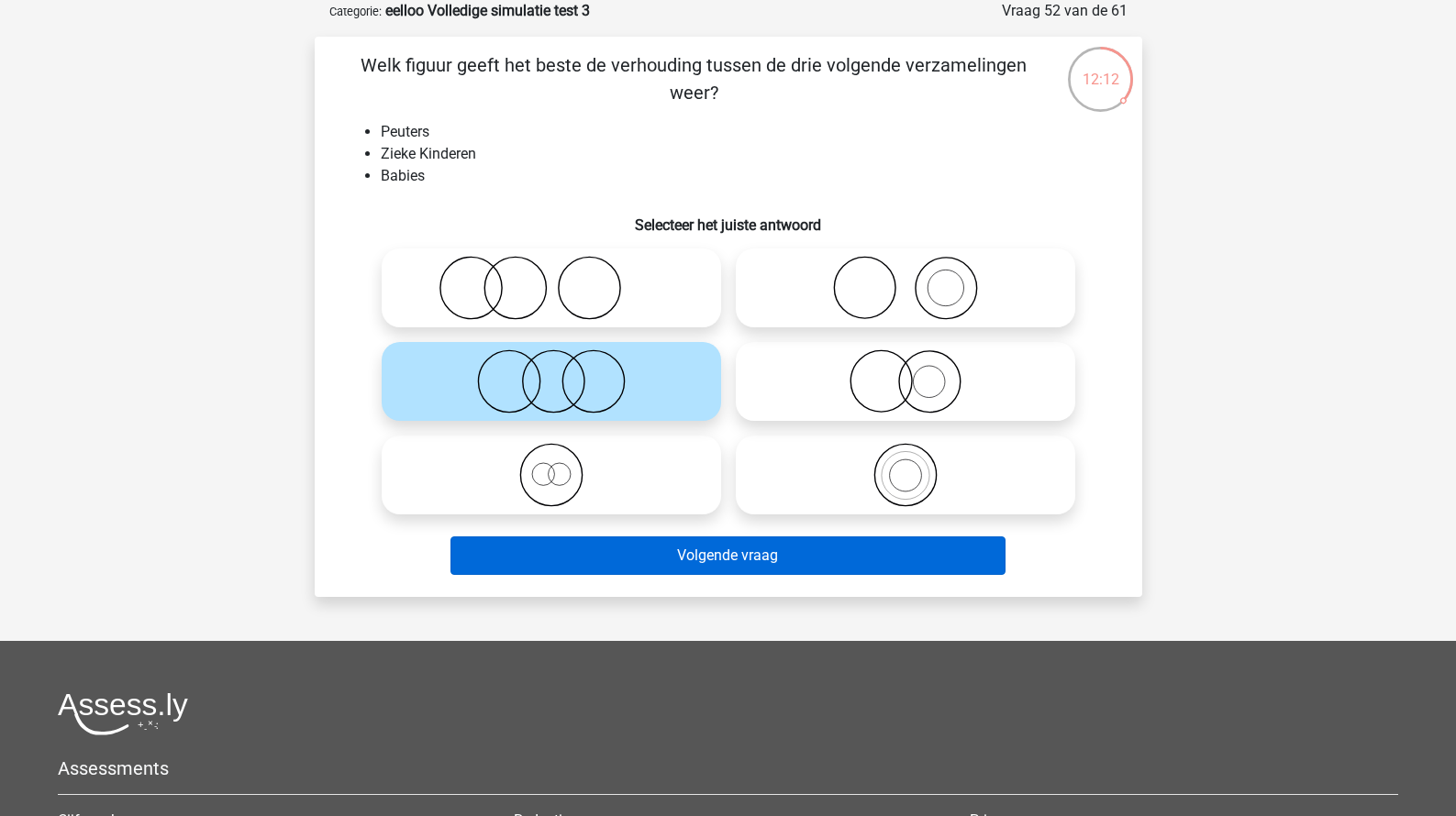
click at [721, 563] on button "Volgende vraag" at bounding box center [727, 556] width 555 height 39
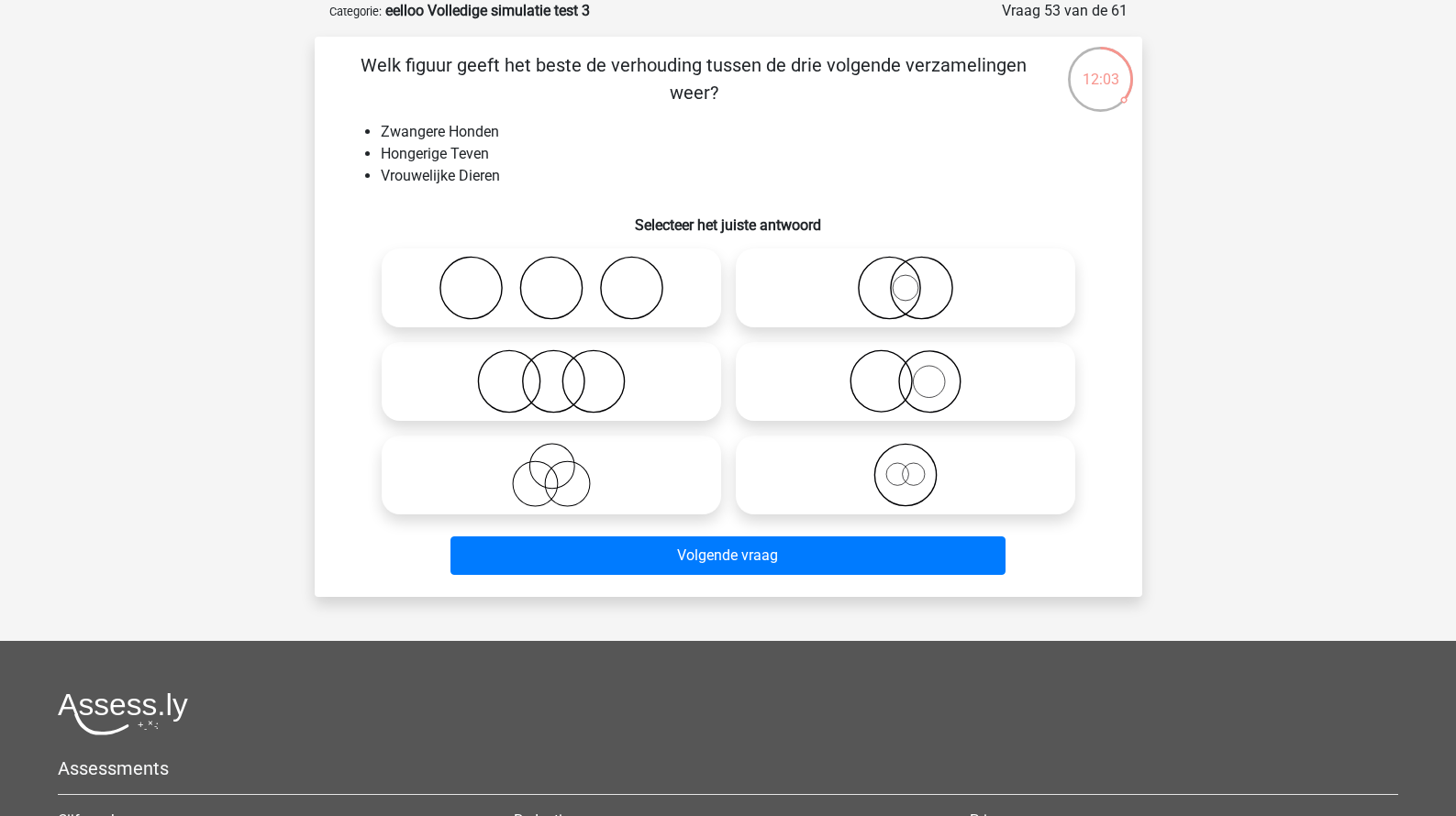
click at [863, 491] on icon at bounding box center [905, 476] width 324 height 64
click at [906, 466] on input "radio" at bounding box center [911, 460] width 12 height 12
radio input "true"
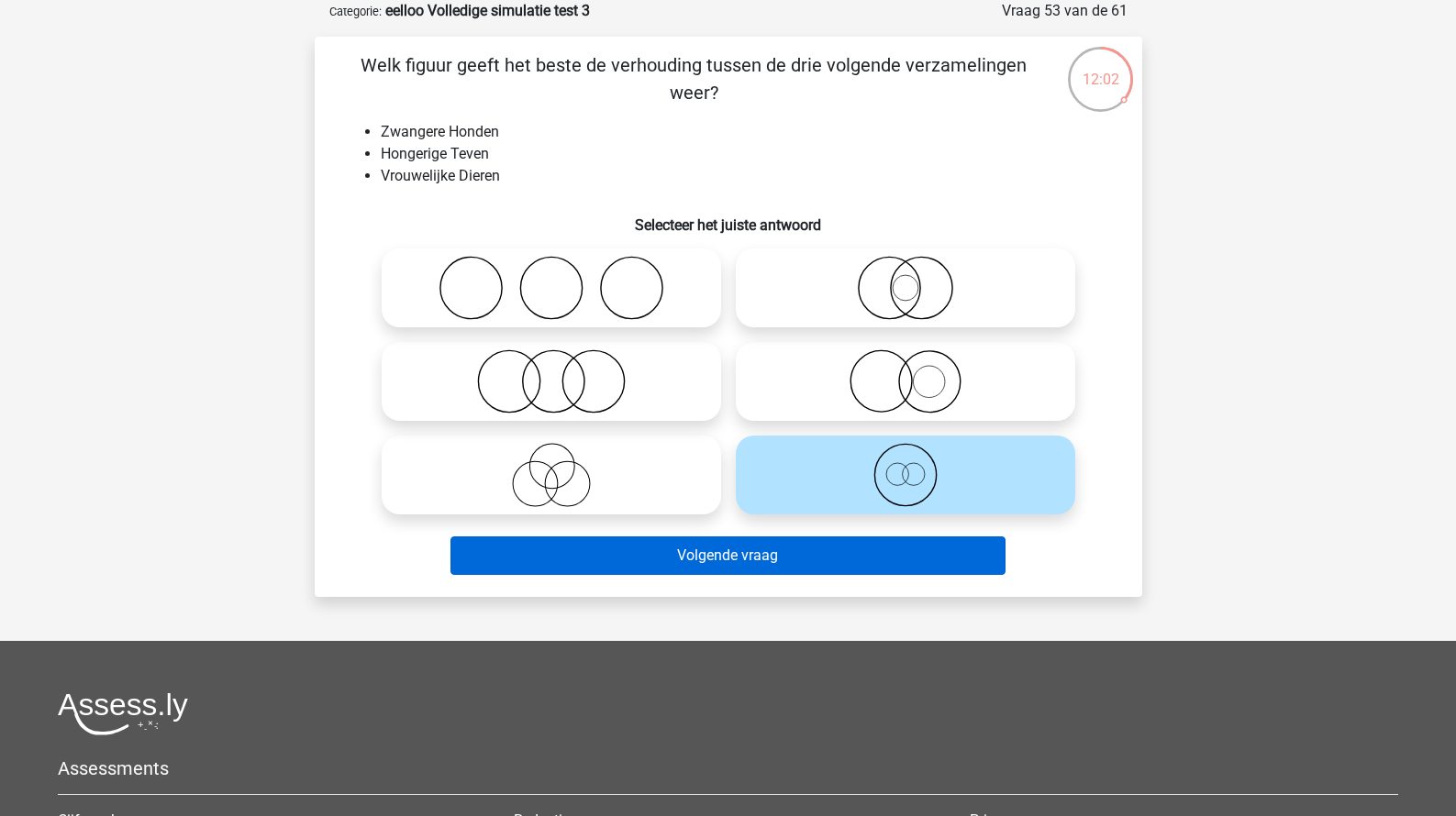
click at [785, 553] on button "Volgende vraag" at bounding box center [727, 556] width 555 height 39
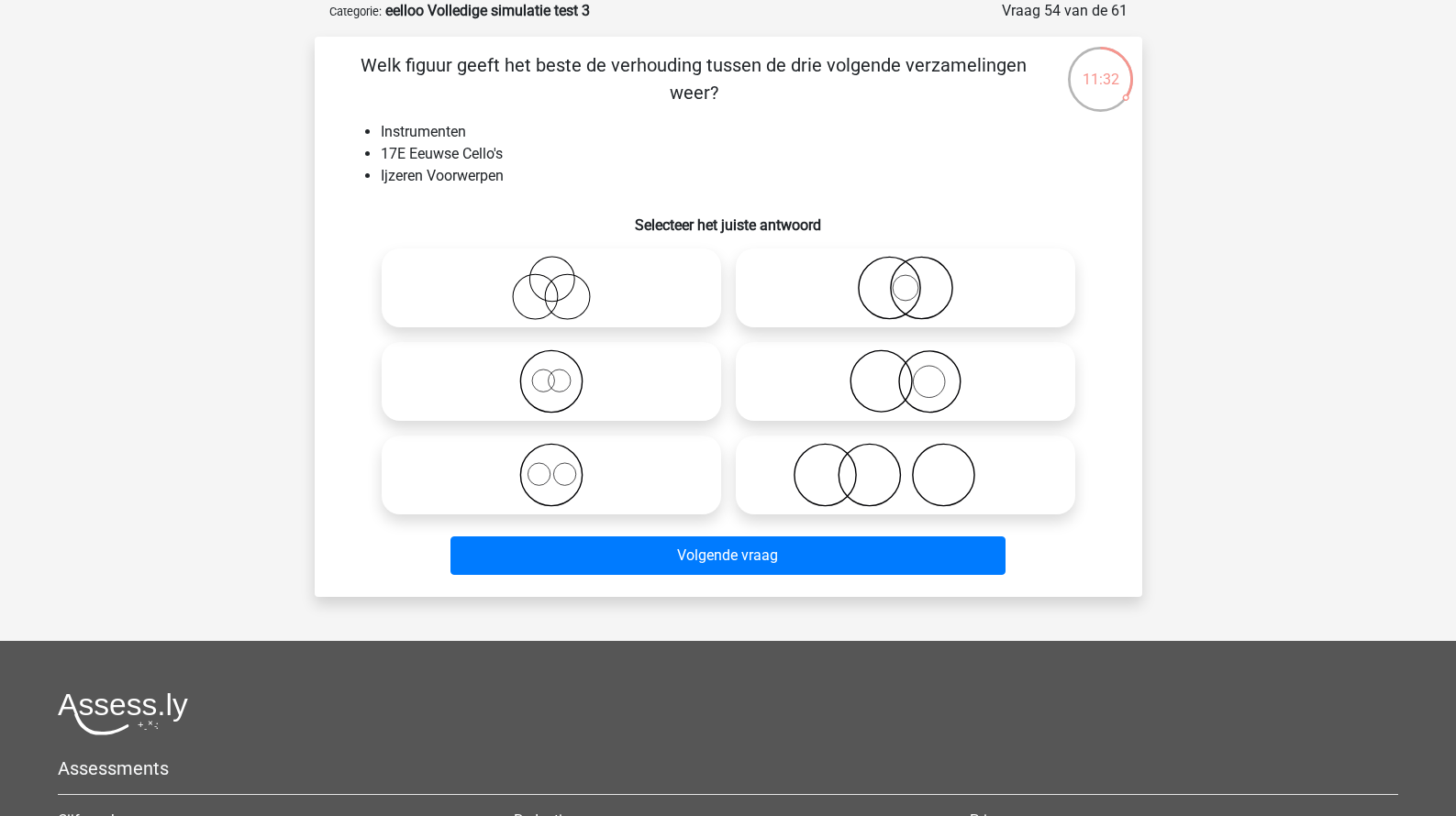
click at [934, 300] on icon at bounding box center [905, 288] width 324 height 64
click at [917, 279] on input "radio" at bounding box center [911, 272] width 12 height 12
radio input "true"
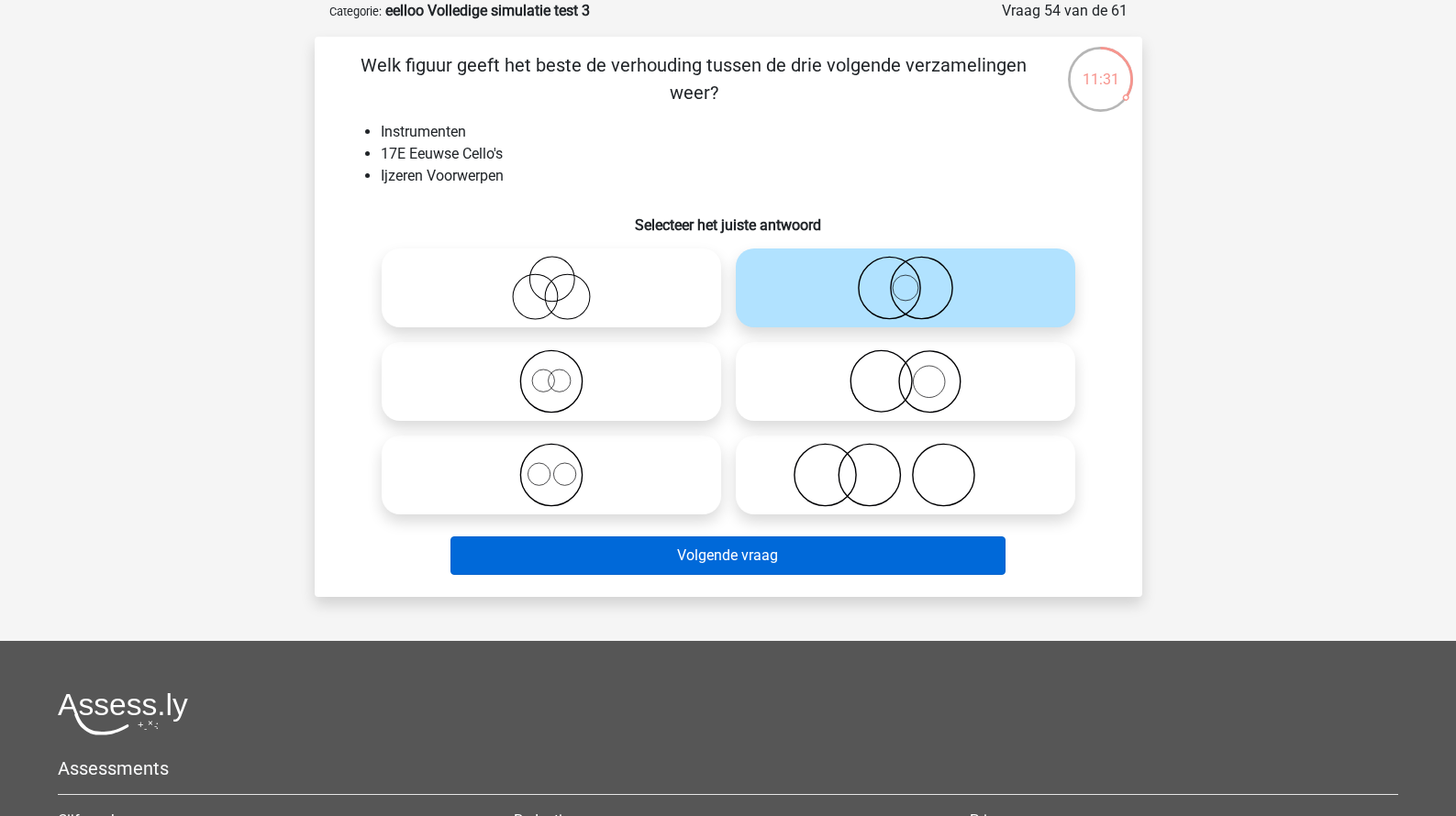
click at [734, 560] on button "Volgende vraag" at bounding box center [727, 556] width 555 height 39
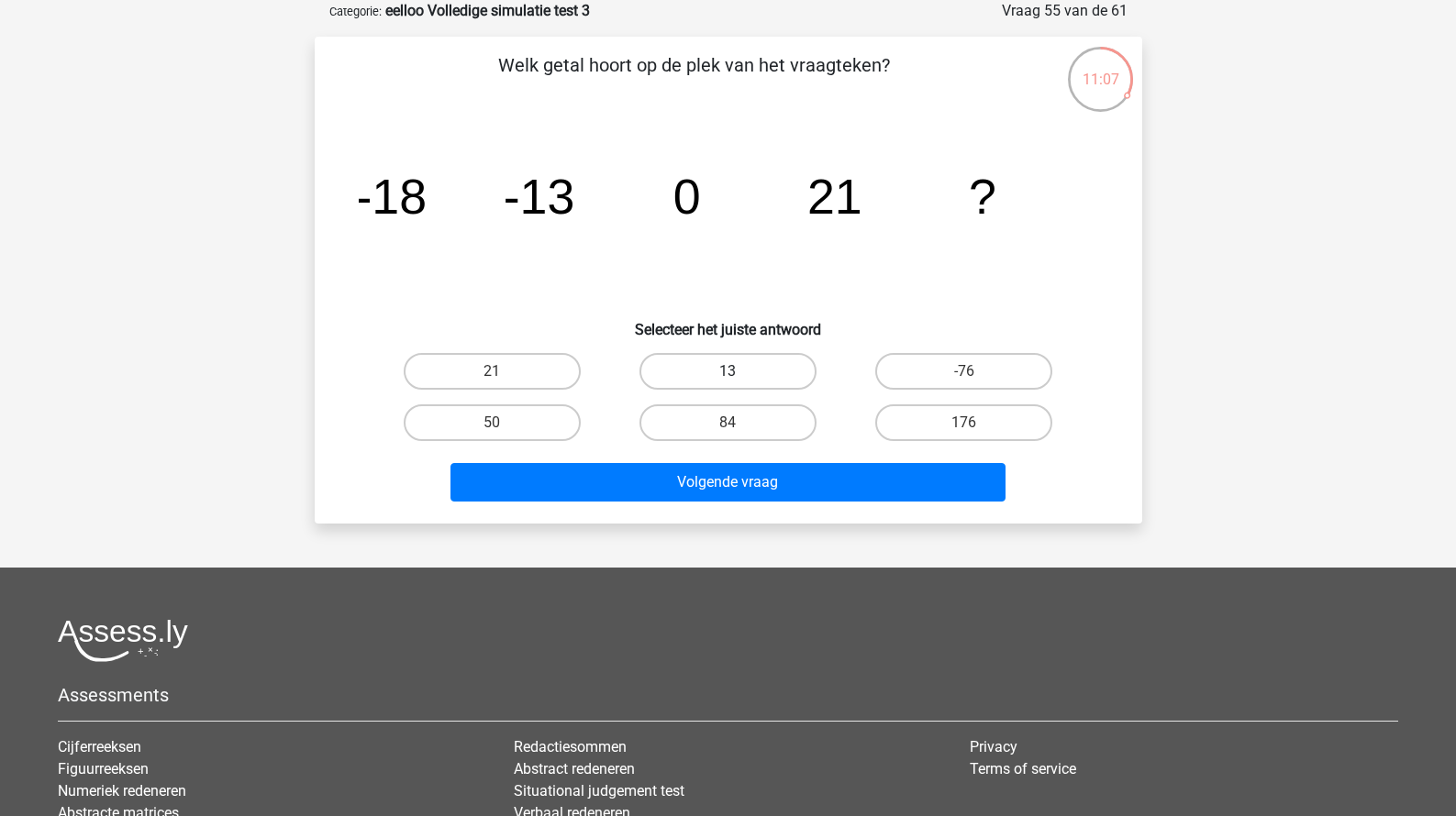
click at [724, 368] on label "13" at bounding box center [727, 372] width 177 height 37
click at [727, 372] on input "13" at bounding box center [733, 377] width 12 height 12
radio input "true"
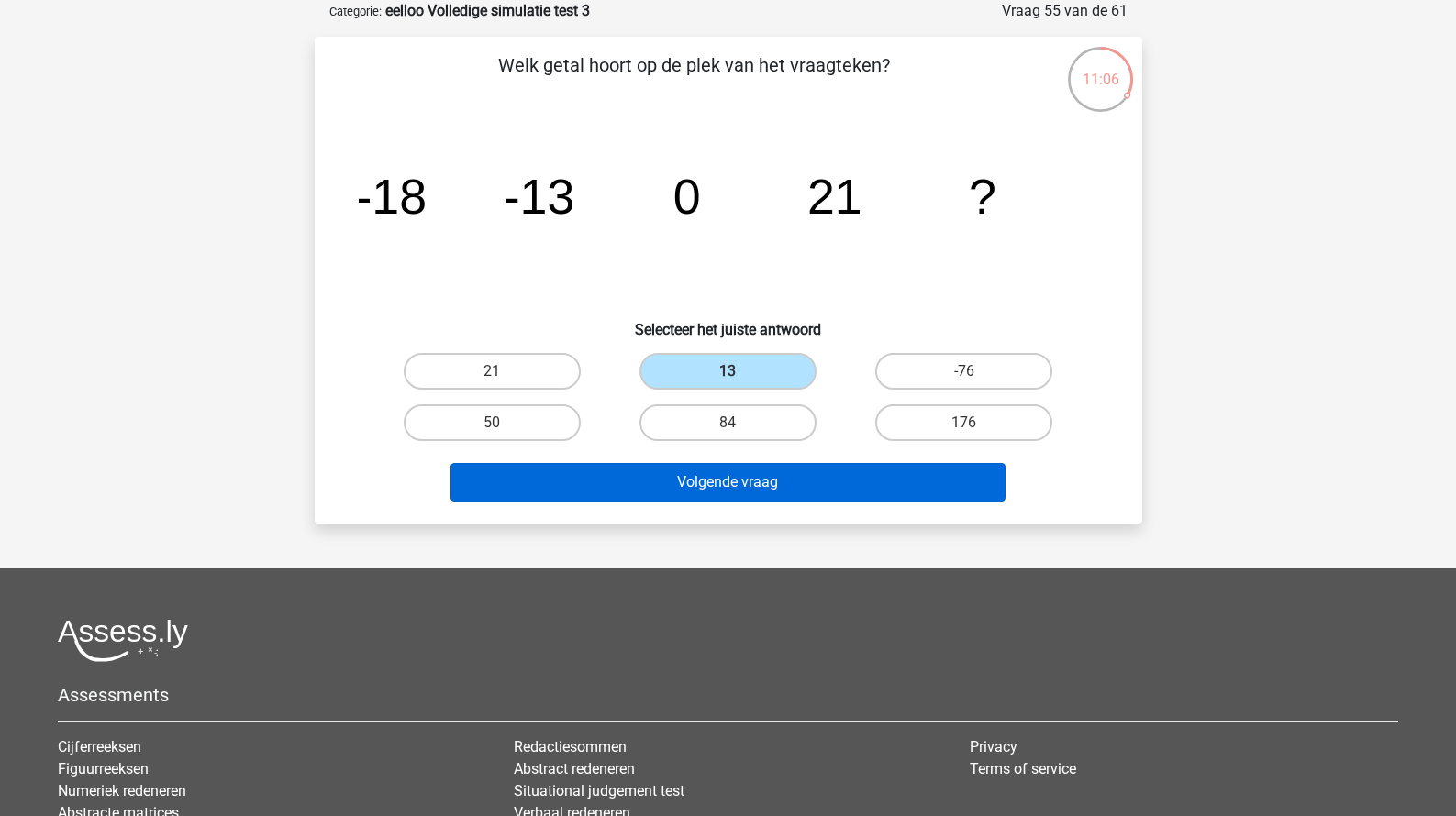
click at [692, 492] on button "Volgende vraag" at bounding box center [727, 482] width 555 height 39
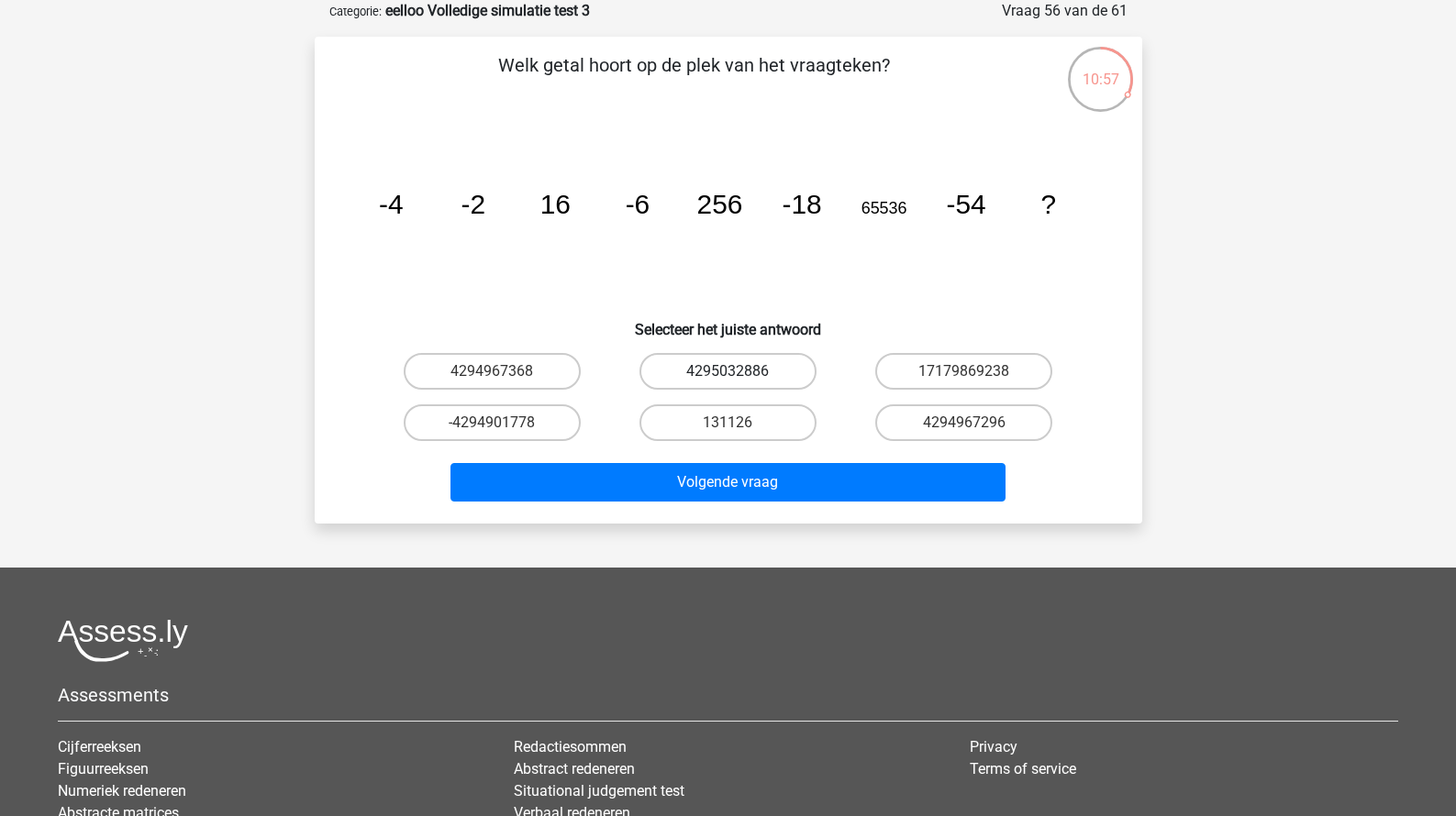
click at [720, 388] on label "4295032886" at bounding box center [727, 372] width 177 height 37
click at [727, 384] on input "4295032886" at bounding box center [733, 377] width 12 height 12
radio input "true"
click at [709, 505] on div "Volgende vraag" at bounding box center [728, 486] width 708 height 46
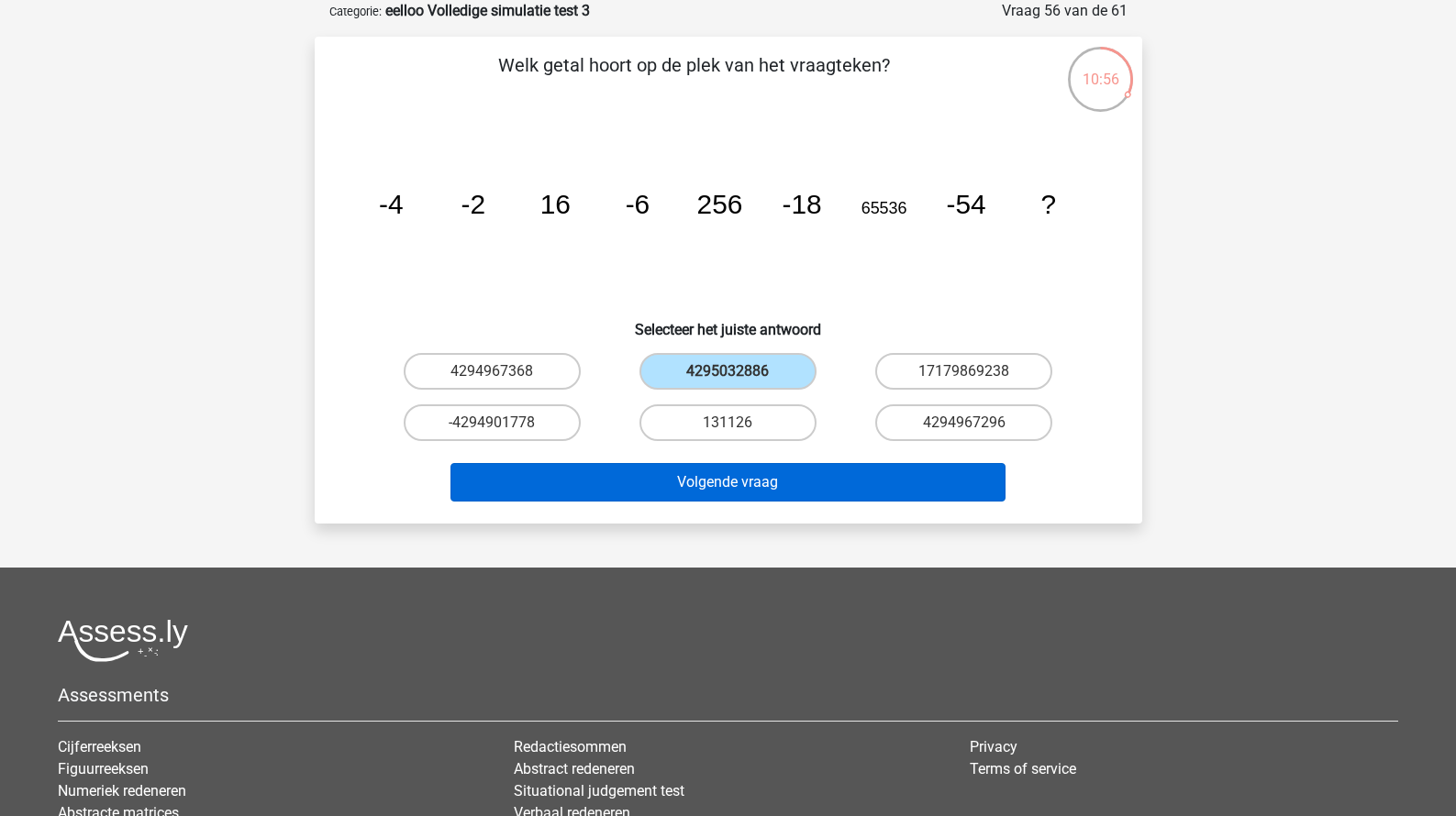
click at [722, 496] on button "Volgende vraag" at bounding box center [727, 482] width 555 height 39
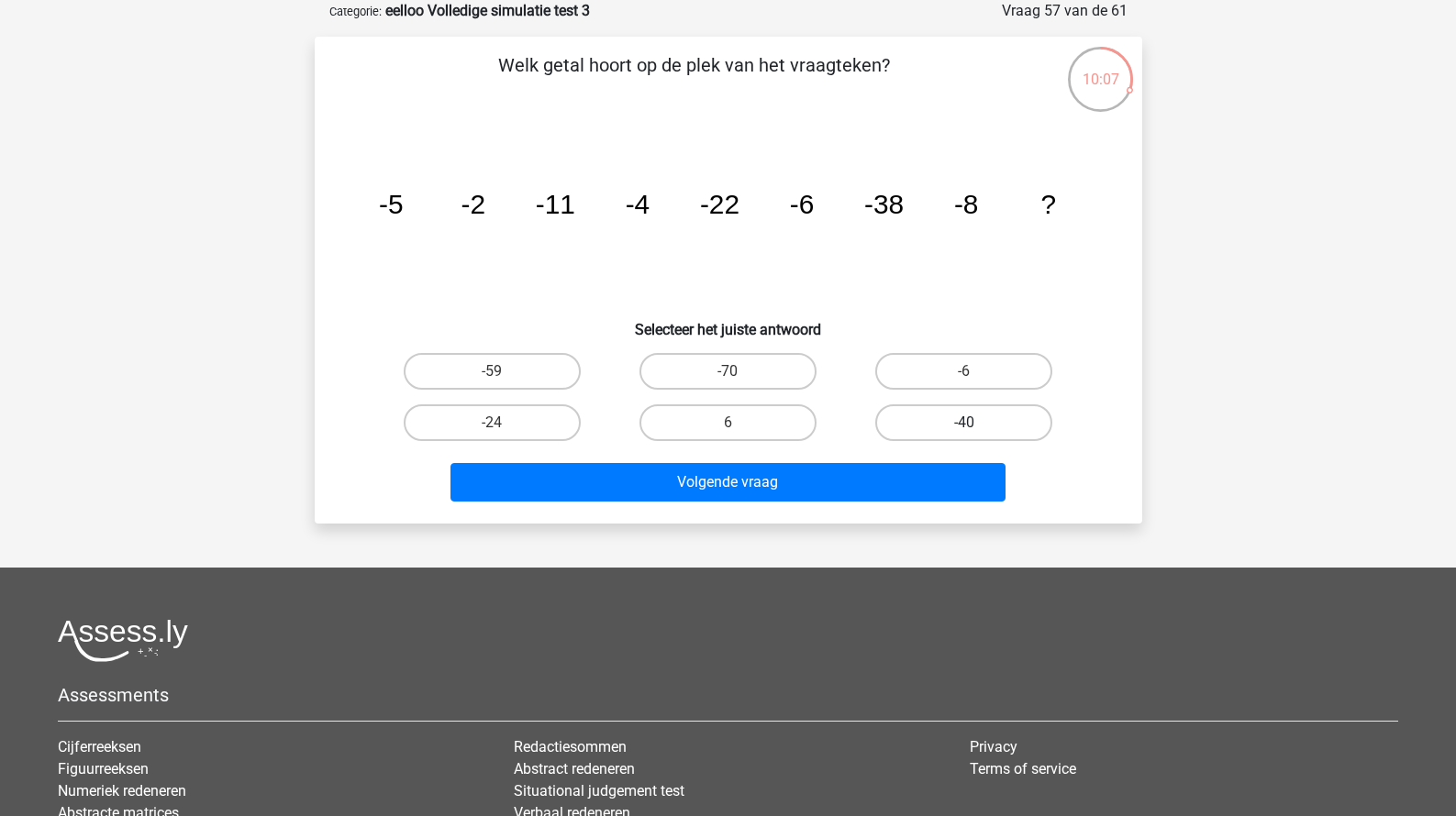
click at [899, 425] on label "-40" at bounding box center [963, 423] width 177 height 37
click at [964, 425] on input "-40" at bounding box center [970, 428] width 12 height 12
radio input "true"
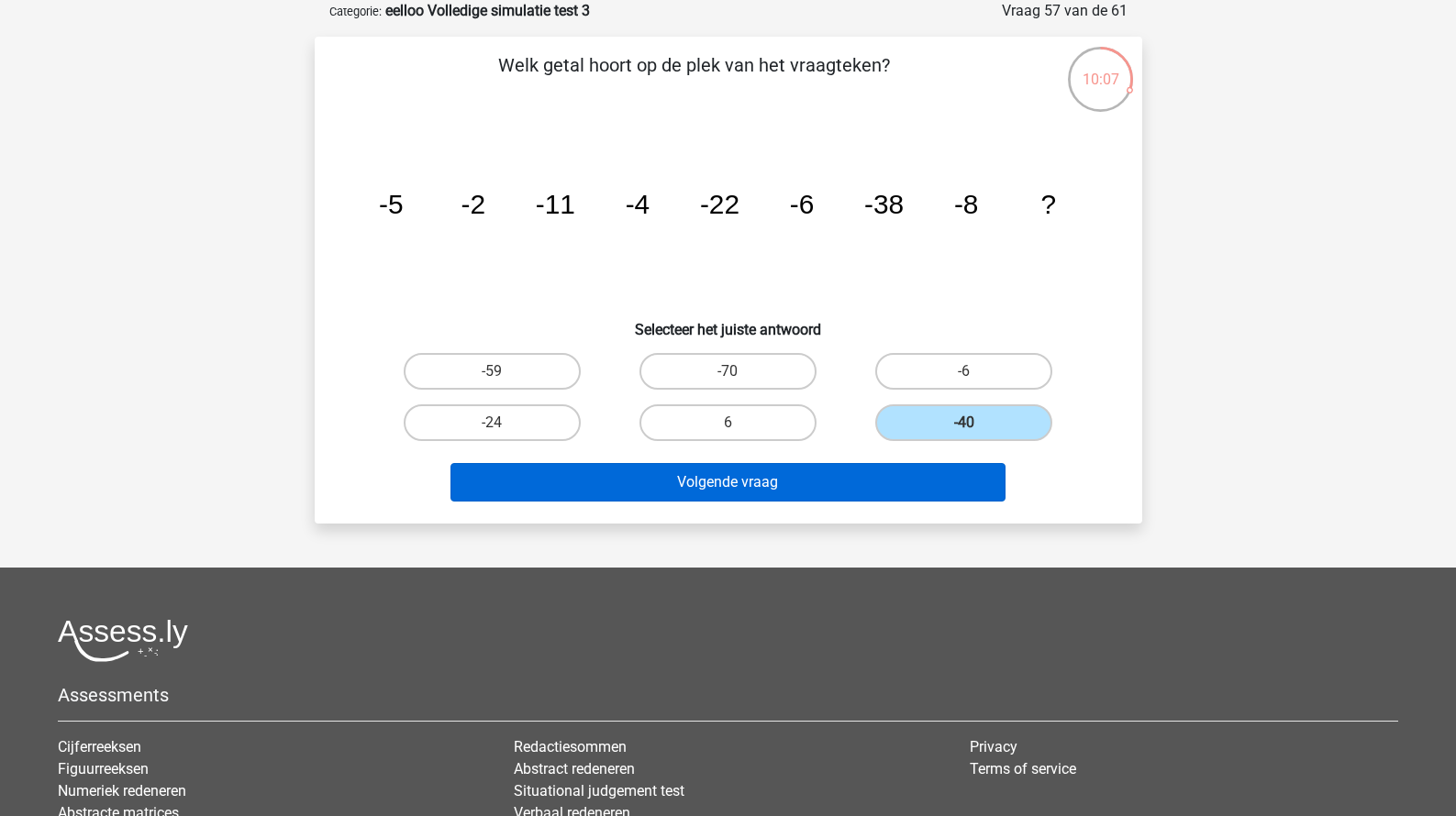
click at [812, 475] on button "Volgende vraag" at bounding box center [727, 482] width 555 height 39
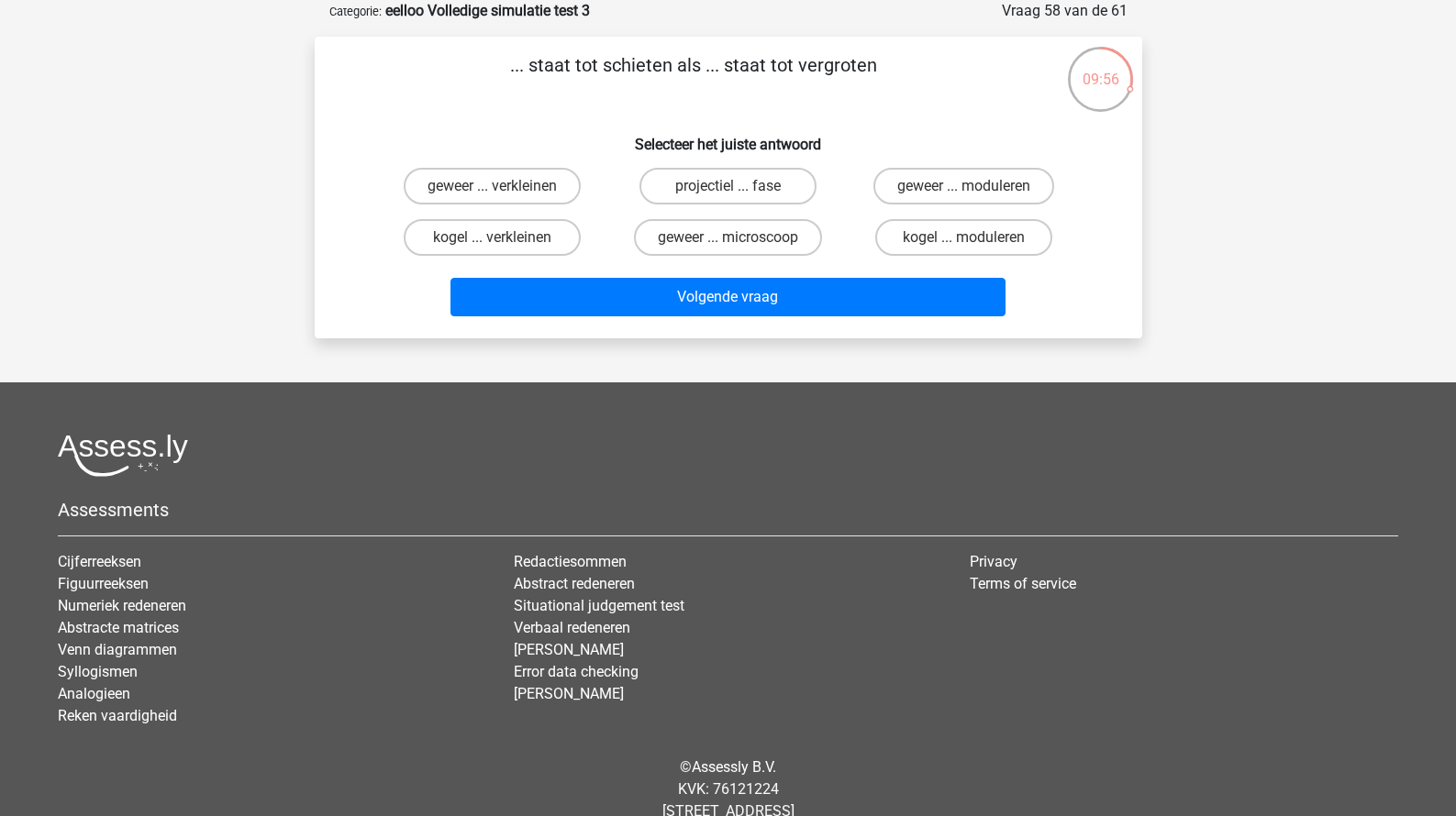
click at [736, 240] on input "geweer ... microscoop" at bounding box center [733, 243] width 12 height 12
radio input "true"
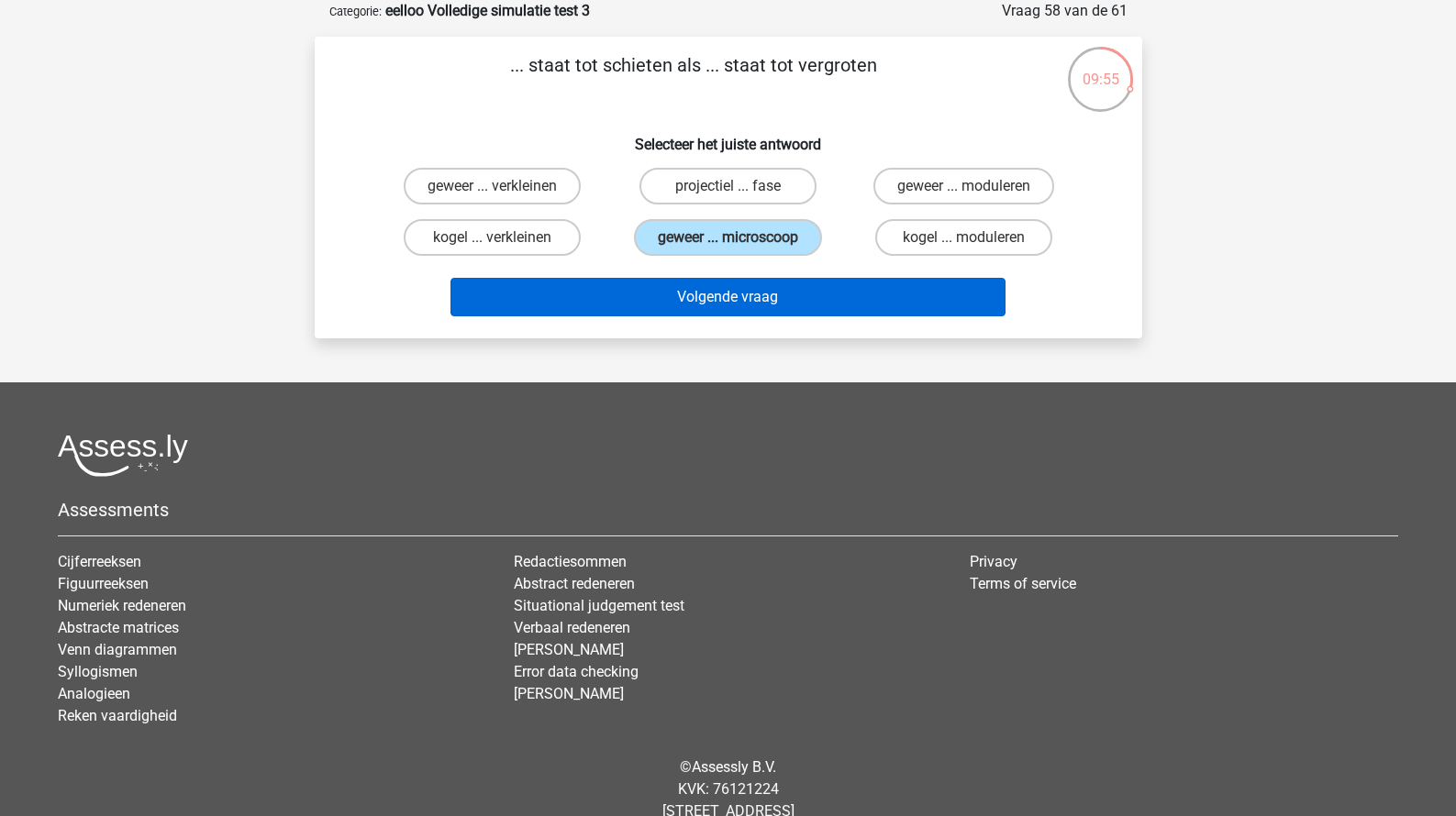
click at [724, 307] on button "Volgende vraag" at bounding box center [727, 297] width 555 height 39
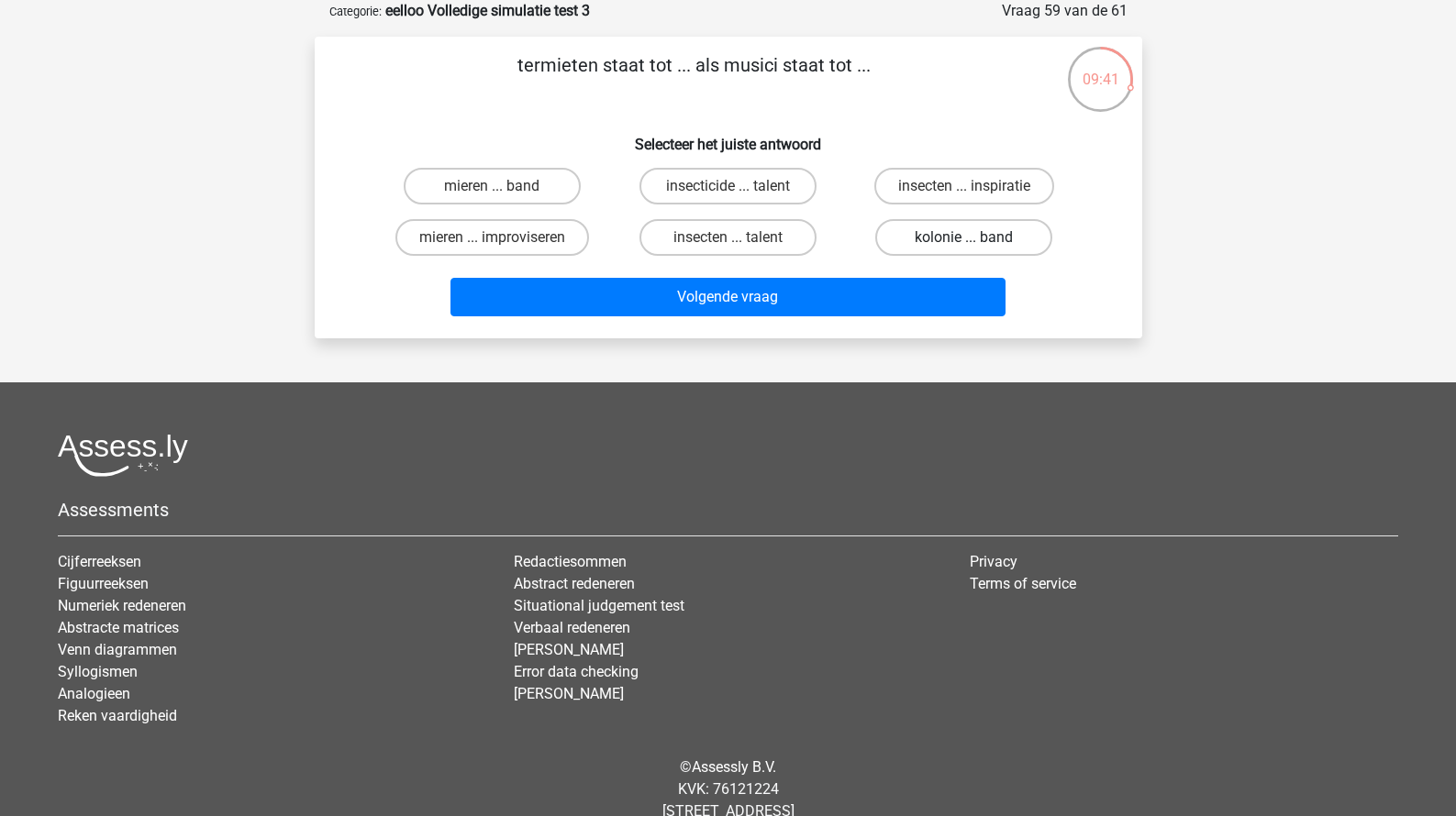
click at [920, 241] on label "kolonie ... band" at bounding box center [963, 237] width 177 height 37
click at [964, 241] on input "kolonie ... band" at bounding box center [970, 243] width 12 height 12
radio input "true"
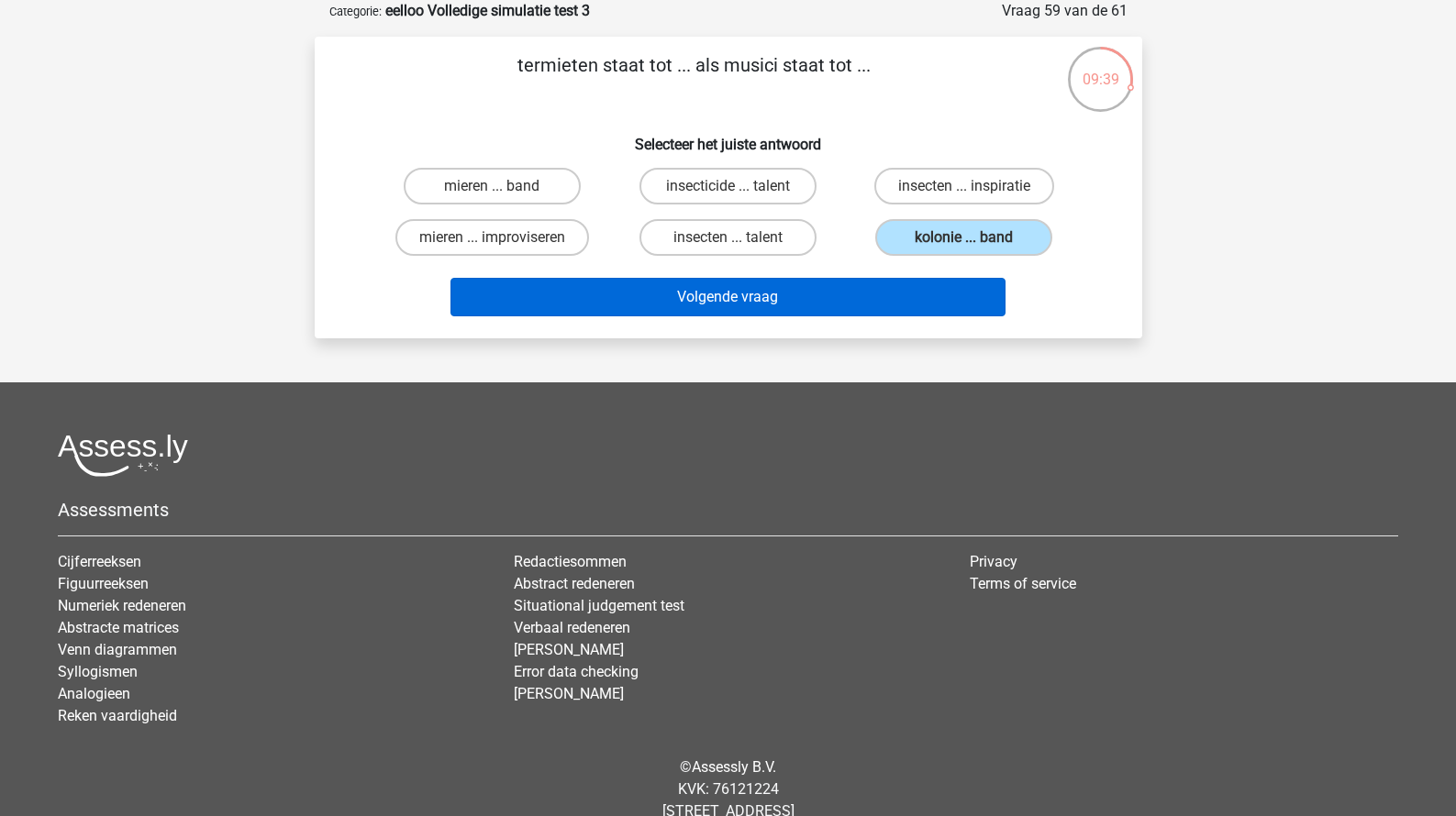
click at [854, 292] on button "Volgende vraag" at bounding box center [727, 297] width 555 height 39
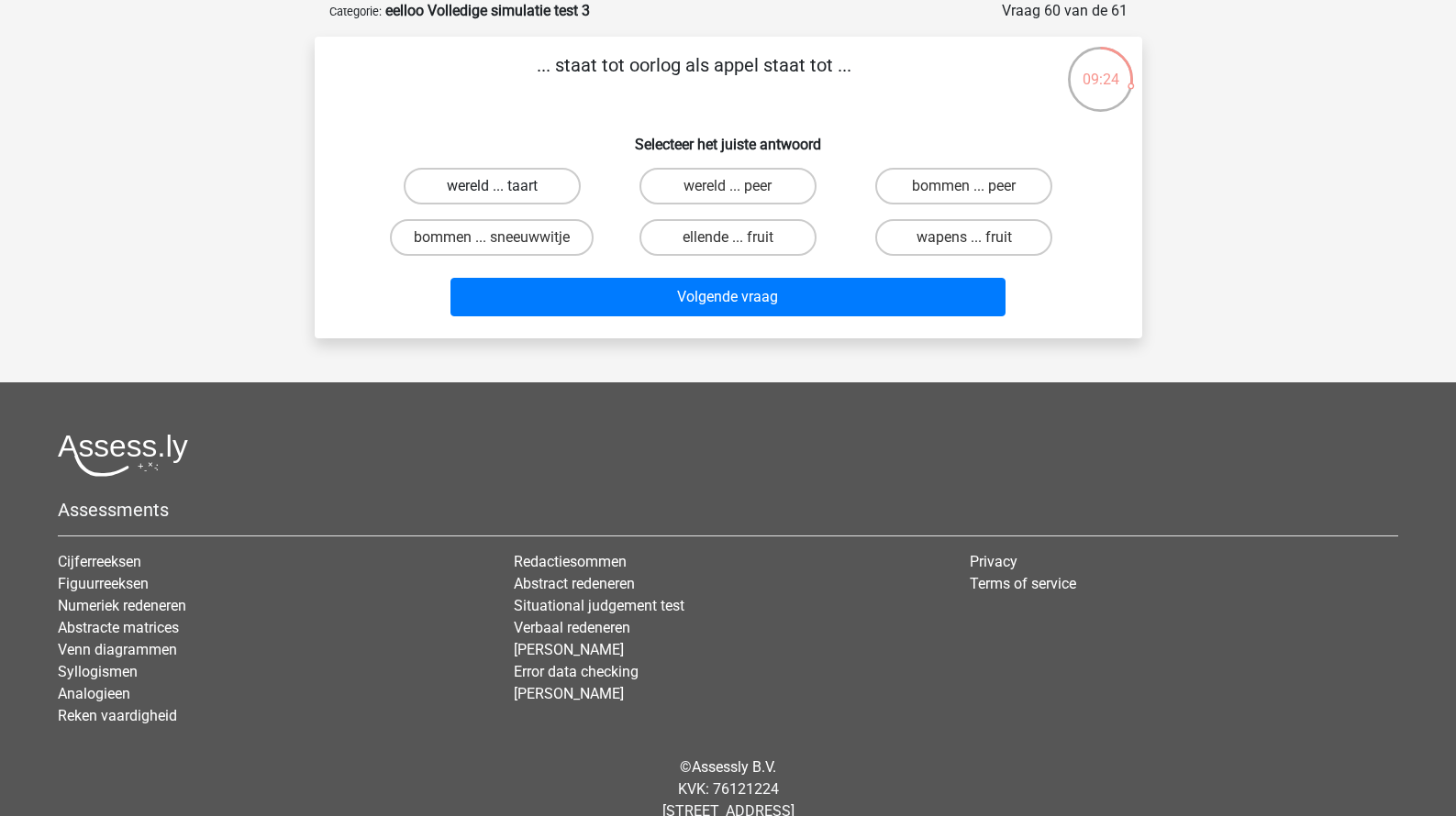
click at [554, 194] on label "wereld ... taart" at bounding box center [492, 186] width 177 height 37
click at [504, 194] on input "wereld ... taart" at bounding box center [497, 192] width 12 height 12
radio input "true"
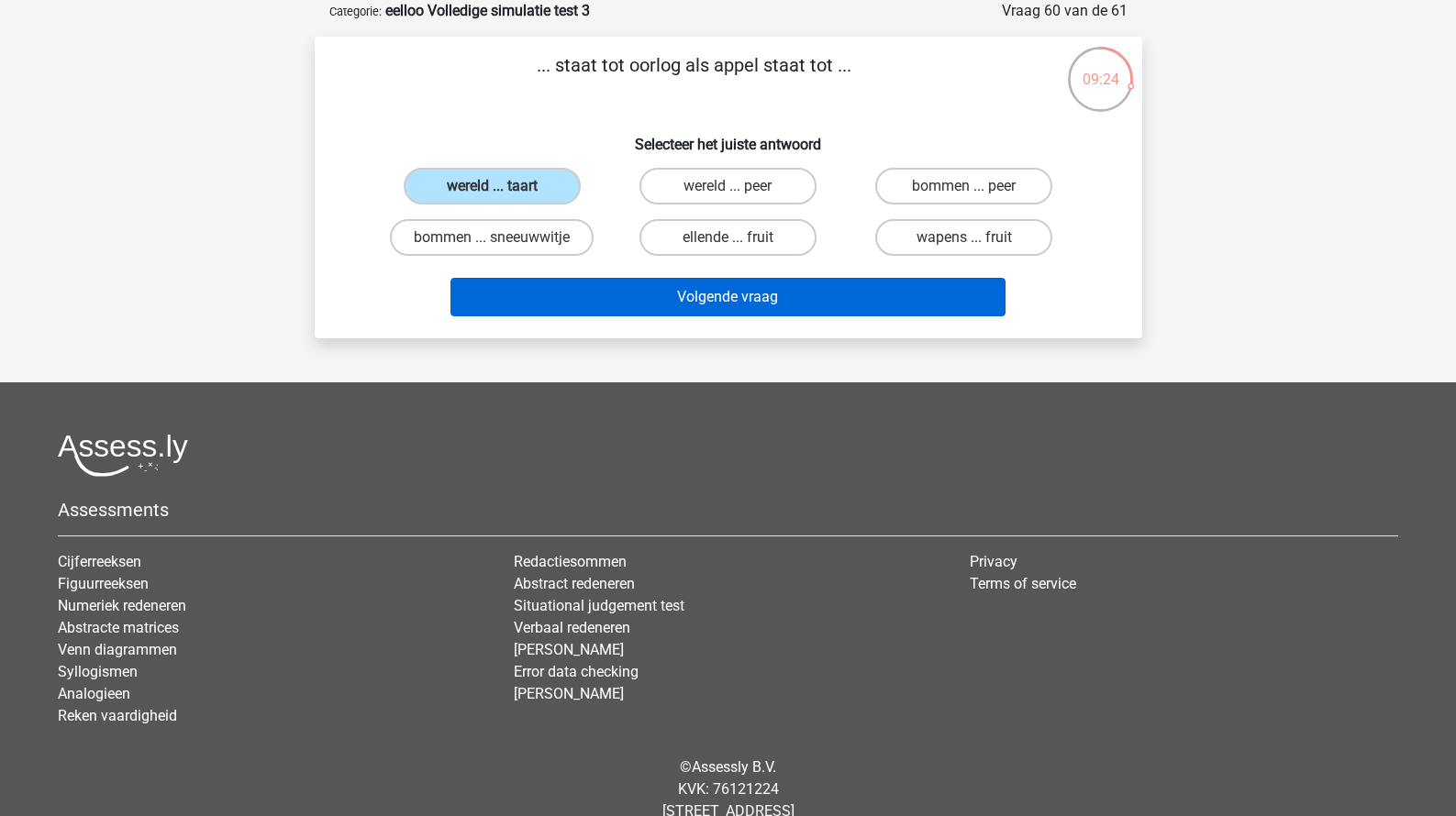
click at [644, 301] on button "Volgende vraag" at bounding box center [727, 297] width 555 height 39
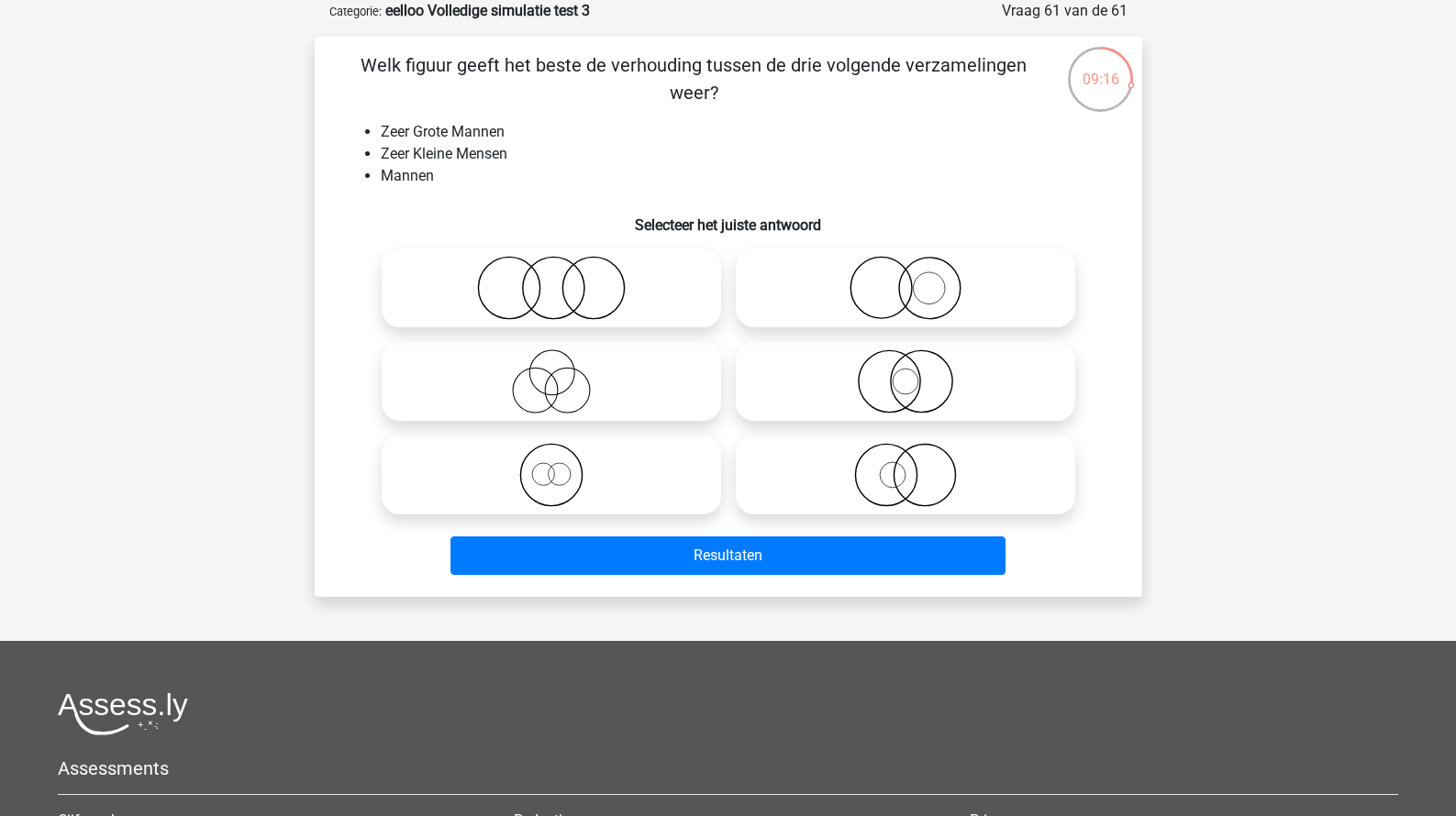
click at [580, 283] on icon at bounding box center [550, 288] width 324 height 64
click at [563, 279] on input "radio" at bounding box center [557, 272] width 12 height 12
radio input "true"
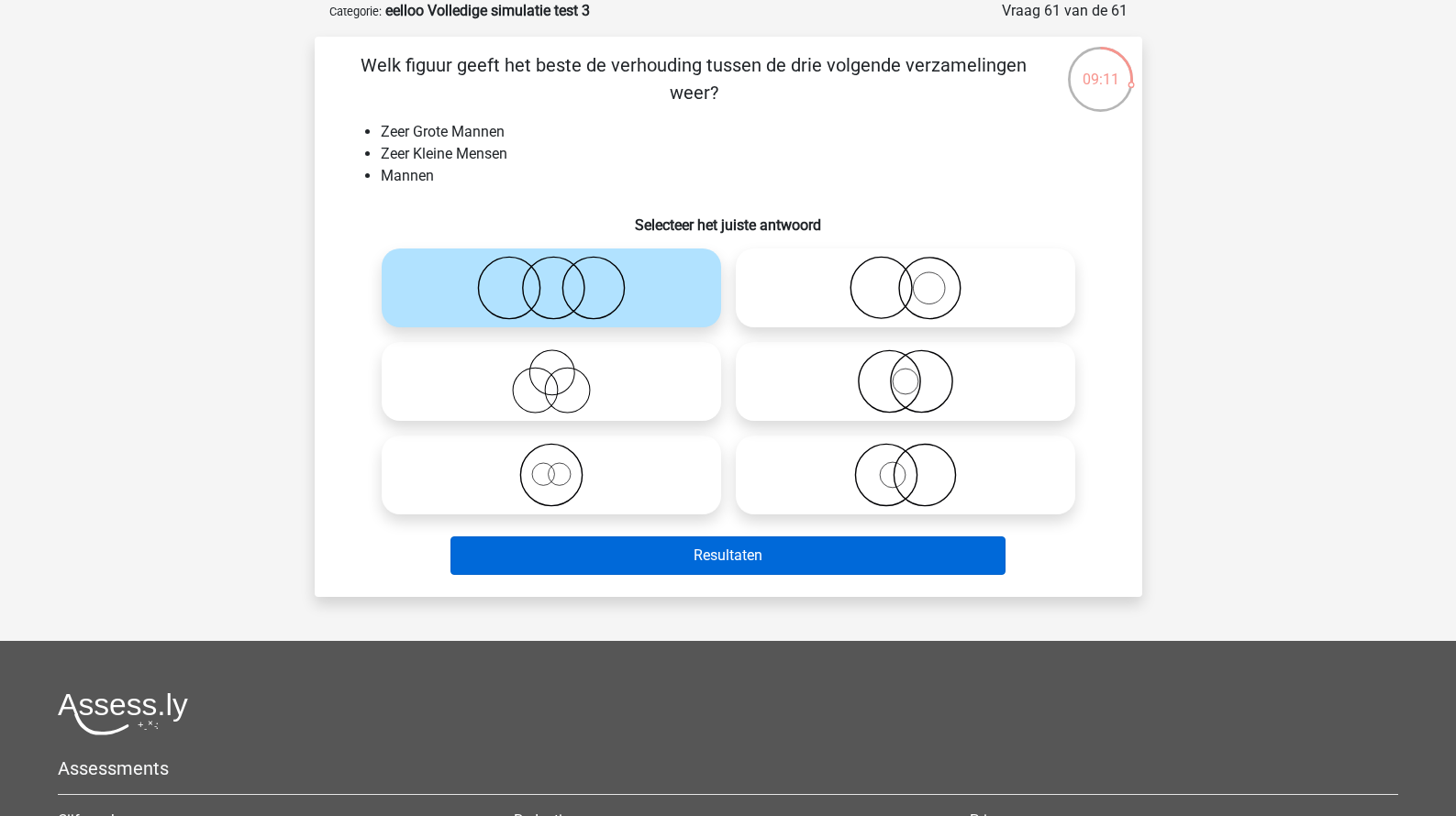
click at [645, 548] on button "Resultaten" at bounding box center [727, 556] width 555 height 39
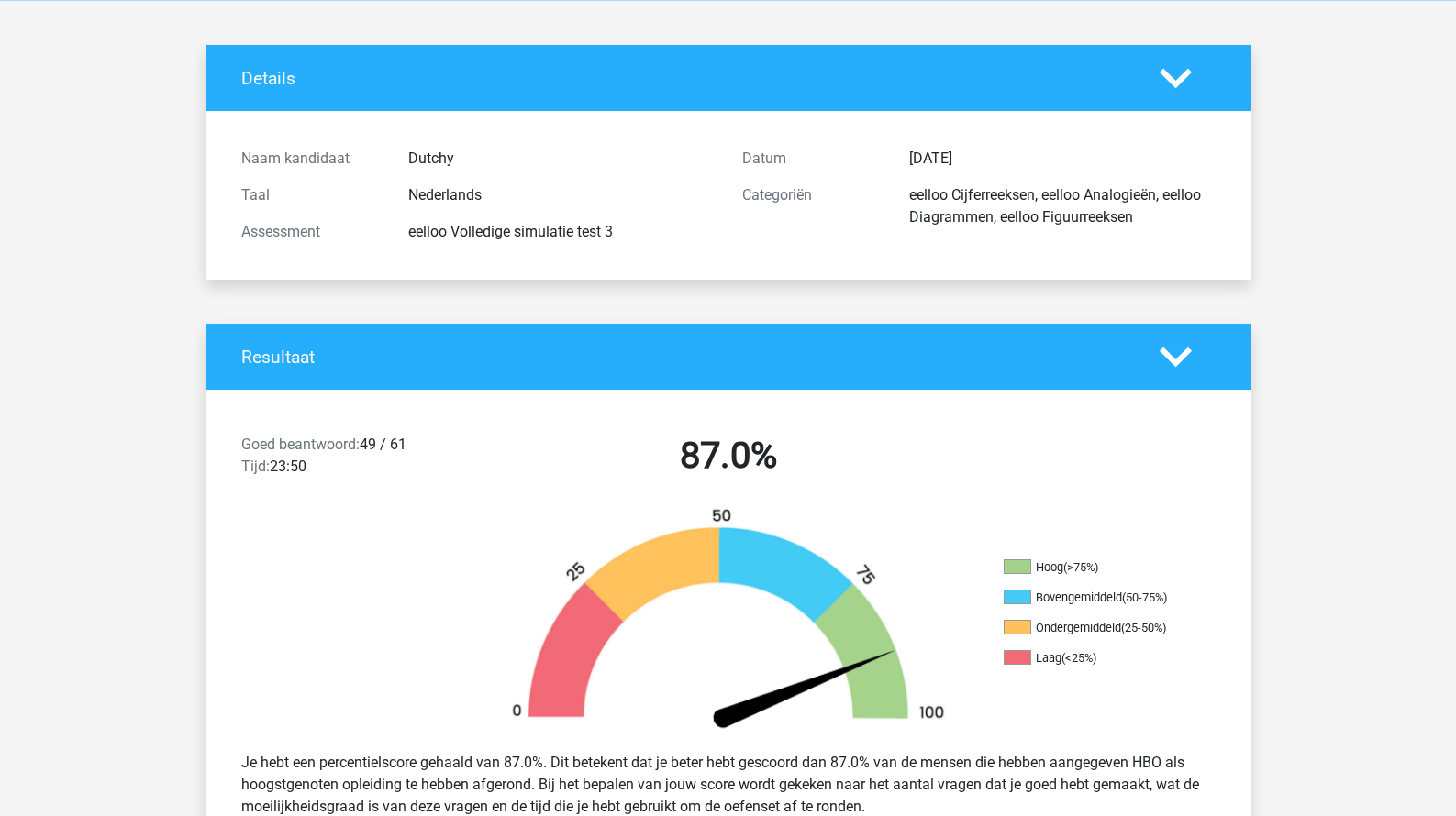
scroll to position [115, 0]
